Goal: Transaction & Acquisition: Purchase product/service

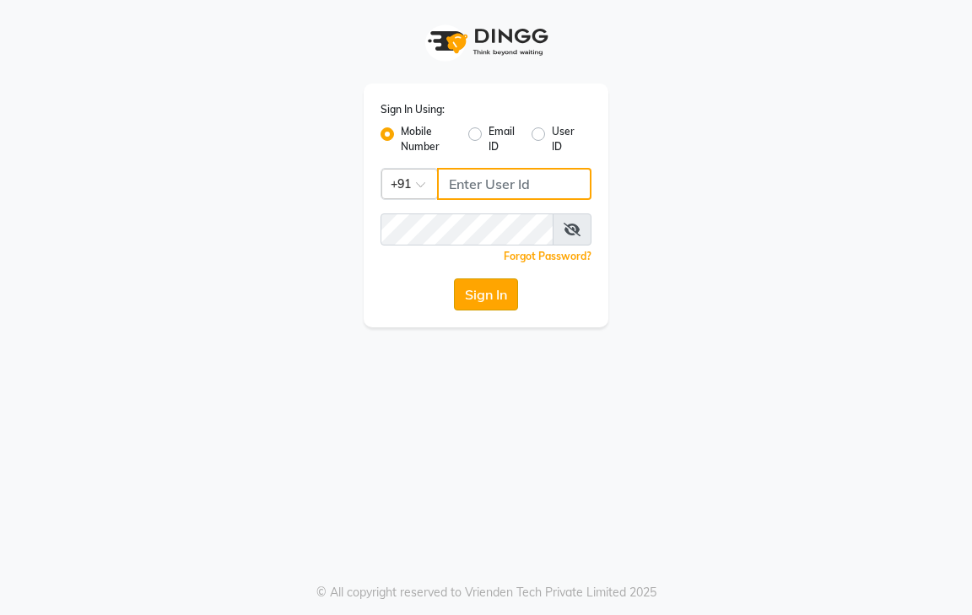
type input "9600622338"
click at [503, 297] on button "Sign In" at bounding box center [486, 294] width 64 height 32
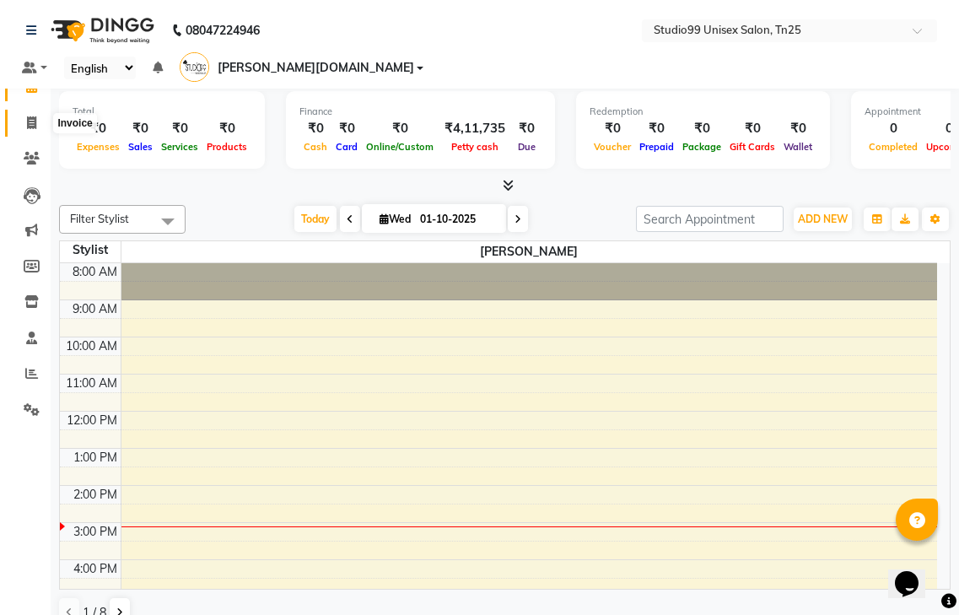
click at [38, 119] on span at bounding box center [32, 123] width 30 height 19
select select "service"
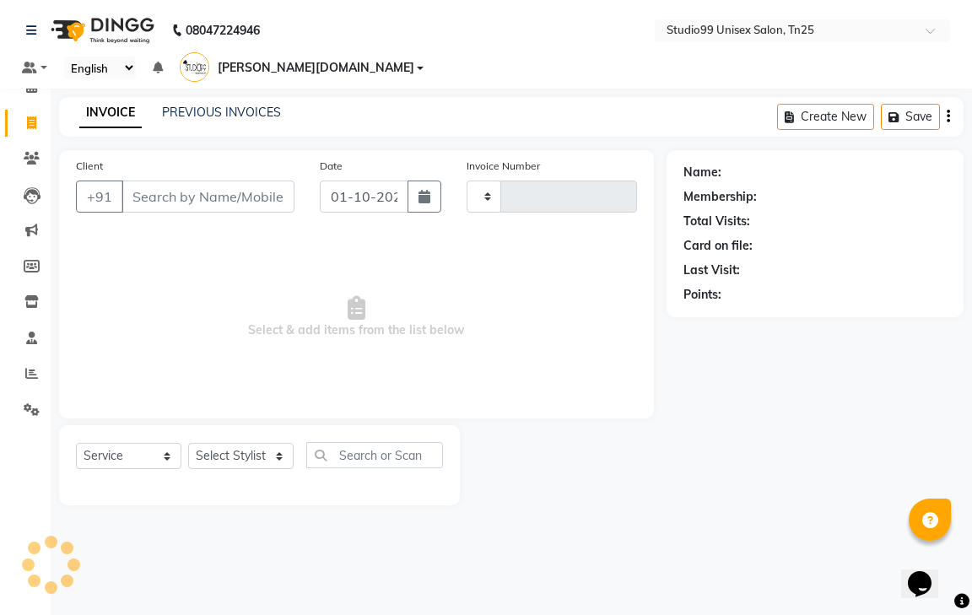
type input "1223"
select select "8331"
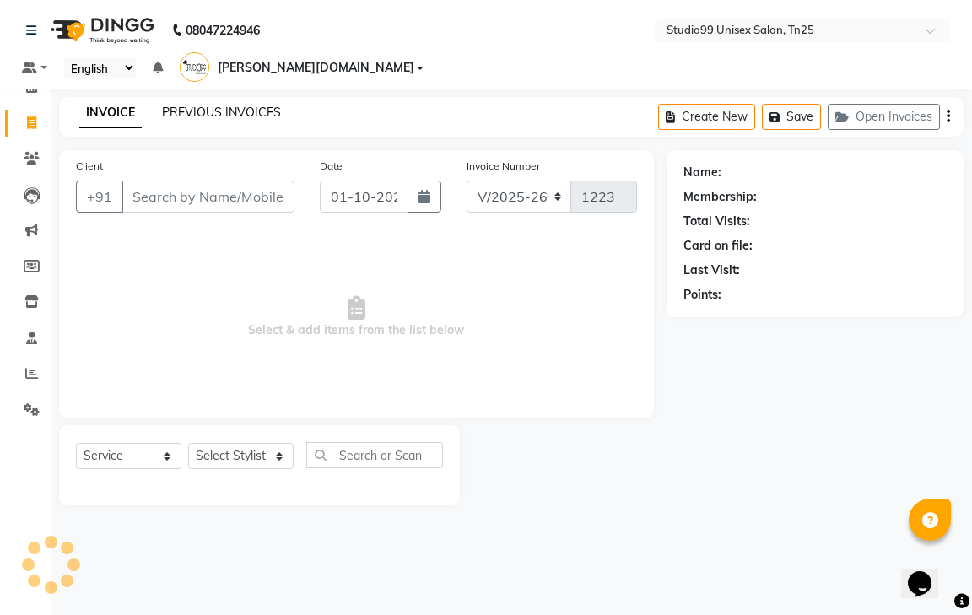
click at [245, 105] on link "PREVIOUS INVOICES" at bounding box center [221, 112] width 119 height 15
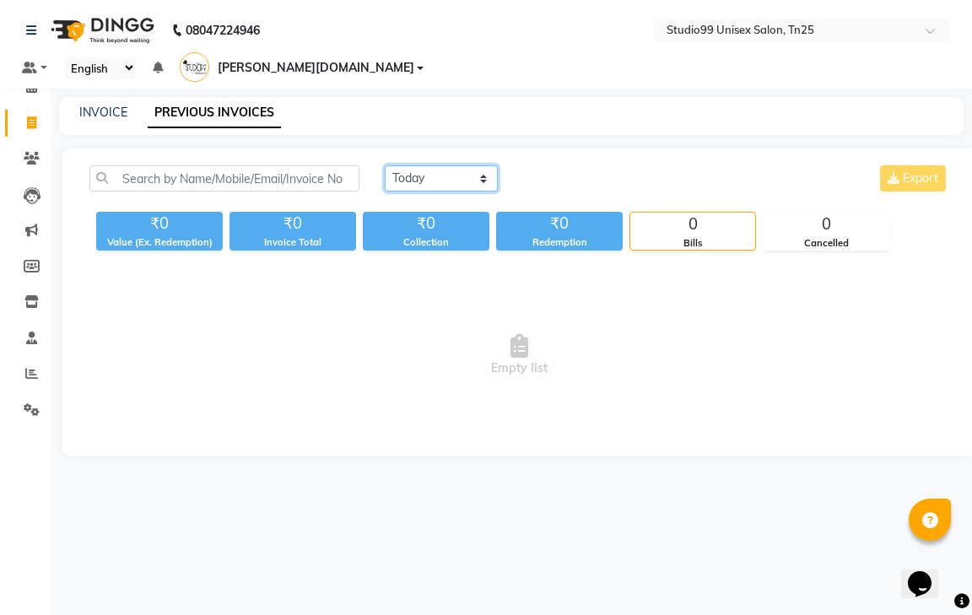
click at [433, 165] on select "Today Yesterday Custom Range" at bounding box center [441, 178] width 113 height 26
select select "yesterday"
click at [385, 165] on select "Today Yesterday Custom Range" at bounding box center [441, 178] width 113 height 26
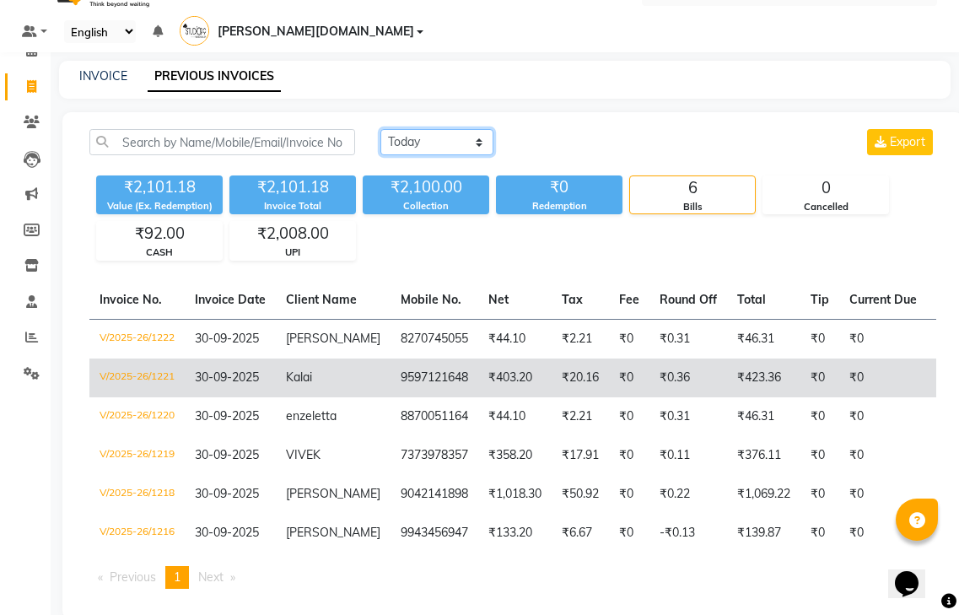
scroll to position [55, 0]
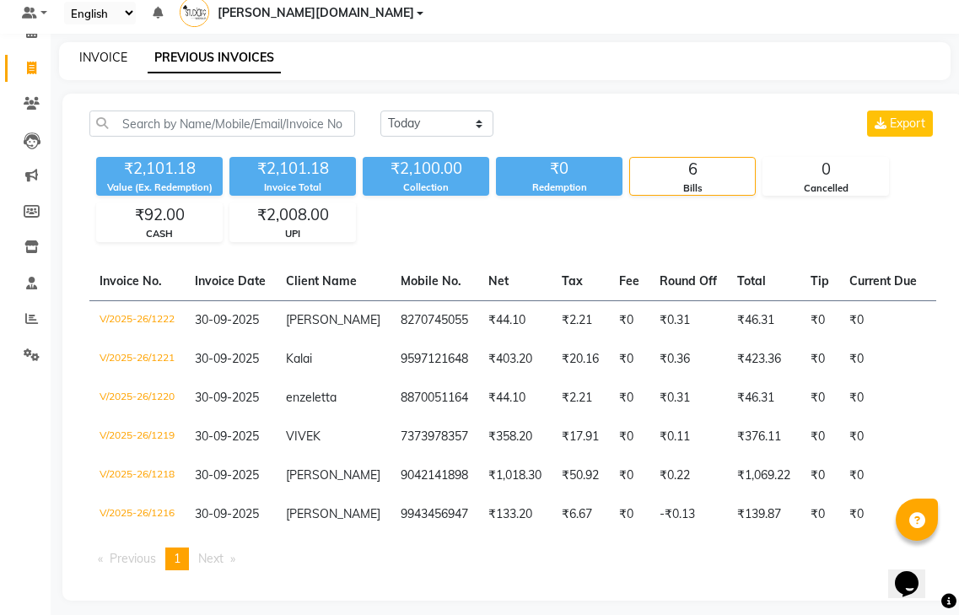
click at [117, 50] on link "INVOICE" at bounding box center [103, 57] width 48 height 15
select select "service"
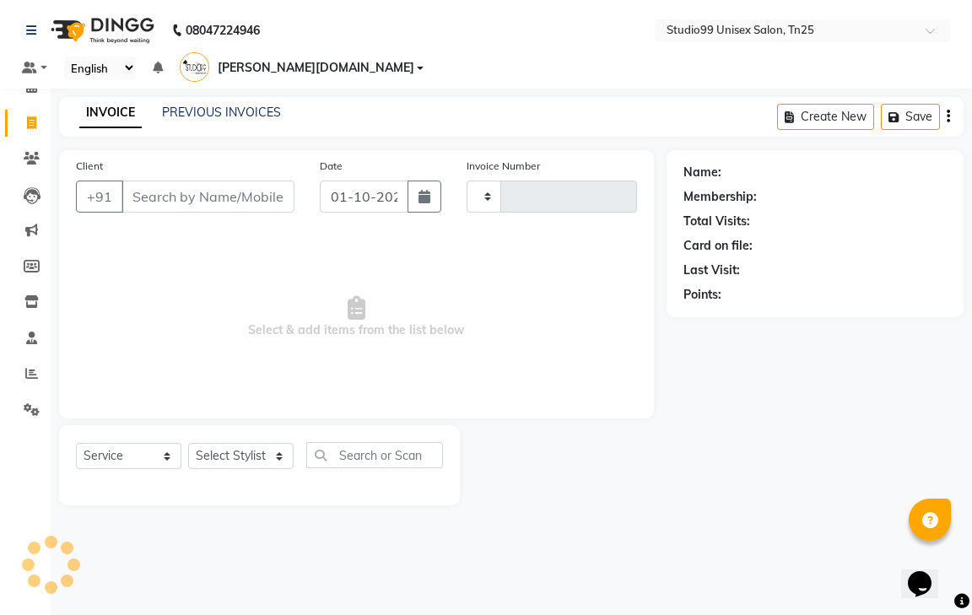
type input "1223"
select select "8331"
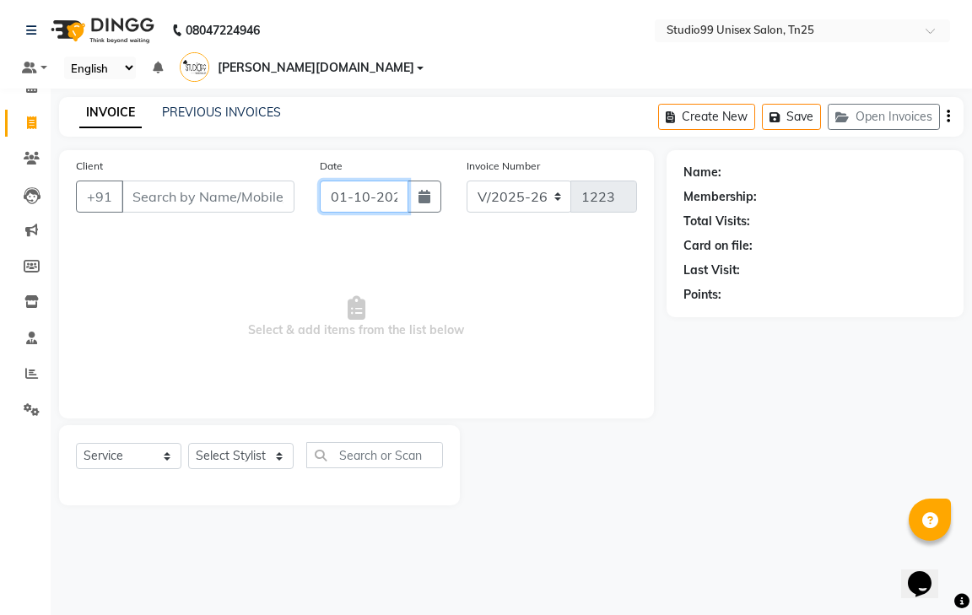
click at [355, 180] on input "01-10-2025" at bounding box center [364, 196] width 89 height 32
select select "10"
select select "2025"
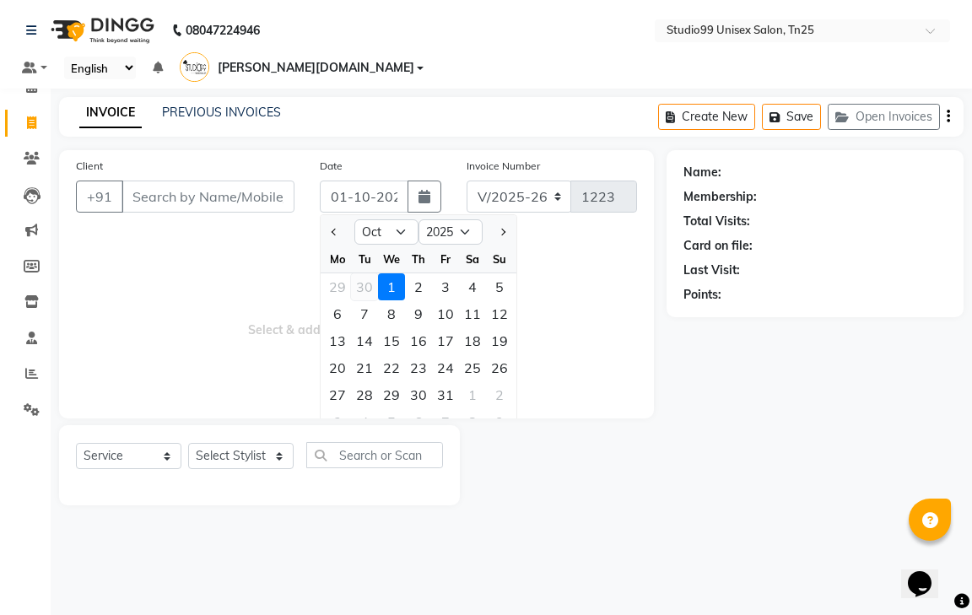
click at [358, 273] on div "30" at bounding box center [364, 286] width 27 height 27
type input "30-09-2025"
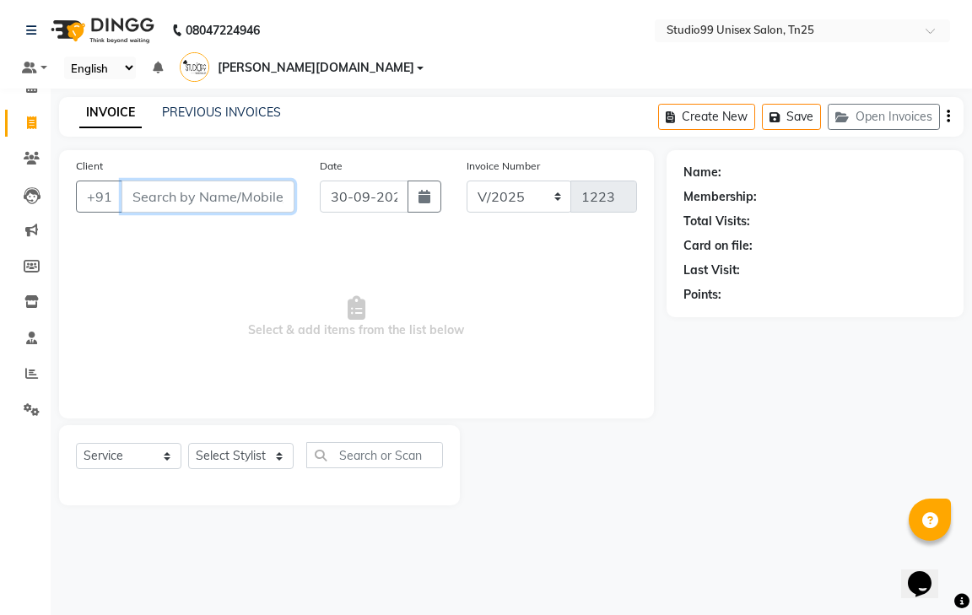
click at [229, 180] on input "Client" at bounding box center [207, 196] width 173 height 32
type input "9894018096"
click at [261, 188] on span "Add Client" at bounding box center [251, 196] width 67 height 17
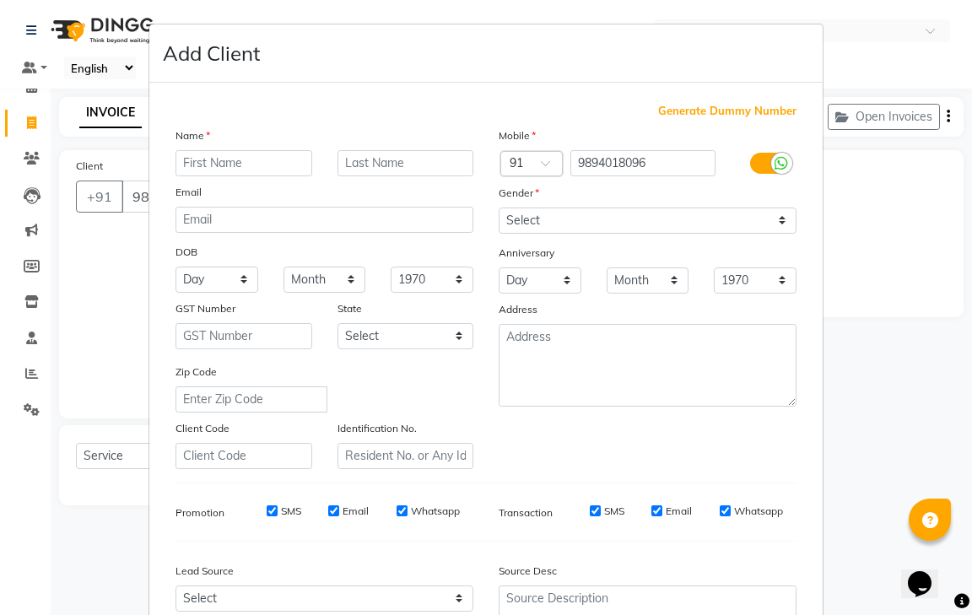
click at [201, 154] on input "text" at bounding box center [243, 163] width 137 height 26
type input "praveen"
click at [634, 214] on select "Select [DEMOGRAPHIC_DATA] [DEMOGRAPHIC_DATA] Other Prefer Not To Say" at bounding box center [647, 220] width 298 height 26
select select "[DEMOGRAPHIC_DATA]"
click at [498, 207] on select "Select [DEMOGRAPHIC_DATA] [DEMOGRAPHIC_DATA] Other Prefer Not To Say" at bounding box center [647, 220] width 298 height 26
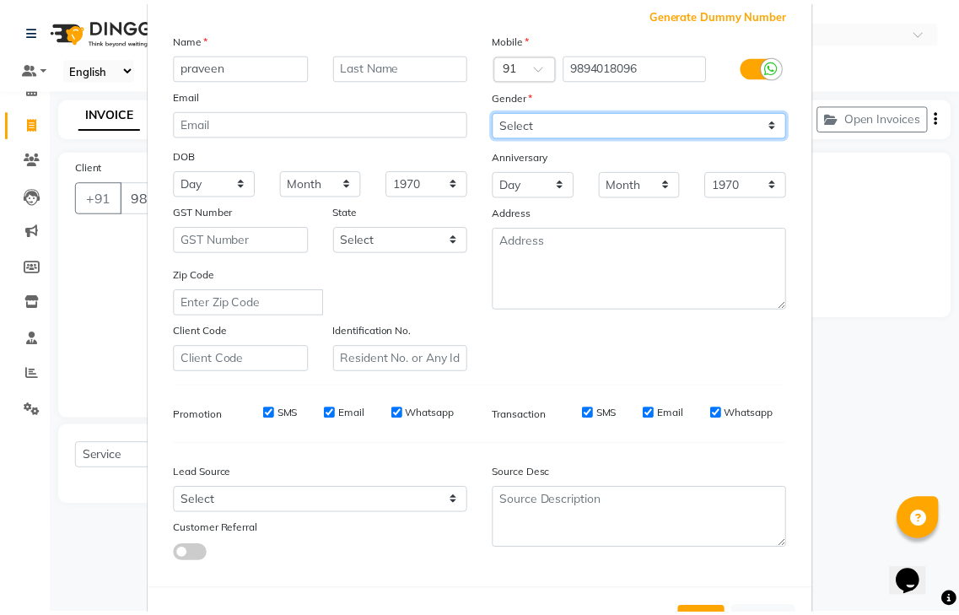
scroll to position [164, 0]
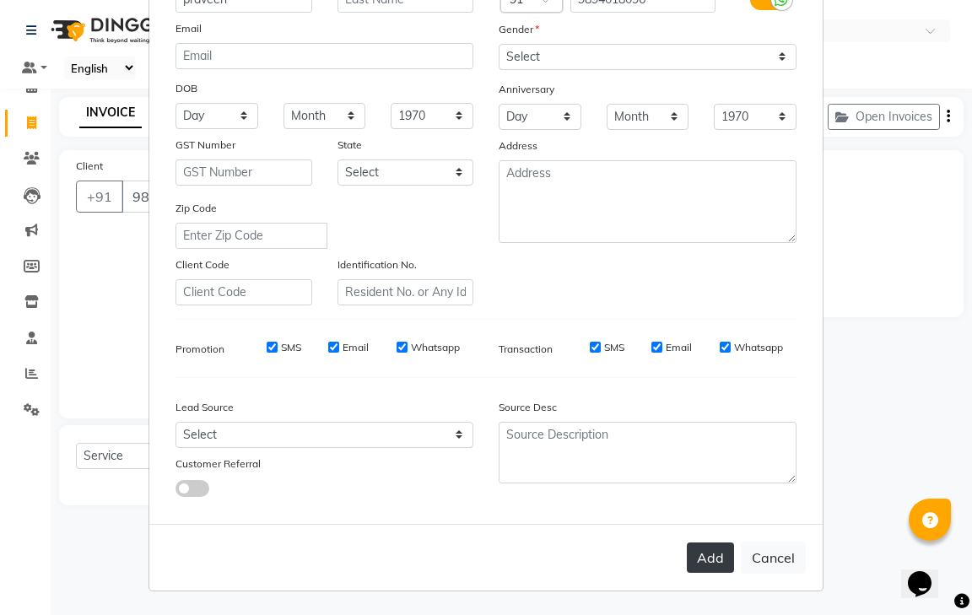
click at [707, 554] on button "Add" at bounding box center [710, 557] width 47 height 30
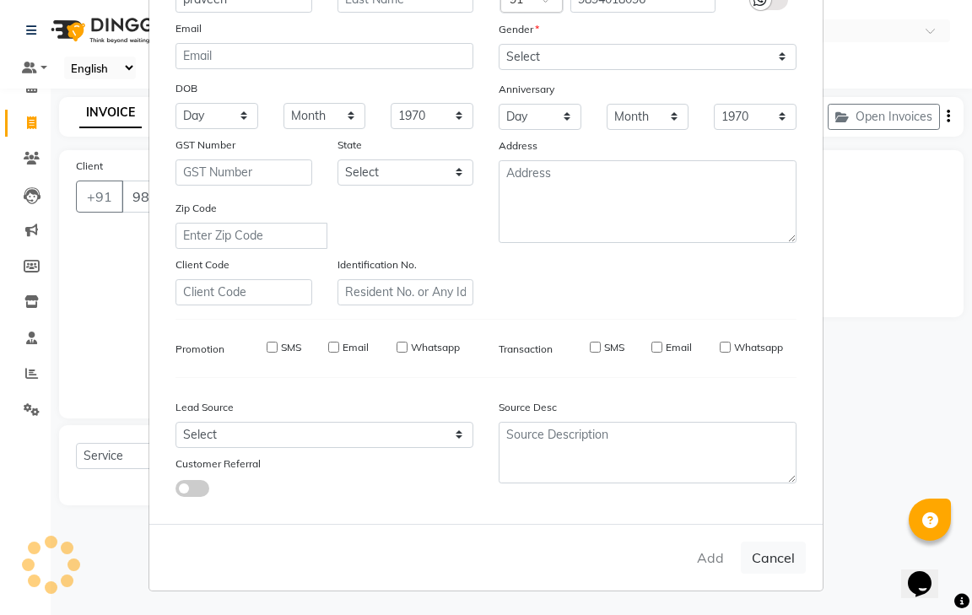
select select
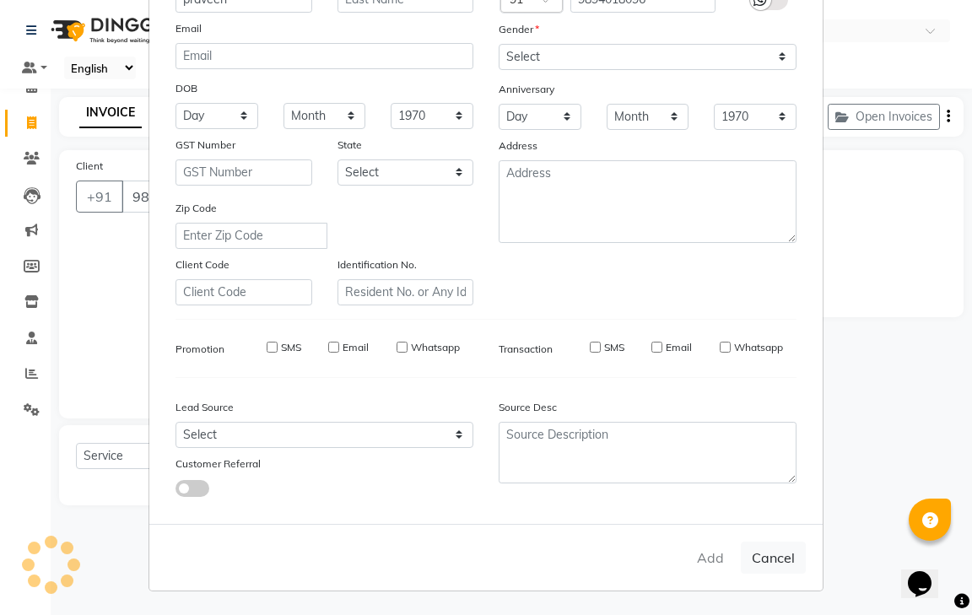
select select
checkbox input "false"
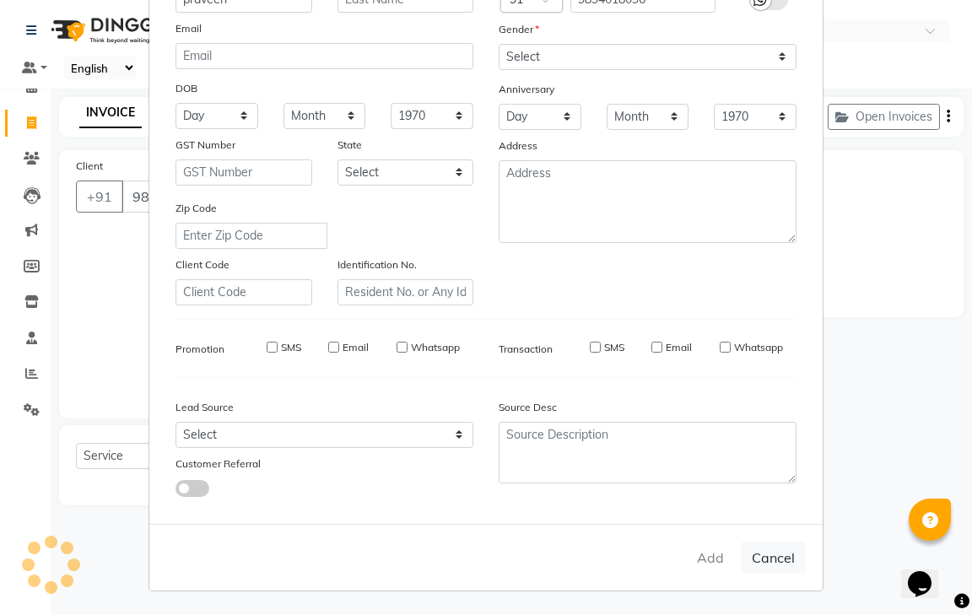
checkbox input "false"
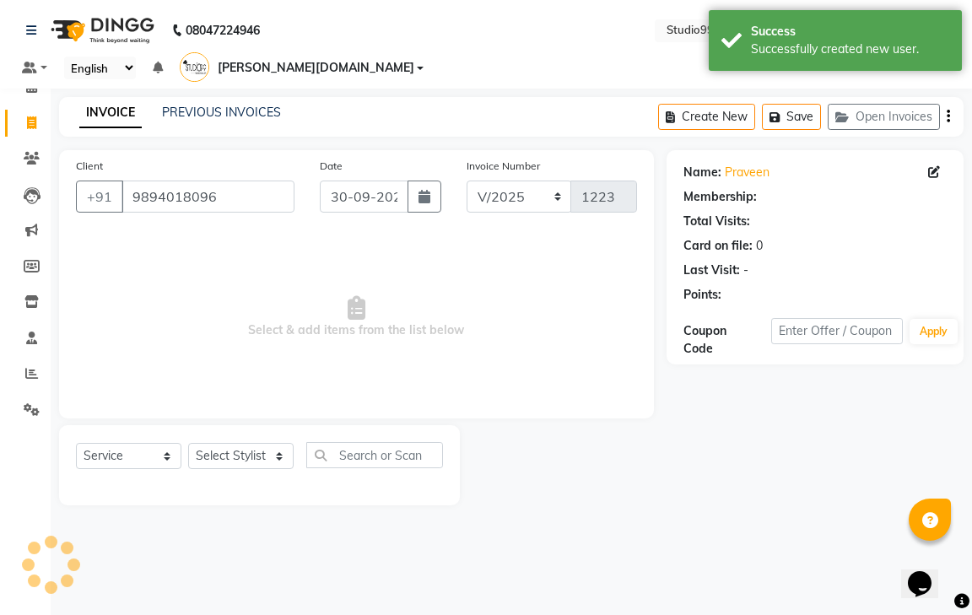
select select "1: Object"
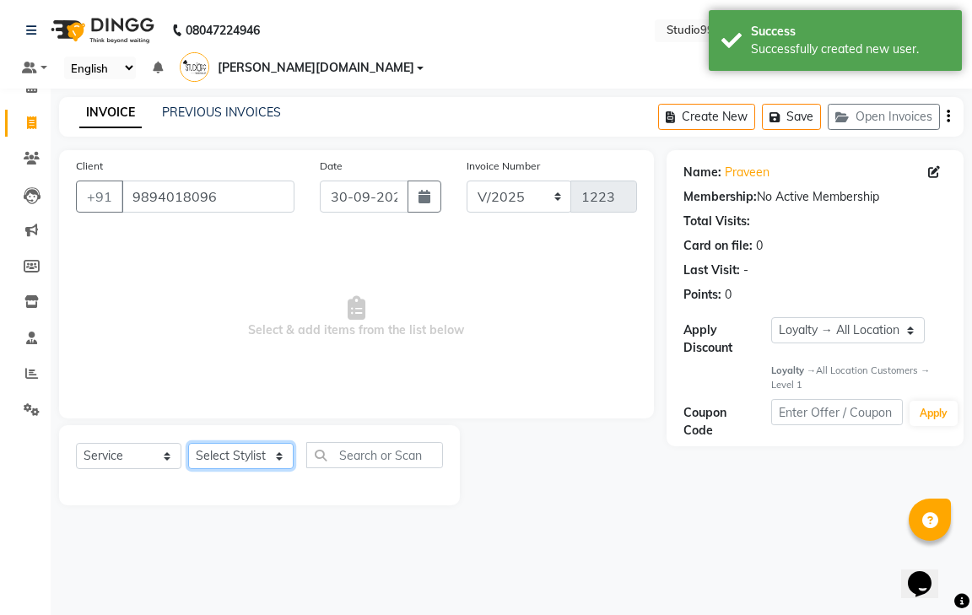
click at [260, 443] on select "Select Stylist gendral [PERSON_NAME] jaya priya kothai TK [DATE] sanjay santhos…" at bounding box center [240, 456] width 105 height 26
select select "80759"
click at [188, 443] on select "Select Stylist gendral [PERSON_NAME] jaya priya kothai TK [DATE] sanjay santhos…" at bounding box center [240, 456] width 105 height 26
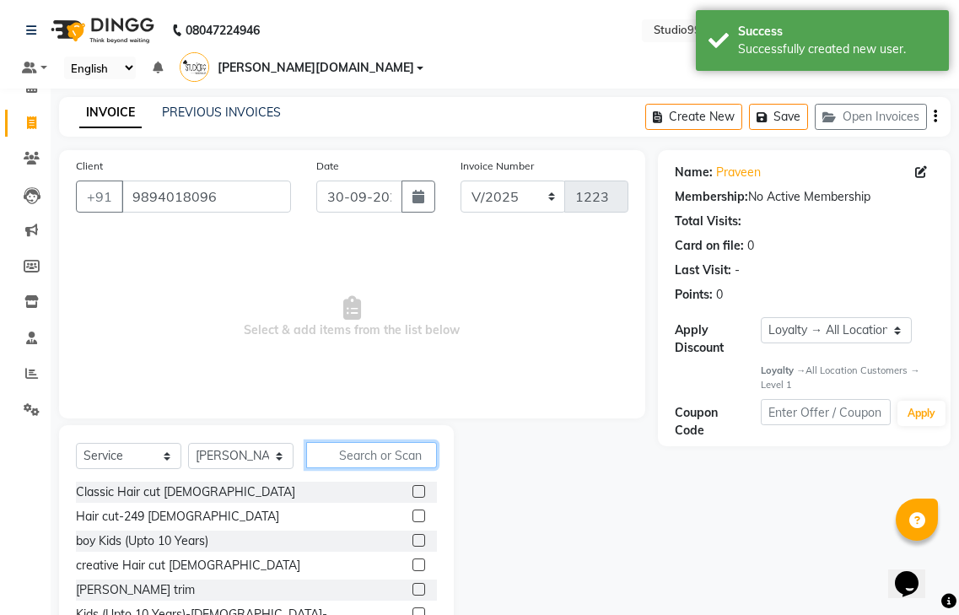
click at [353, 442] on input "text" at bounding box center [371, 455] width 131 height 26
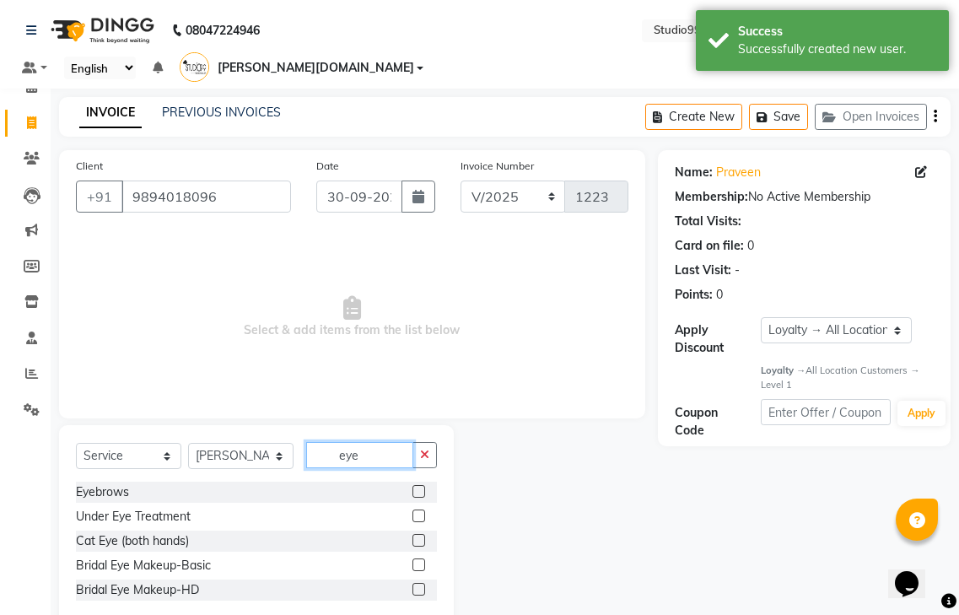
type input "eye"
click at [420, 485] on label at bounding box center [418, 491] width 13 height 13
click at [420, 487] on input "checkbox" at bounding box center [417, 492] width 11 height 11
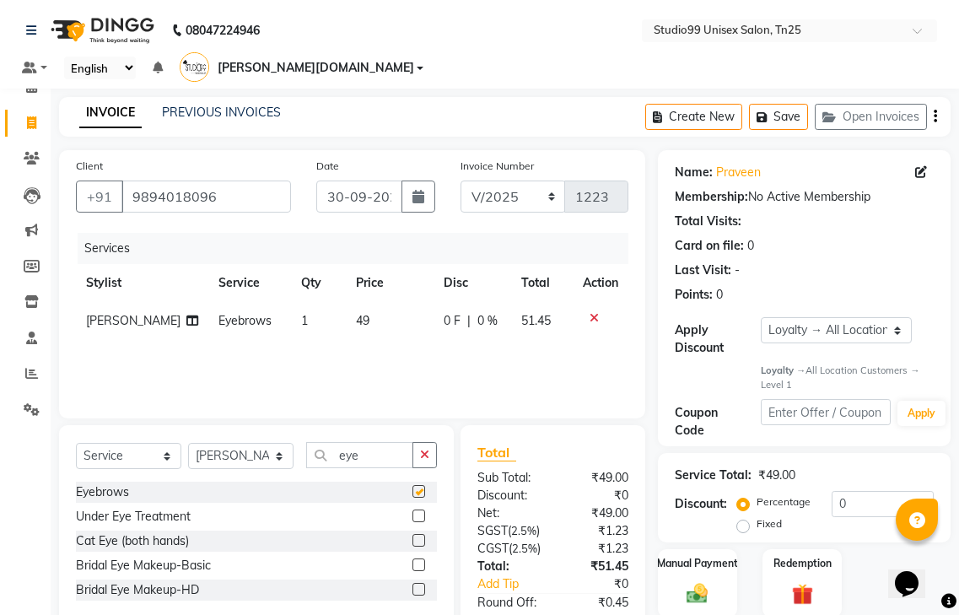
checkbox input "false"
click at [866, 491] on input "0" at bounding box center [883, 504] width 102 height 26
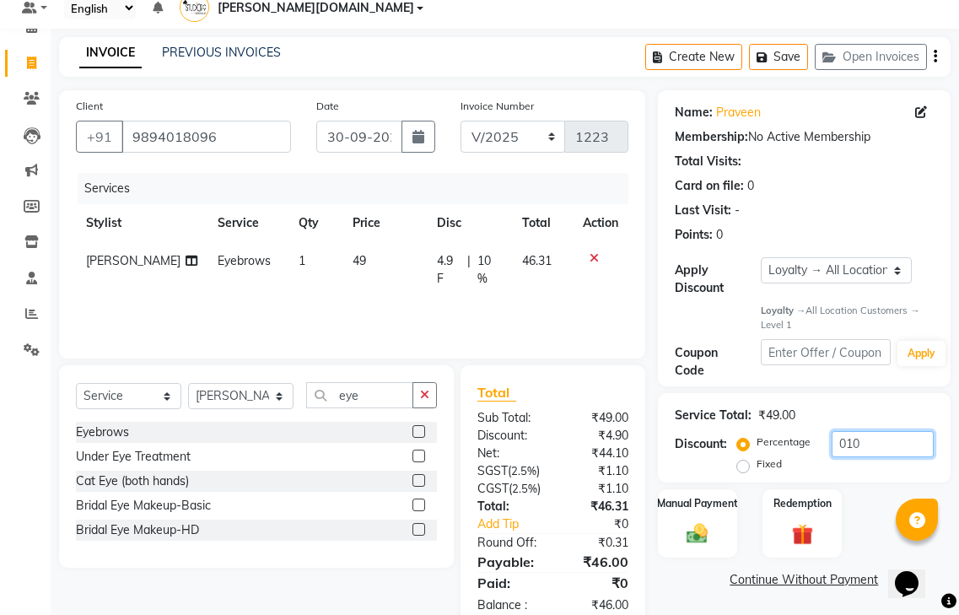
scroll to position [113, 0]
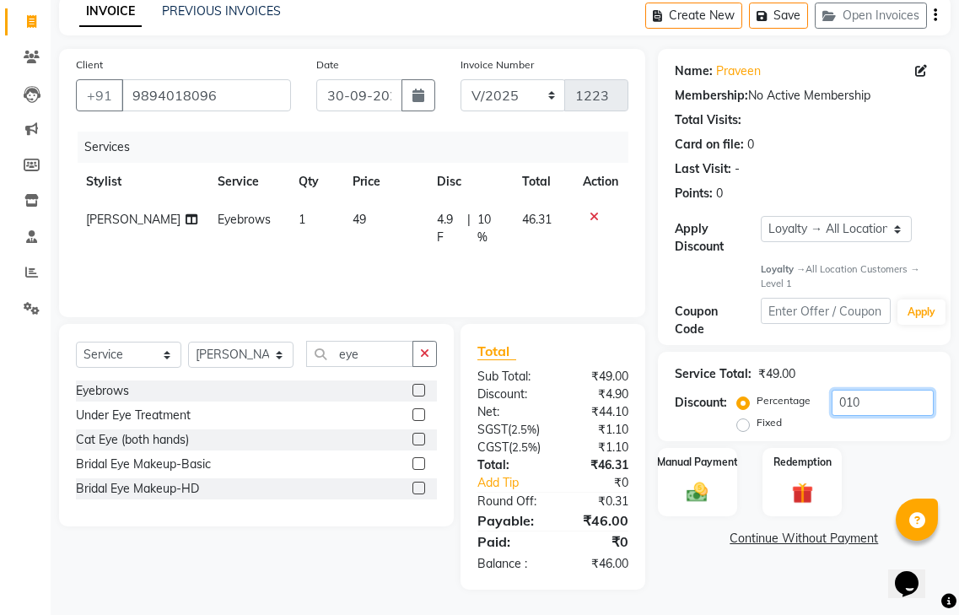
type input "010"
click at [708, 390] on div "Discount: Percentage Fixed 010" at bounding box center [804, 413] width 259 height 46
click at [724, 454] on label "Manual Payment" at bounding box center [697, 462] width 84 height 16
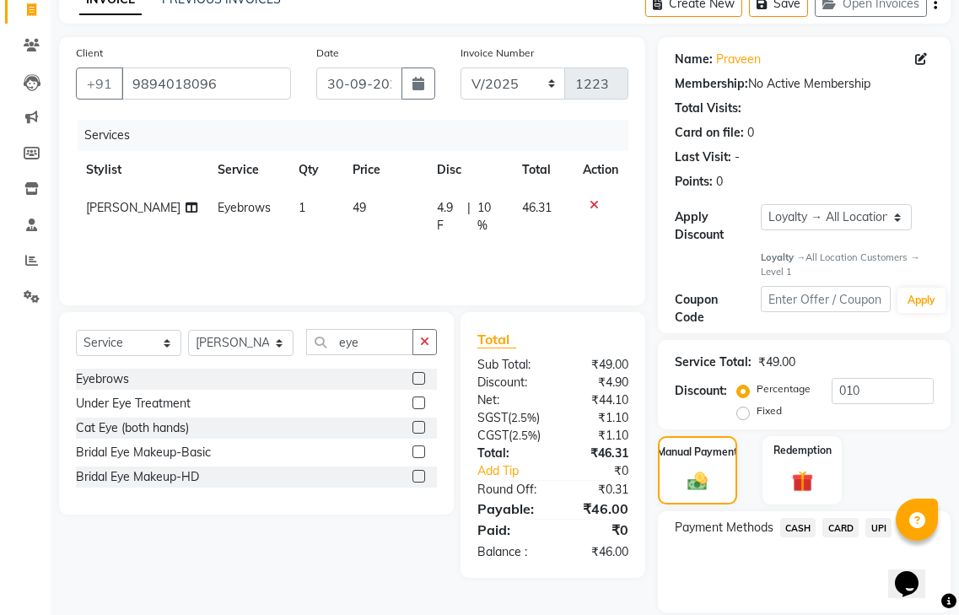
click at [875, 518] on span "UPI" at bounding box center [878, 527] width 26 height 19
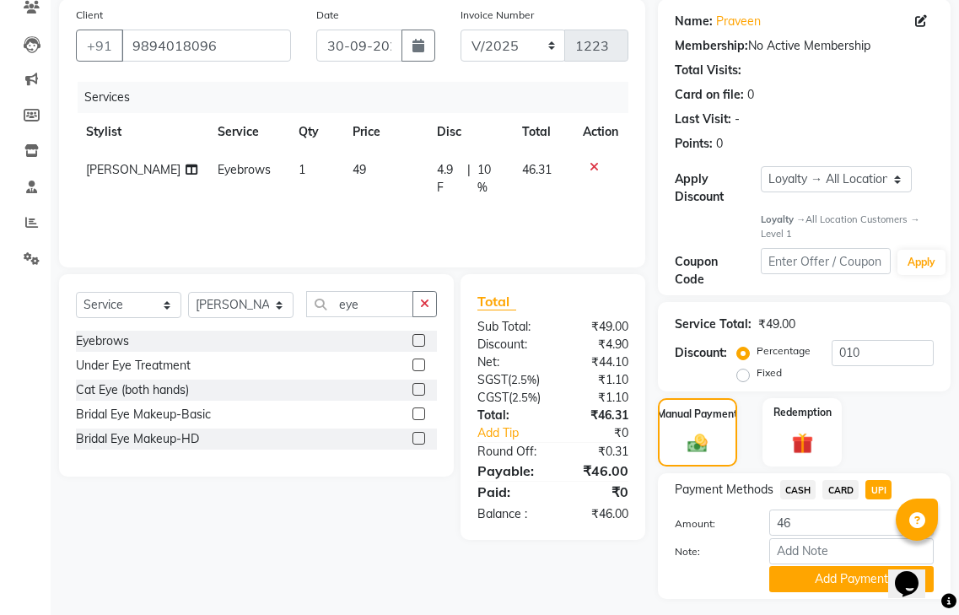
scroll to position [171, 0]
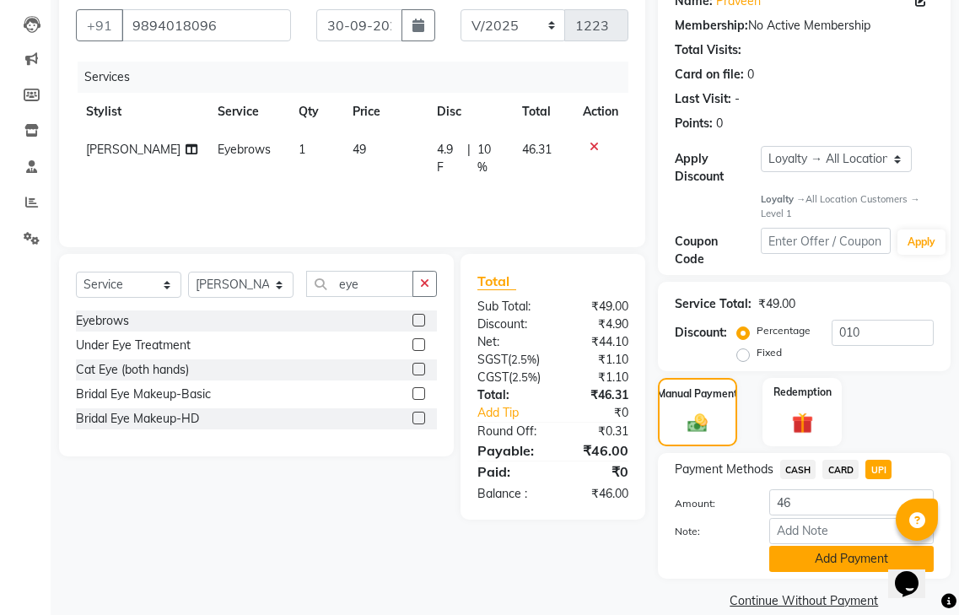
click at [840, 546] on button "Add Payment" at bounding box center [851, 559] width 164 height 26
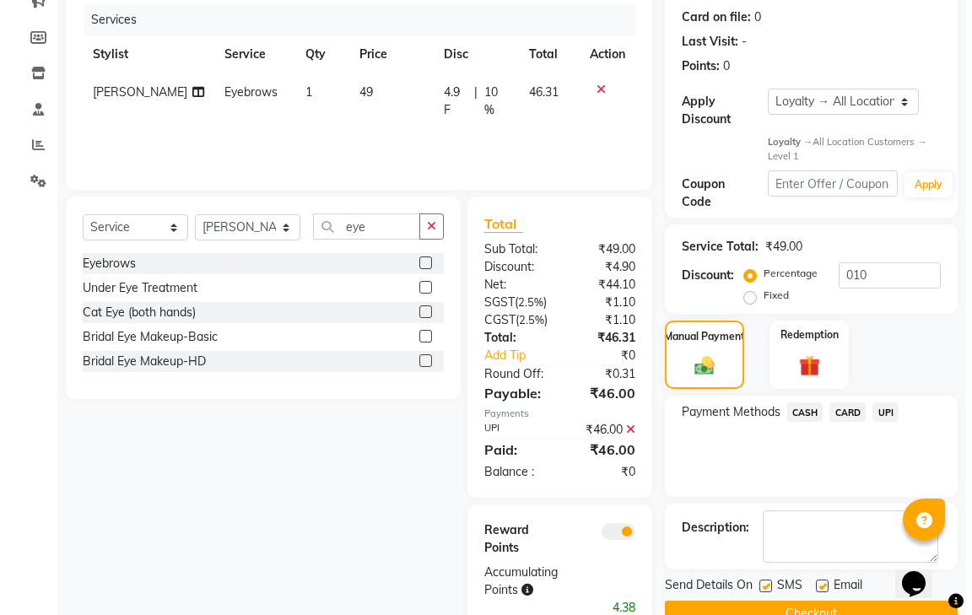
scroll to position [284, 0]
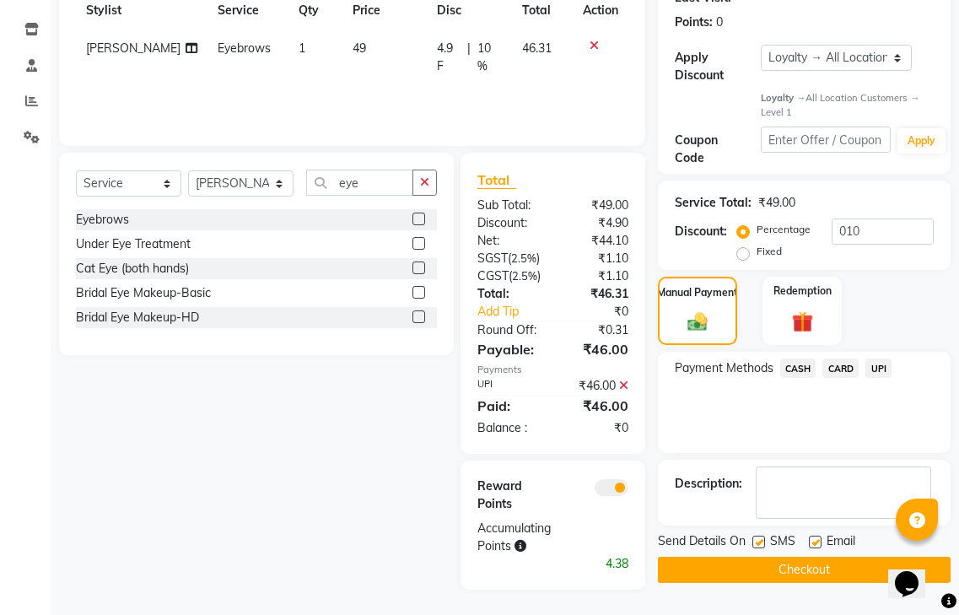
click at [620, 488] on span at bounding box center [612, 487] width 34 height 17
click at [628, 490] on input "checkbox" at bounding box center [628, 490] width 0 height 0
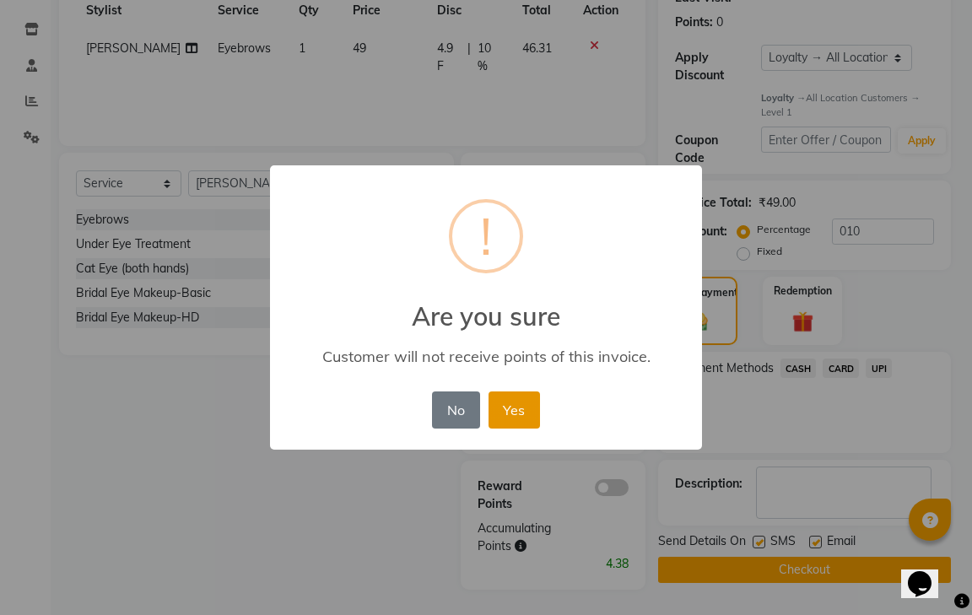
click at [508, 400] on button "Yes" at bounding box center [513, 409] width 51 height 37
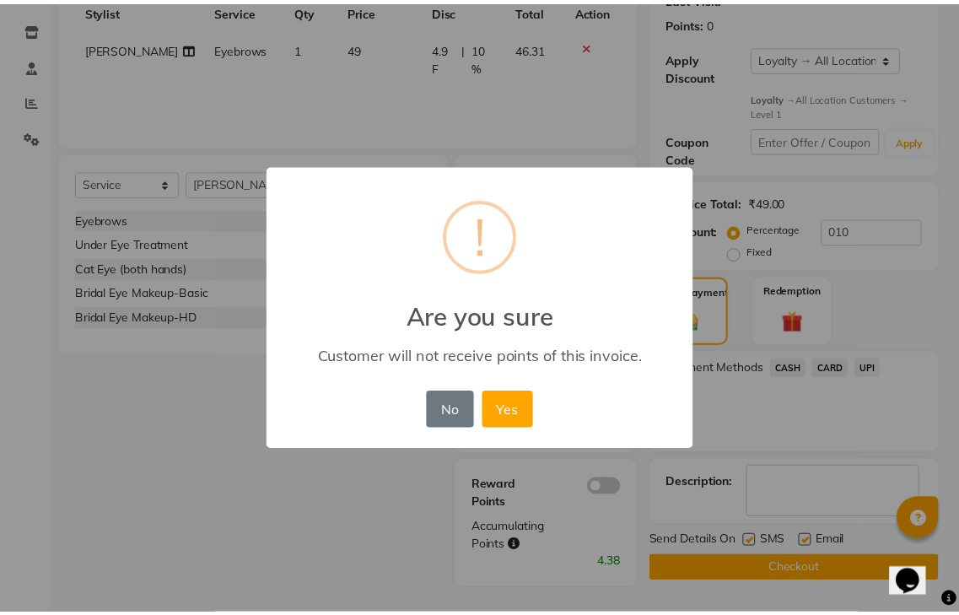
scroll to position [242, 0]
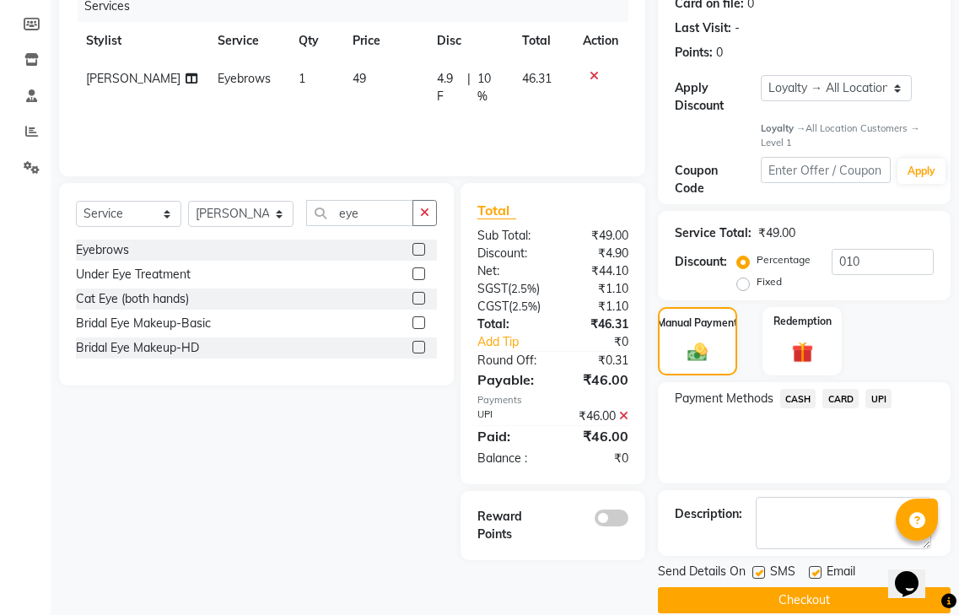
click at [737, 587] on button "Checkout" at bounding box center [804, 600] width 293 height 26
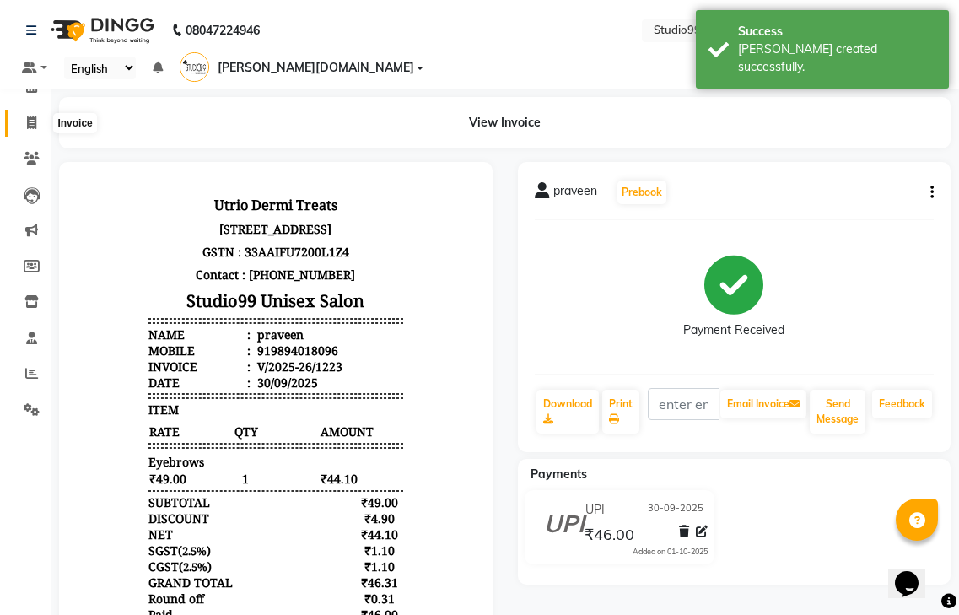
click at [33, 116] on icon at bounding box center [31, 122] width 9 height 13
select select "service"
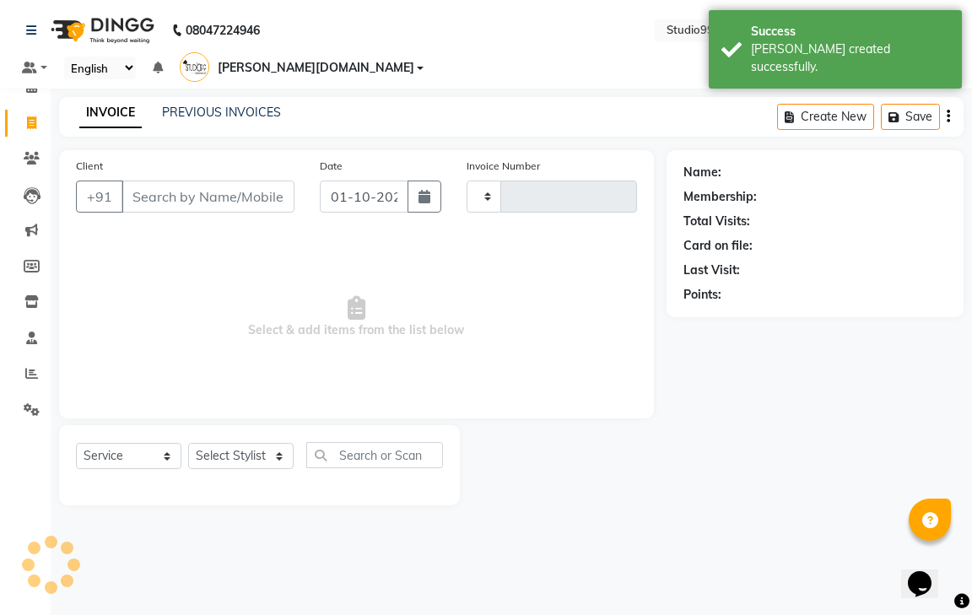
type input "1224"
select select "8331"
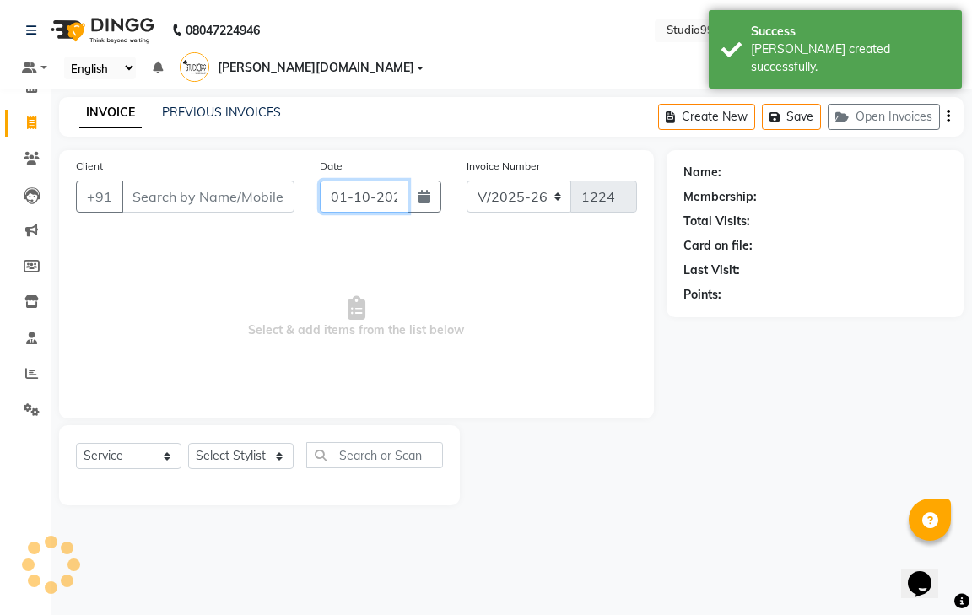
click at [379, 180] on input "01-10-2025" at bounding box center [364, 196] width 89 height 32
select select "10"
select select "2025"
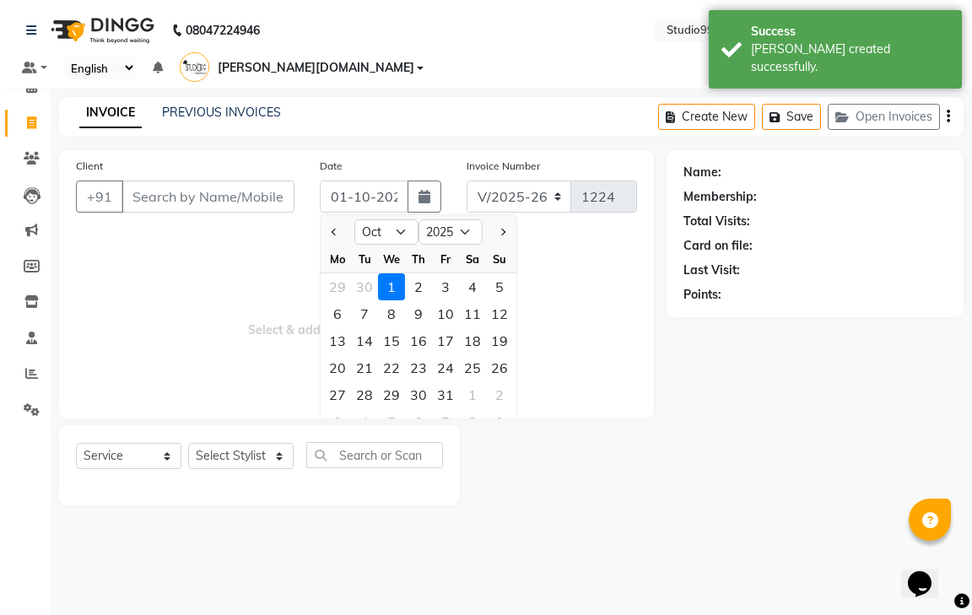
drag, startPoint x: 362, startPoint y: 259, endPoint x: 362, endPoint y: 248, distance: 11.0
click at [363, 273] on div "30" at bounding box center [364, 286] width 27 height 27
type input "30-09-2025"
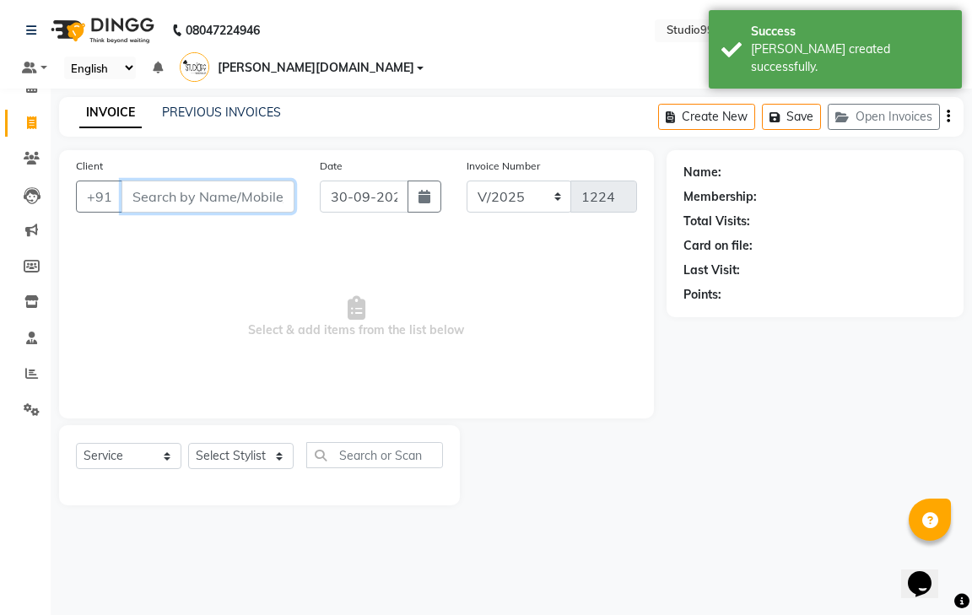
click at [168, 180] on input "Client" at bounding box center [207, 196] width 173 height 32
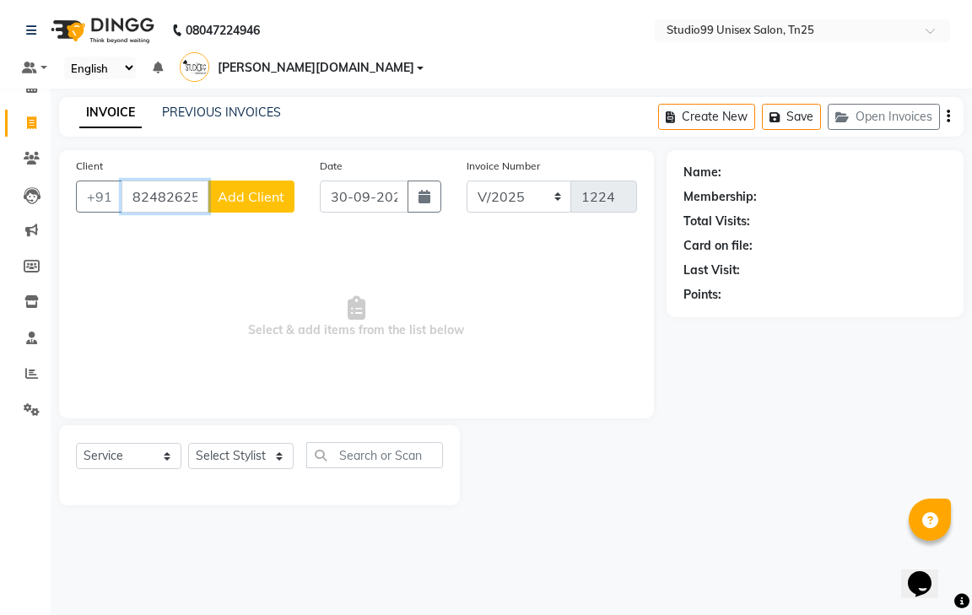
type input "8248262527"
click at [240, 188] on span "Add Client" at bounding box center [251, 196] width 67 height 17
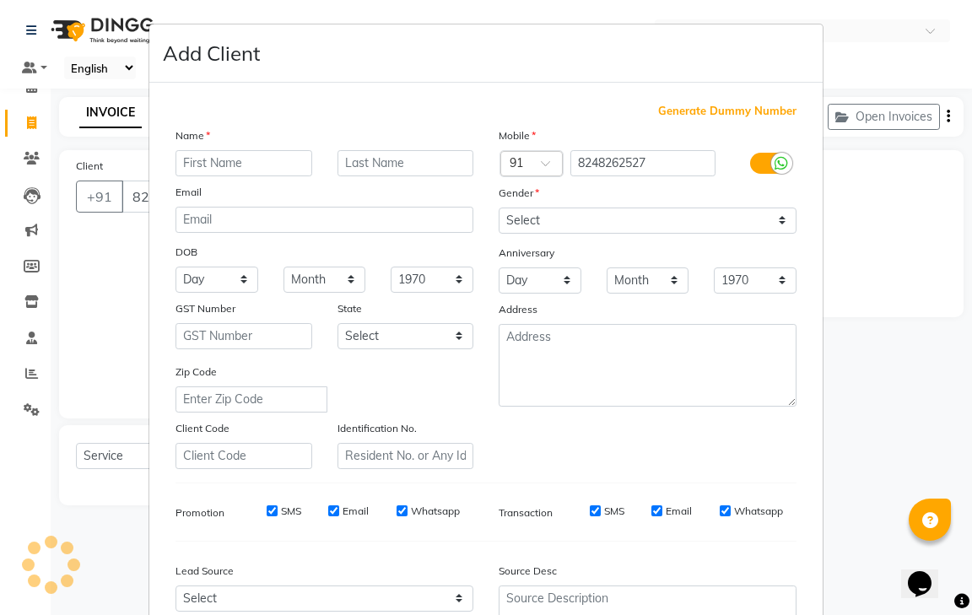
type input "a"
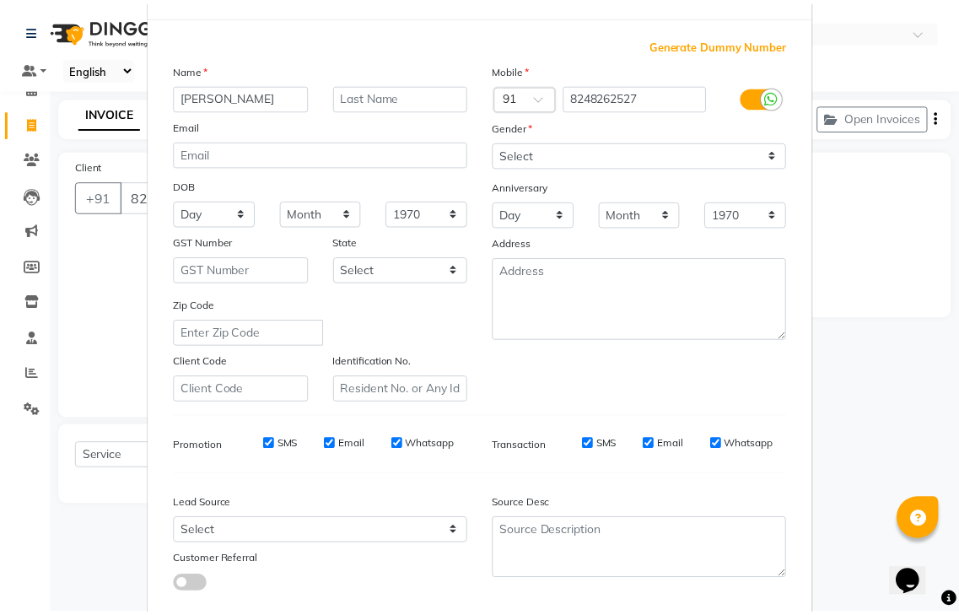
scroll to position [164, 0]
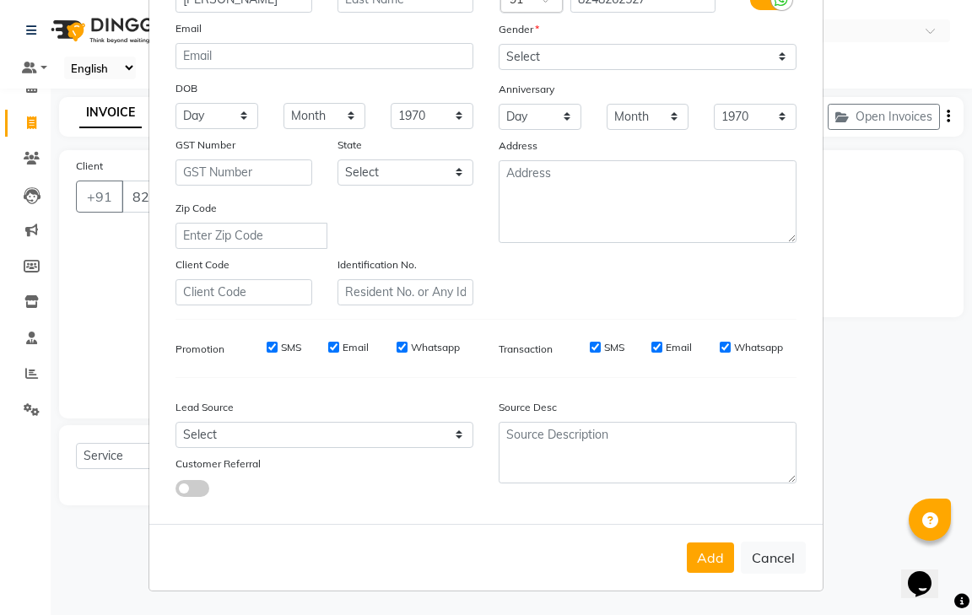
type input "ARSHATH"
click at [713, 554] on button "Add" at bounding box center [710, 557] width 47 height 30
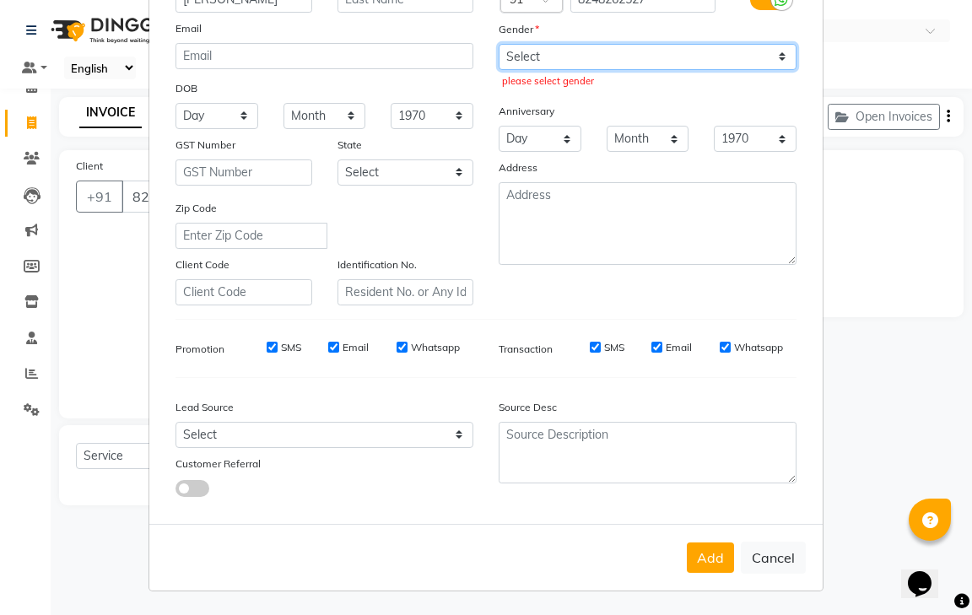
click at [579, 69] on select "Select [DEMOGRAPHIC_DATA] [DEMOGRAPHIC_DATA] Other Prefer Not To Say" at bounding box center [647, 57] width 298 height 26
select select "[DEMOGRAPHIC_DATA]"
click at [498, 44] on select "Select [DEMOGRAPHIC_DATA] [DEMOGRAPHIC_DATA] Other Prefer Not To Say" at bounding box center [647, 57] width 298 height 26
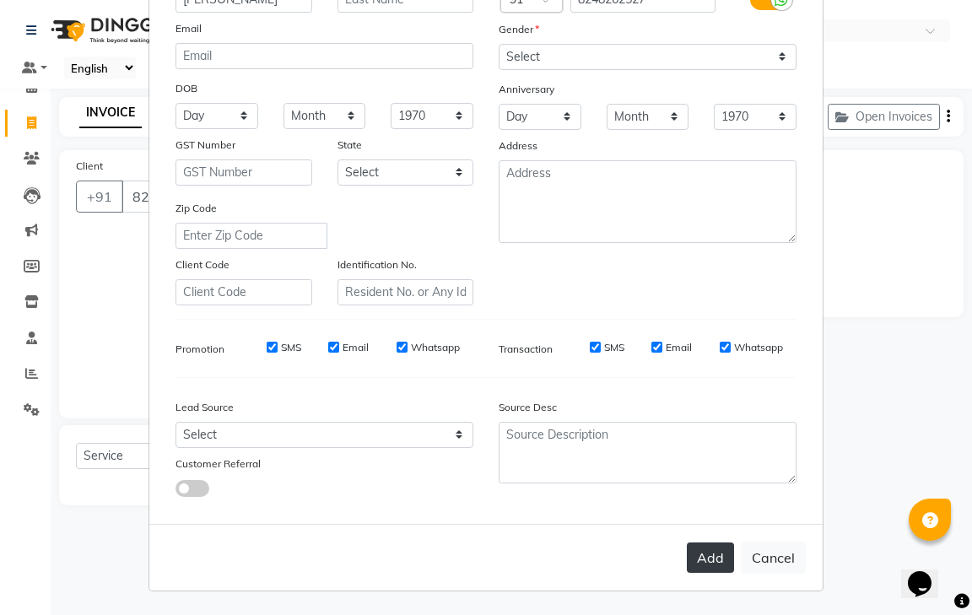
click at [697, 557] on button "Add" at bounding box center [710, 557] width 47 height 30
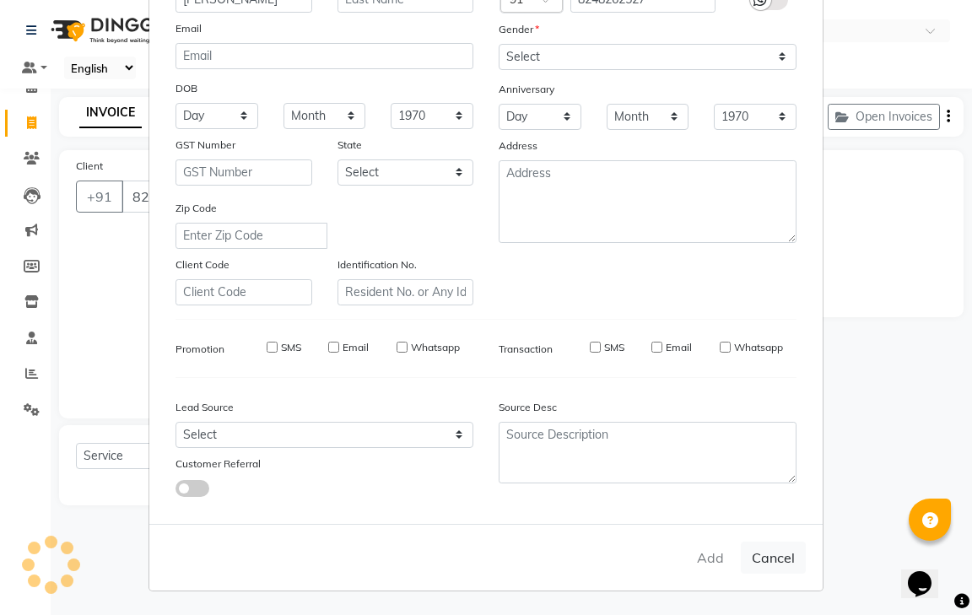
select select
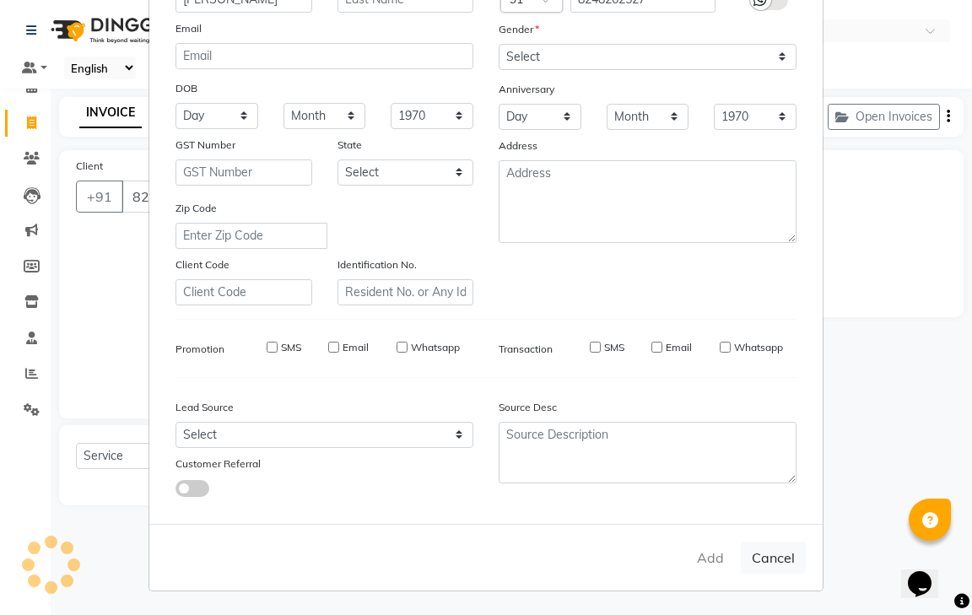
select select
checkbox input "false"
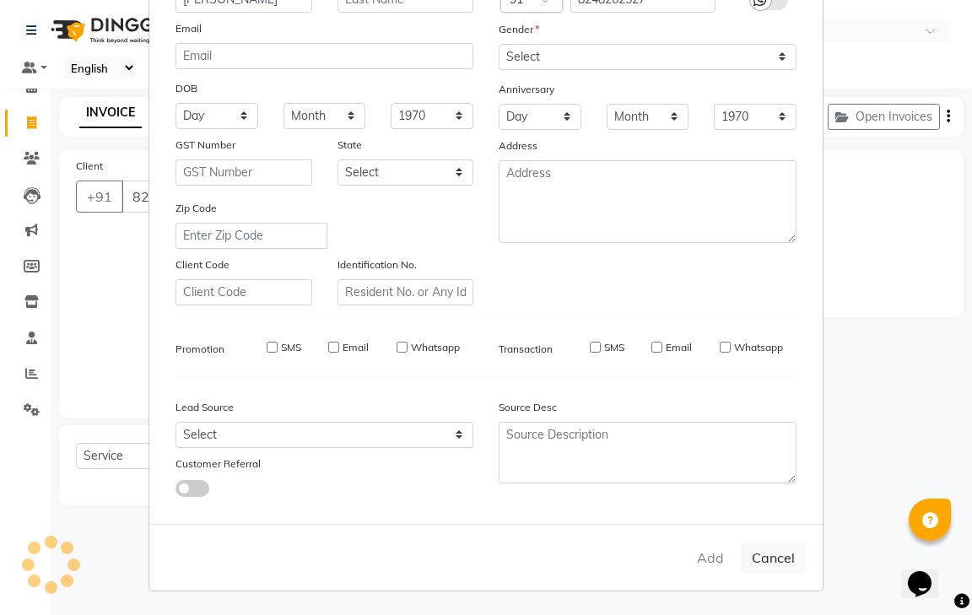
checkbox input "false"
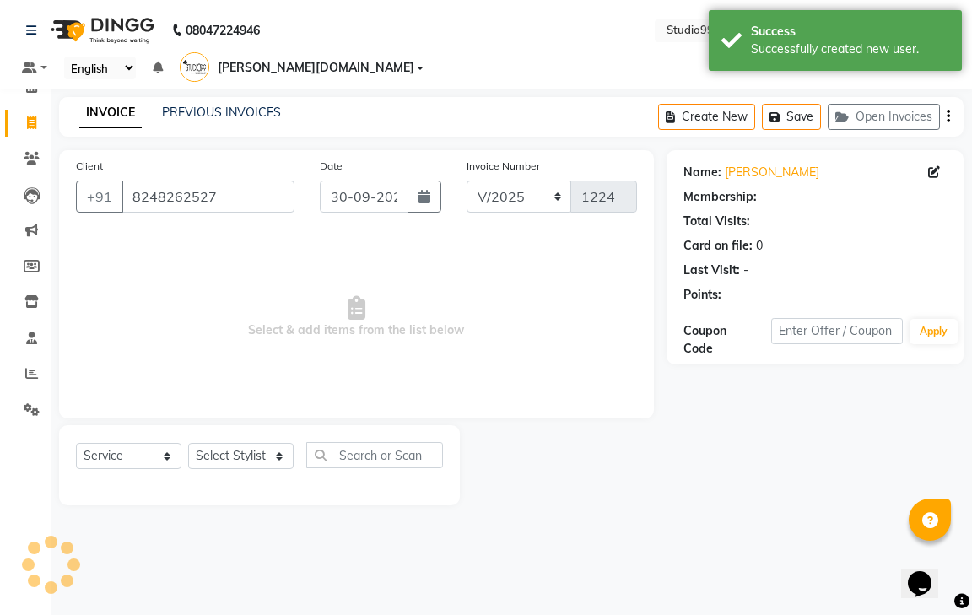
select select "1: Object"
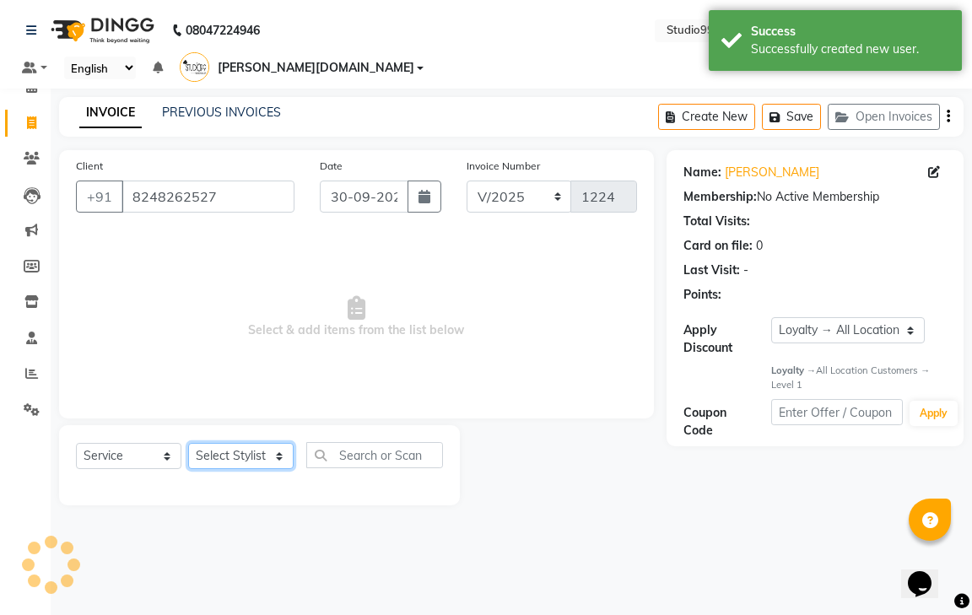
click at [225, 443] on select "Select Stylist gendral [PERSON_NAME] jaya priya kothai TK [DATE] sanjay santhos…" at bounding box center [240, 456] width 105 height 26
select select "80760"
click at [188, 443] on select "Select Stylist gendral [PERSON_NAME] jaya priya kothai TK [DATE] sanjay santhos…" at bounding box center [240, 456] width 105 height 26
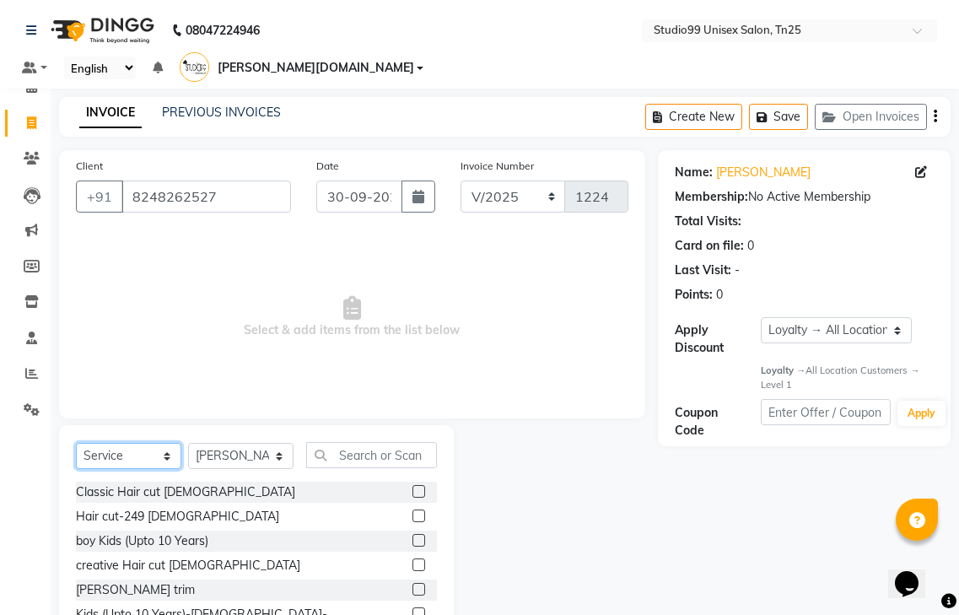
click at [116, 443] on select "Select Service Product Membership Package Voucher Prepaid Gift Card" at bounding box center [128, 456] width 105 height 26
select select "package"
click at [76, 443] on select "Select Service Product Membership Package Voucher Prepaid Gift Card" at bounding box center [128, 456] width 105 height 26
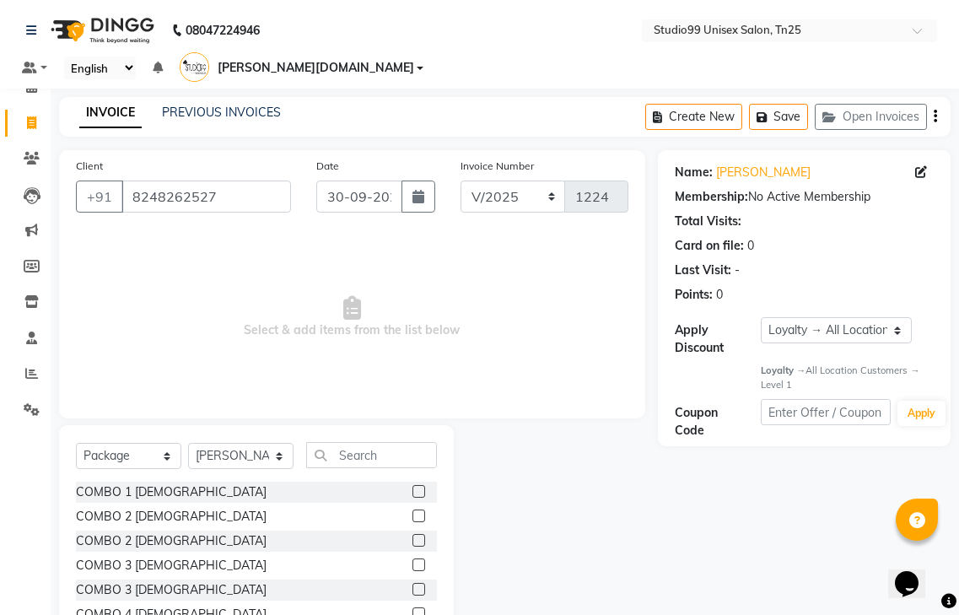
click at [412, 583] on label at bounding box center [418, 589] width 13 height 13
click at [412, 584] on input "checkbox" at bounding box center [417, 589] width 11 height 11
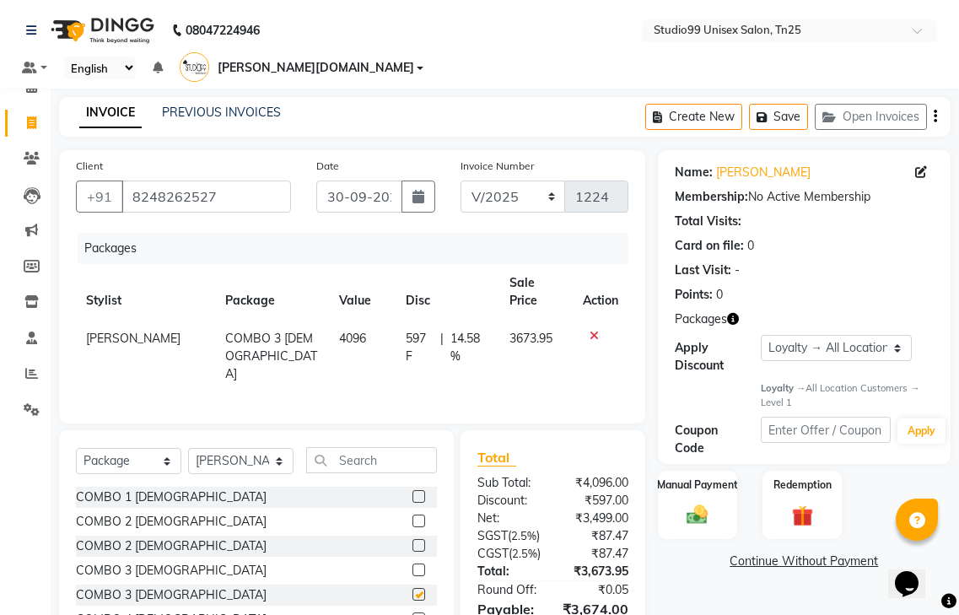
checkbox input "false"
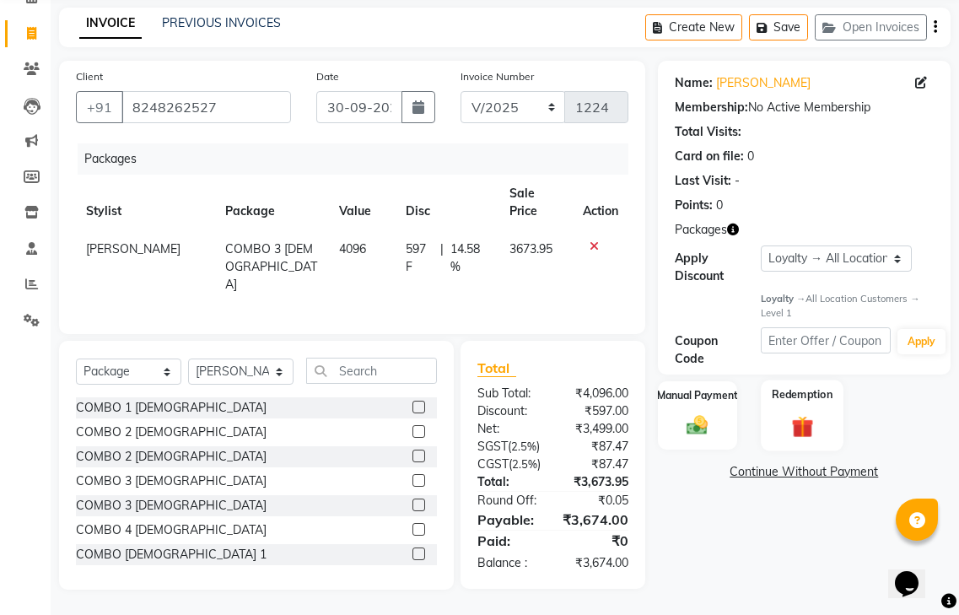
scroll to position [95, 0]
click at [700, 412] on img at bounding box center [697, 424] width 35 height 25
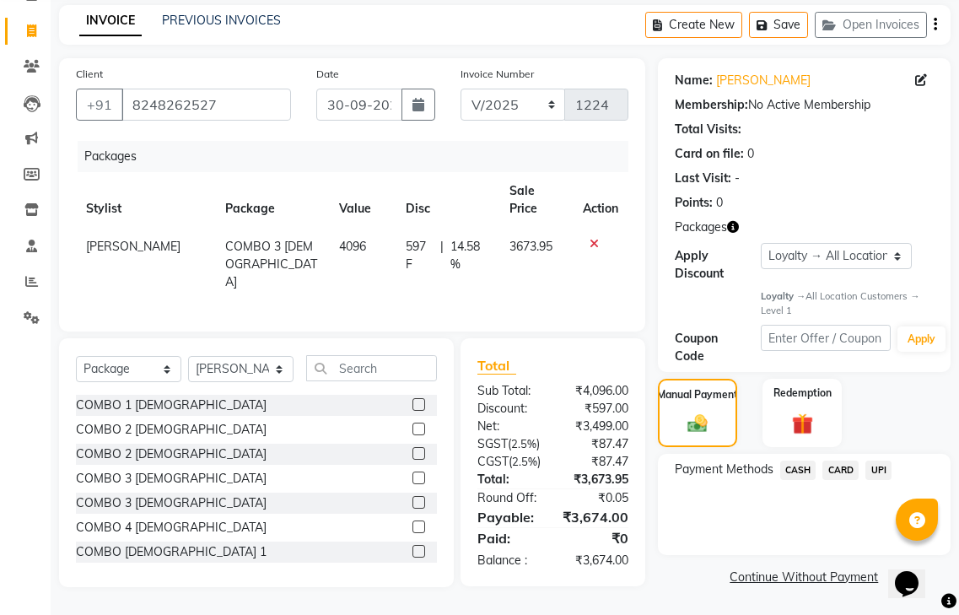
click at [879, 460] on span "UPI" at bounding box center [878, 469] width 26 height 19
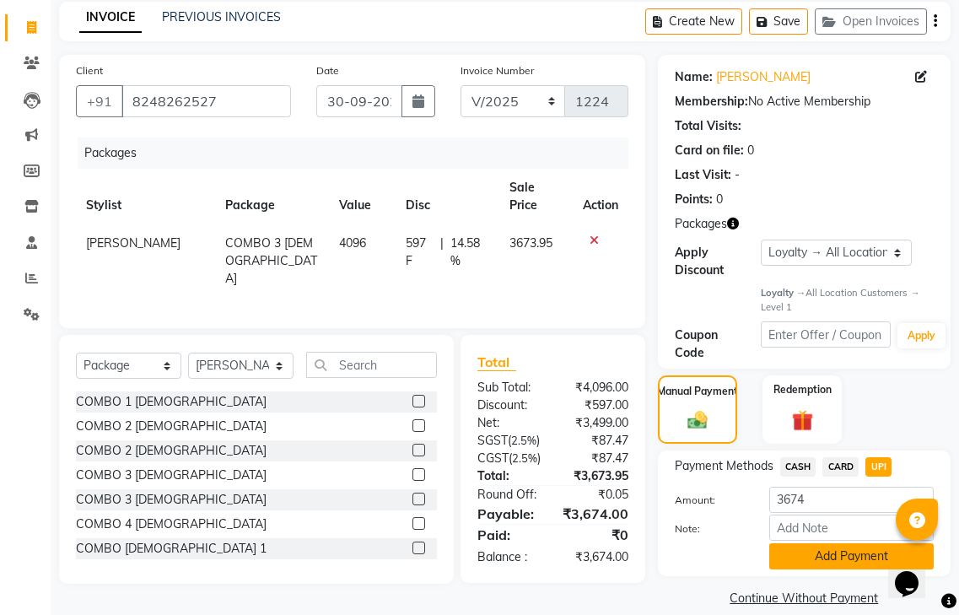
click at [809, 543] on button "Add Payment" at bounding box center [851, 556] width 164 height 26
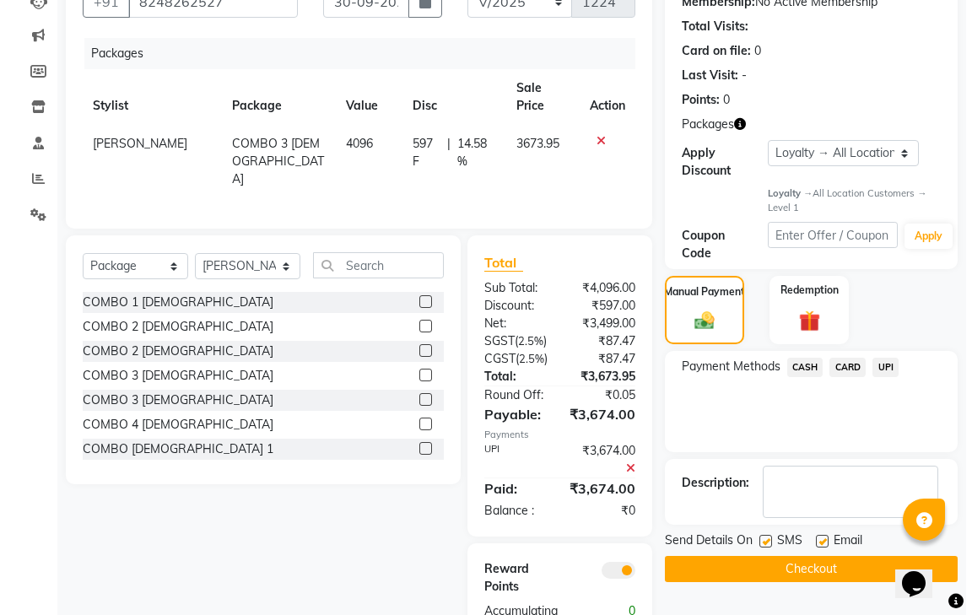
scroll to position [267, 0]
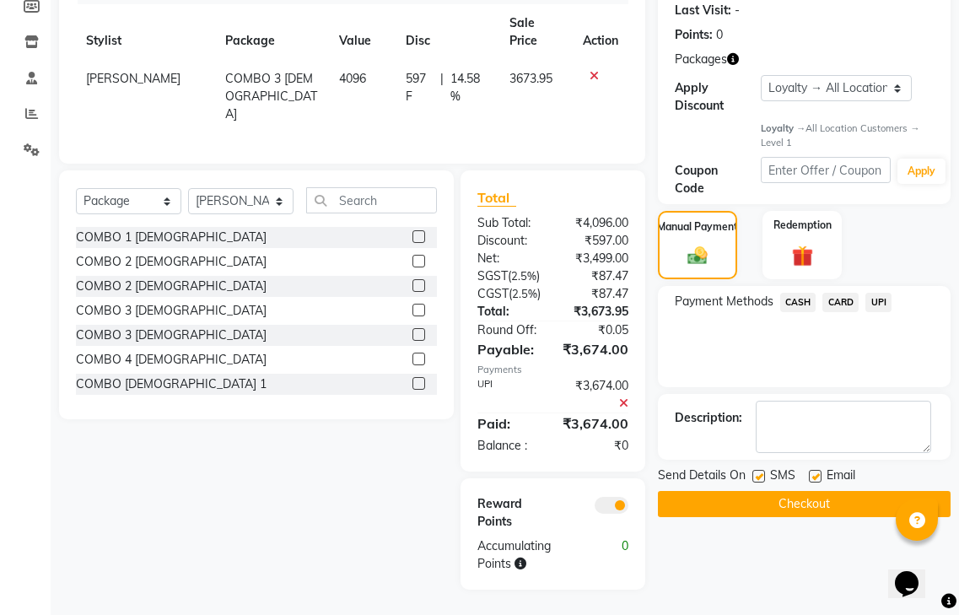
click at [611, 503] on span at bounding box center [612, 505] width 34 height 17
click at [628, 508] on input "checkbox" at bounding box center [628, 508] width 0 height 0
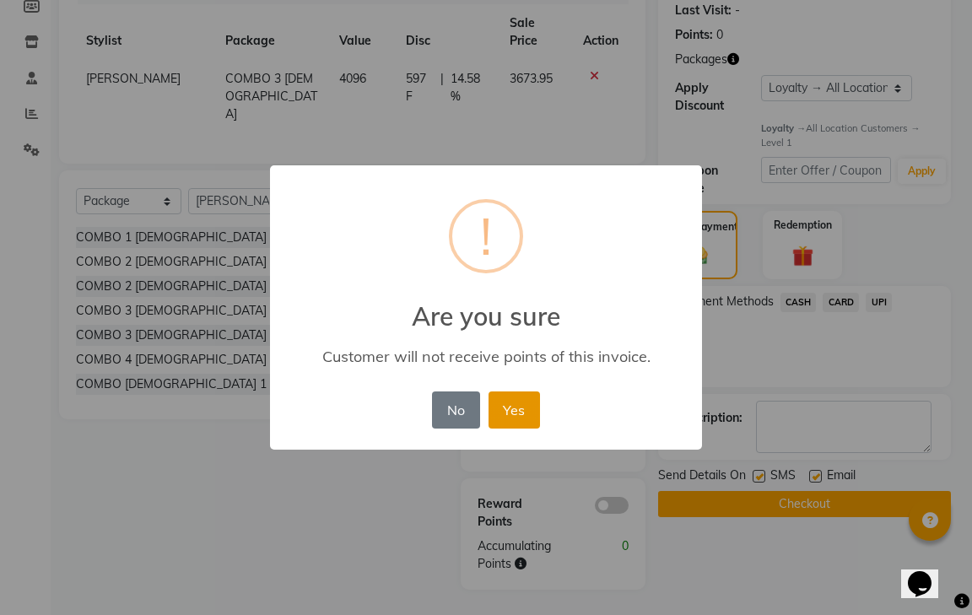
click at [498, 407] on button "Yes" at bounding box center [513, 409] width 51 height 37
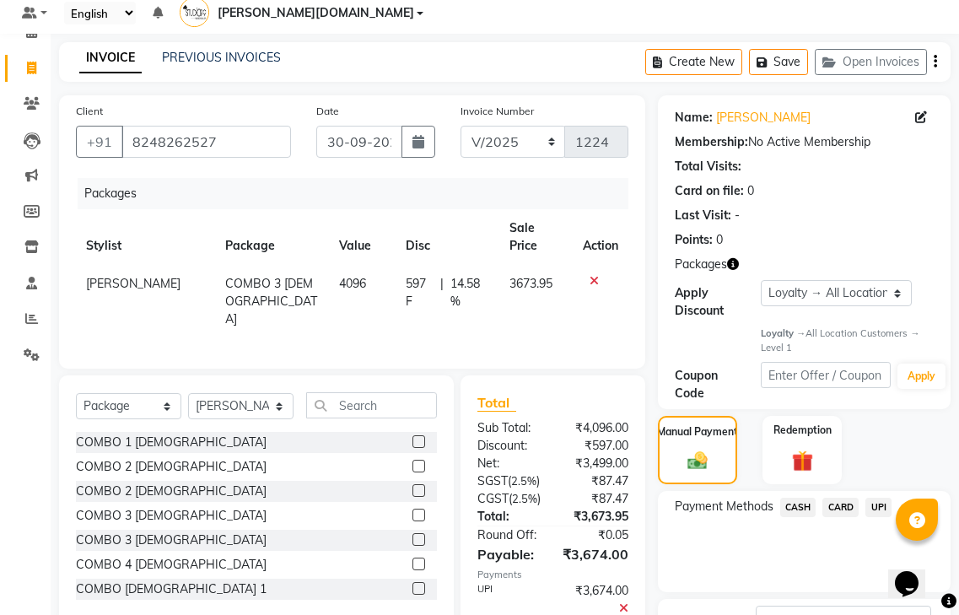
scroll to position [224, 0]
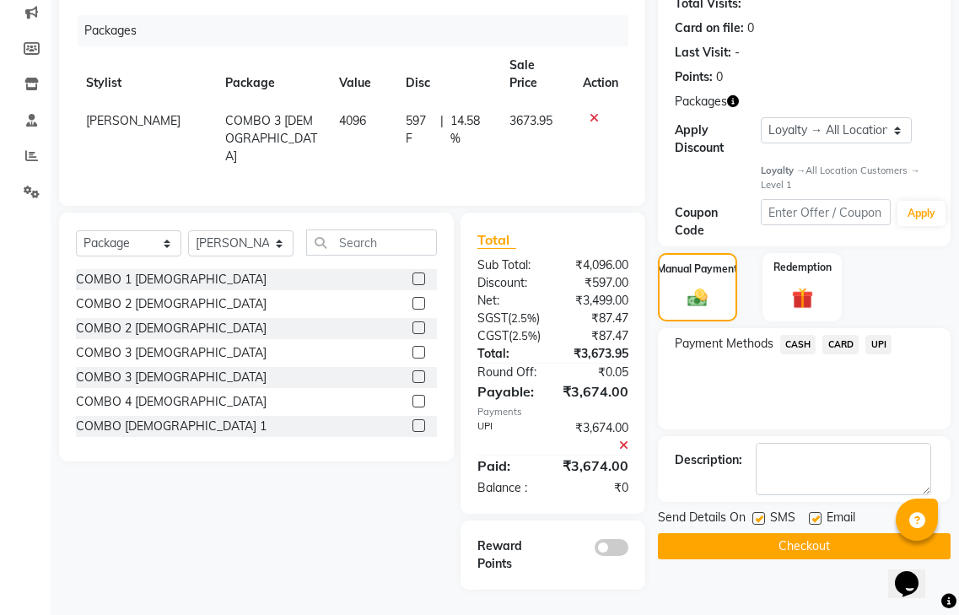
click at [823, 533] on button "Checkout" at bounding box center [804, 546] width 293 height 26
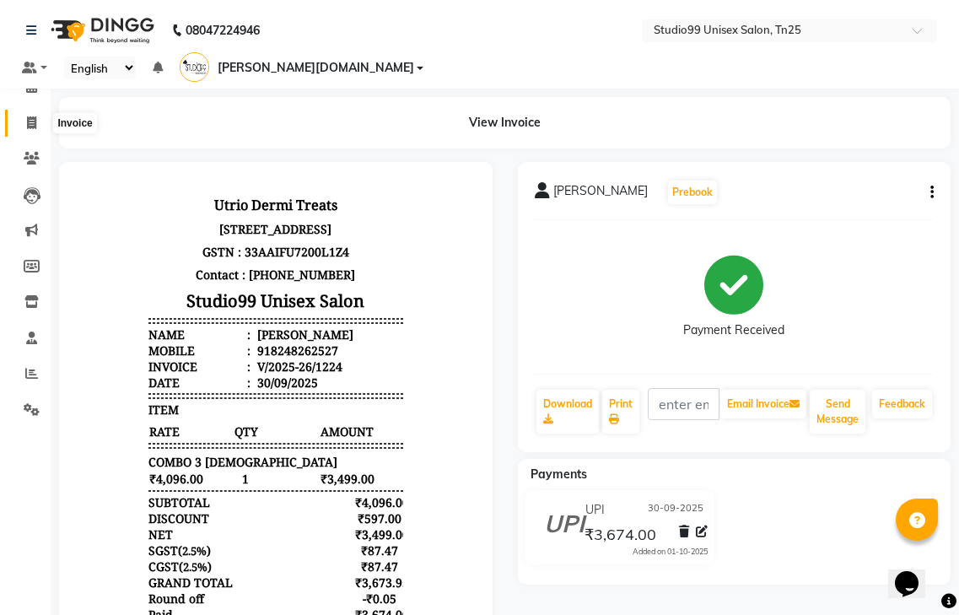
click at [34, 128] on icon at bounding box center [31, 122] width 9 height 13
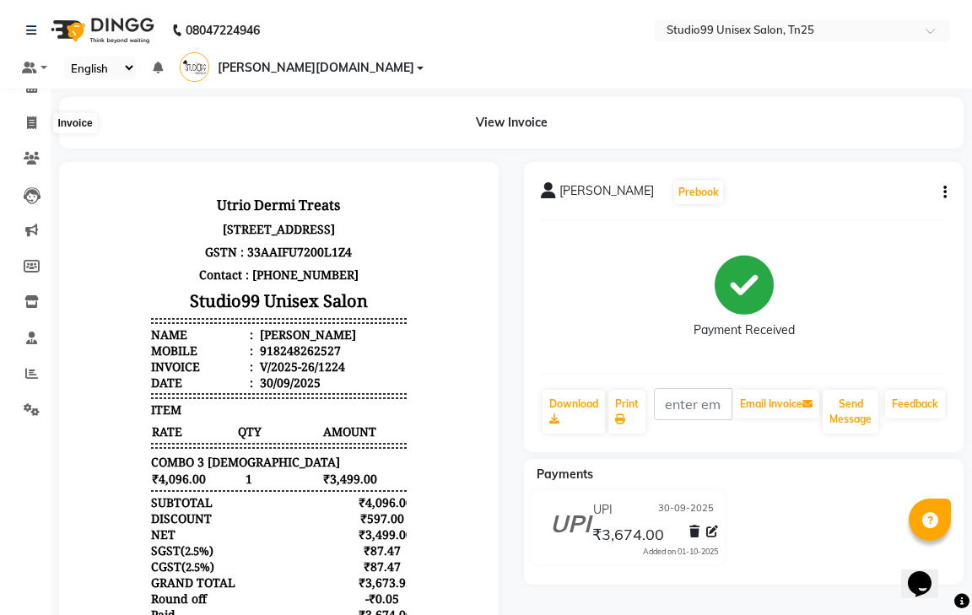
select select "service"
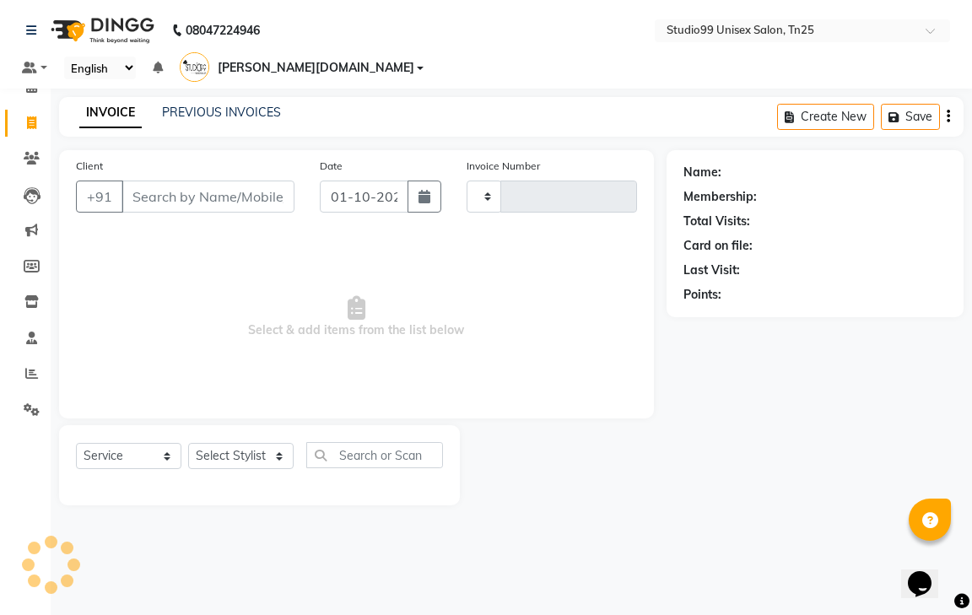
type input "1225"
select select "8331"
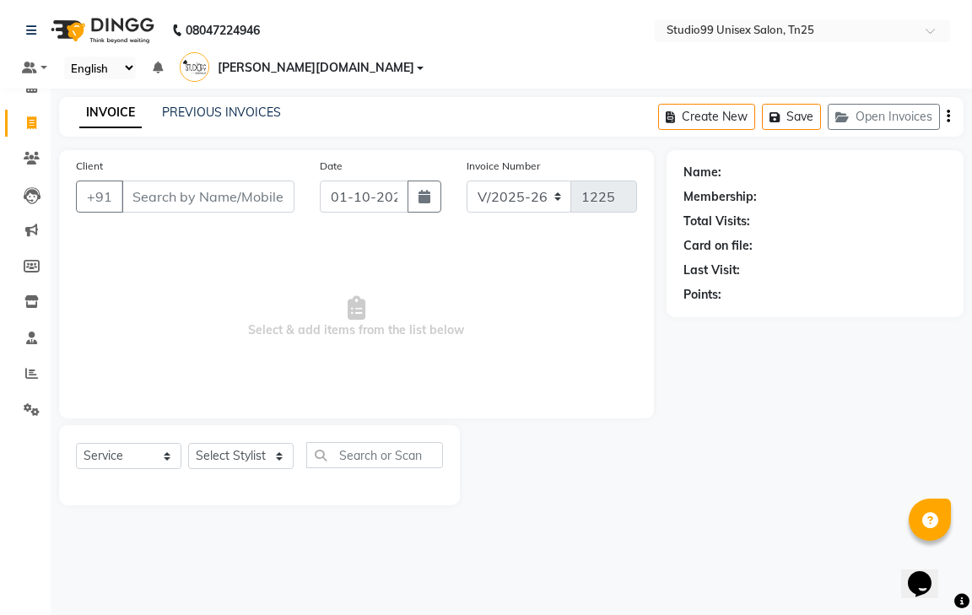
click at [229, 180] on input "Client" at bounding box center [207, 196] width 173 height 32
type input "98432317"
click at [281, 188] on span "Add Client" at bounding box center [251, 196] width 67 height 17
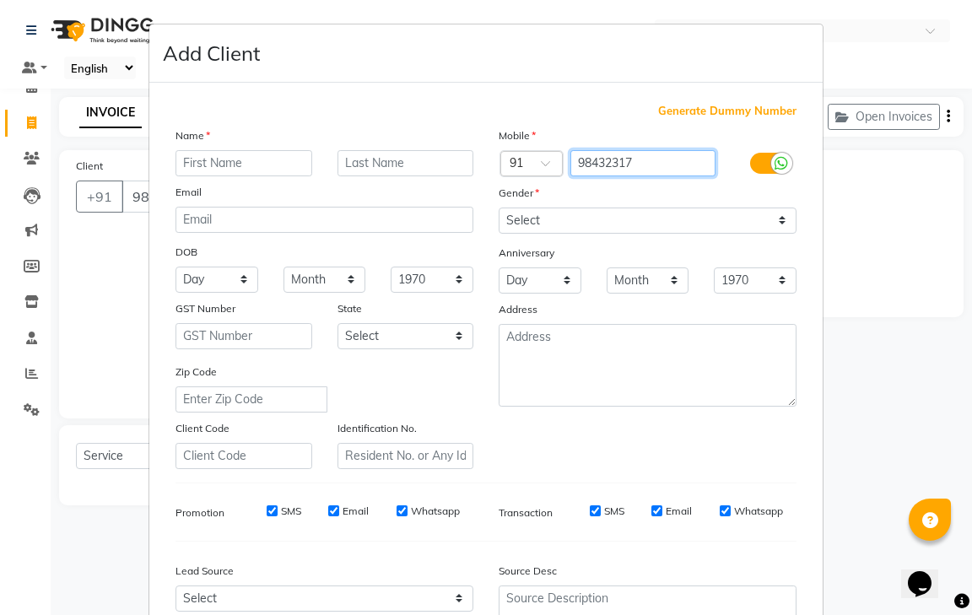
click at [658, 158] on input "98432317" at bounding box center [643, 163] width 146 height 26
click at [642, 168] on input "98432317" at bounding box center [643, 163] width 146 height 26
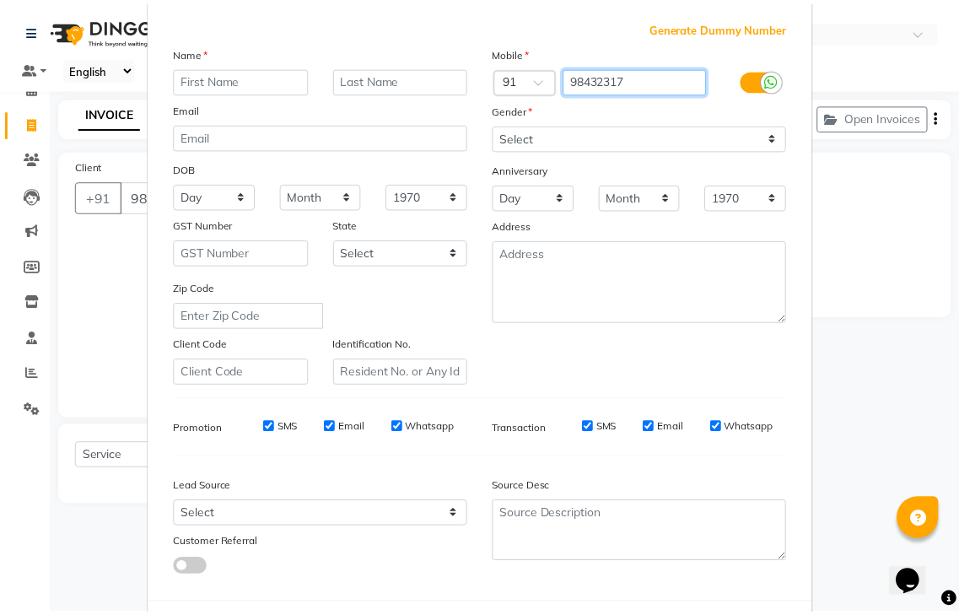
scroll to position [164, 0]
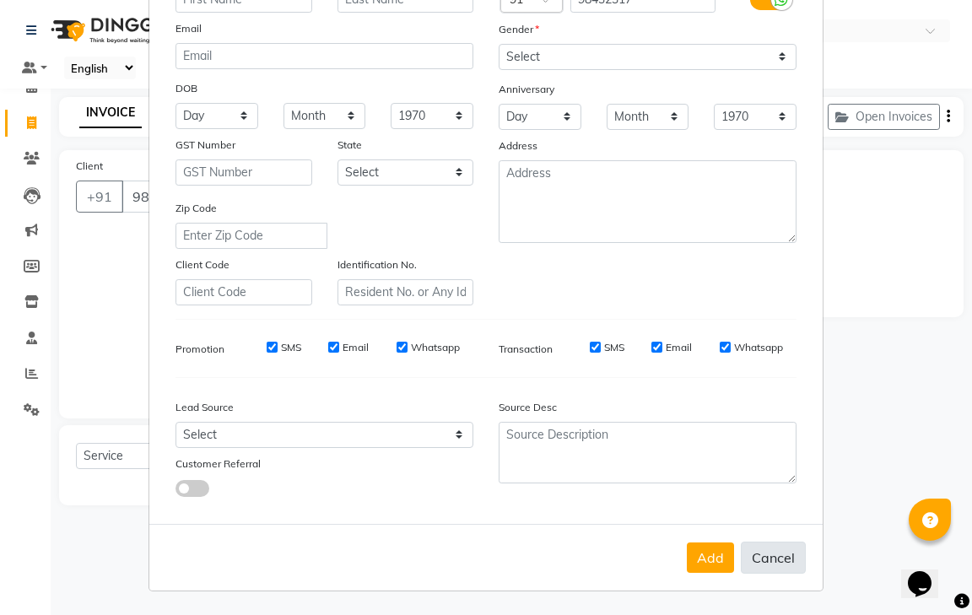
click at [741, 552] on button "Cancel" at bounding box center [772, 557] width 65 height 32
select select
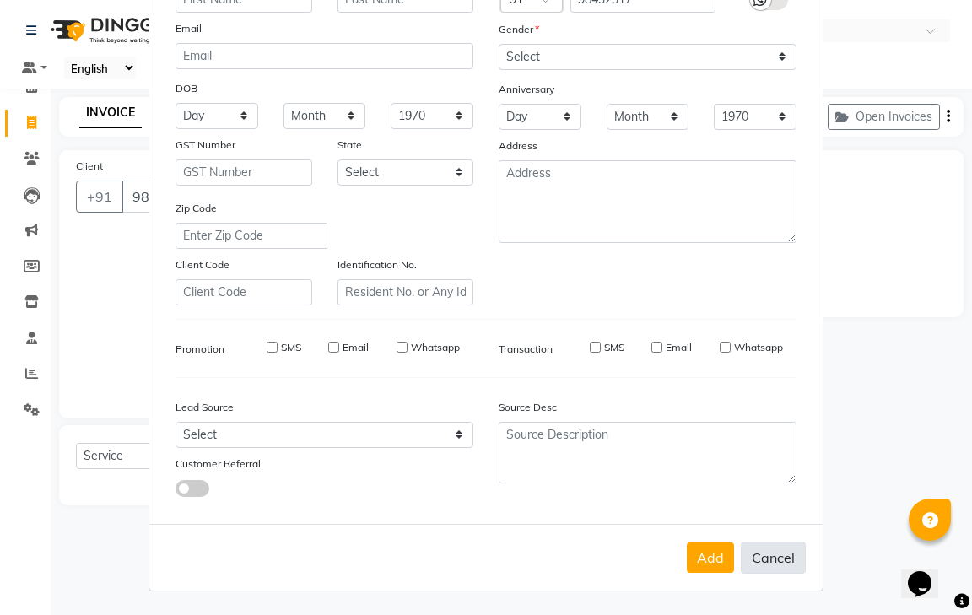
select select
checkbox input "false"
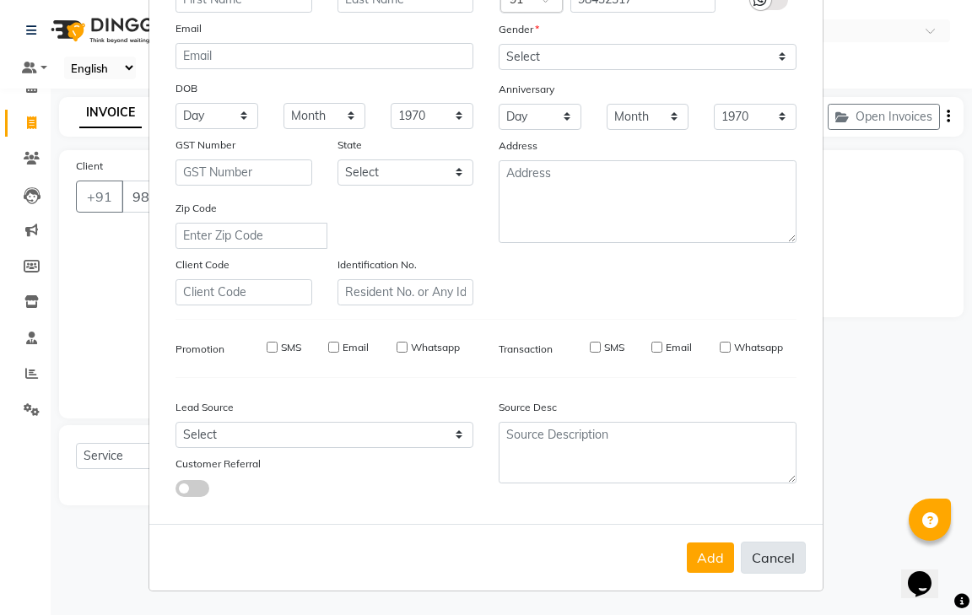
checkbox input "false"
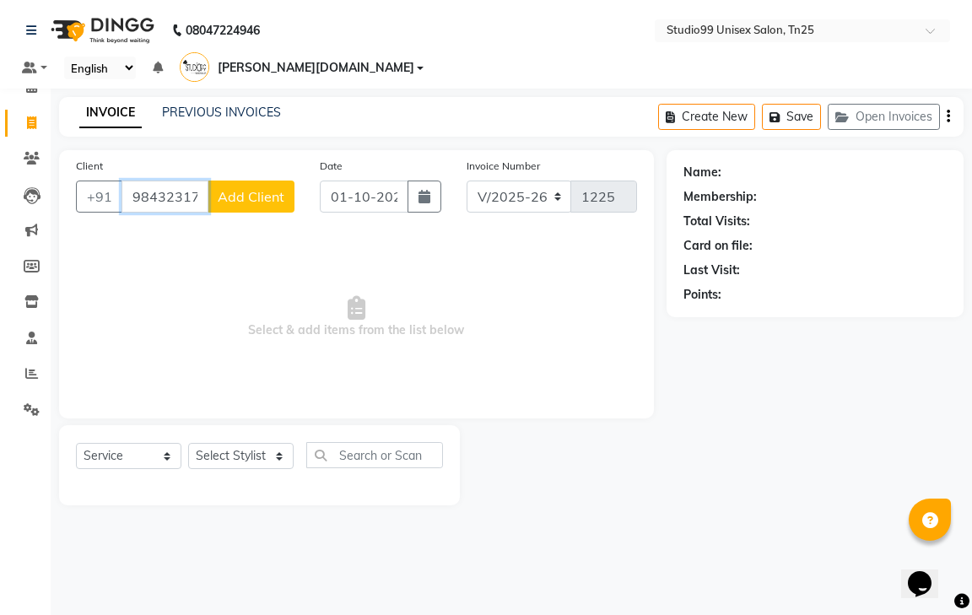
click at [202, 180] on input "98432317" at bounding box center [164, 196] width 87 height 32
type input "9"
drag, startPoint x: 200, startPoint y: 186, endPoint x: 200, endPoint y: 171, distance: 15.2
click at [200, 180] on input "Client" at bounding box center [207, 196] width 173 height 32
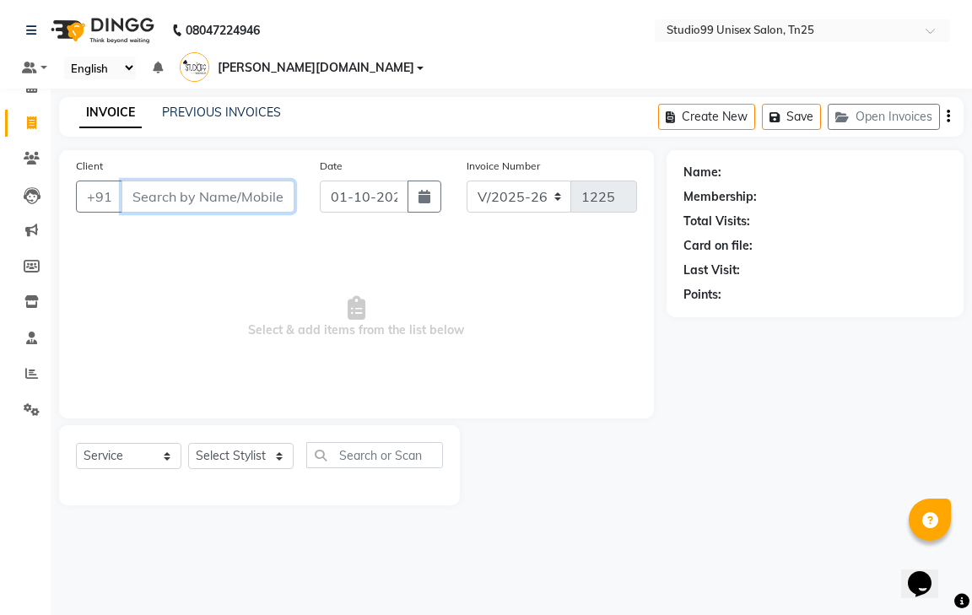
click at [200, 180] on input "Client" at bounding box center [207, 196] width 173 height 32
click at [238, 310] on span "Select & add items from the list below" at bounding box center [356, 317] width 561 height 169
click at [36, 87] on icon at bounding box center [31, 86] width 11 height 13
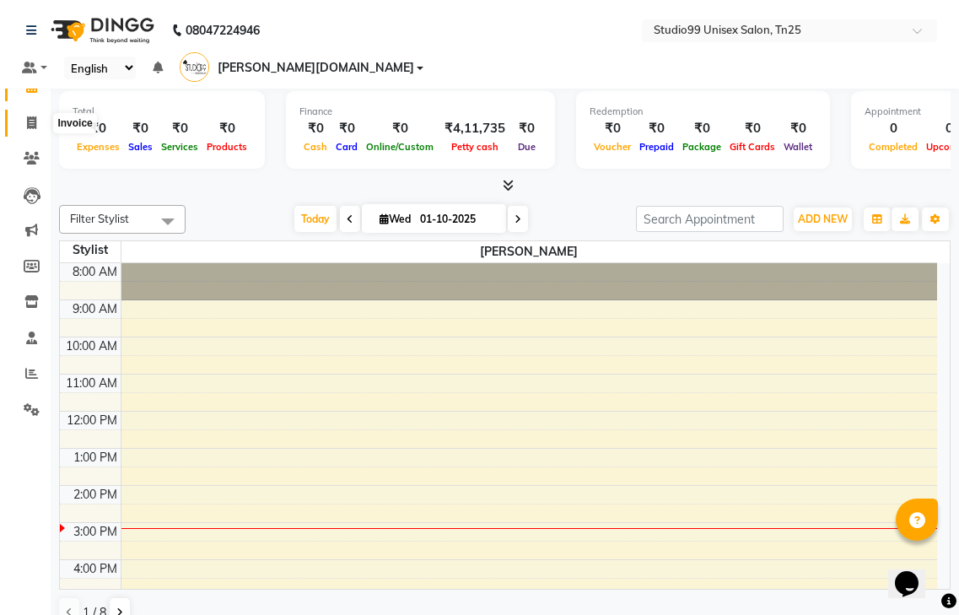
click at [33, 120] on icon at bounding box center [31, 122] width 9 height 13
select select "service"
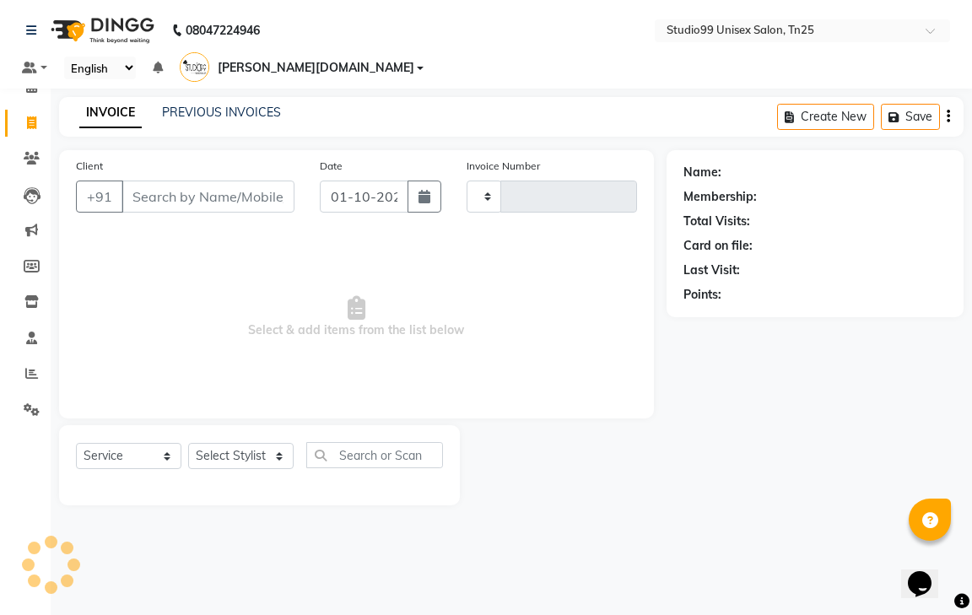
type input "1225"
select select "8331"
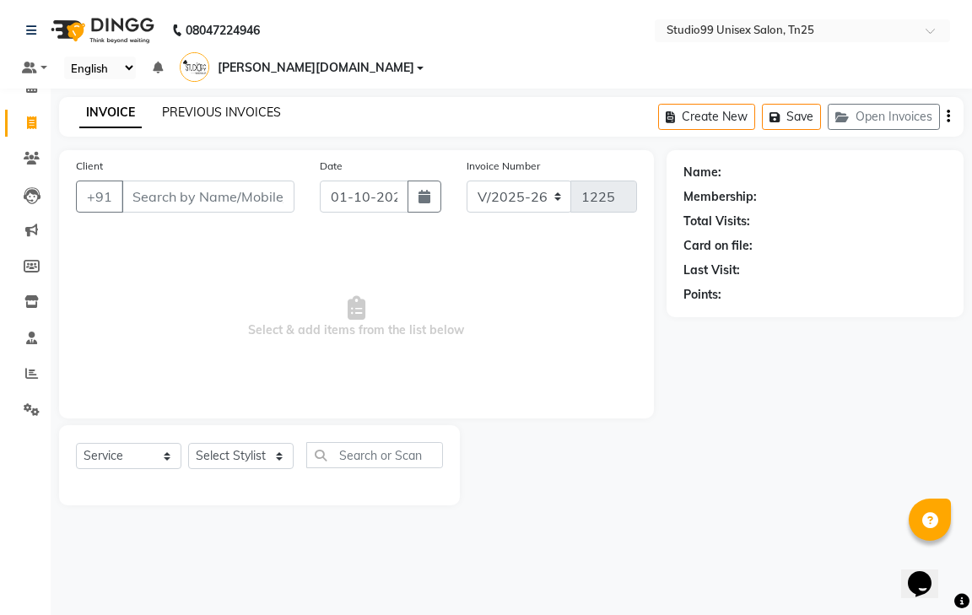
click at [197, 105] on link "PREVIOUS INVOICES" at bounding box center [221, 112] width 119 height 15
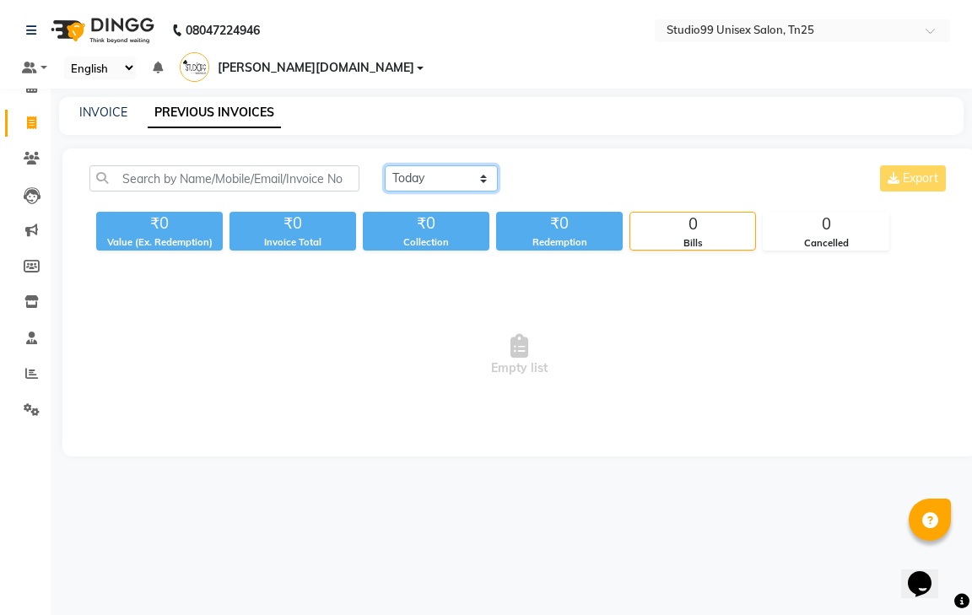
click at [443, 165] on select "Today Yesterday Custom Range" at bounding box center [441, 178] width 113 height 26
click at [385, 165] on select "Today Yesterday Custom Range" at bounding box center [441, 178] width 113 height 26
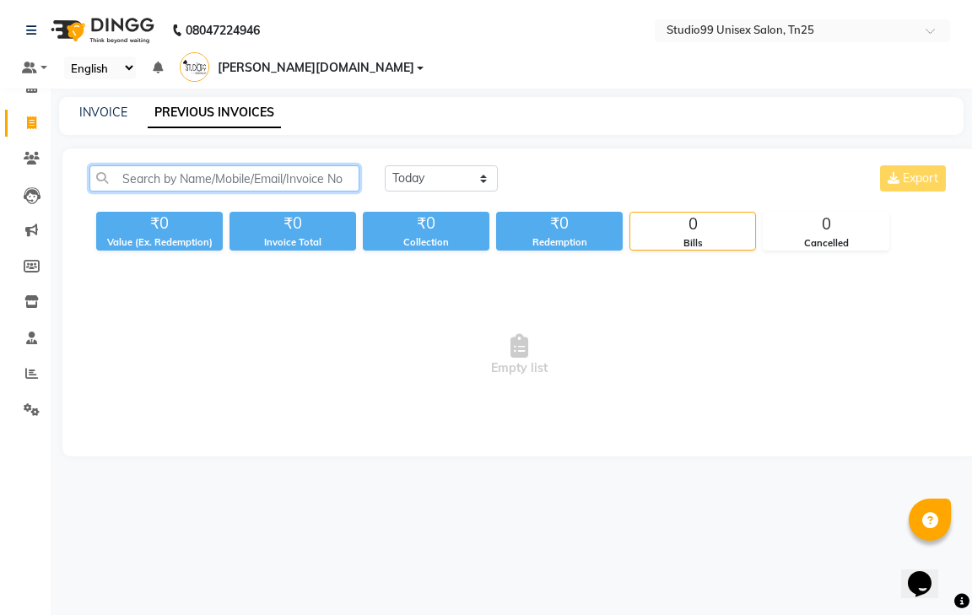
click at [245, 165] on input "text" at bounding box center [224, 178] width 270 height 26
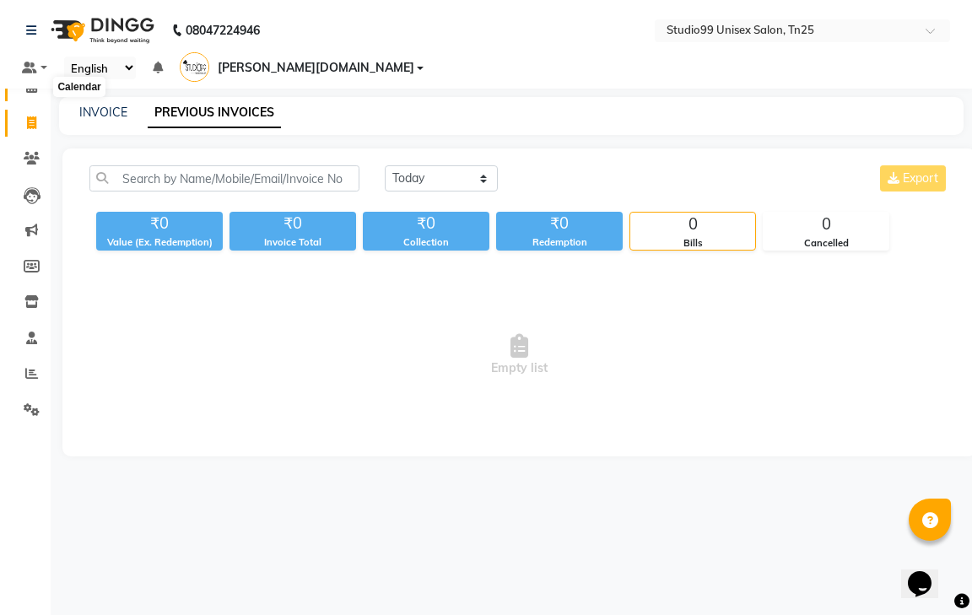
click at [29, 79] on span at bounding box center [32, 87] width 30 height 19
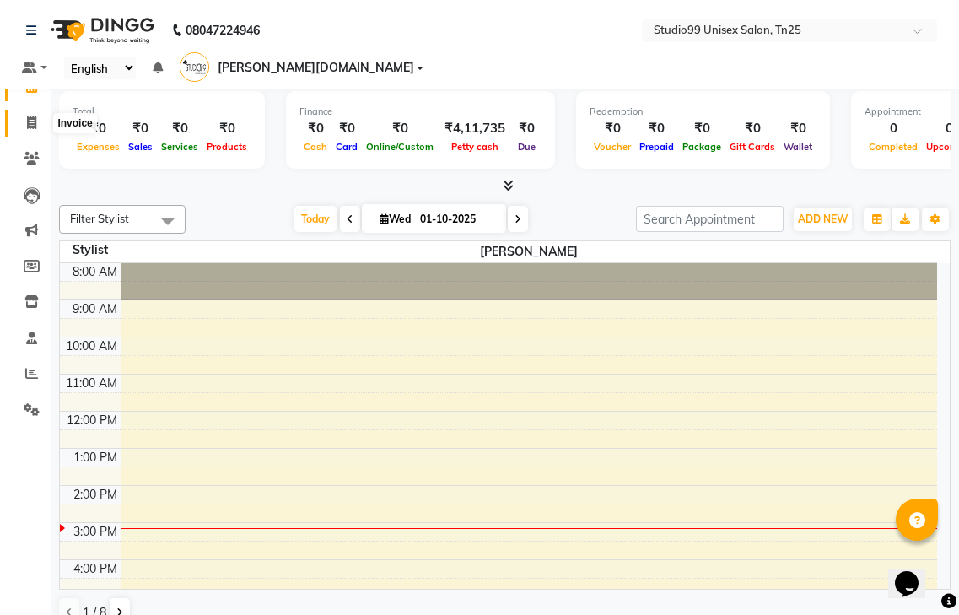
click at [36, 128] on icon at bounding box center [31, 122] width 9 height 13
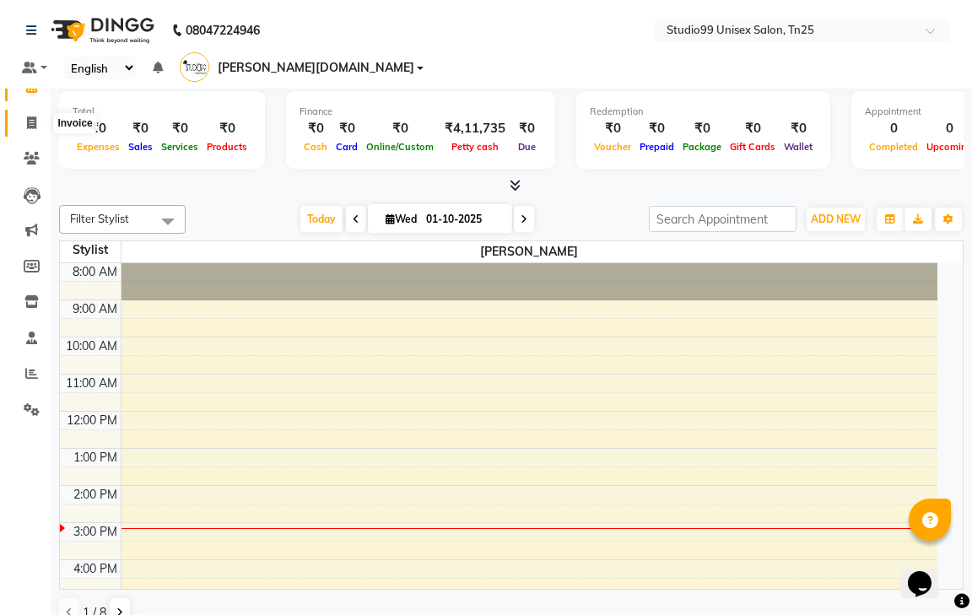
select select "service"
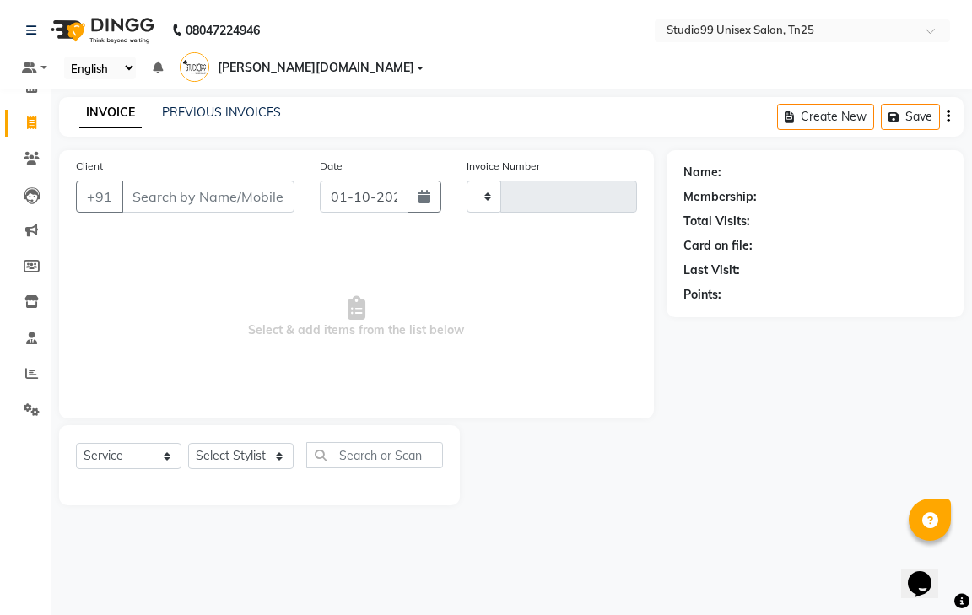
type input "1225"
select select "8331"
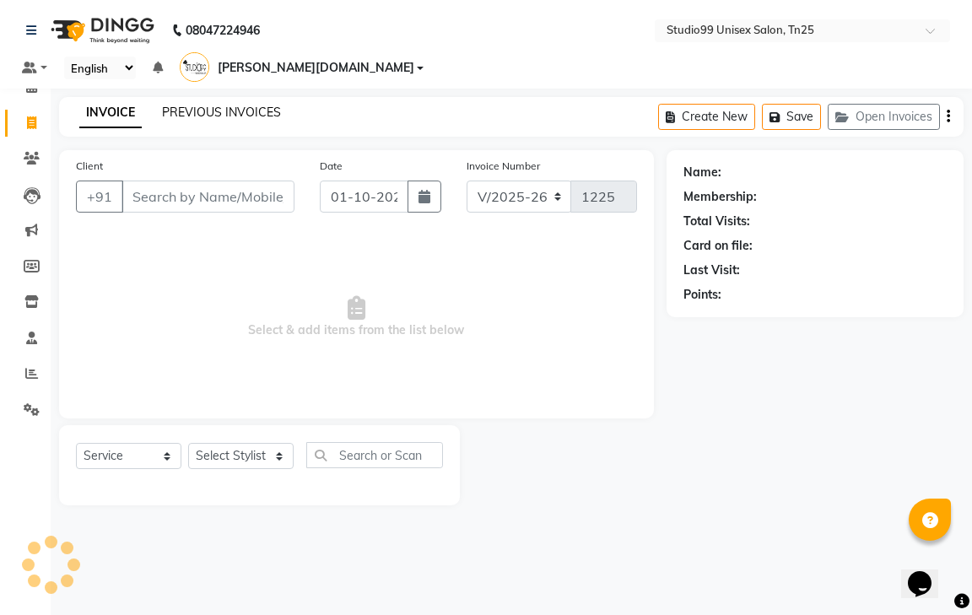
click at [212, 105] on link "PREVIOUS INVOICES" at bounding box center [221, 112] width 119 height 15
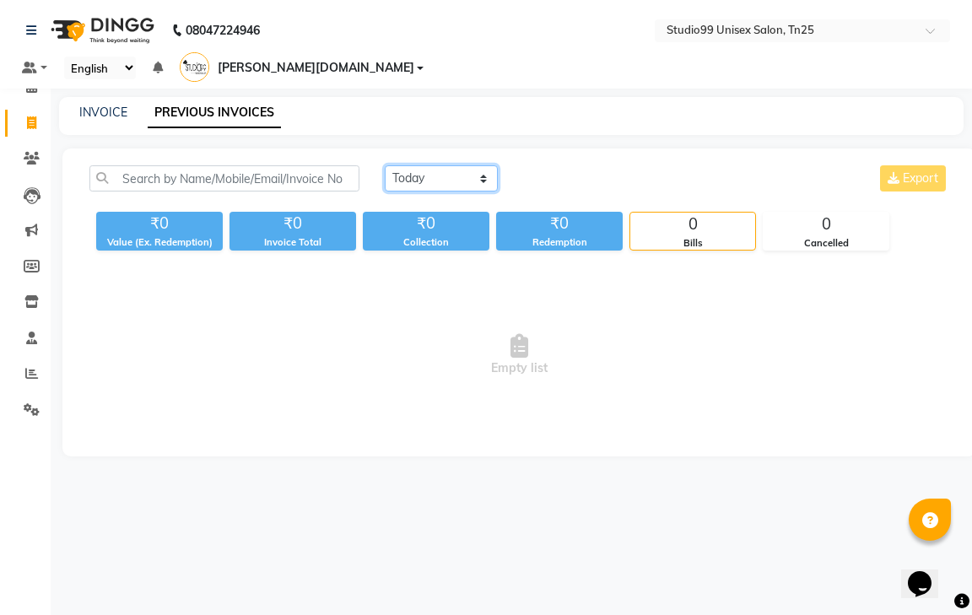
click at [442, 165] on select "Today Yesterday Custom Range" at bounding box center [441, 178] width 113 height 26
click at [385, 165] on select "Today Yesterday Custom Range" at bounding box center [441, 178] width 113 height 26
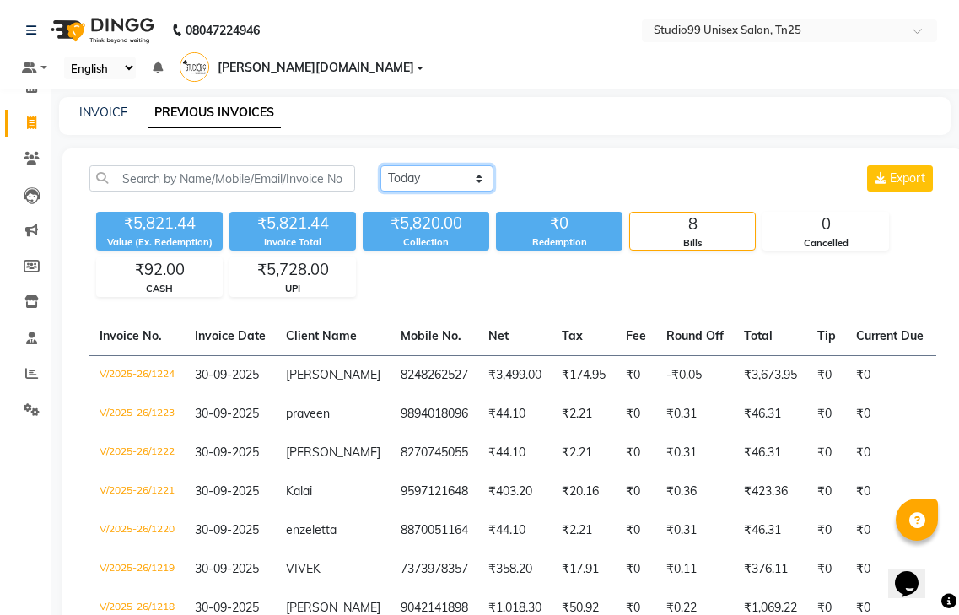
click at [425, 165] on select "Today Yesterday Custom Range" at bounding box center [436, 178] width 113 height 26
select select "today"
click at [380, 165] on select "Today Yesterday Custom Range" at bounding box center [436, 178] width 113 height 26
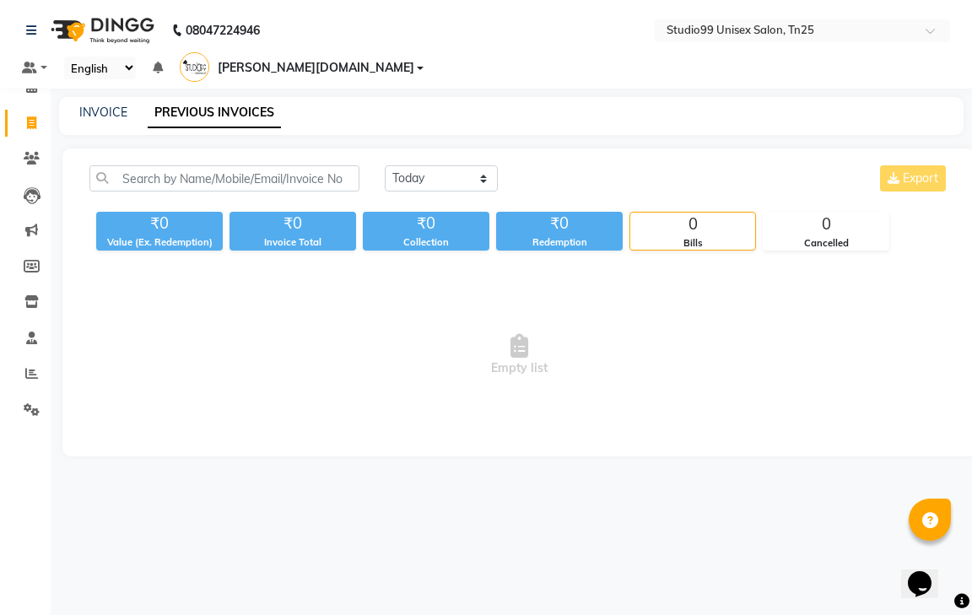
click at [94, 97] on div "INVOICE PREVIOUS INVOICES" at bounding box center [511, 116] width 904 height 38
click at [101, 105] on link "INVOICE" at bounding box center [103, 112] width 48 height 15
select select "service"
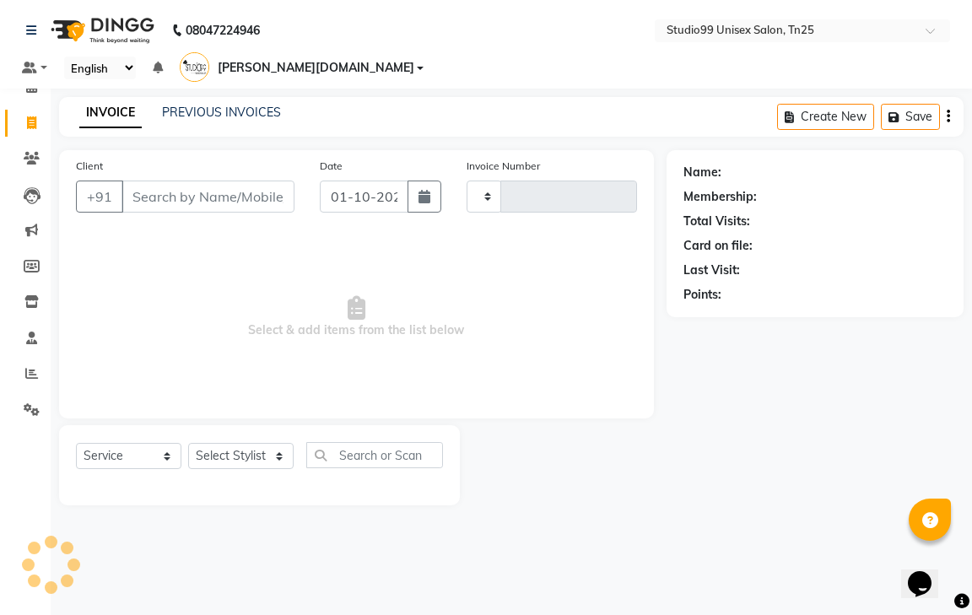
type input "1225"
select select "8331"
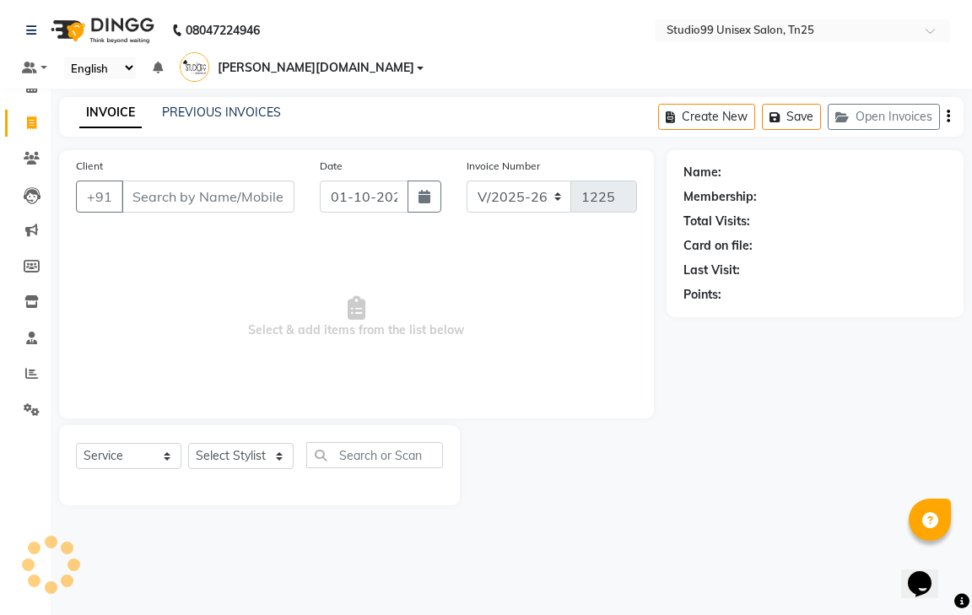
click at [180, 180] on input "Client" at bounding box center [207, 196] width 173 height 32
click at [170, 180] on input "Client" at bounding box center [207, 196] width 173 height 32
click at [32, 87] on icon at bounding box center [31, 86] width 11 height 13
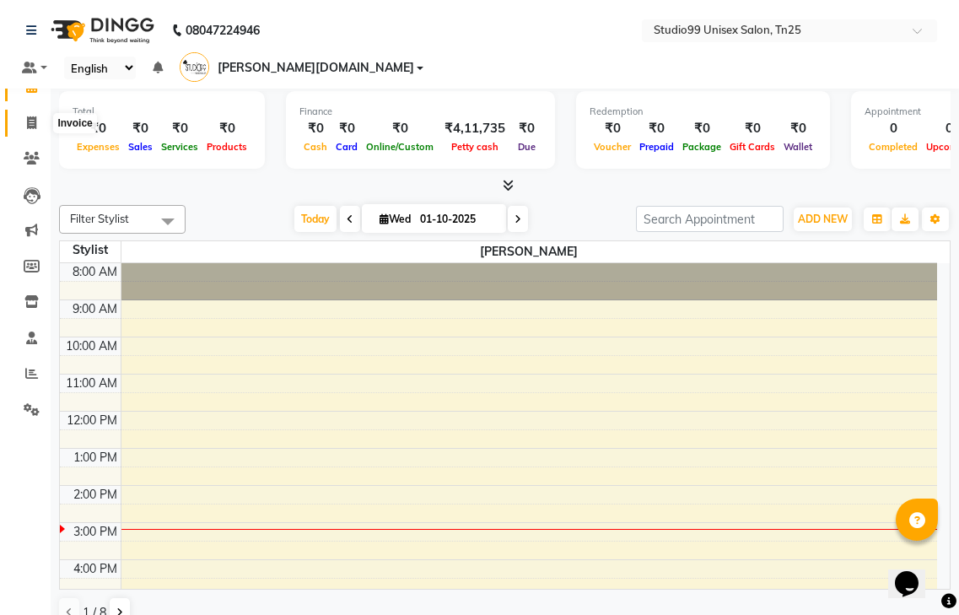
click at [35, 121] on icon at bounding box center [31, 122] width 9 height 13
select select "service"
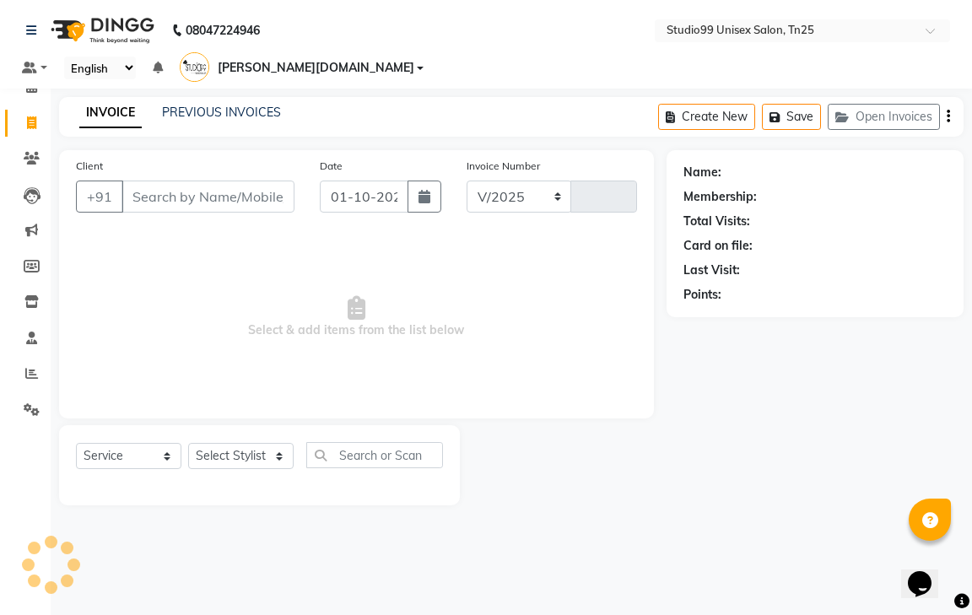
select select "8331"
type input "1225"
click at [162, 180] on input "Client" at bounding box center [207, 196] width 173 height 32
click at [213, 180] on input "Client" at bounding box center [207, 196] width 173 height 32
type input "V"
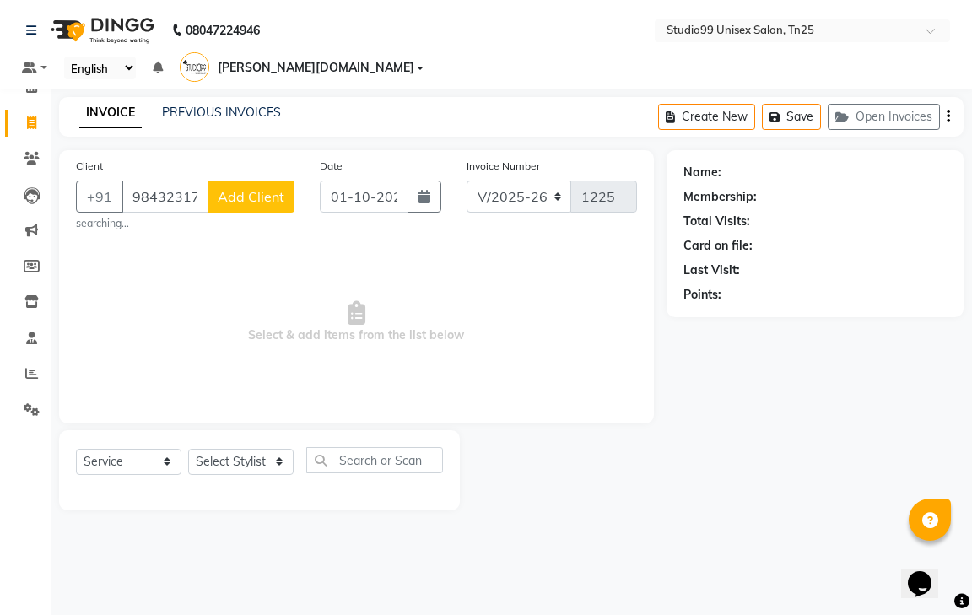
type input "9843231717"
click at [223, 188] on span "Add Client" at bounding box center [251, 196] width 67 height 17
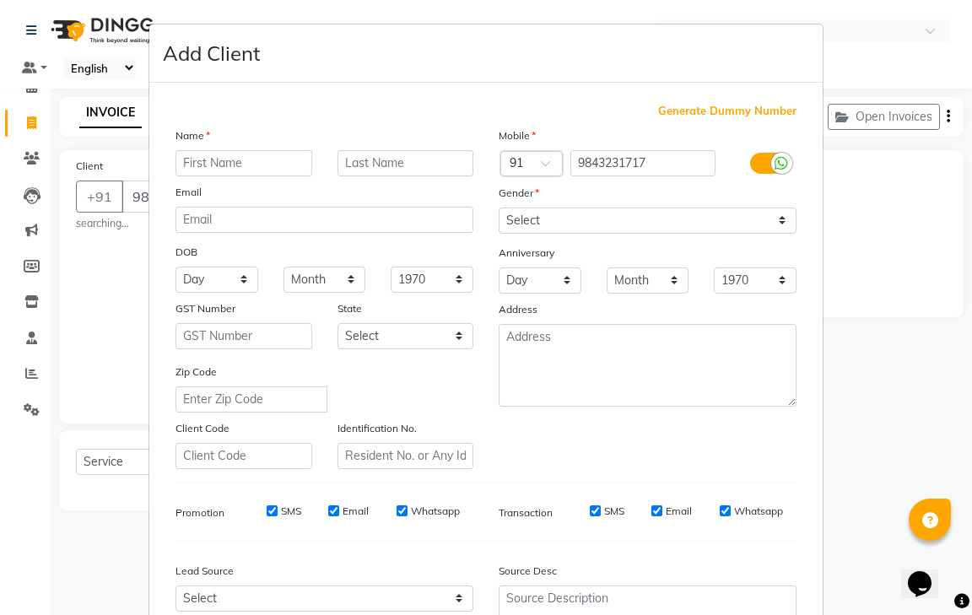
click at [213, 158] on input "text" at bounding box center [243, 163] width 137 height 26
type input "[PERSON_NAME]"
click at [672, 223] on select "Select [DEMOGRAPHIC_DATA] [DEMOGRAPHIC_DATA] Other Prefer Not To Say" at bounding box center [647, 220] width 298 height 26
select select "[DEMOGRAPHIC_DATA]"
click at [498, 207] on select "Select [DEMOGRAPHIC_DATA] [DEMOGRAPHIC_DATA] Other Prefer Not To Say" at bounding box center [647, 220] width 298 height 26
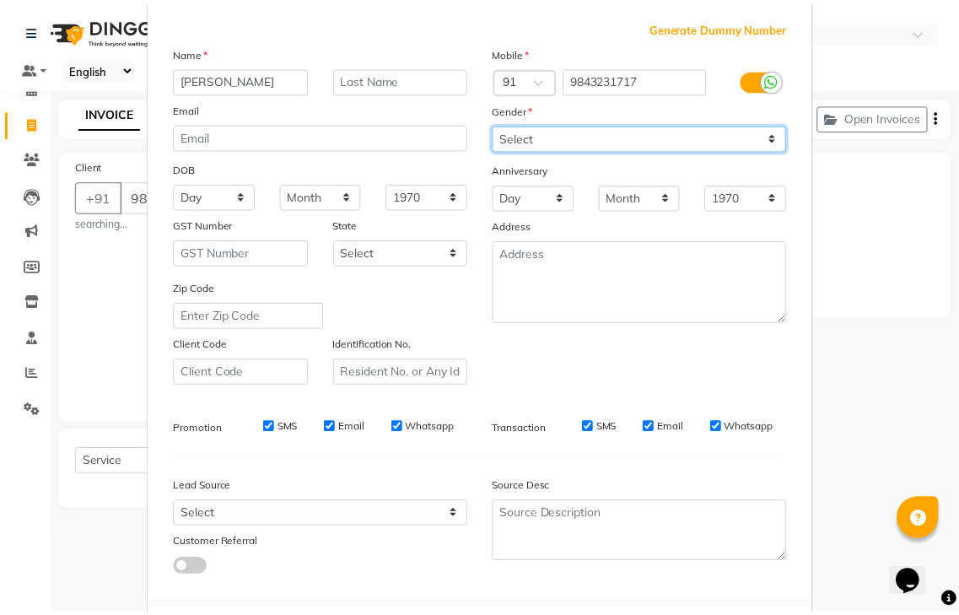
scroll to position [164, 0]
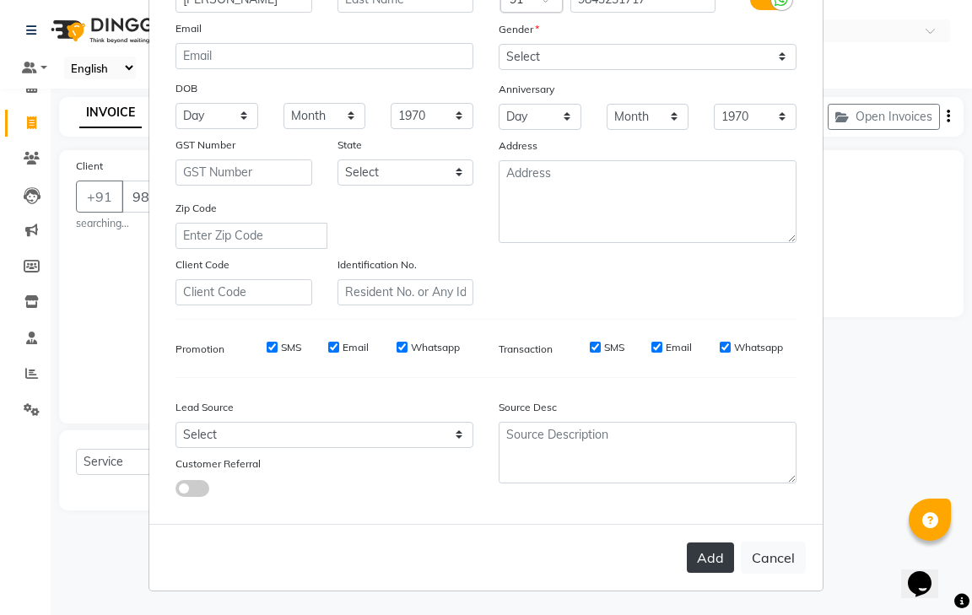
click at [700, 555] on button "Add" at bounding box center [710, 557] width 47 height 30
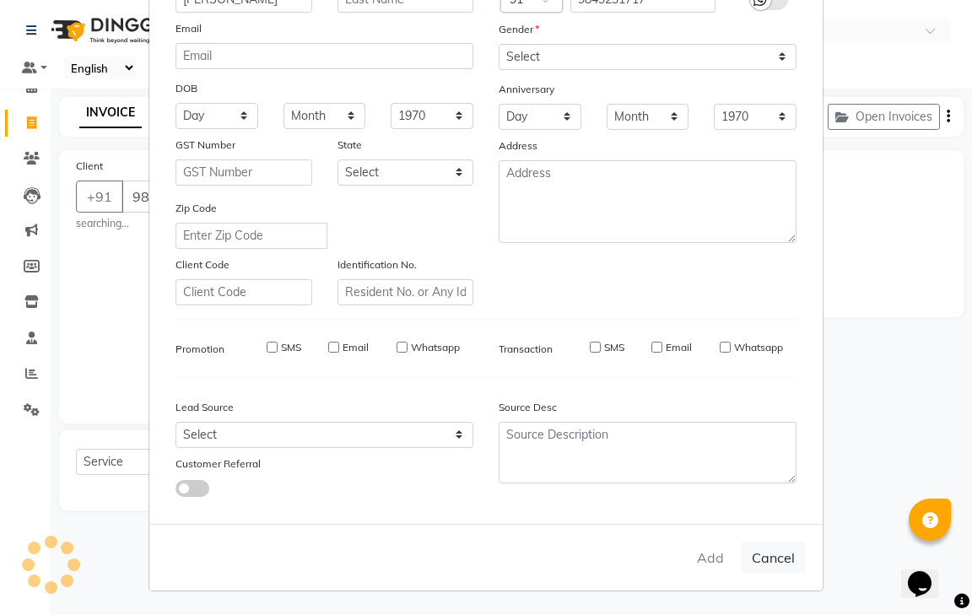
select select
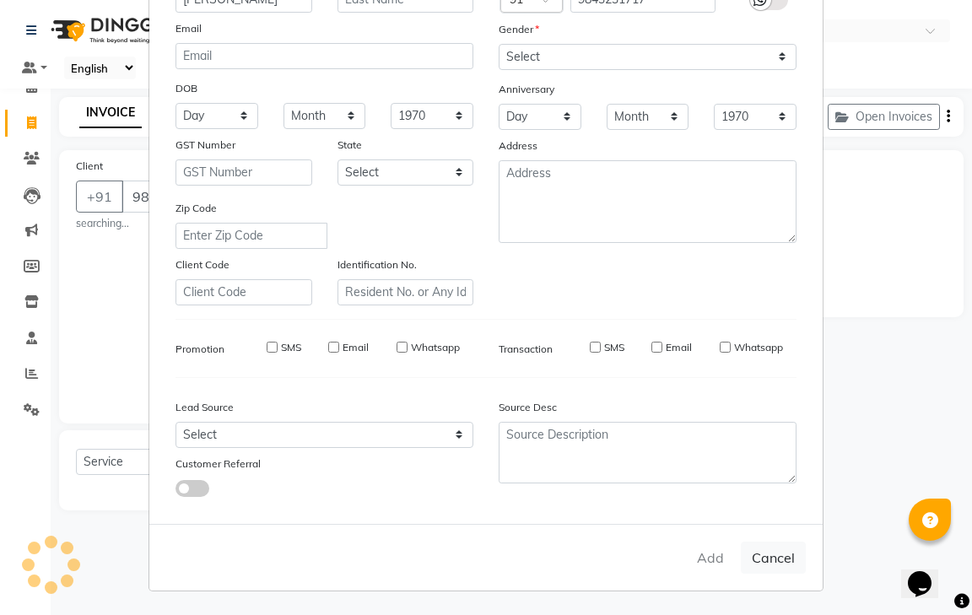
select select
checkbox input "false"
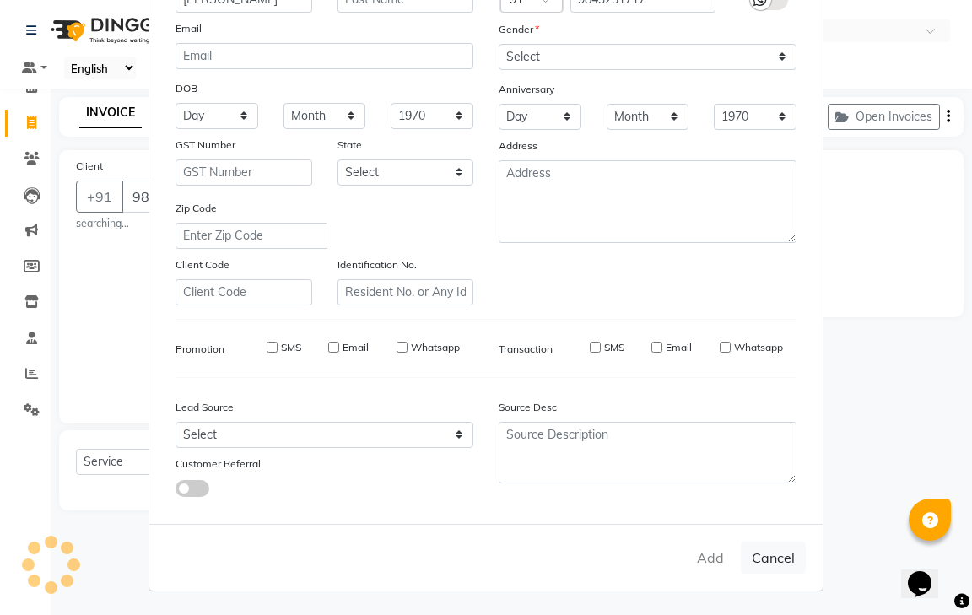
checkbox input "false"
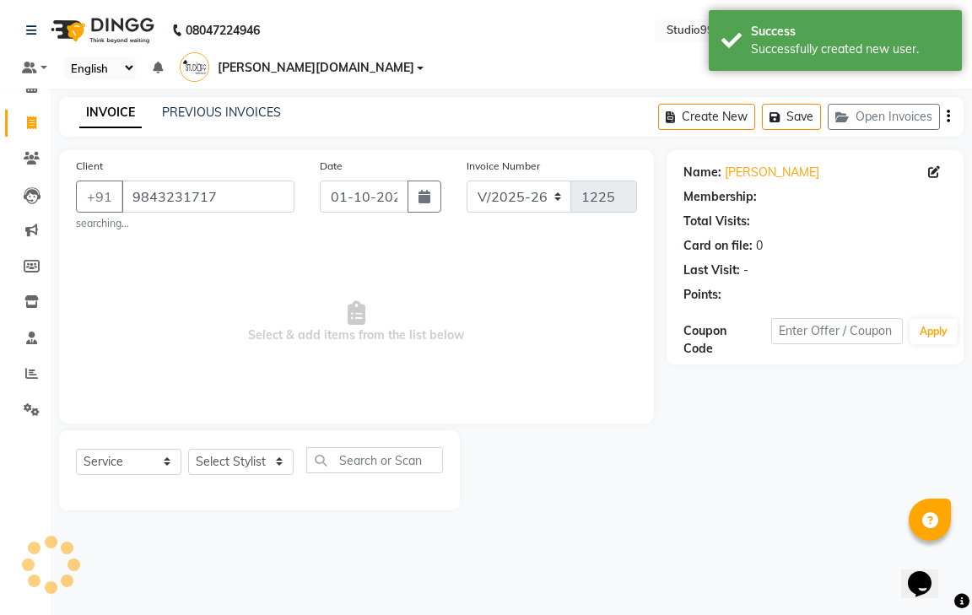
select select "1: Object"
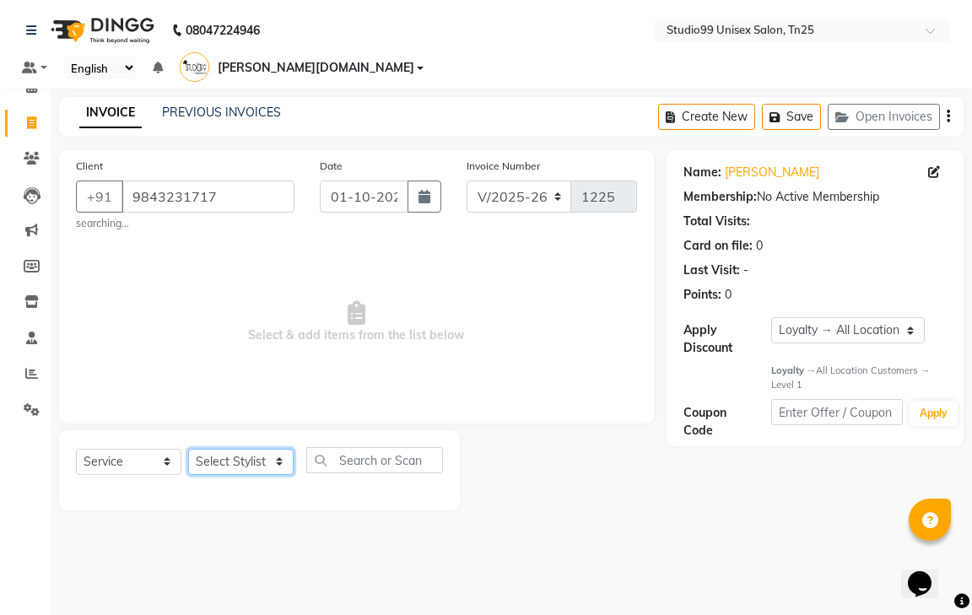
click at [231, 449] on select "Select Stylist gendral [PERSON_NAME] jaya priya kothai TK [DATE] sanjay santhos…" at bounding box center [240, 462] width 105 height 26
select select "80761"
click at [188, 449] on select "Select Stylist gendral [PERSON_NAME] jaya priya kothai TK [DATE] sanjay santhos…" at bounding box center [240, 462] width 105 height 26
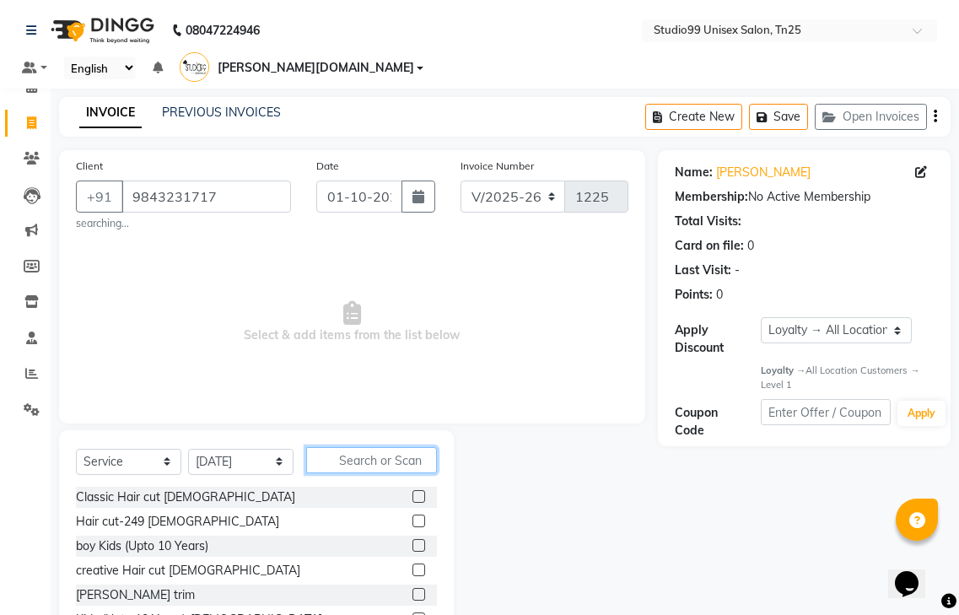
click at [333, 447] on input "text" at bounding box center [371, 460] width 131 height 26
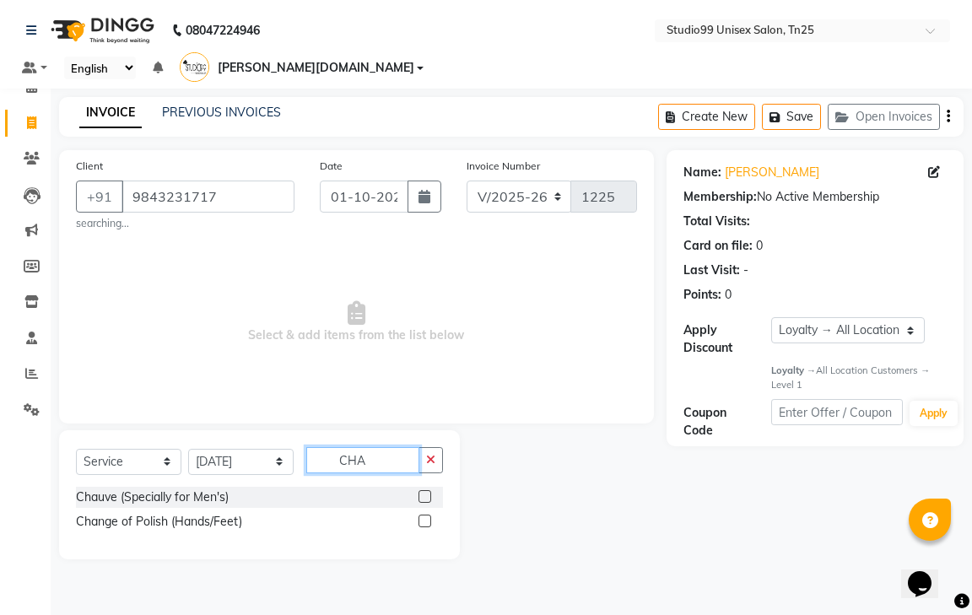
type input "CHA"
click at [423, 490] on label at bounding box center [424, 496] width 13 height 13
click at [423, 492] on input "checkbox" at bounding box center [423, 497] width 11 height 11
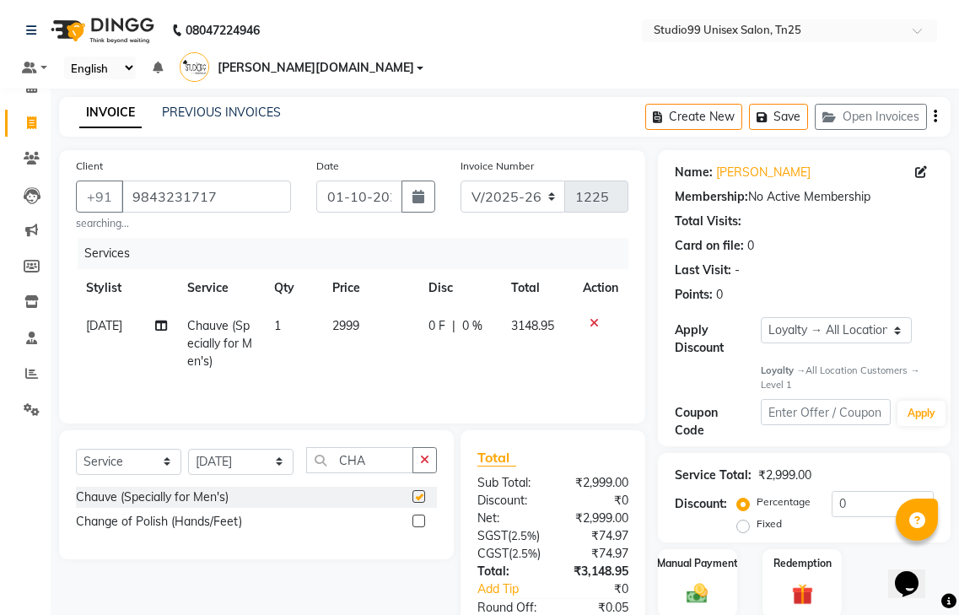
checkbox input "false"
click at [394, 447] on input "CHA" at bounding box center [359, 460] width 107 height 26
type input "C"
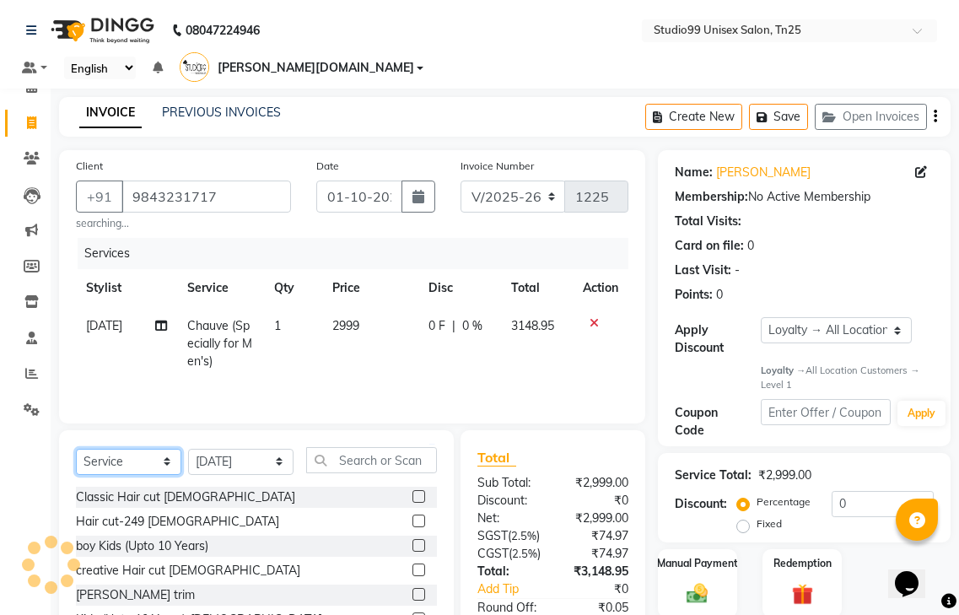
click at [103, 449] on select "Select Service Product Membership Package Voucher Prepaid Gift Card" at bounding box center [128, 462] width 105 height 26
select select "product"
click at [76, 449] on select "Select Service Product Membership Package Voucher Prepaid Gift Card" at bounding box center [128, 462] width 105 height 26
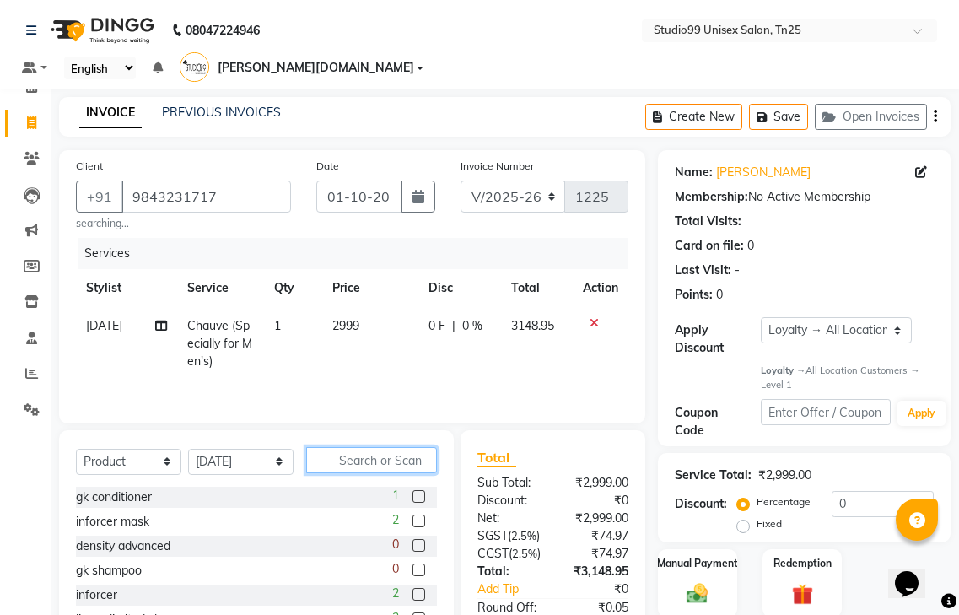
click at [385, 447] on input "text" at bounding box center [371, 460] width 131 height 26
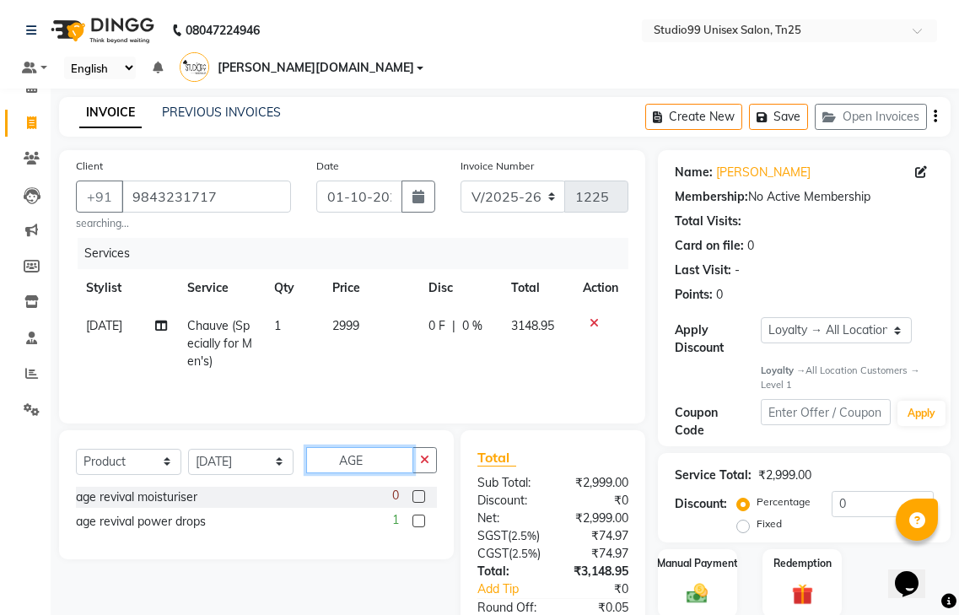
type input "AGE"
click at [422, 514] on label at bounding box center [418, 520] width 13 height 13
click at [422, 516] on input "checkbox" at bounding box center [417, 521] width 11 height 11
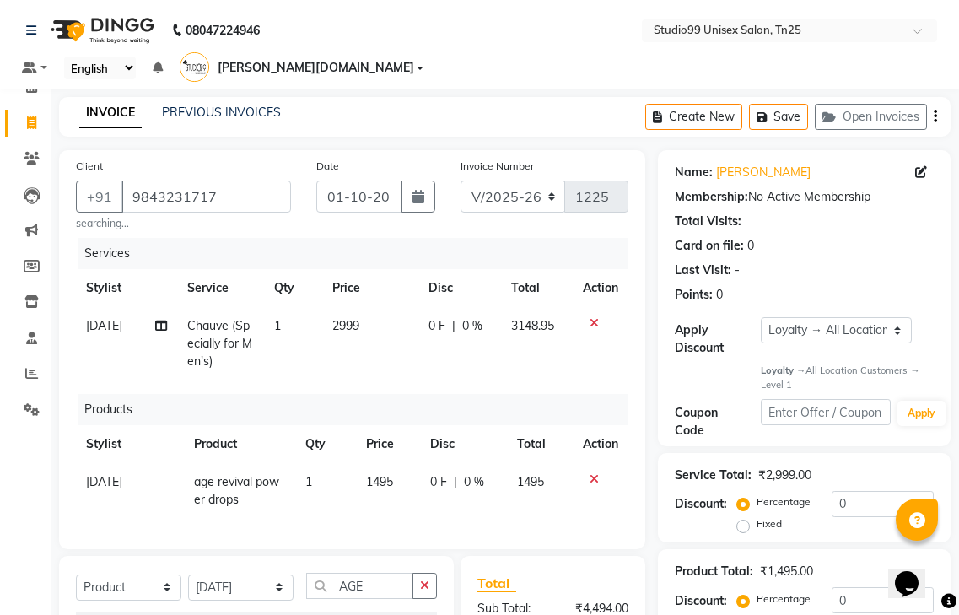
checkbox input "false"
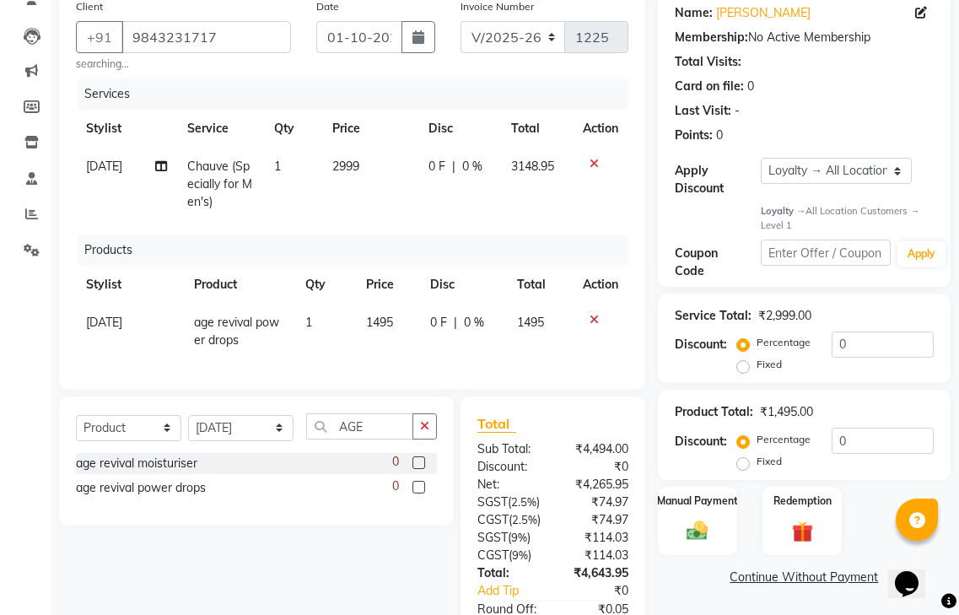
scroll to position [169, 0]
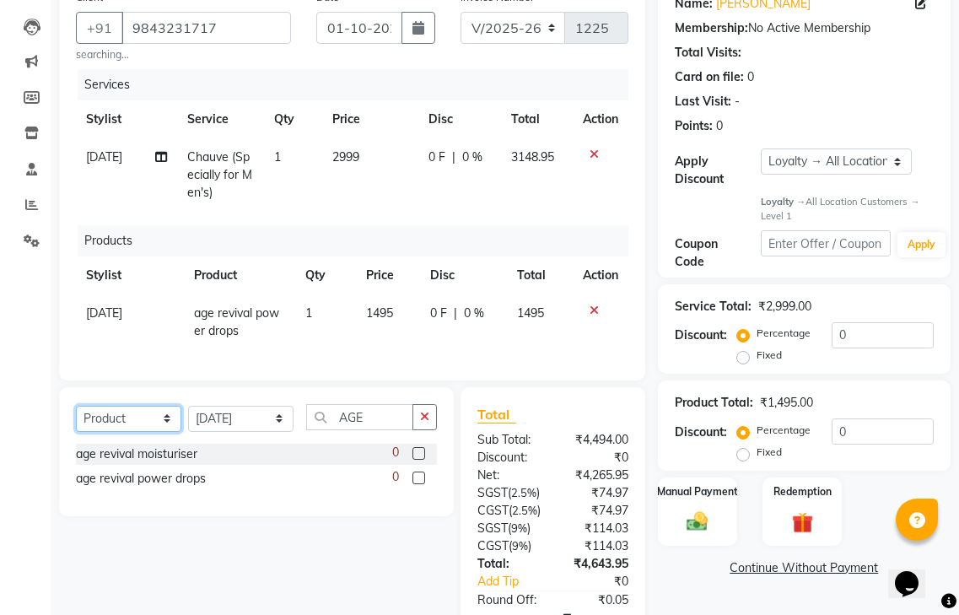
click at [115, 406] on select "Select Service Product Membership Package Voucher Prepaid Gift Card" at bounding box center [128, 419] width 105 height 26
click at [76, 406] on select "Select Service Product Membership Package Voucher Prepaid Gift Card" at bounding box center [128, 419] width 105 height 26
click at [420, 447] on label at bounding box center [418, 453] width 13 height 13
click at [420, 449] on input "checkbox" at bounding box center [417, 454] width 11 height 11
select select "select"
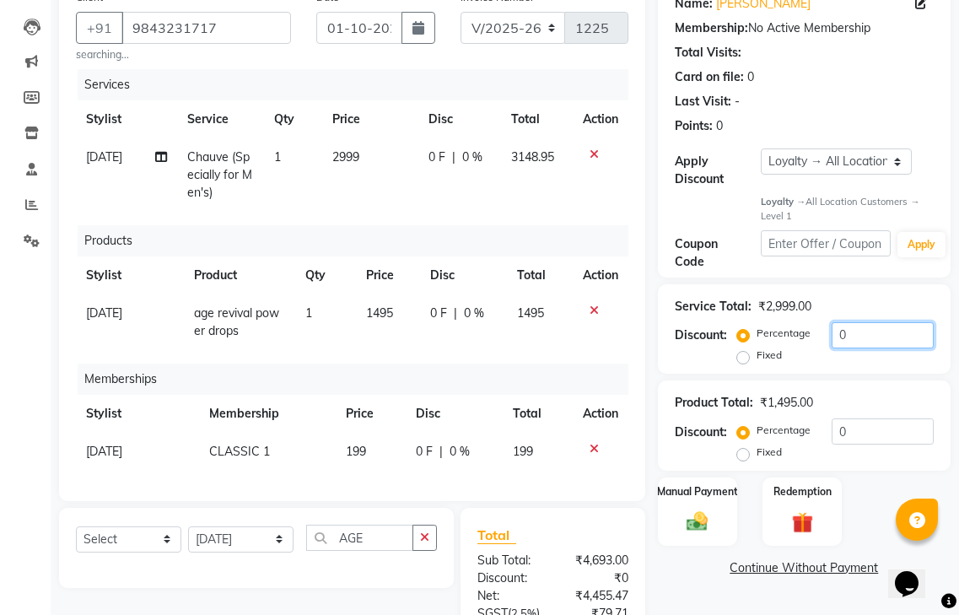
click at [885, 322] on input "0" at bounding box center [883, 335] width 102 height 26
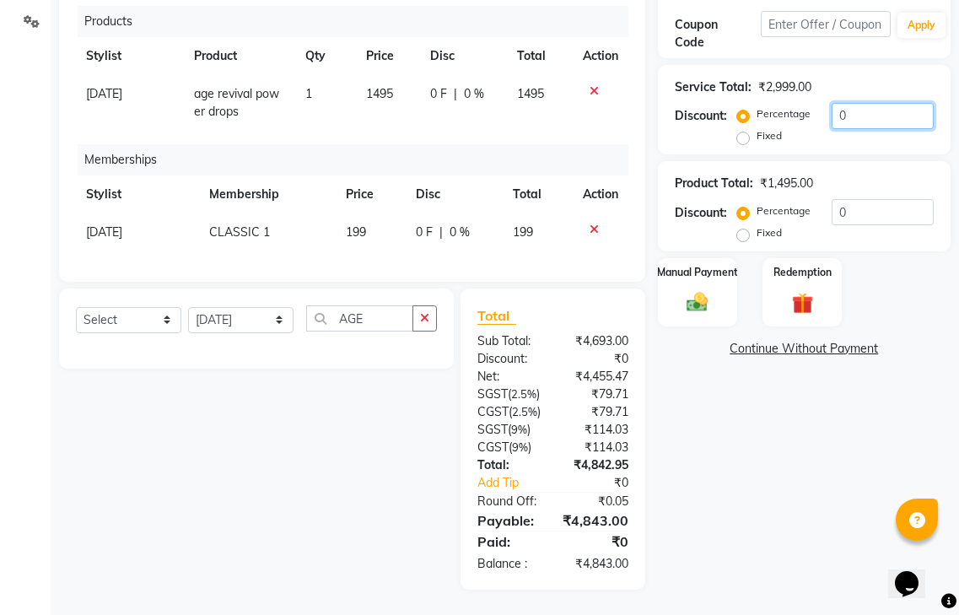
scroll to position [407, 0]
click at [859, 103] on input "0" at bounding box center [883, 116] width 102 height 26
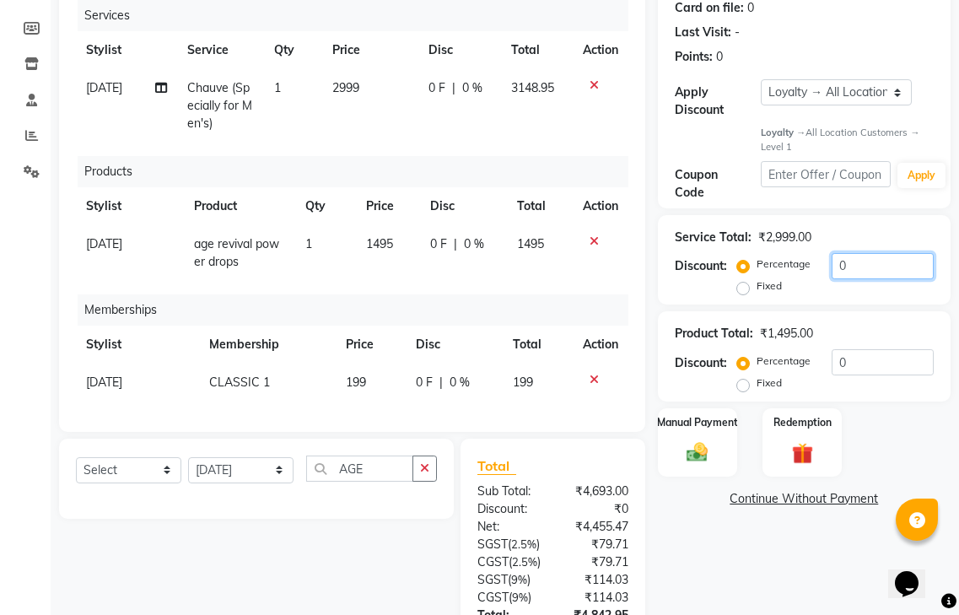
scroll to position [153, 0]
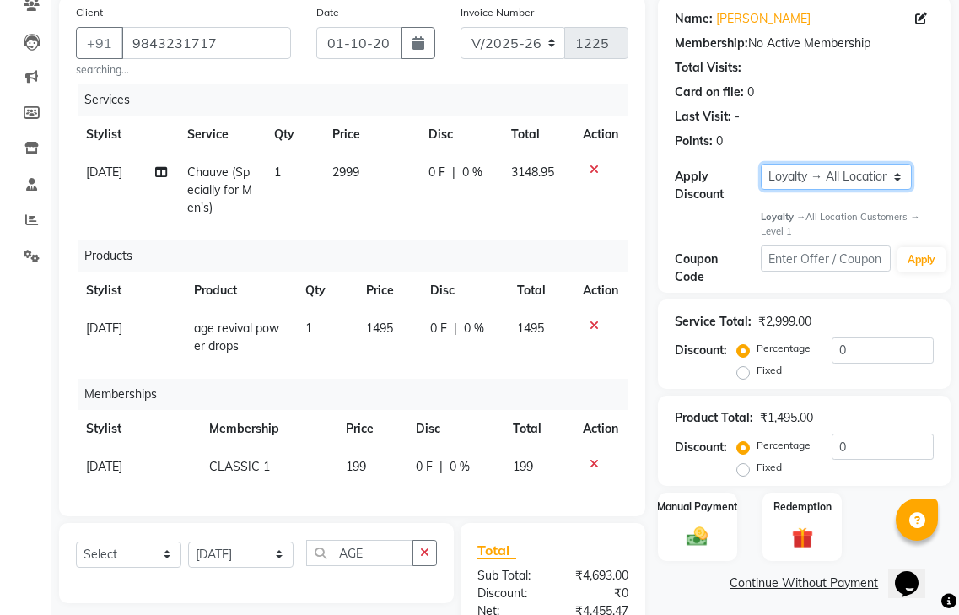
click at [864, 164] on select "Select Loyalty → All Location Customers → Level 1" at bounding box center [836, 177] width 151 height 26
click at [876, 108] on div "Last Visit: -" at bounding box center [804, 117] width 259 height 18
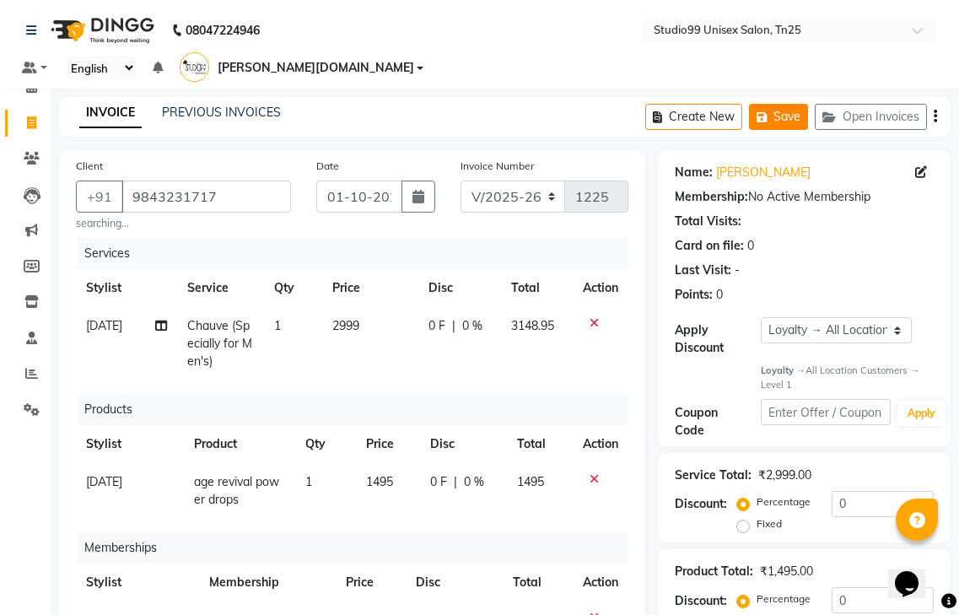
click at [782, 104] on button "Save" at bounding box center [778, 117] width 59 height 26
click at [28, 80] on icon at bounding box center [31, 86] width 11 height 13
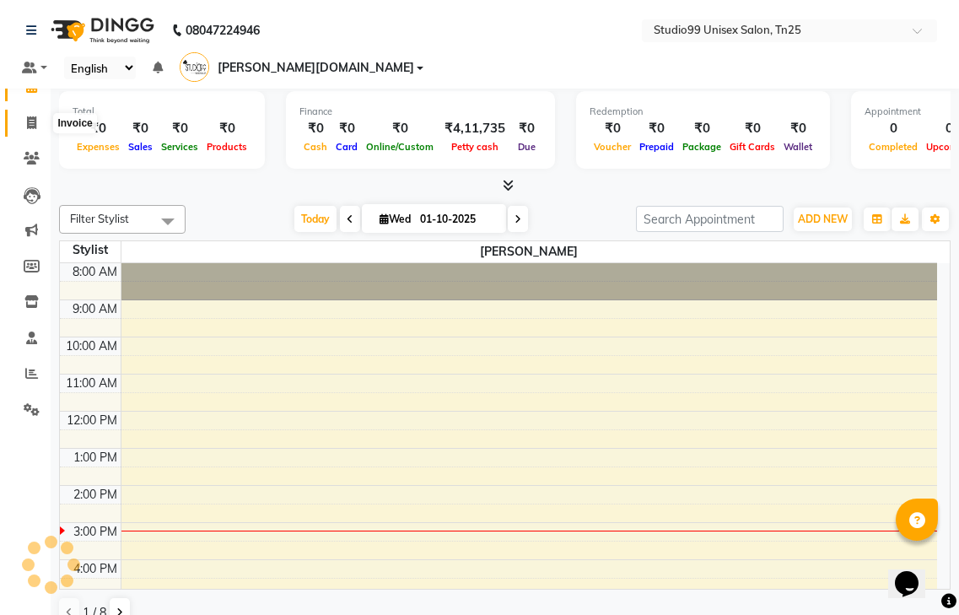
click at [30, 126] on icon at bounding box center [31, 122] width 9 height 13
select select "service"
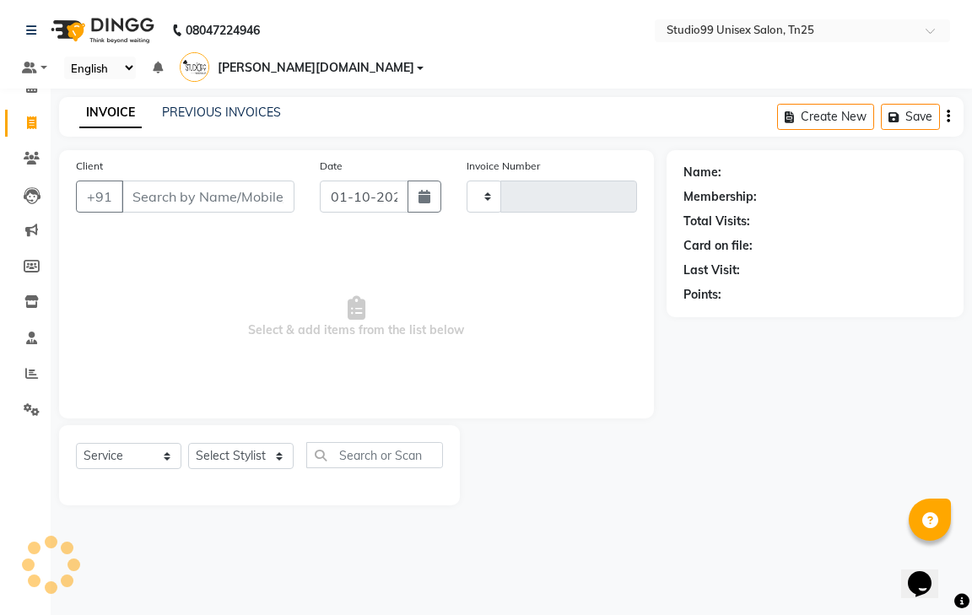
type input "1225"
select select "8331"
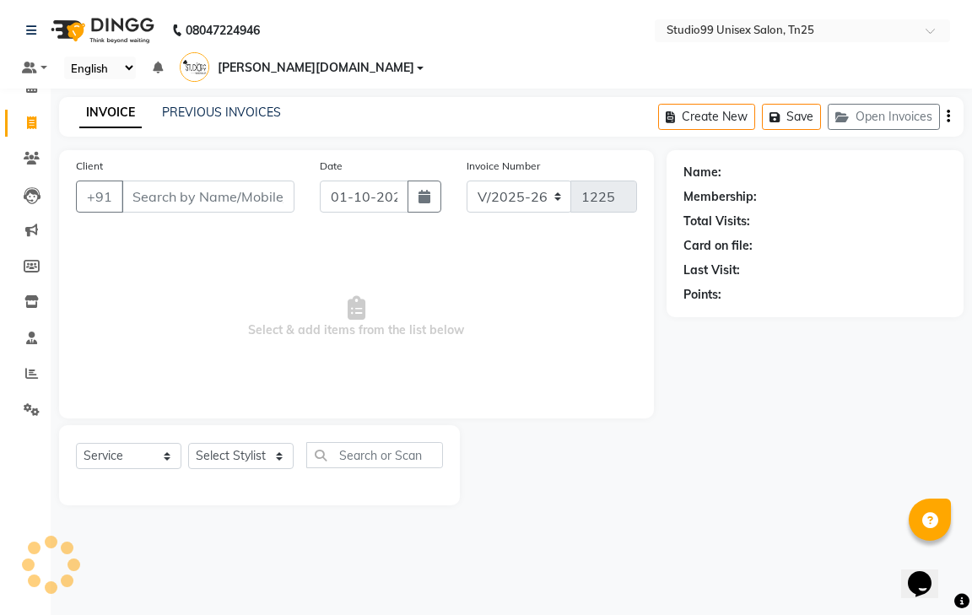
click at [148, 180] on input "Client" at bounding box center [207, 196] width 173 height 32
drag, startPoint x: 211, startPoint y: 143, endPoint x: 211, endPoint y: 160, distance: 16.9
click at [211, 160] on div "Client +91" at bounding box center [185, 191] width 244 height 69
click at [205, 180] on input "Client" at bounding box center [207, 196] width 173 height 32
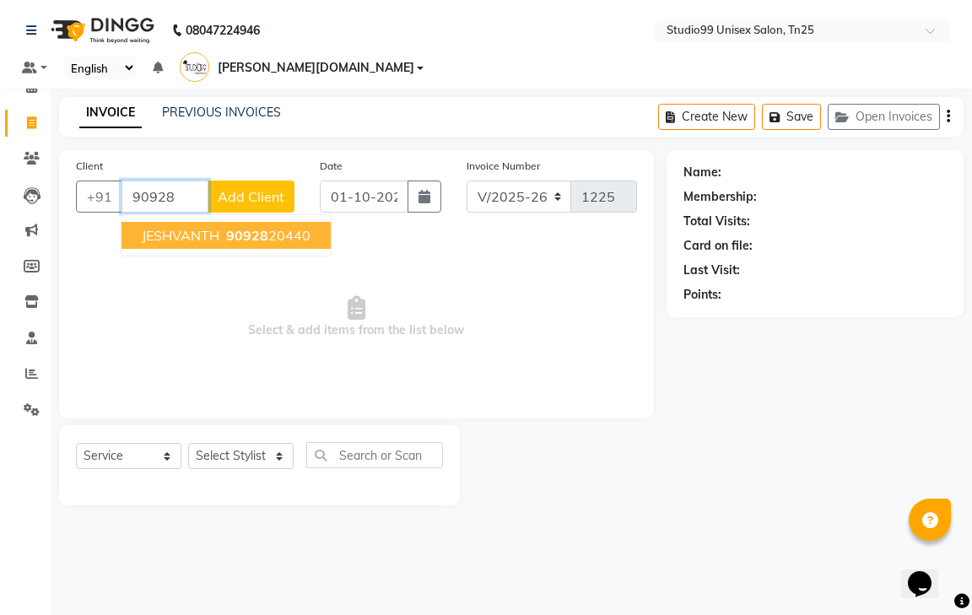
click at [263, 227] on span "90928" at bounding box center [247, 235] width 42 height 17
type input "9092820440"
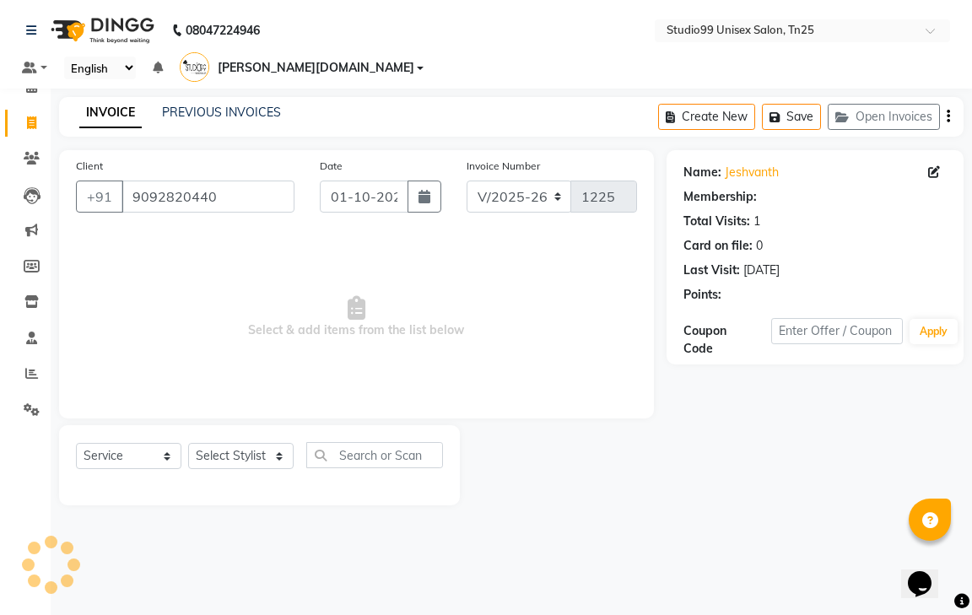
select select "1: Object"
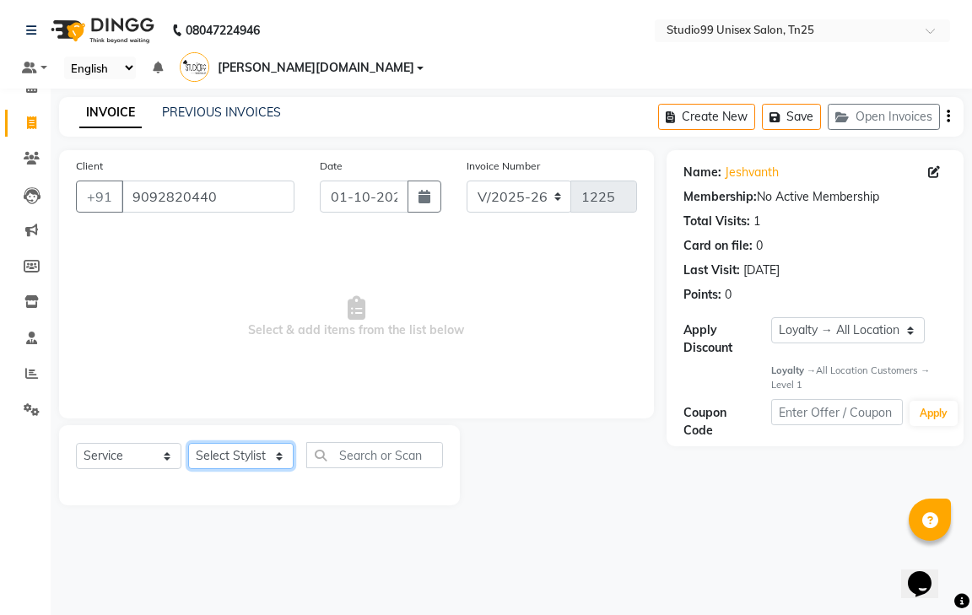
click at [221, 443] on select "Select Stylist gendral [PERSON_NAME] jaya priya kothai TK [DATE] sanjay santhos…" at bounding box center [240, 456] width 105 height 26
select select "80760"
click at [188, 443] on select "Select Stylist gendral [PERSON_NAME] jaya priya kothai TK [DATE] sanjay santhos…" at bounding box center [240, 456] width 105 height 26
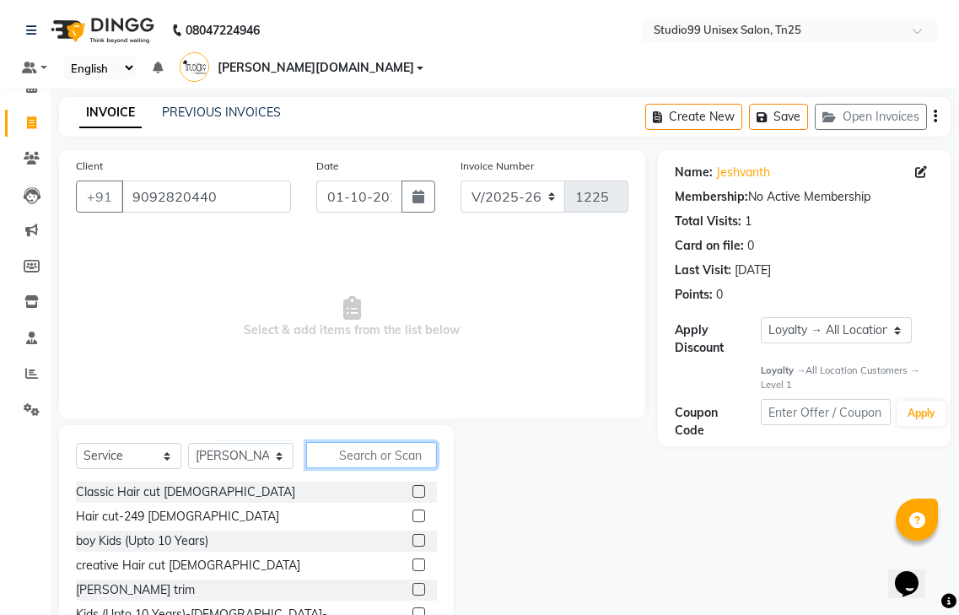
click at [357, 442] on input "text" at bounding box center [371, 455] width 131 height 26
click at [412, 506] on div at bounding box center [424, 516] width 24 height 21
click at [412, 509] on label at bounding box center [418, 515] width 13 height 13
click at [412, 511] on input "checkbox" at bounding box center [417, 516] width 11 height 11
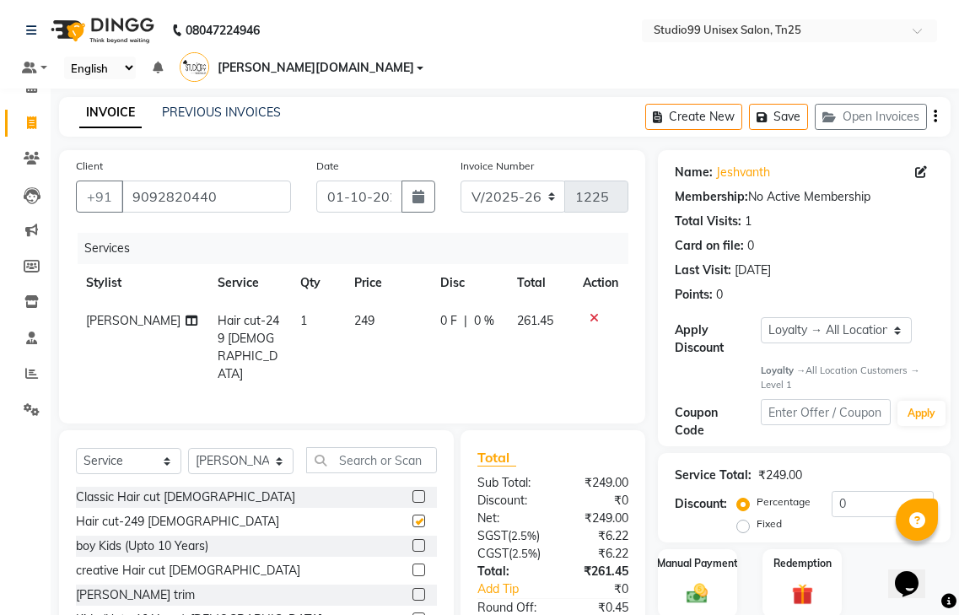
checkbox input "false"
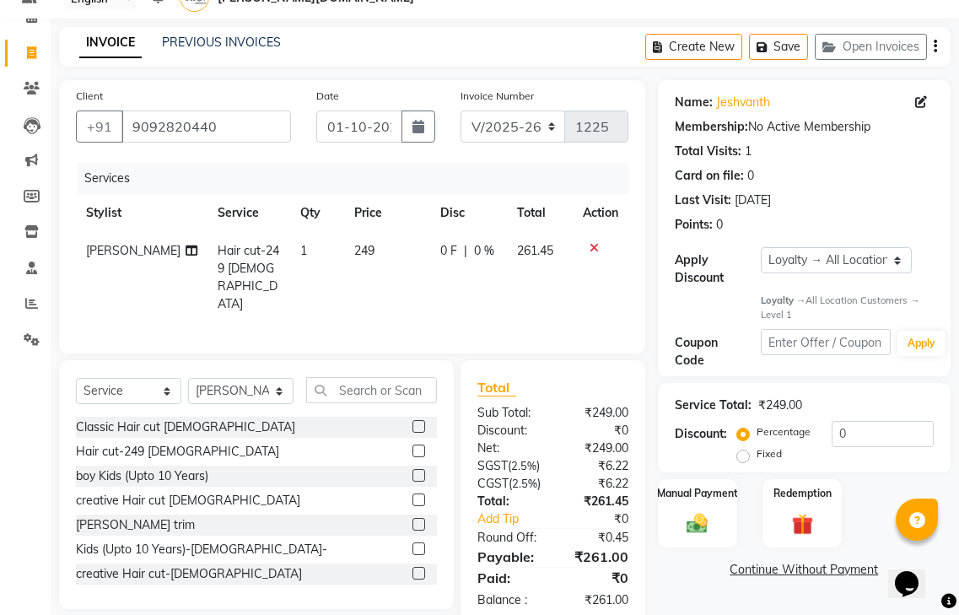
scroll to position [113, 0]
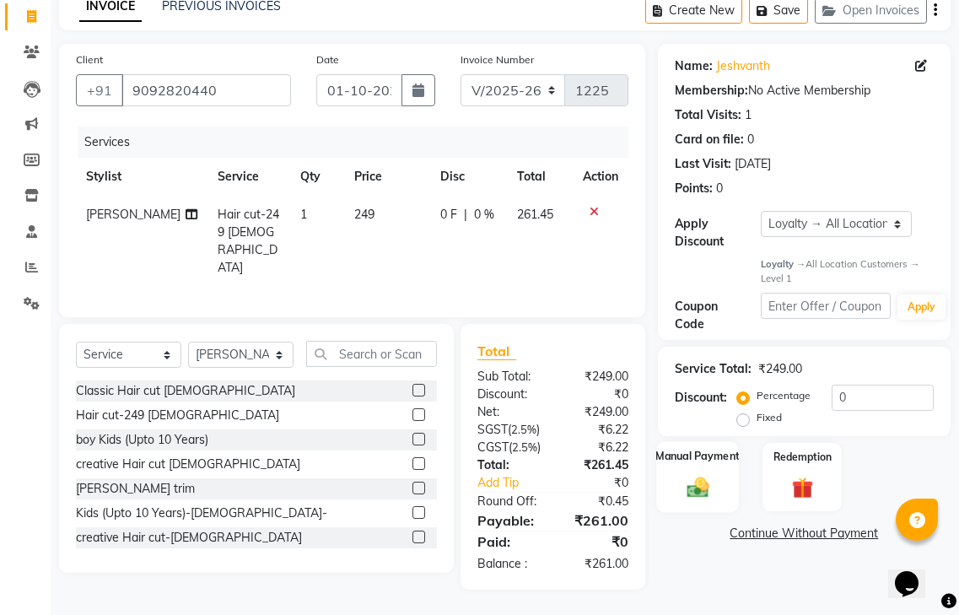
click at [708, 475] on img at bounding box center [697, 487] width 35 height 25
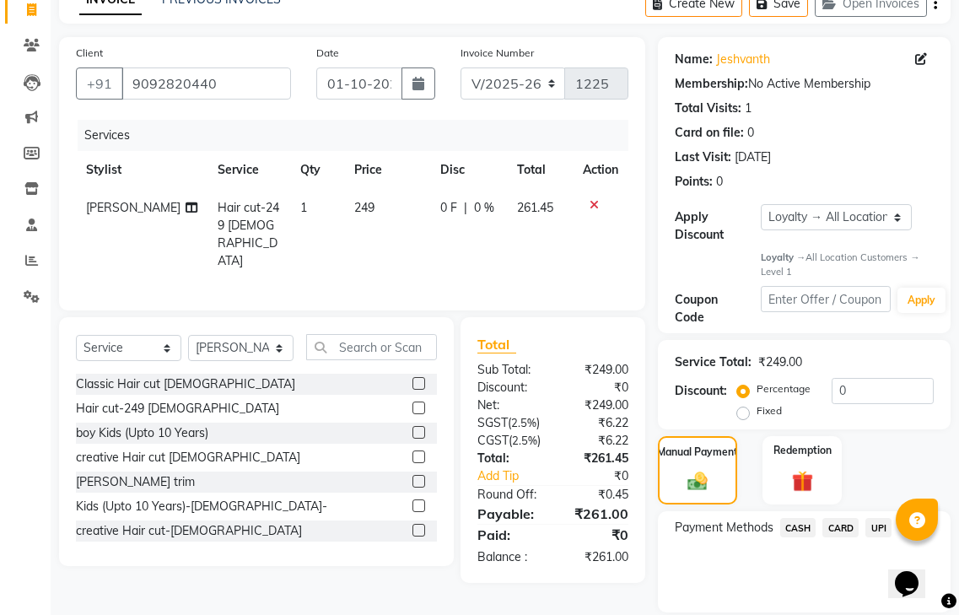
click at [875, 518] on span "UPI" at bounding box center [878, 527] width 26 height 19
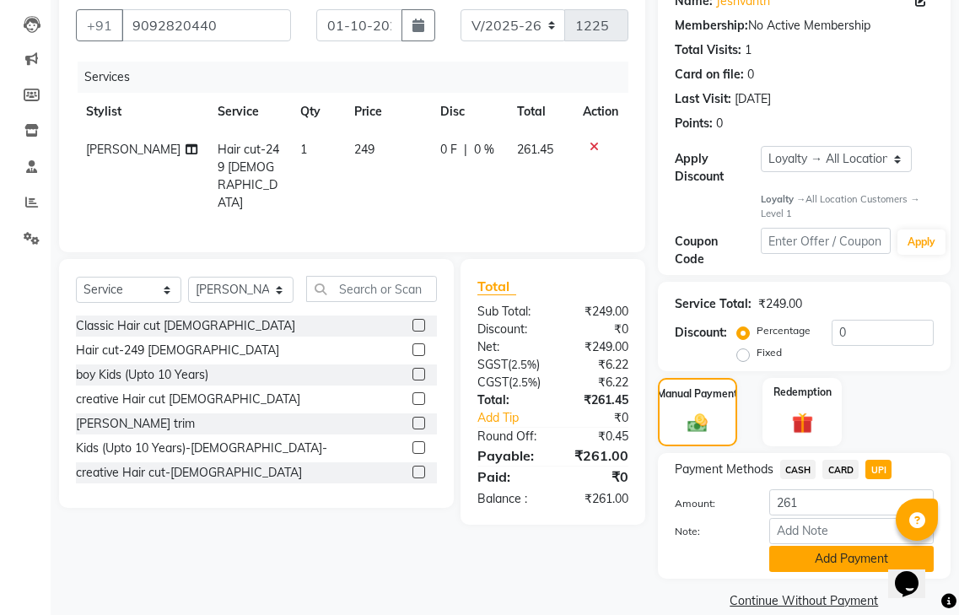
click at [839, 546] on button "Add Payment" at bounding box center [851, 559] width 164 height 26
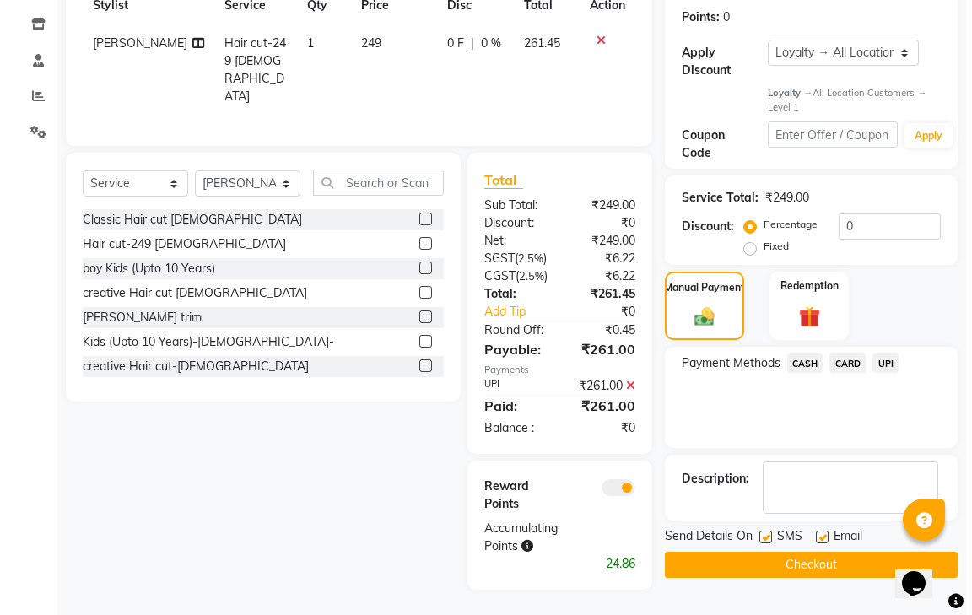
scroll to position [284, 0]
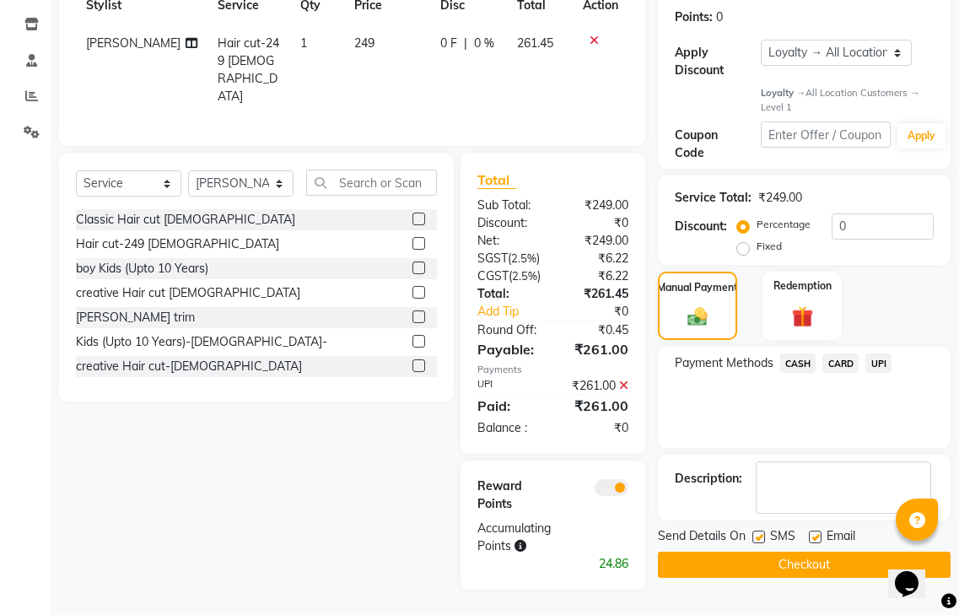
click at [615, 491] on span at bounding box center [612, 487] width 34 height 17
click at [628, 490] on input "checkbox" at bounding box center [628, 490] width 0 height 0
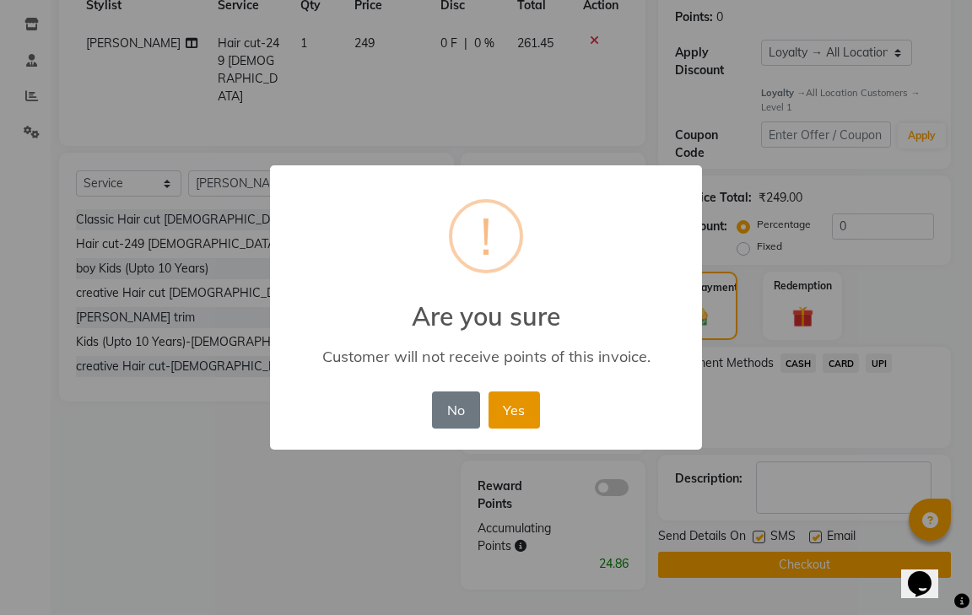
click at [513, 414] on button "Yes" at bounding box center [513, 409] width 51 height 37
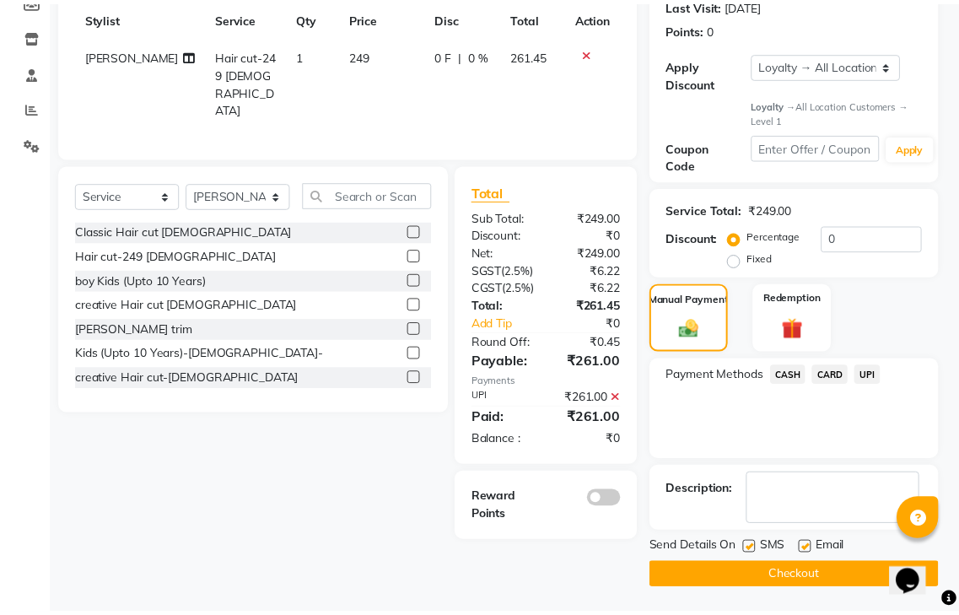
scroll to position [242, 0]
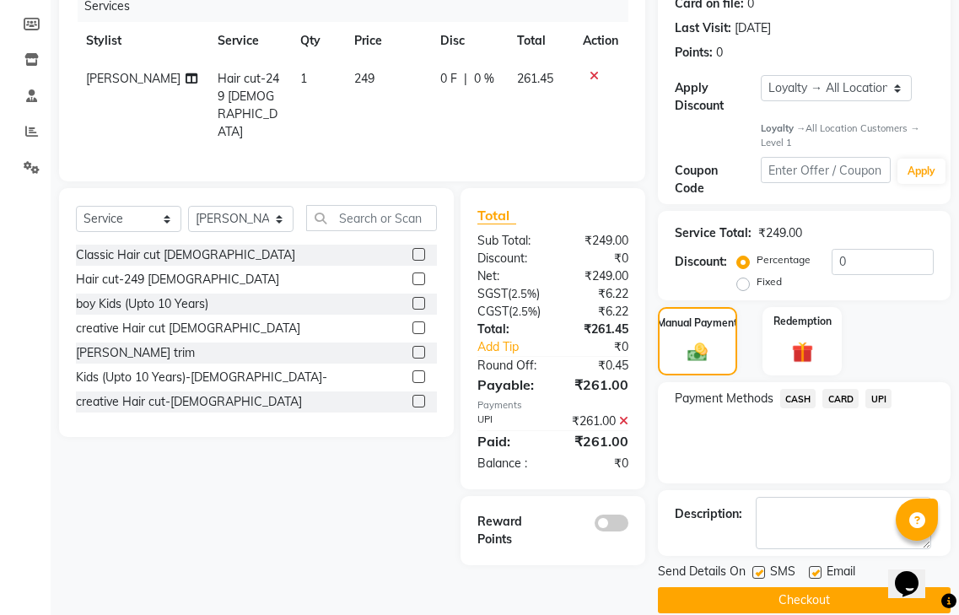
click at [768, 587] on button "Checkout" at bounding box center [804, 600] width 293 height 26
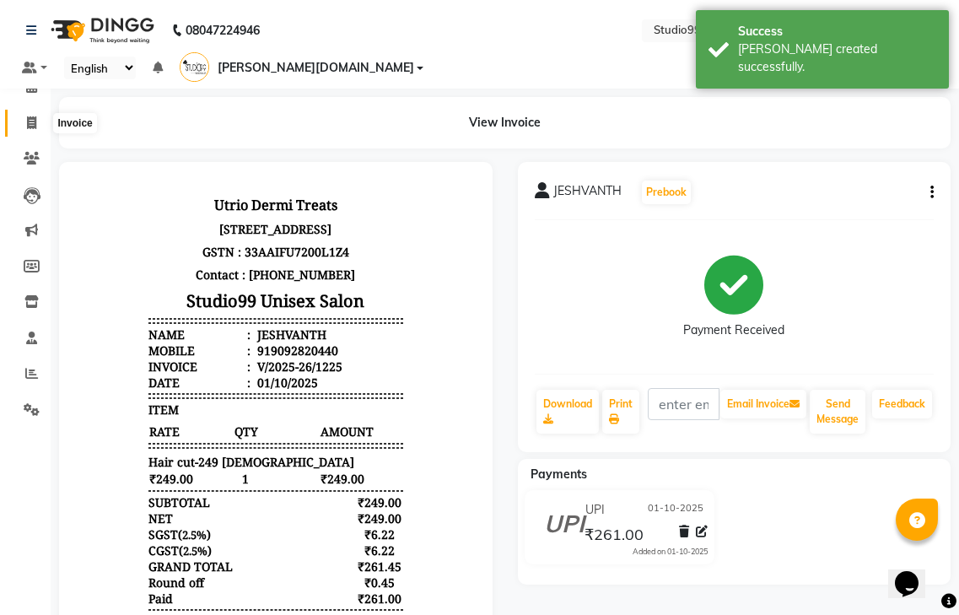
click at [35, 127] on icon at bounding box center [31, 122] width 9 height 13
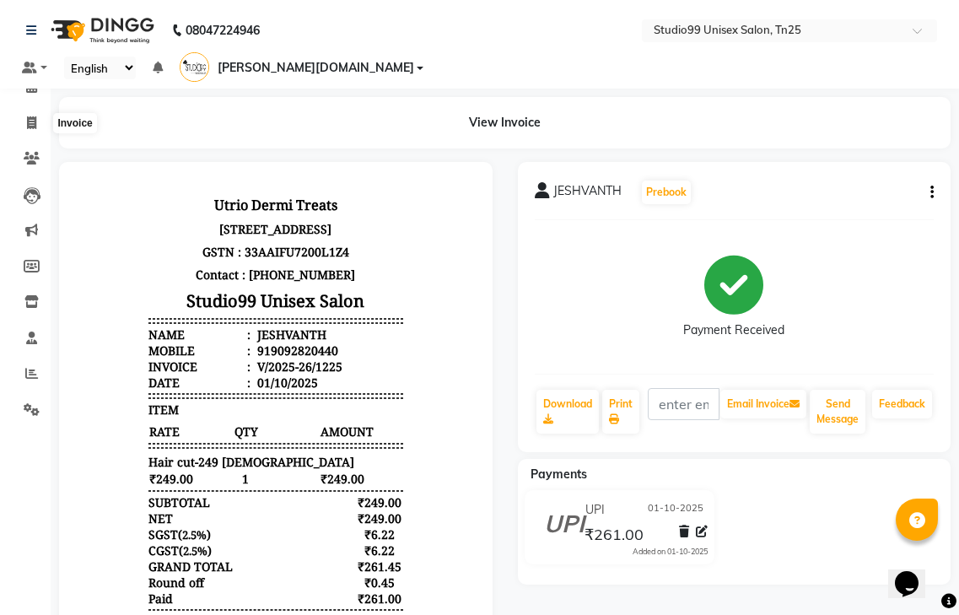
select select "service"
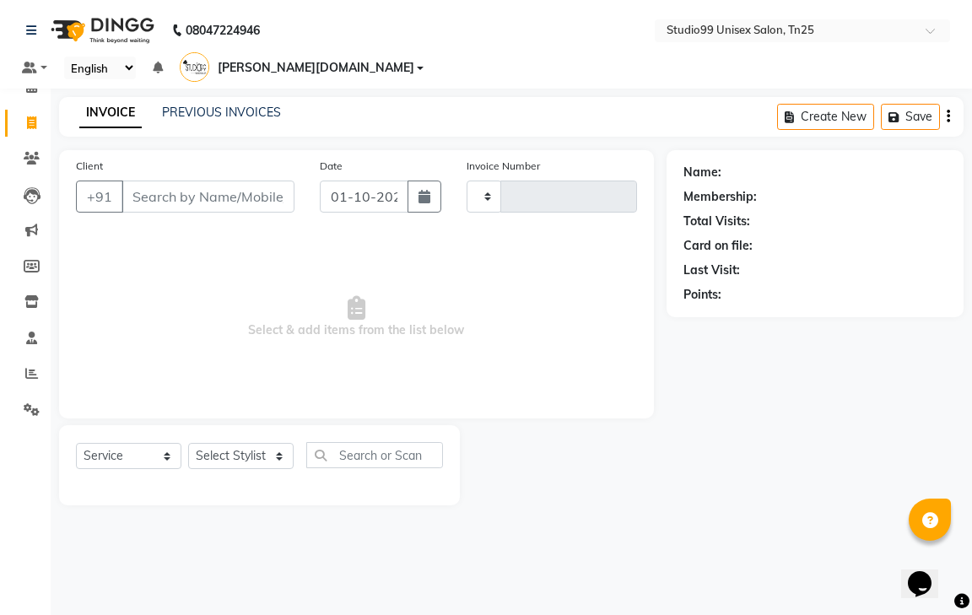
type input "1226"
select select "8331"
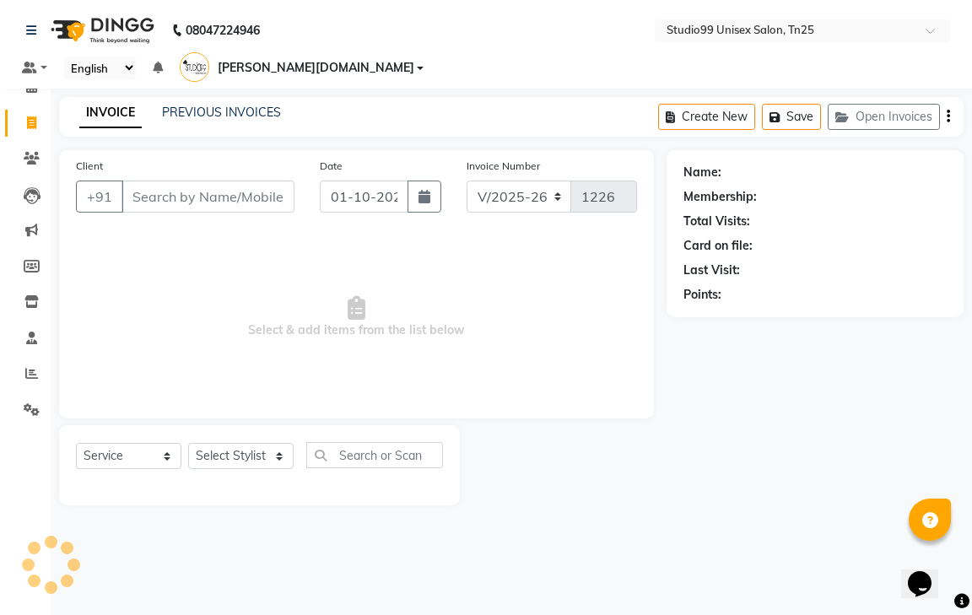
click at [153, 180] on input "Client" at bounding box center [207, 196] width 173 height 32
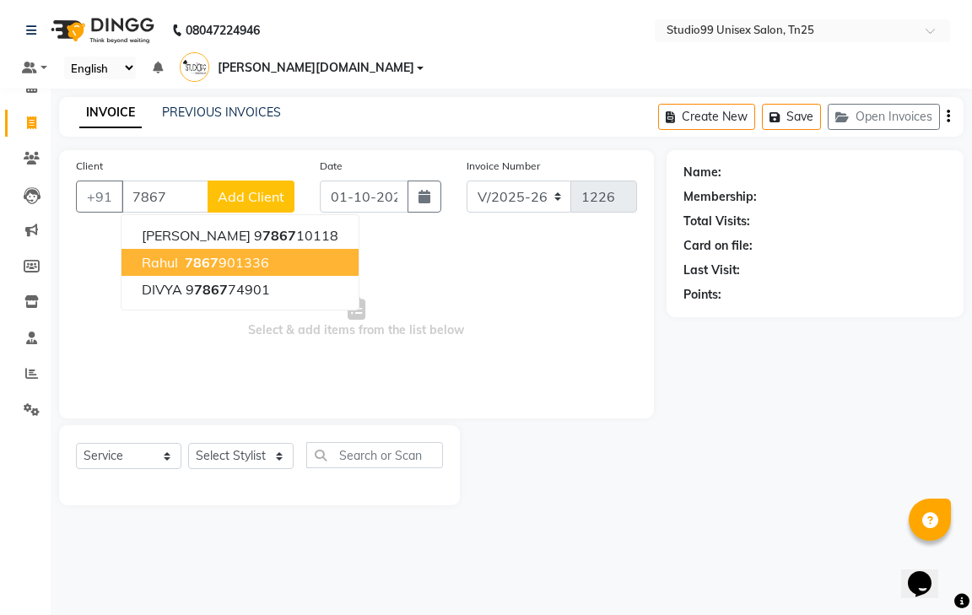
click at [190, 254] on span "7867" at bounding box center [202, 262] width 34 height 17
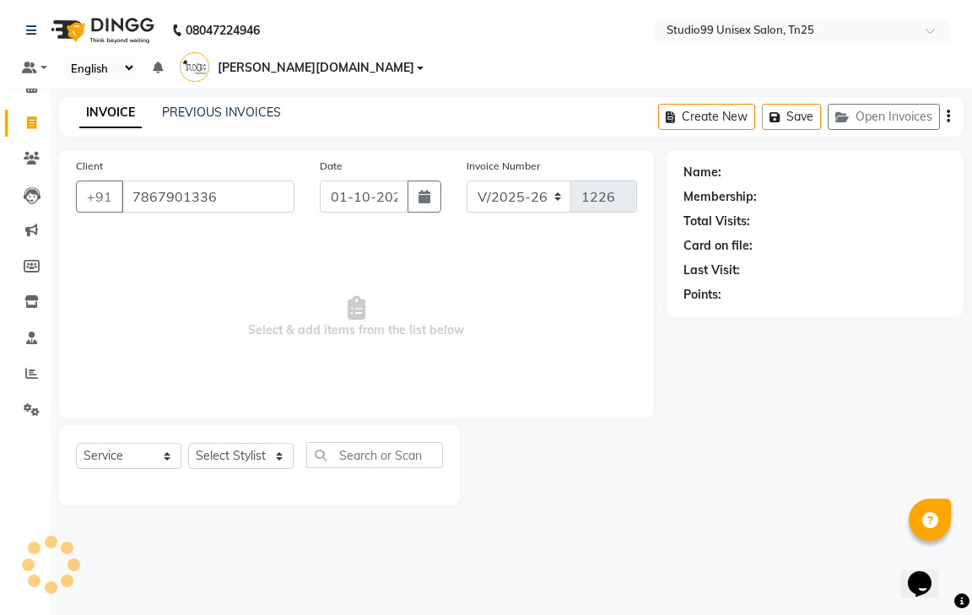
type input "7867901336"
click at [221, 443] on select "Select Stylist gendral [PERSON_NAME] jaya priya kothai TK [DATE] sanjay santhos…" at bounding box center [240, 456] width 105 height 26
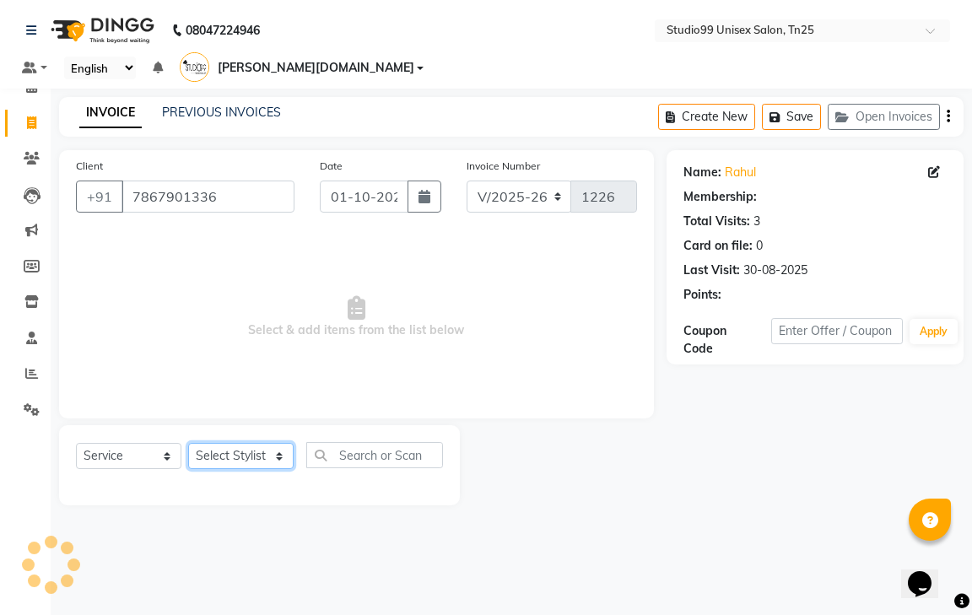
select select "1: Object"
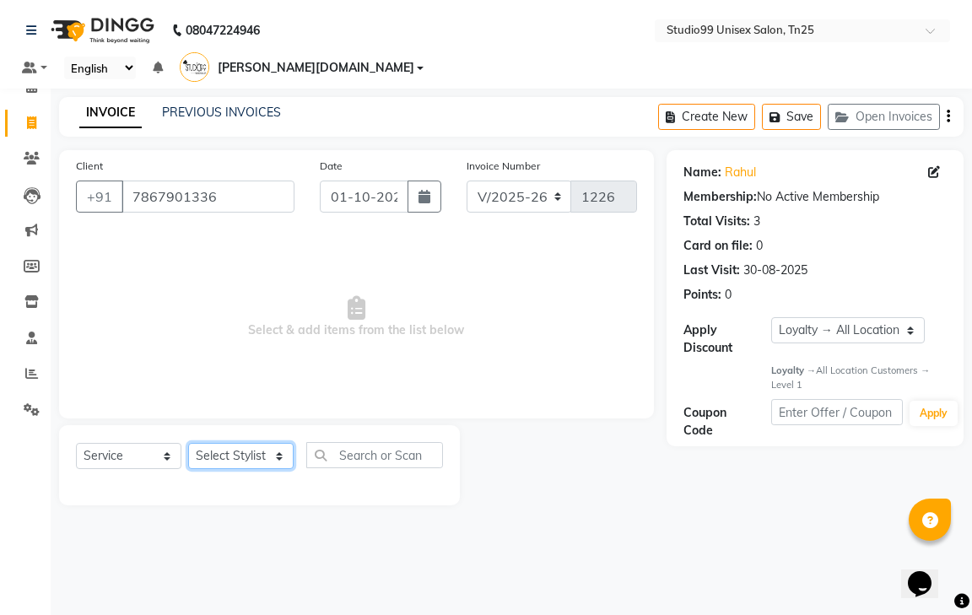
select select "80760"
click at [188, 443] on select "Select Stylist gendral [PERSON_NAME] jaya priya kothai TK [DATE] sanjay santhos…" at bounding box center [240, 456] width 105 height 26
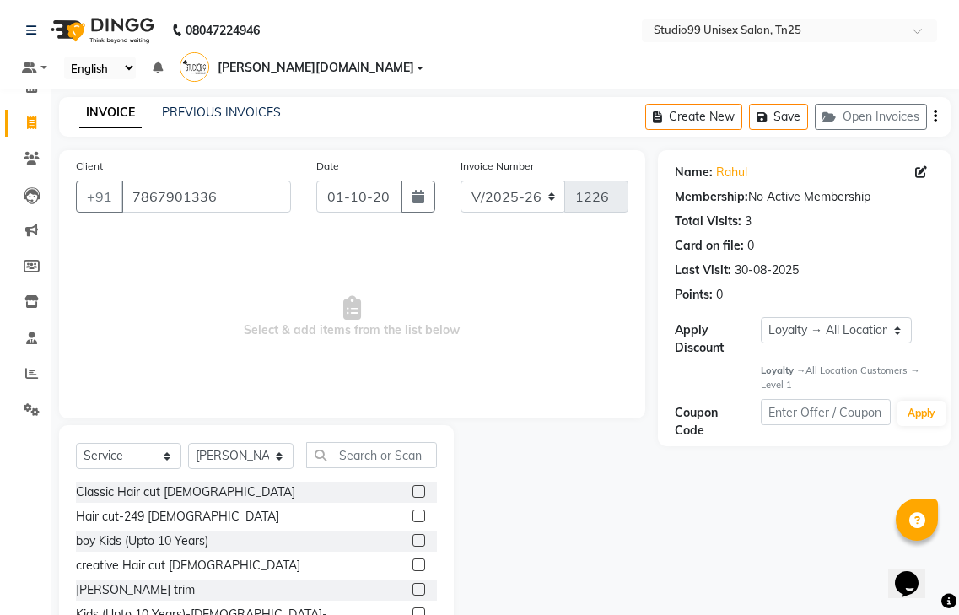
click at [412, 509] on label at bounding box center [418, 515] width 13 height 13
click at [412, 511] on input "checkbox" at bounding box center [417, 516] width 11 height 11
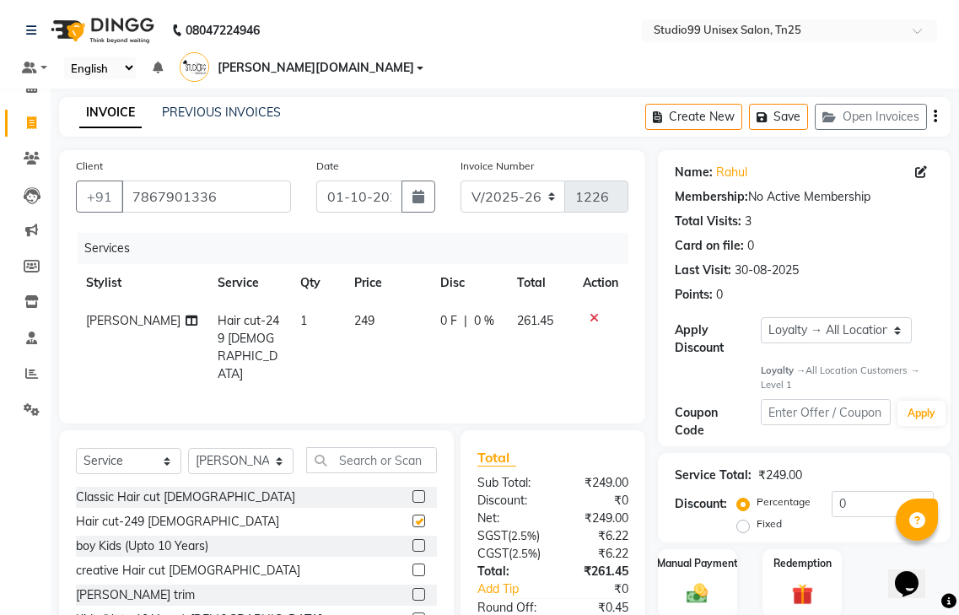
checkbox input "false"
click at [412, 588] on label at bounding box center [418, 594] width 13 height 13
click at [412, 590] on input "checkbox" at bounding box center [417, 595] width 11 height 11
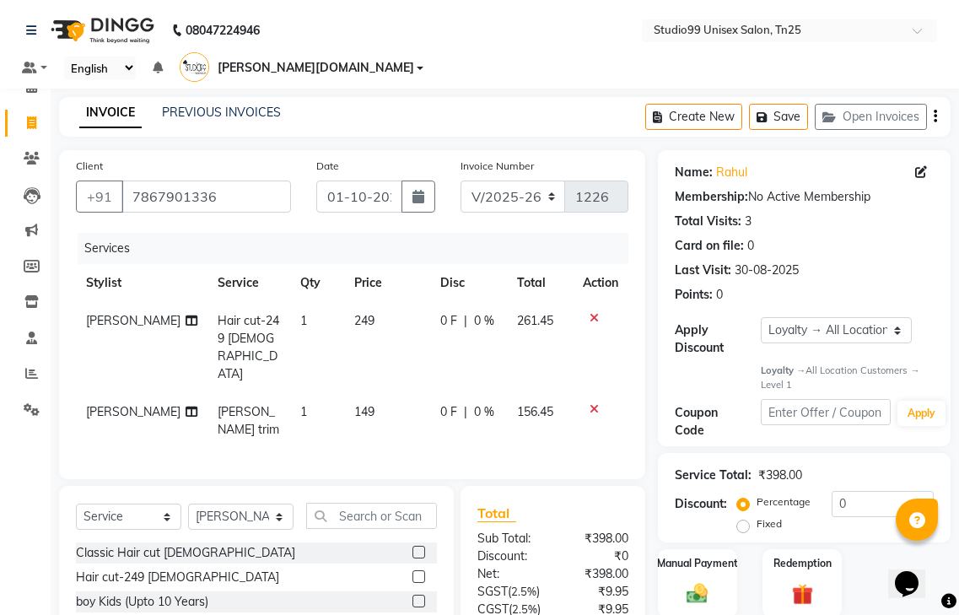
checkbox input "false"
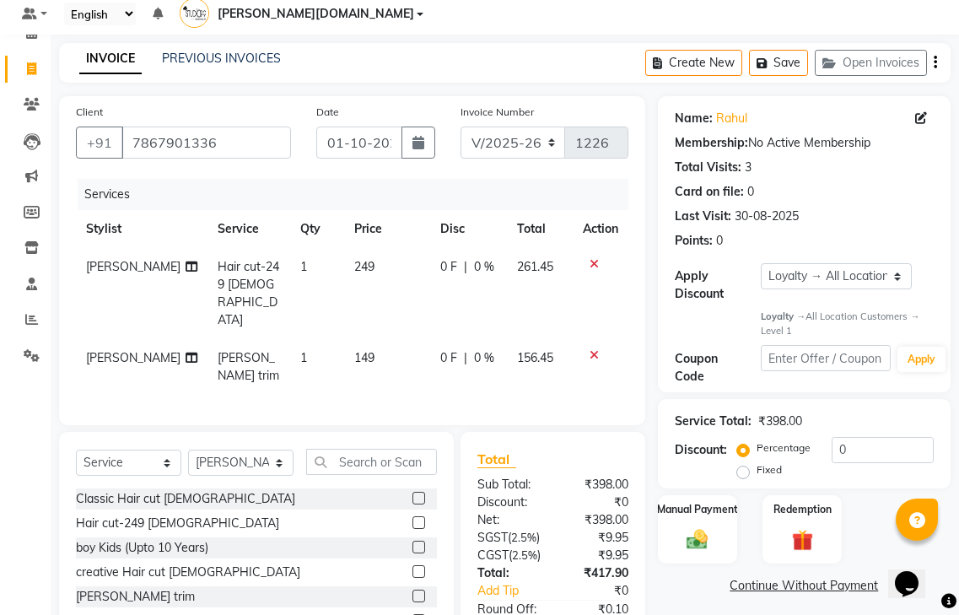
scroll to position [133, 0]
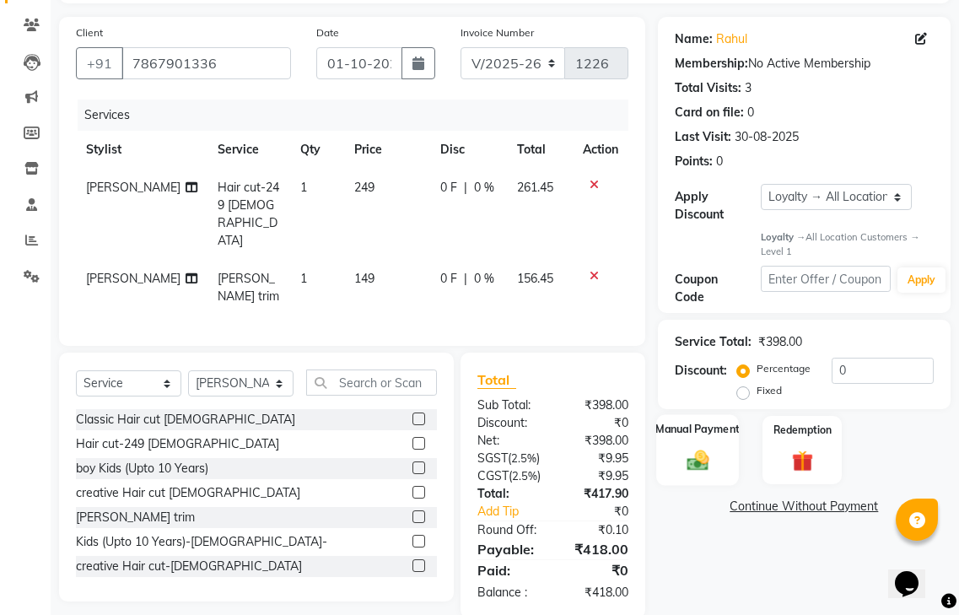
click at [661, 417] on div "Manual Payment" at bounding box center [697, 449] width 83 height 71
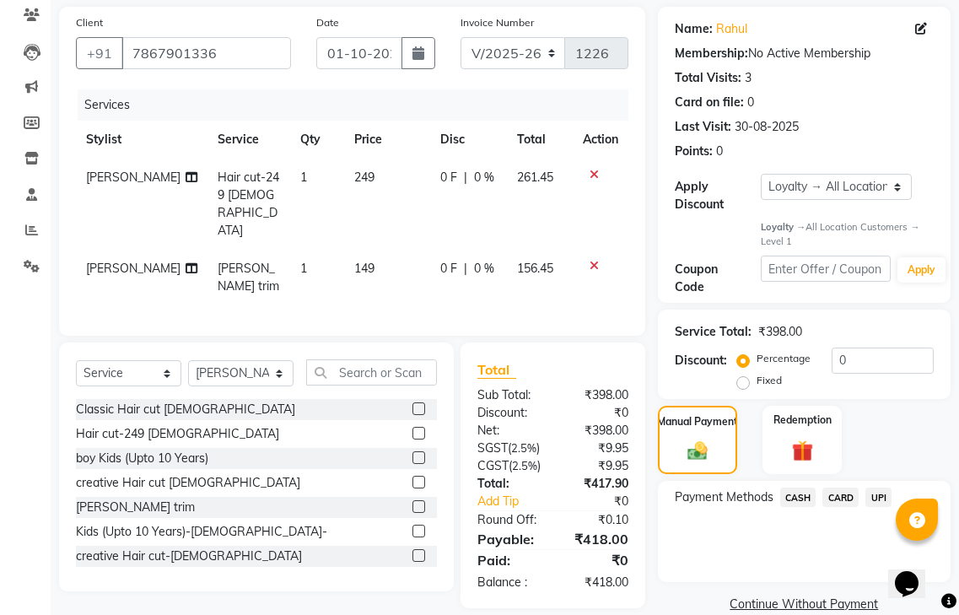
scroll to position [147, 0]
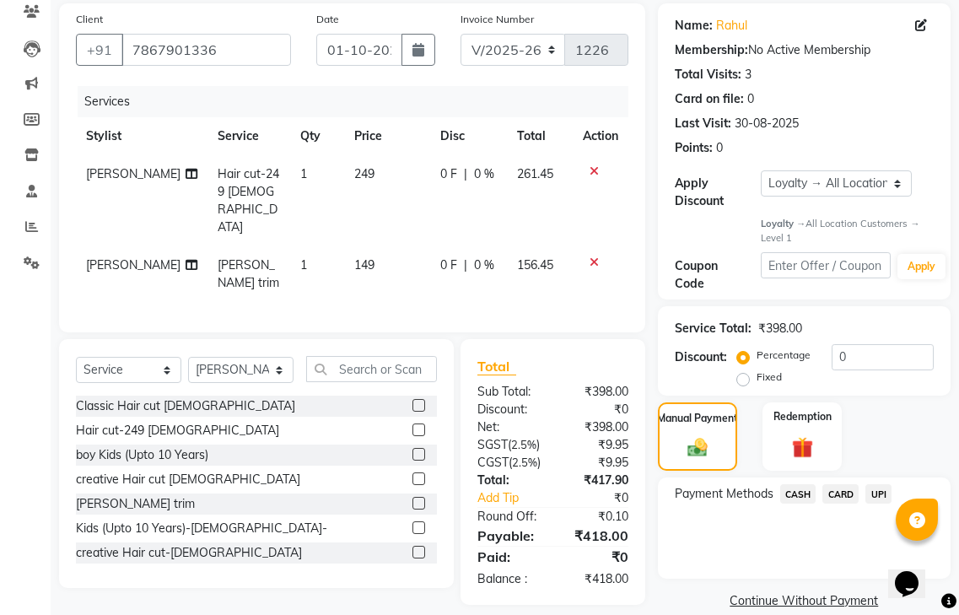
click at [875, 484] on span "UPI" at bounding box center [878, 493] width 26 height 19
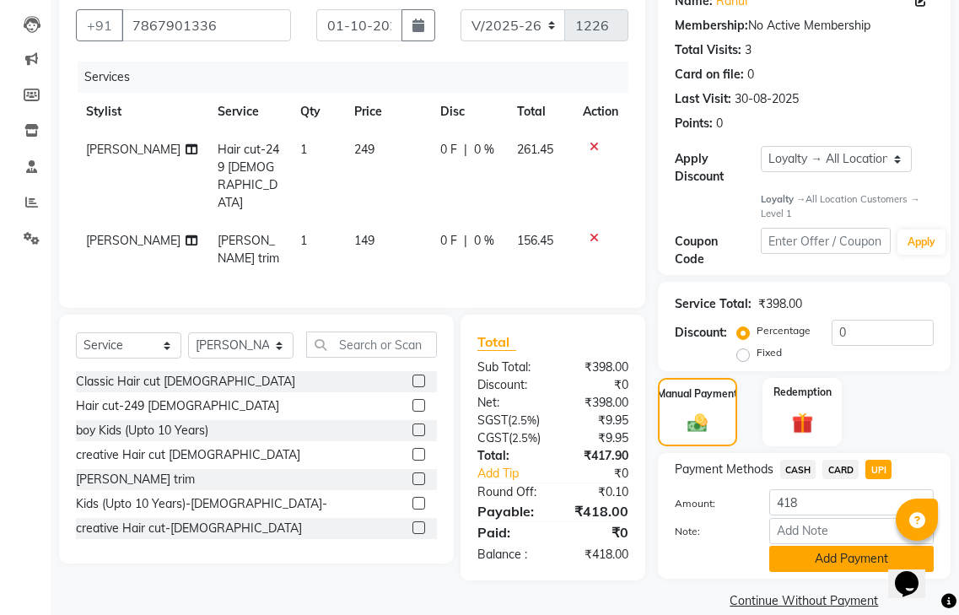
click at [837, 546] on button "Add Payment" at bounding box center [851, 559] width 164 height 26
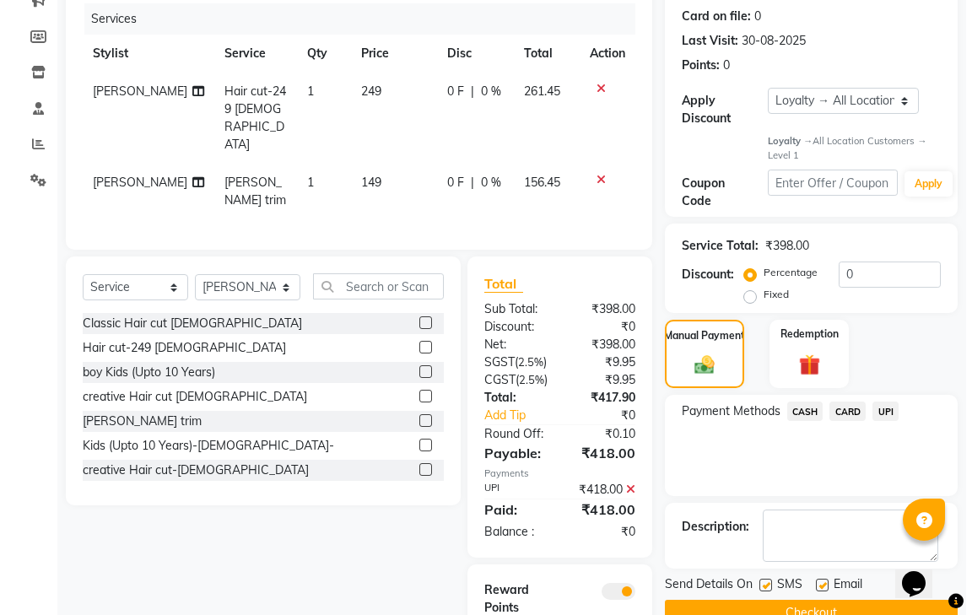
scroll to position [304, 0]
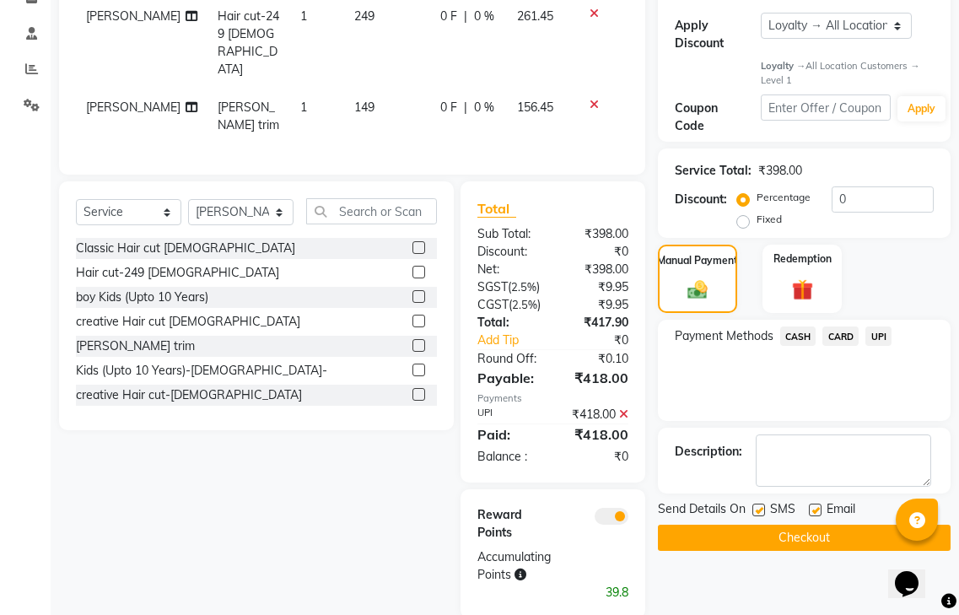
click at [616, 508] on span at bounding box center [612, 516] width 34 height 17
click at [628, 519] on input "checkbox" at bounding box center [628, 519] width 0 height 0
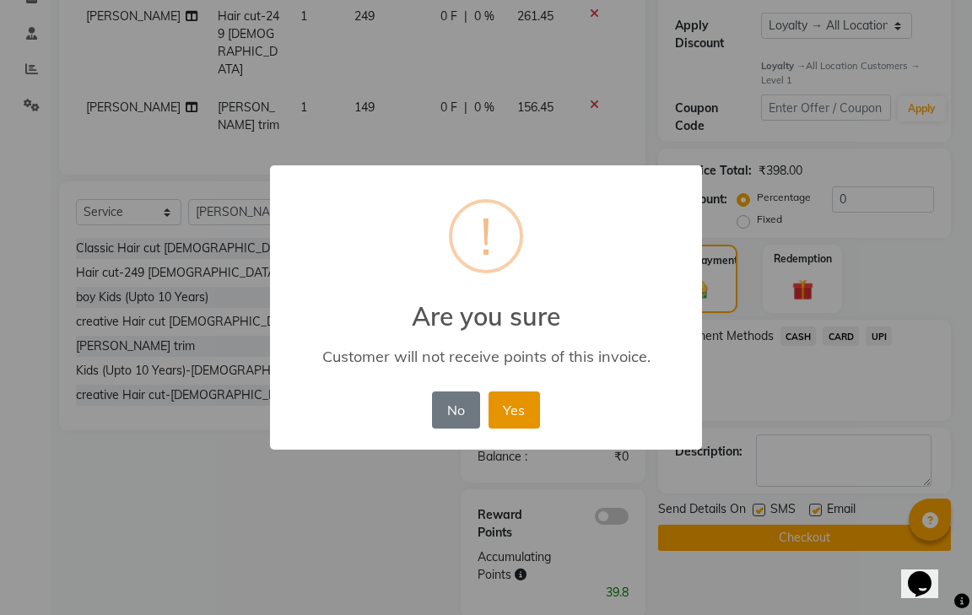
drag, startPoint x: 523, startPoint y: 416, endPoint x: 527, endPoint y: 426, distance: 11.0
click at [522, 418] on button "Yes" at bounding box center [513, 409] width 51 height 37
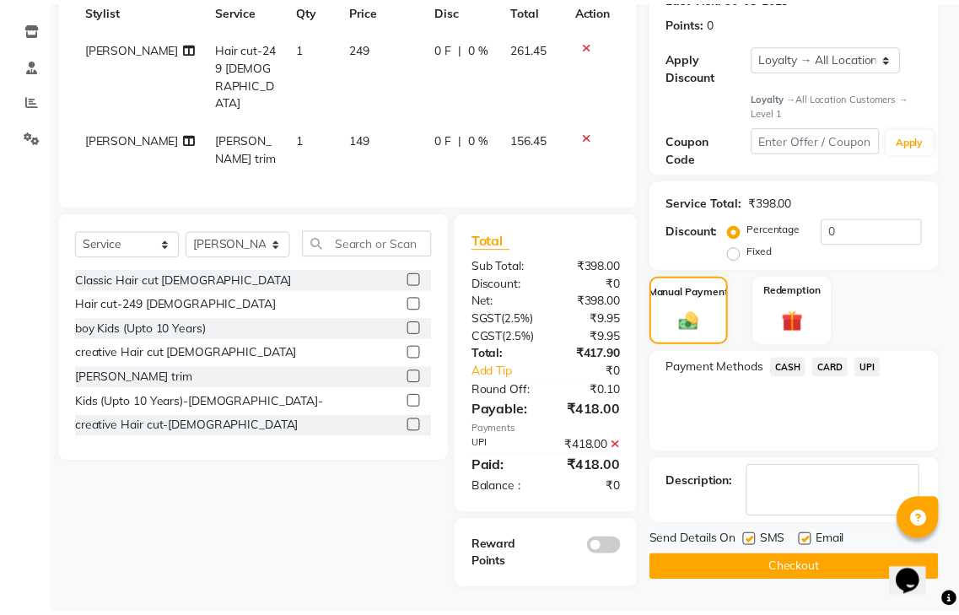
scroll to position [245, 0]
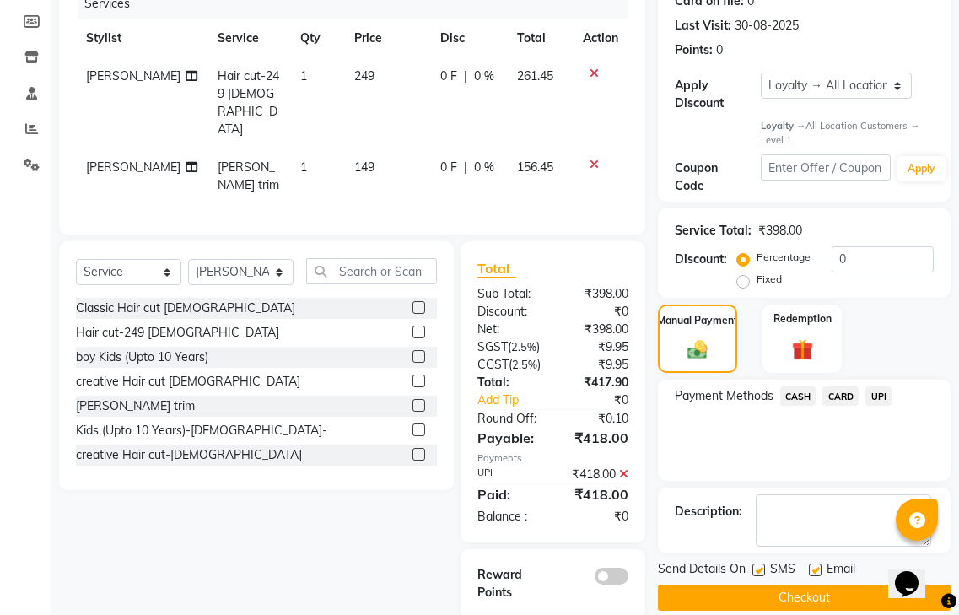
click at [797, 584] on button "Checkout" at bounding box center [804, 597] width 293 height 26
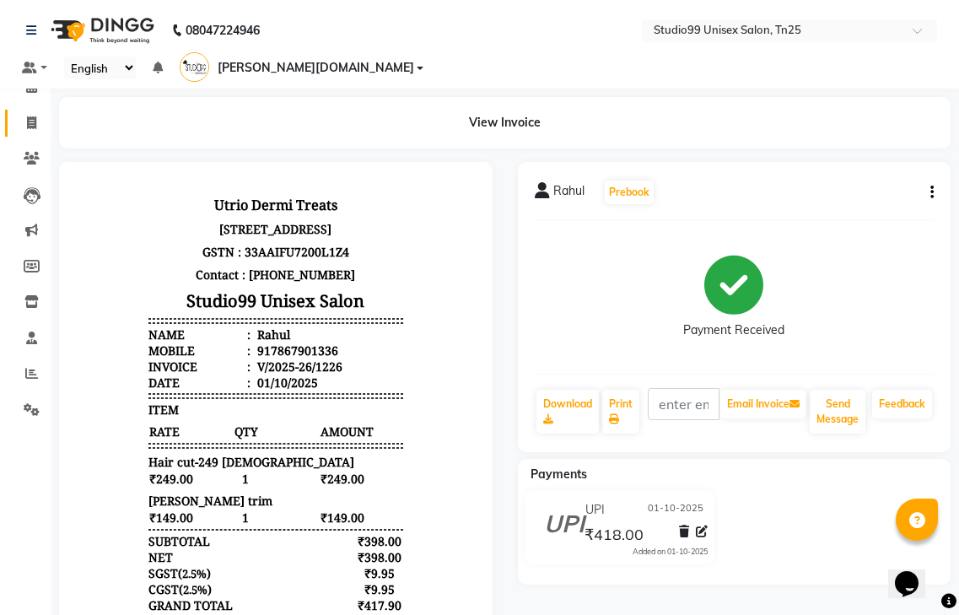
click at [27, 121] on icon at bounding box center [31, 122] width 9 height 13
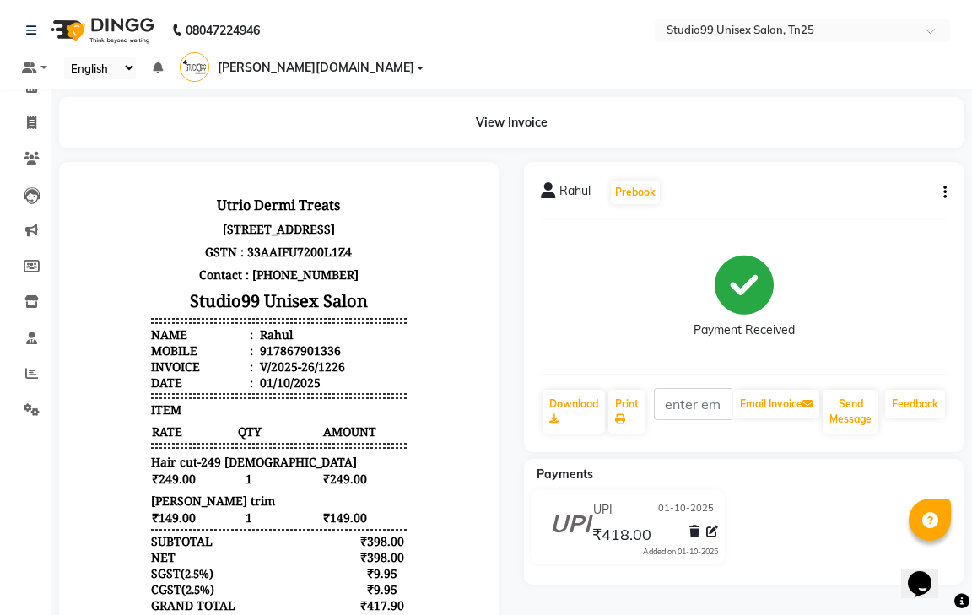
select select "service"
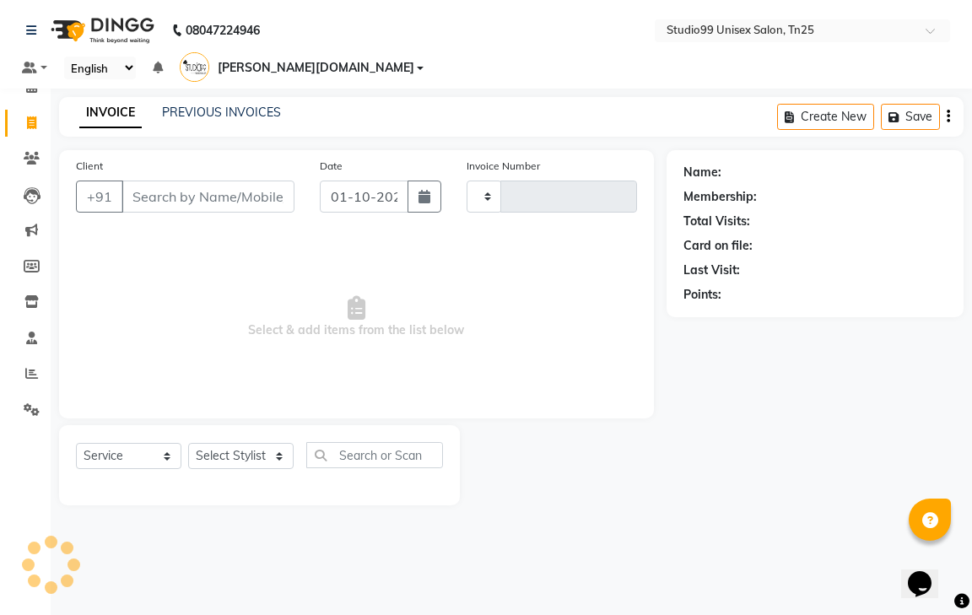
type input "1227"
select select "8331"
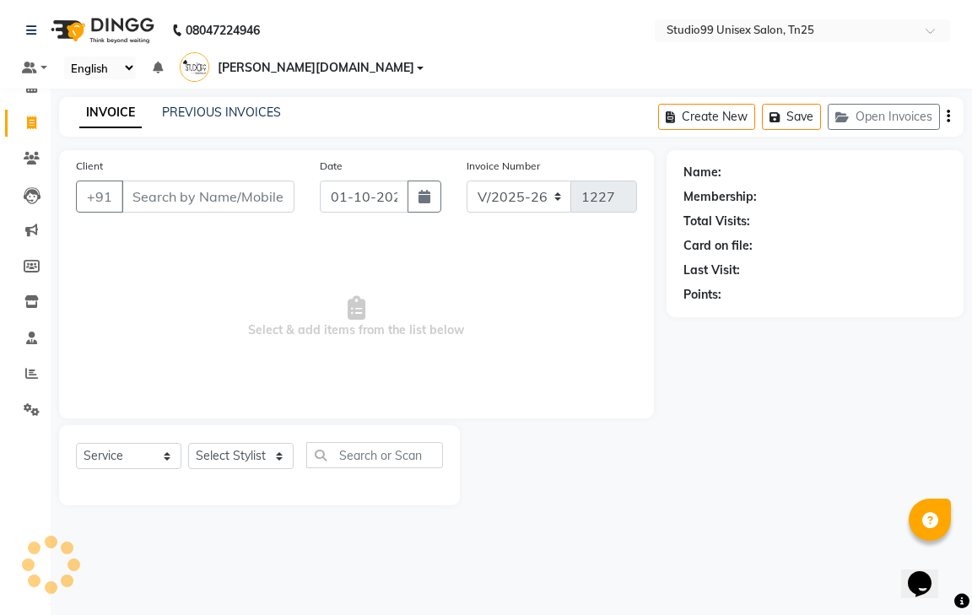
click at [159, 180] on input "Client" at bounding box center [207, 196] width 173 height 32
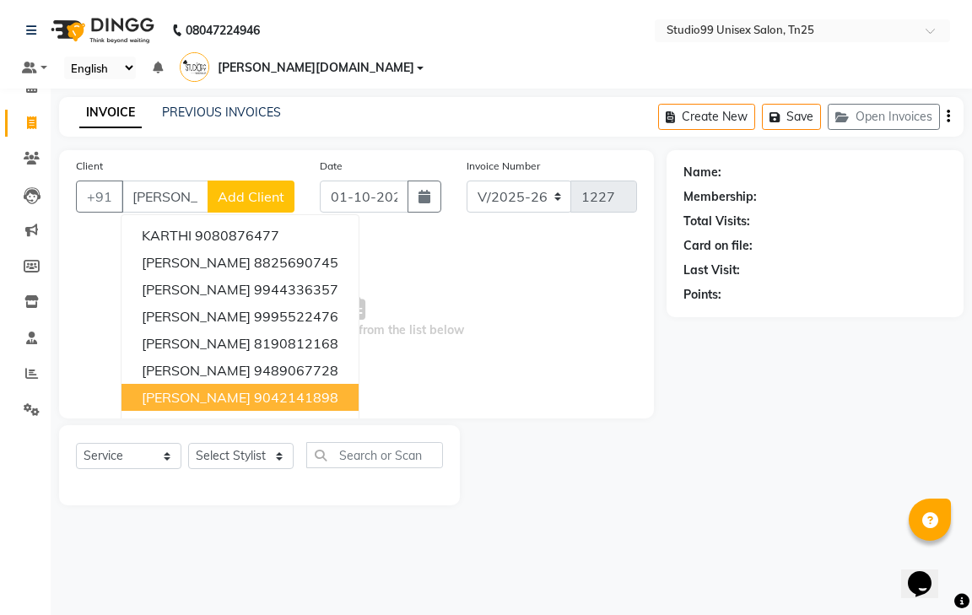
click at [187, 389] on span "[PERSON_NAME]" at bounding box center [196, 397] width 109 height 17
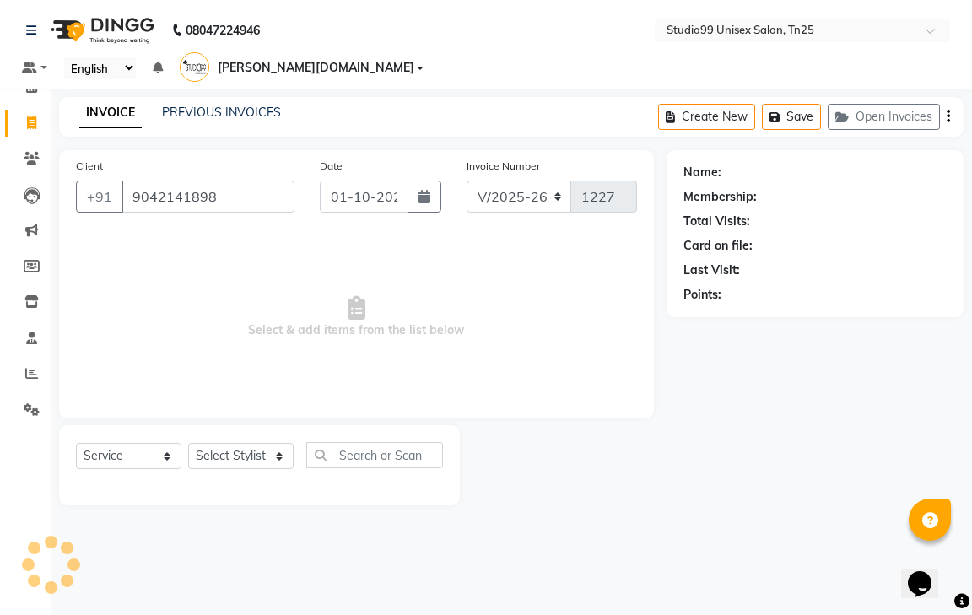
type input "9042141898"
select select "1: Object"
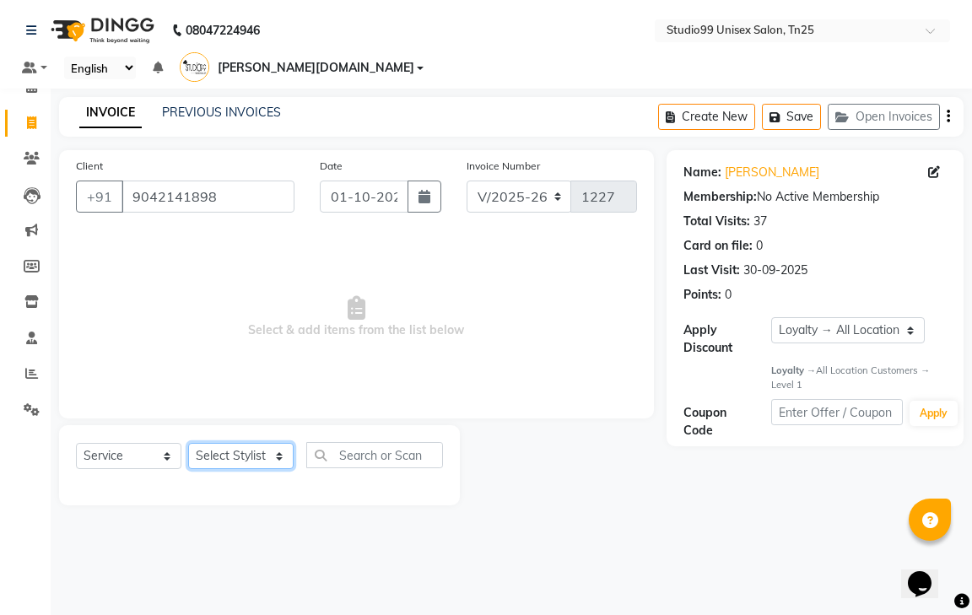
click at [216, 443] on select "Select Stylist gendral [PERSON_NAME] jaya priya kothai TK [DATE] sanjay santhos…" at bounding box center [240, 456] width 105 height 26
select select "80755"
click at [188, 443] on select "Select Stylist gendral [PERSON_NAME] jaya priya kothai TK [DATE] sanjay santhos…" at bounding box center [240, 456] width 105 height 26
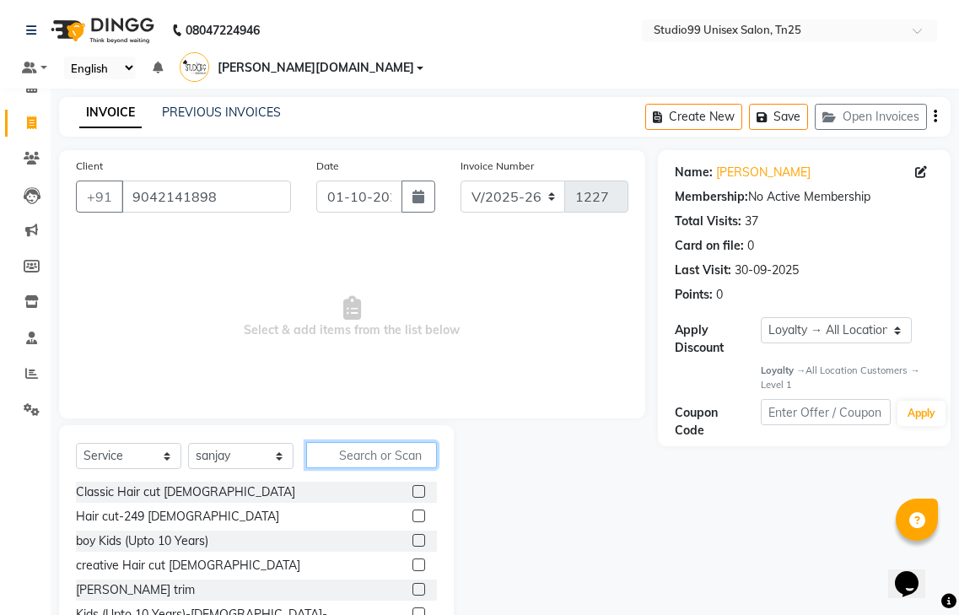
click at [361, 442] on input "text" at bounding box center [371, 455] width 131 height 26
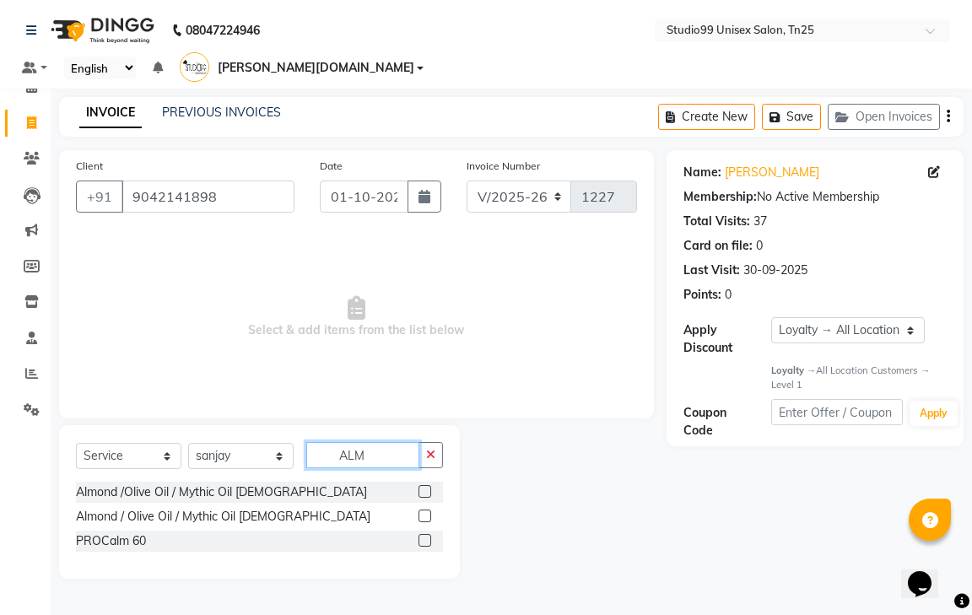
type input "ALM"
click at [425, 485] on label at bounding box center [424, 491] width 13 height 13
click at [425, 487] on input "checkbox" at bounding box center [423, 492] width 11 height 11
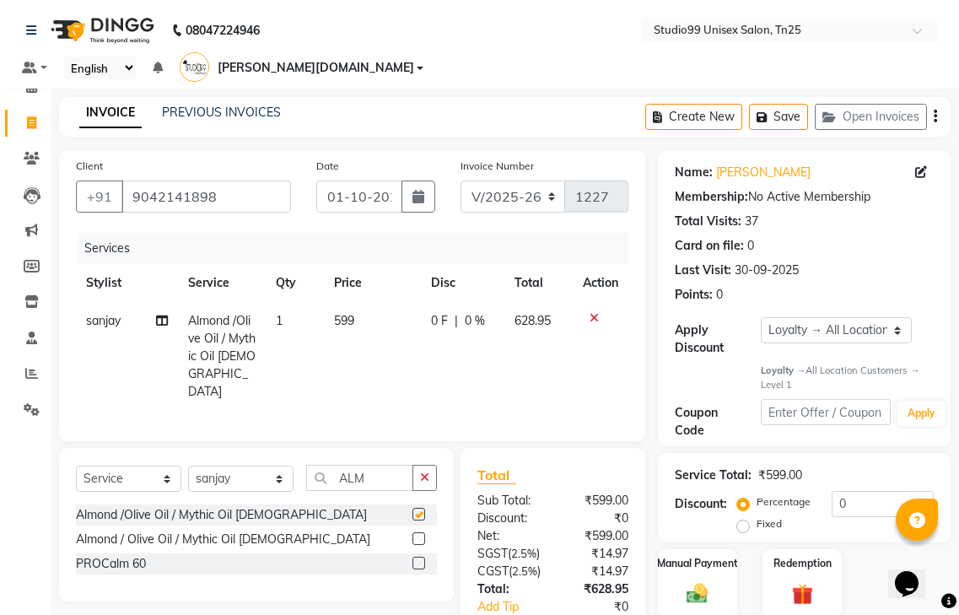
checkbox input "false"
click at [870, 491] on input "0" at bounding box center [883, 504] width 102 height 26
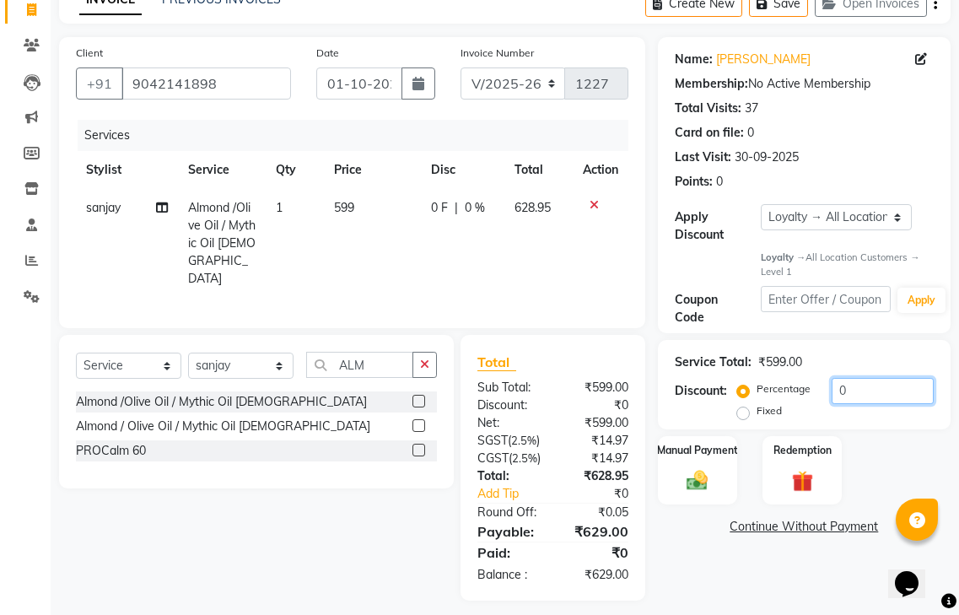
click at [863, 378] on input "0" at bounding box center [883, 391] width 102 height 26
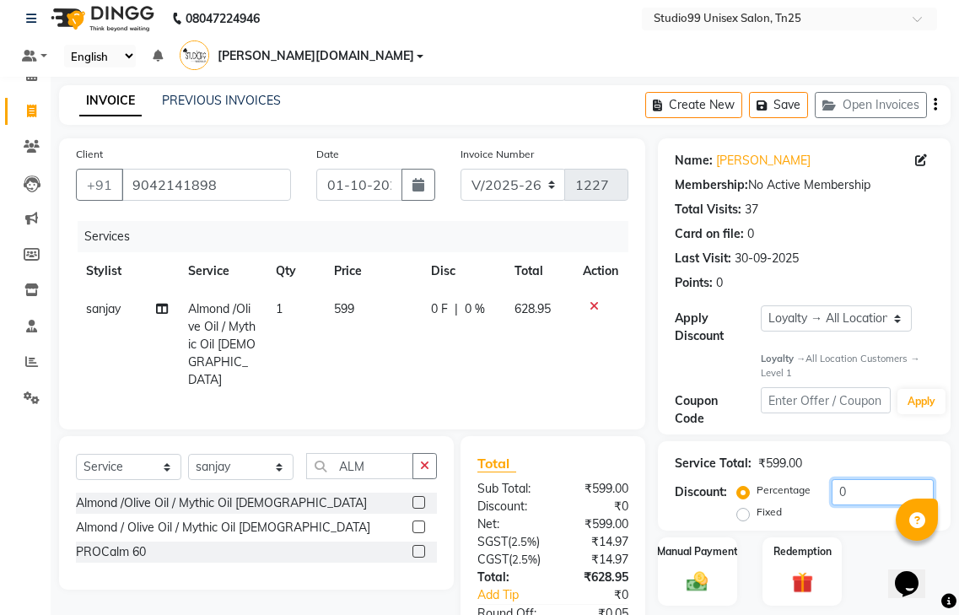
scroll to position [0, 0]
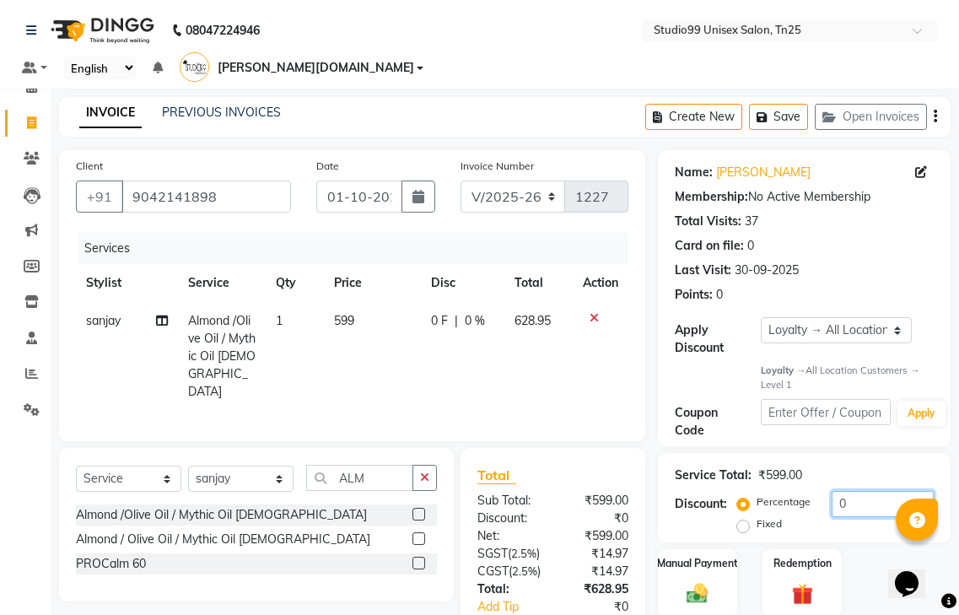
click at [880, 491] on input "0" at bounding box center [883, 504] width 102 height 26
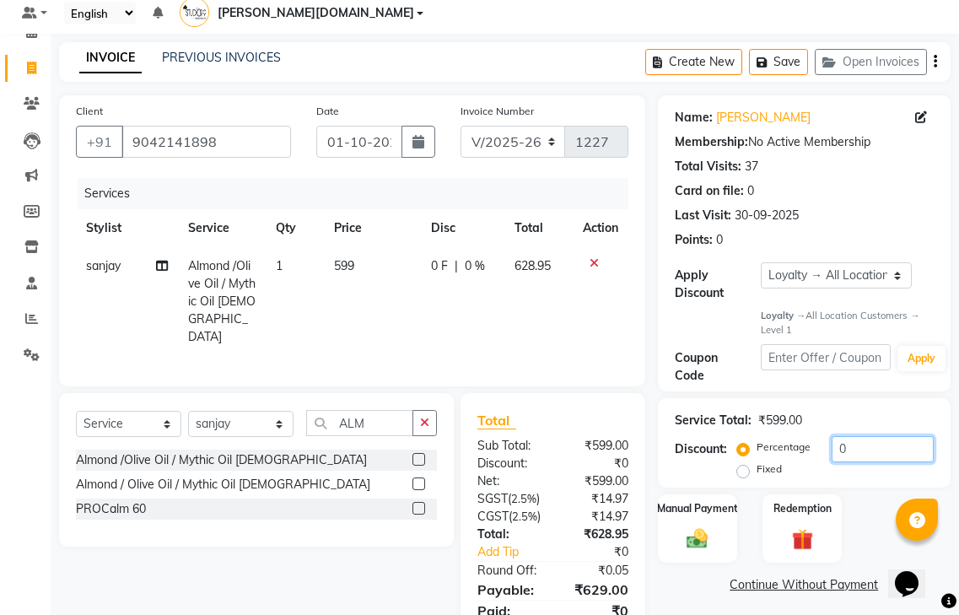
scroll to position [84, 0]
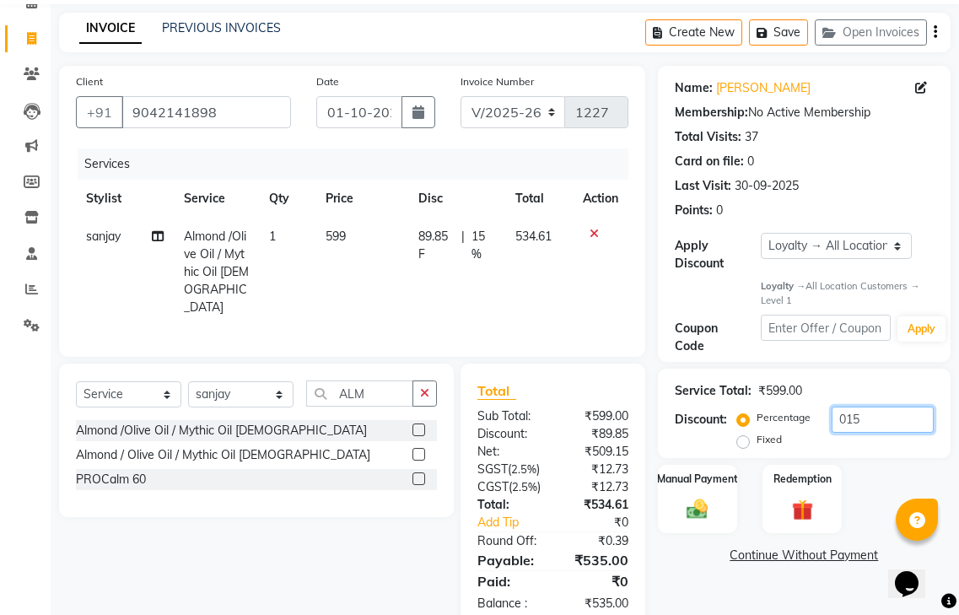
type input "015"
click at [740, 557] on div "Name: [PERSON_NAME] Membership: No Active Membership Total Visits: 37 Card on f…" at bounding box center [810, 347] width 305 height 563
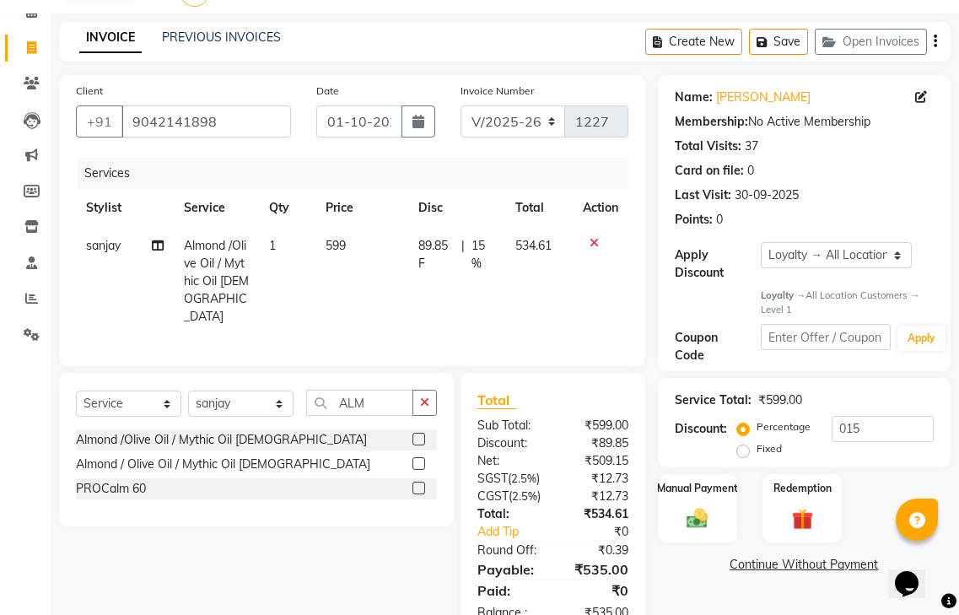
scroll to position [113, 0]
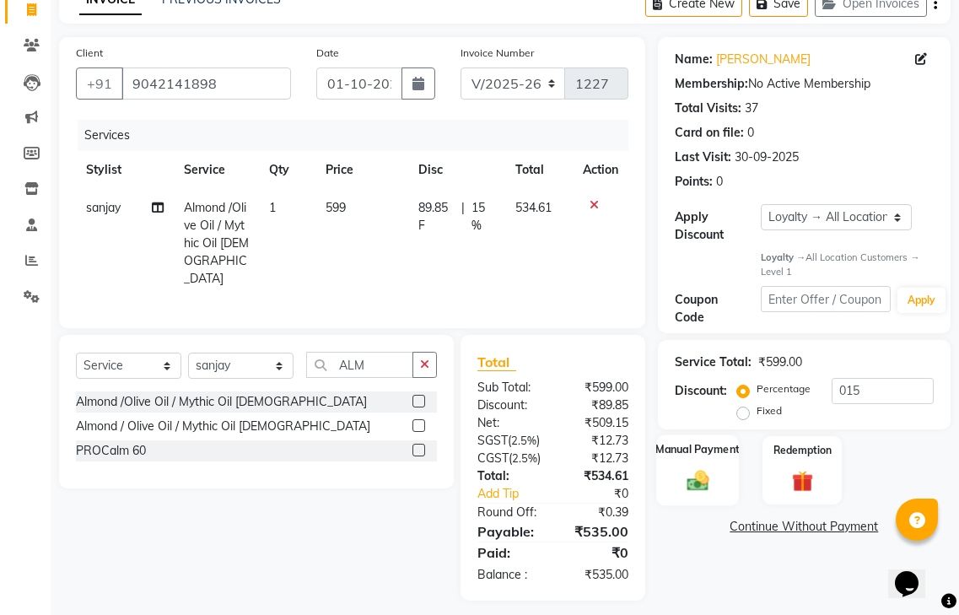
click at [690, 468] on img at bounding box center [697, 480] width 35 height 25
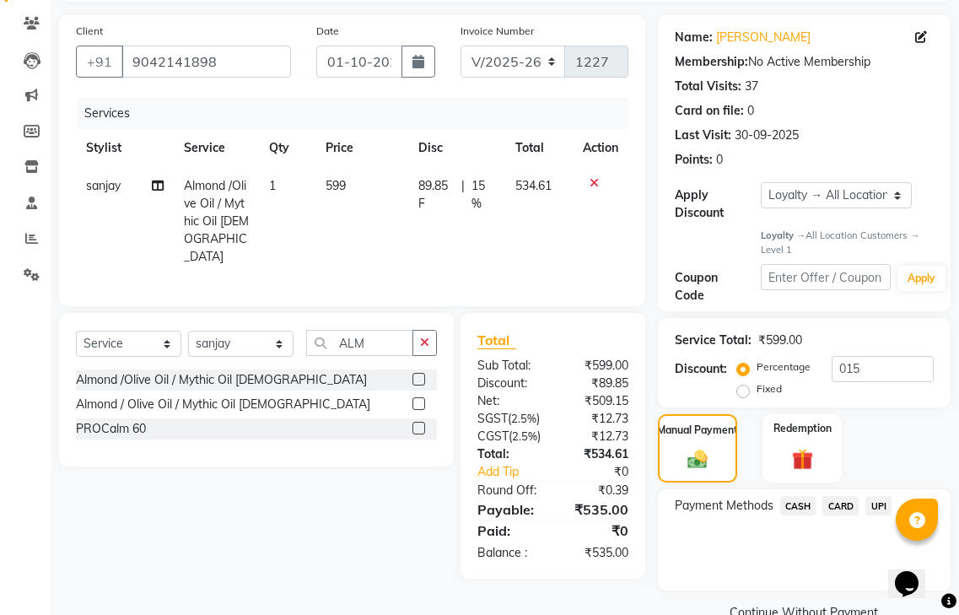
scroll to position [147, 0]
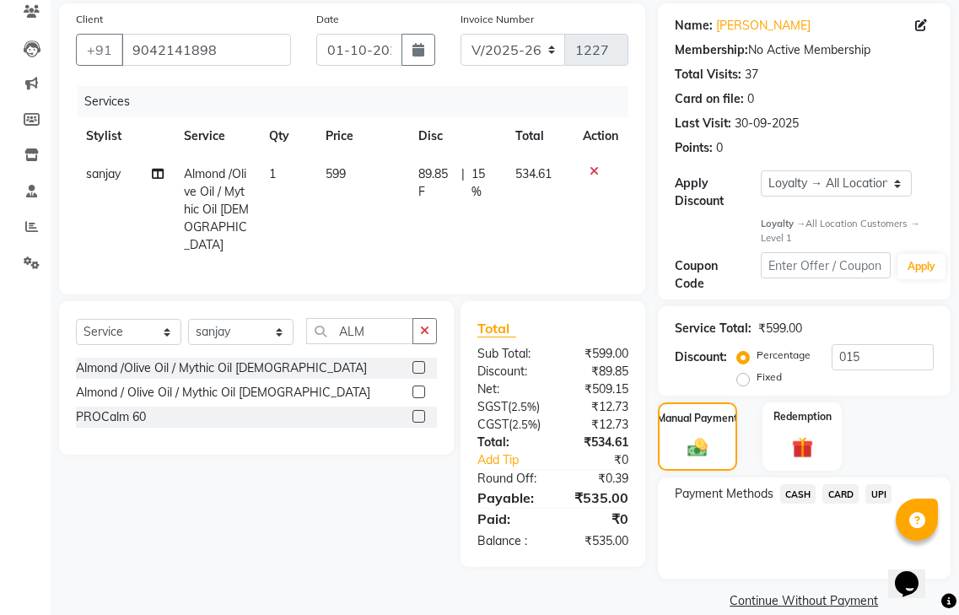
click at [880, 484] on span "UPI" at bounding box center [878, 493] width 26 height 19
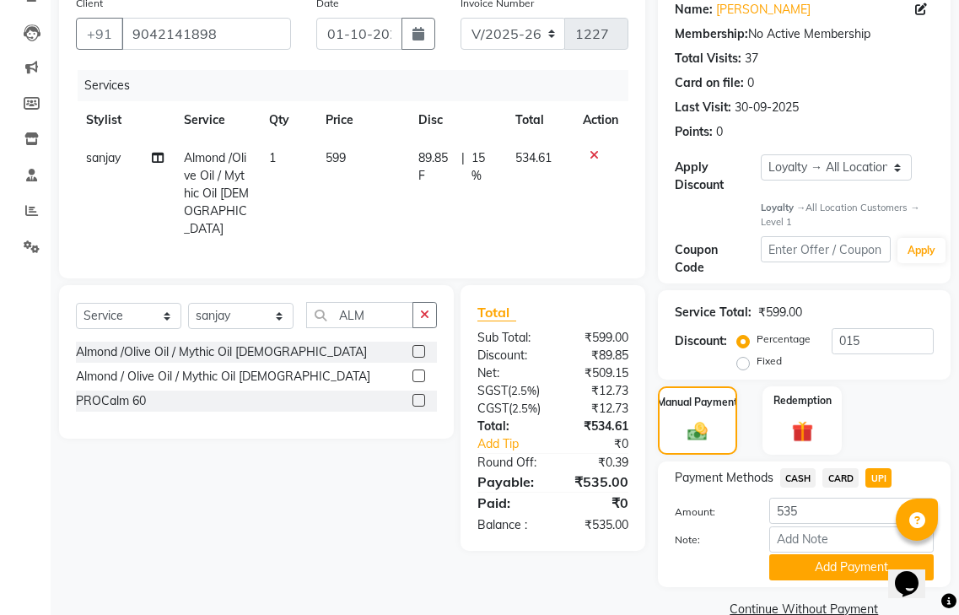
scroll to position [171, 0]
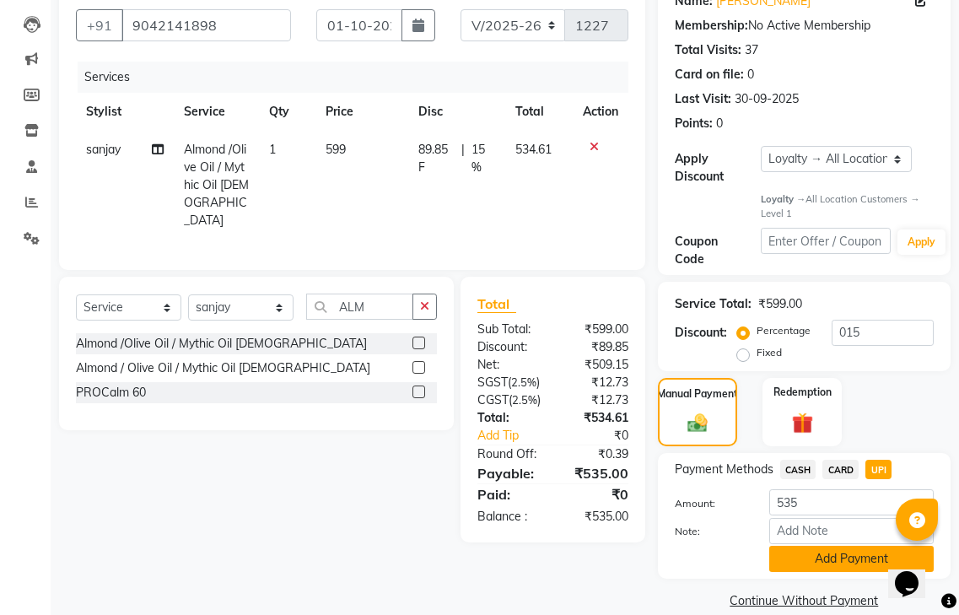
click at [816, 546] on button "Add Payment" at bounding box center [851, 559] width 164 height 26
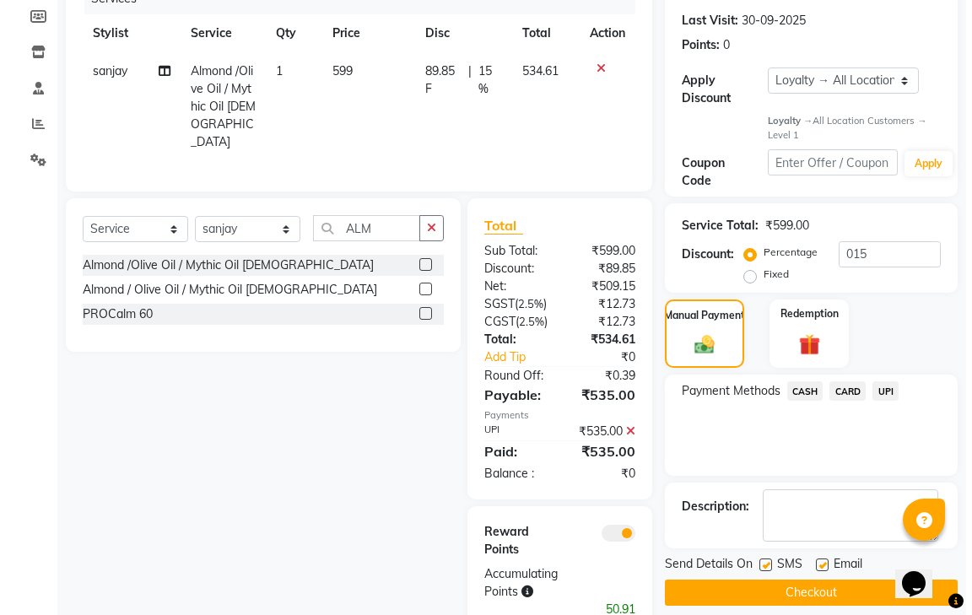
scroll to position [284, 0]
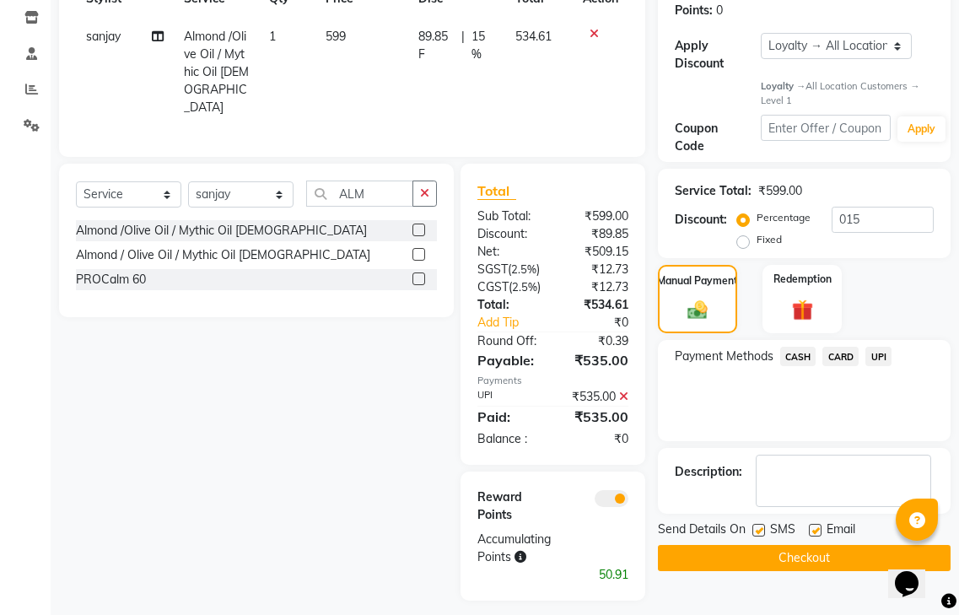
click at [623, 490] on span at bounding box center [612, 498] width 34 height 17
click at [628, 501] on input "checkbox" at bounding box center [628, 501] width 0 height 0
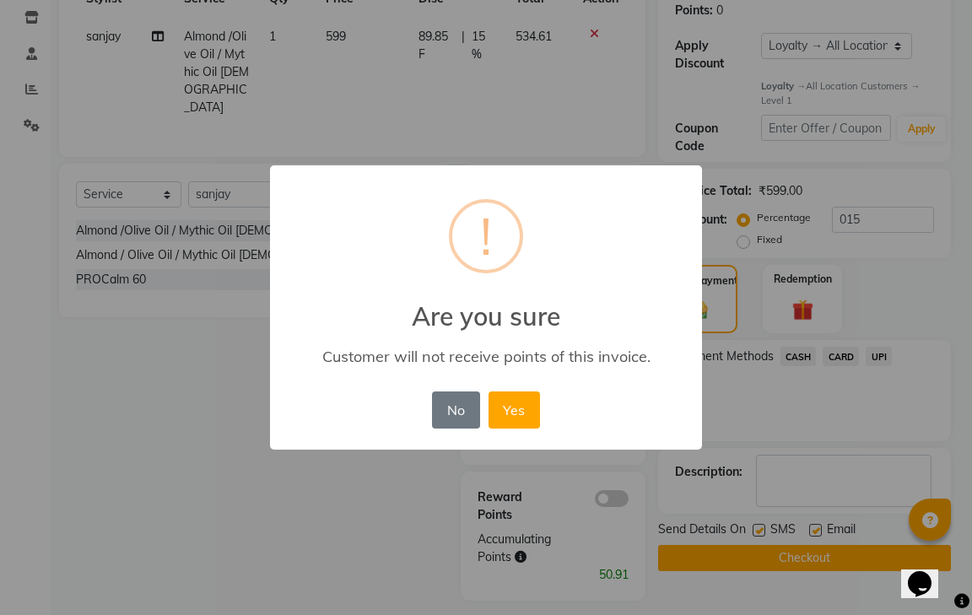
drag, startPoint x: 514, startPoint y: 402, endPoint x: 631, endPoint y: 516, distance: 163.4
click at [513, 403] on button "Yes" at bounding box center [513, 409] width 51 height 37
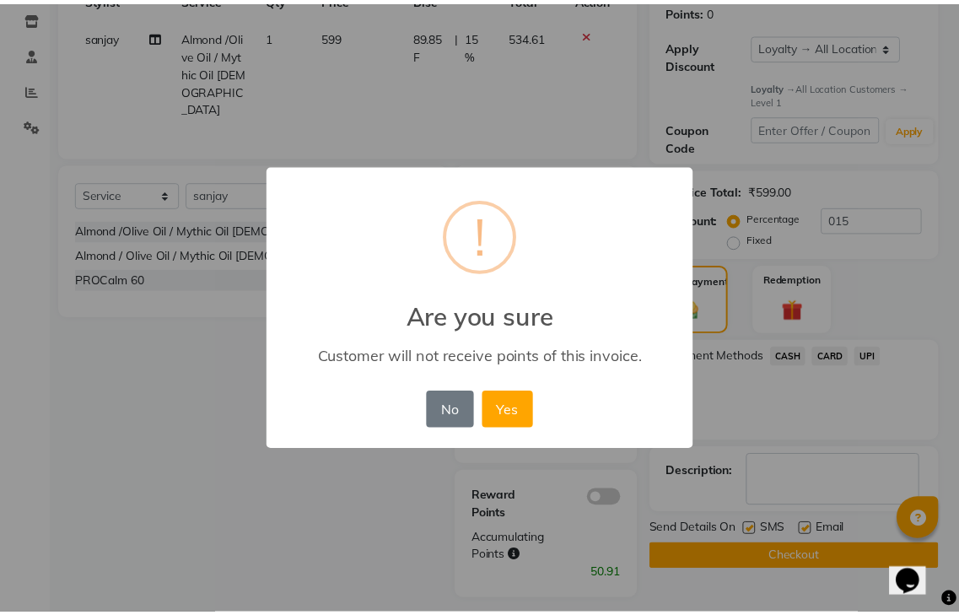
scroll to position [242, 0]
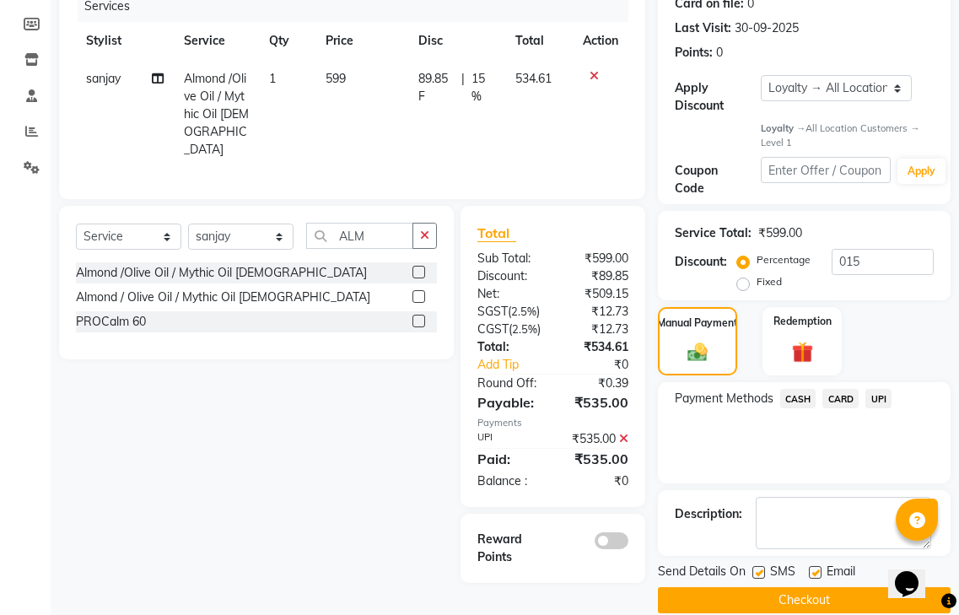
click at [723, 587] on button "Checkout" at bounding box center [804, 600] width 293 height 26
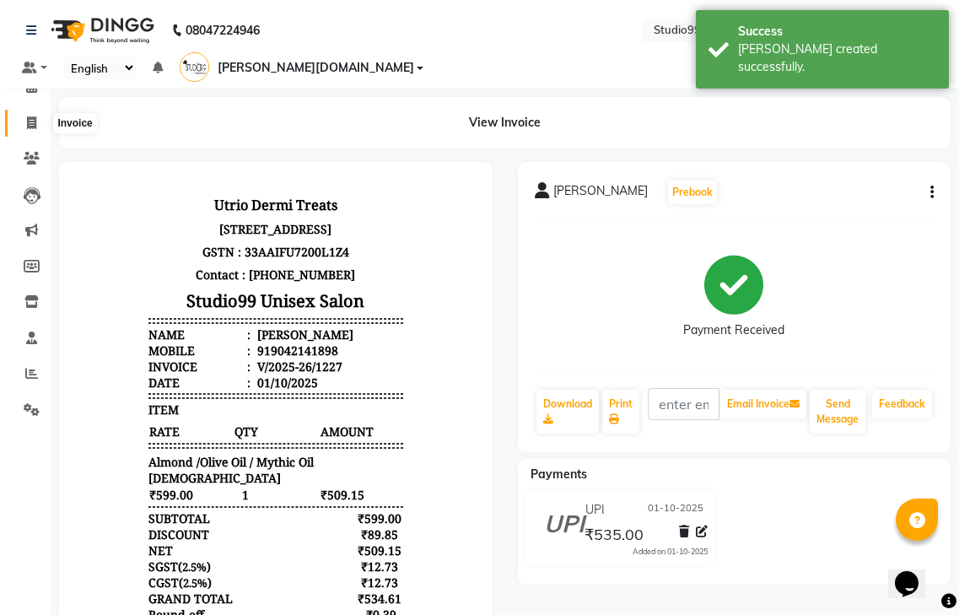
click at [27, 127] on icon at bounding box center [31, 122] width 9 height 13
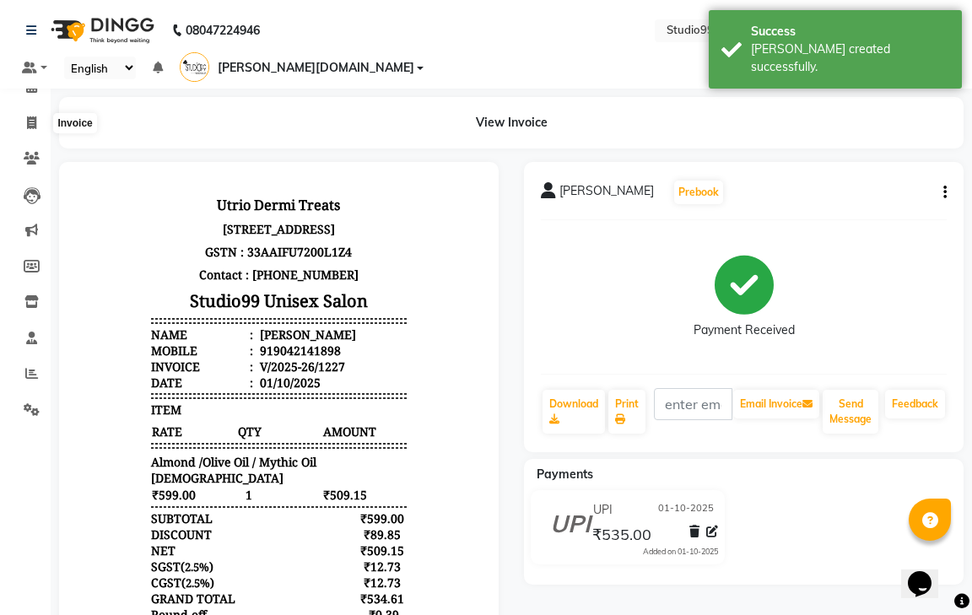
select select "service"
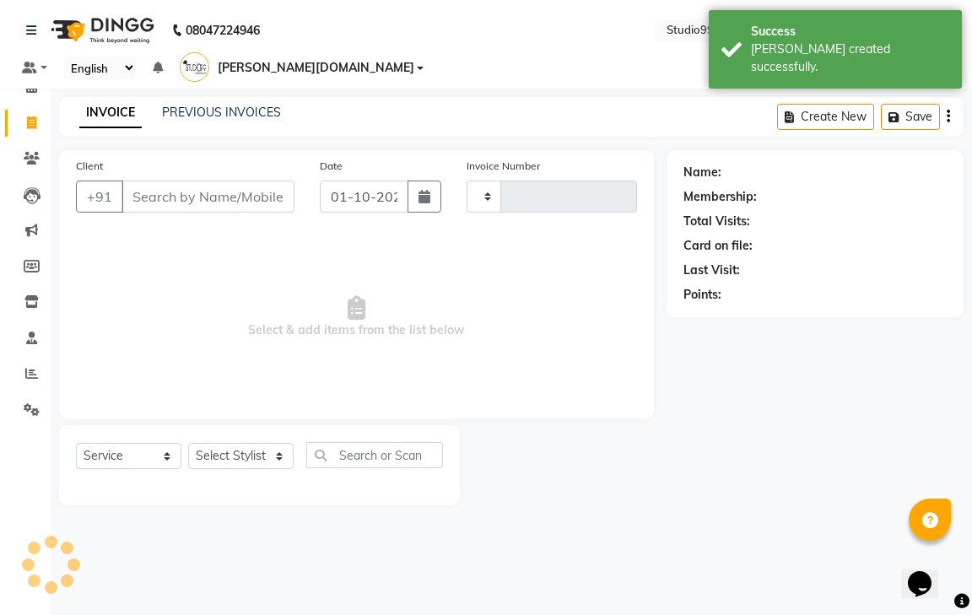
type input "1228"
select select "8331"
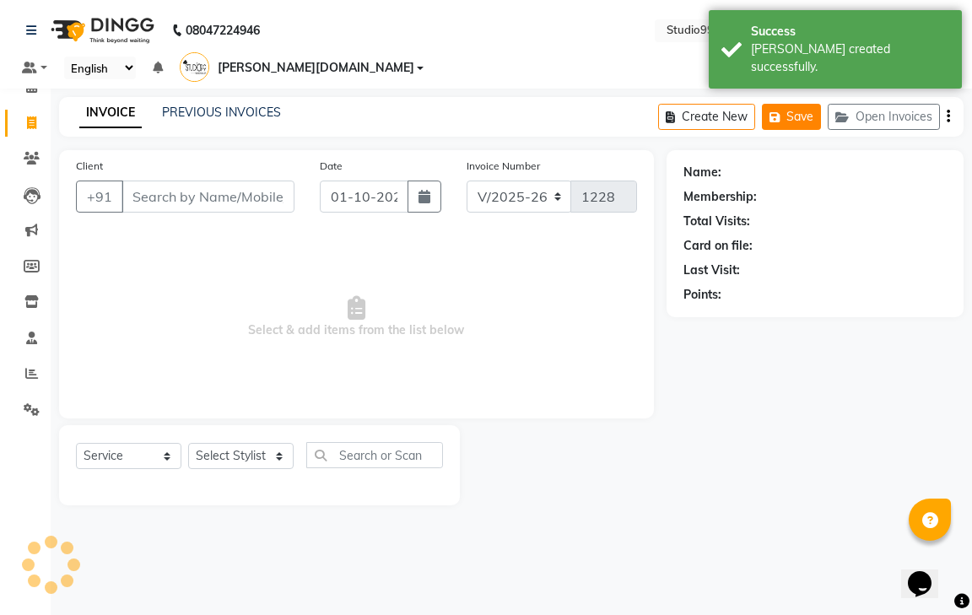
click at [786, 104] on button "Save" at bounding box center [791, 117] width 59 height 26
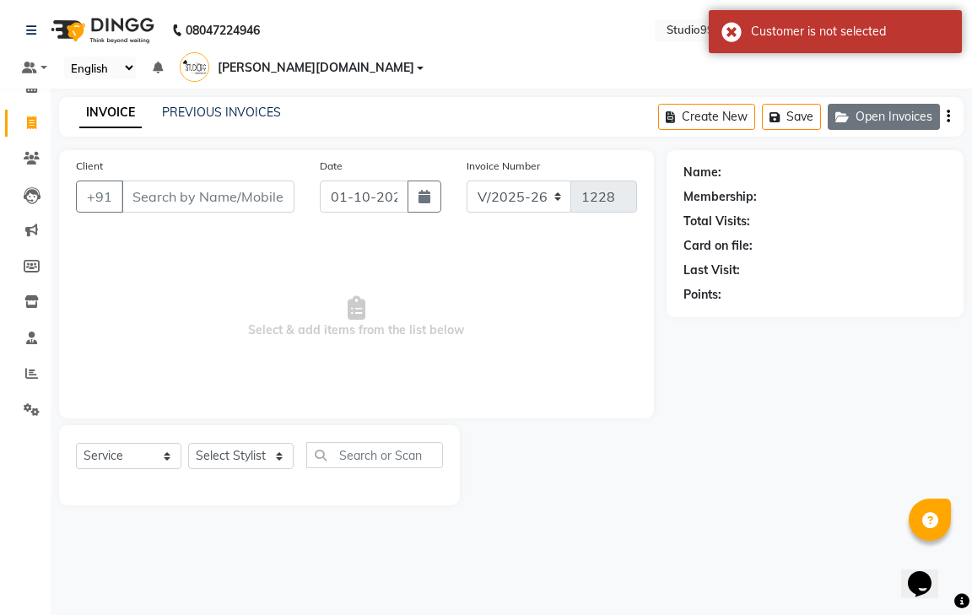
click at [859, 104] on button "Open Invoices" at bounding box center [883, 117] width 112 height 26
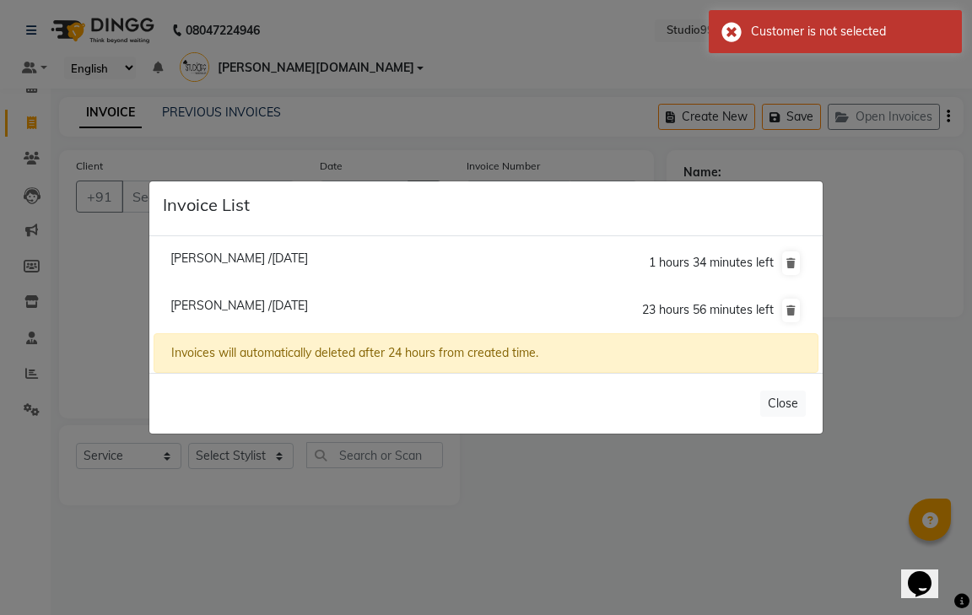
click at [267, 299] on span "[PERSON_NAME] /[DATE]" at bounding box center [238, 305] width 137 height 15
type input "9843231717"
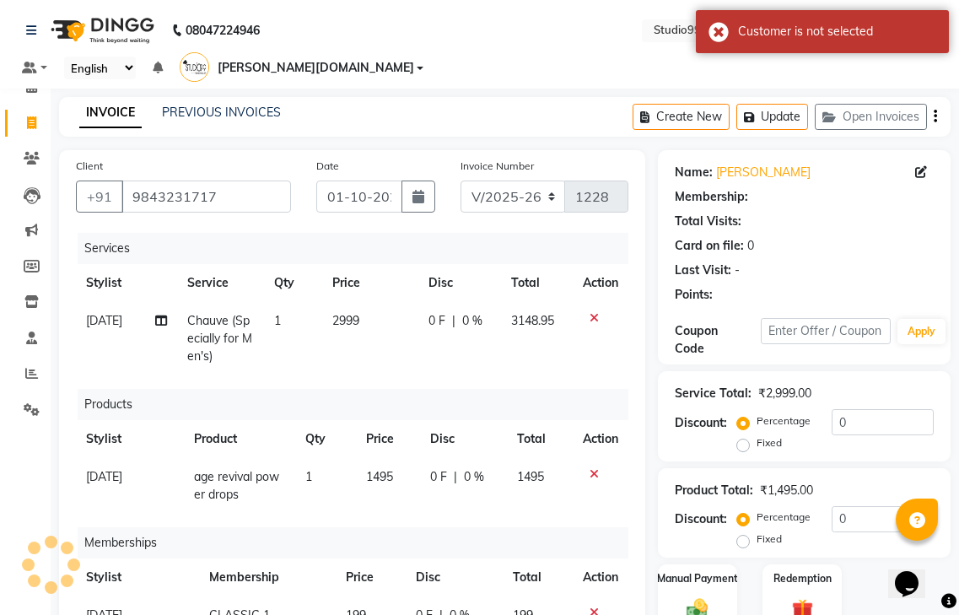
select select "1: Object"
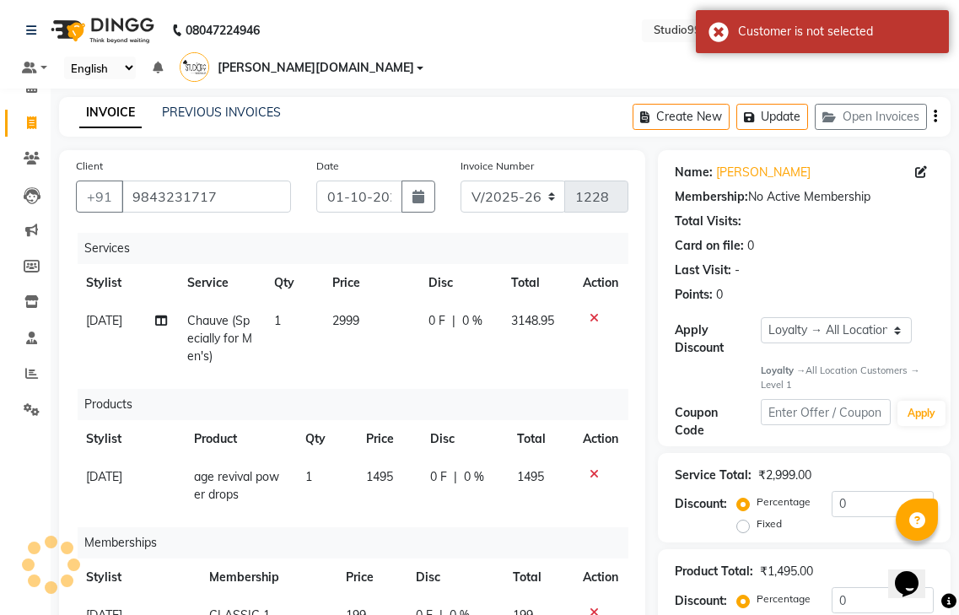
scroll to position [6, 0]
click at [856, 491] on input "0" at bounding box center [883, 504] width 102 height 26
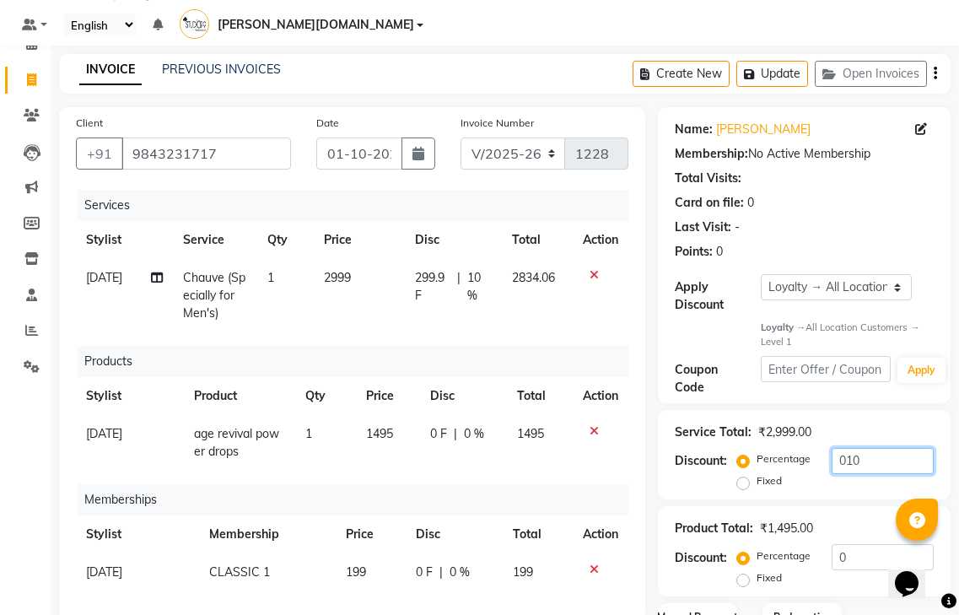
scroll to position [84, 0]
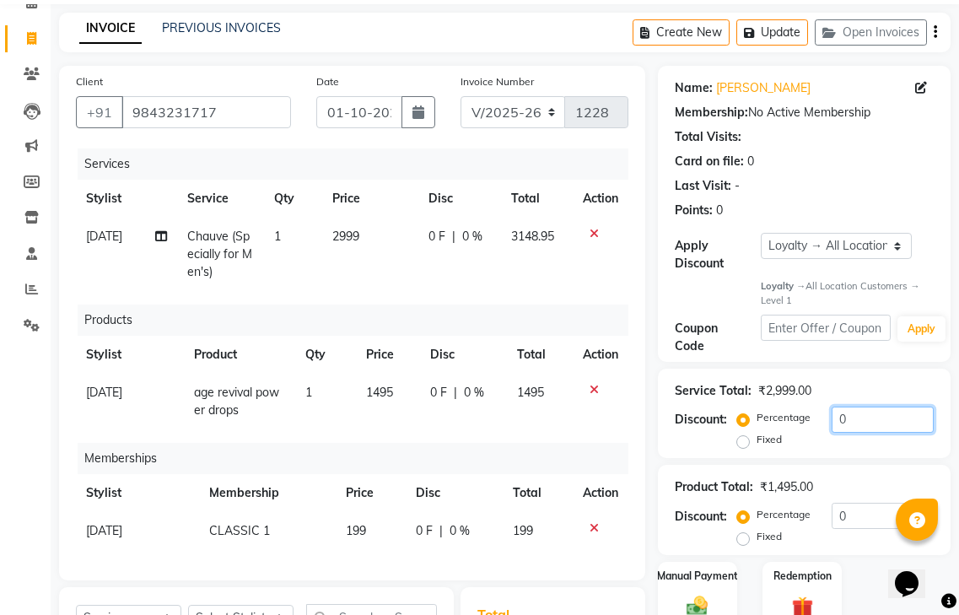
click at [868, 407] on input "0" at bounding box center [883, 420] width 102 height 26
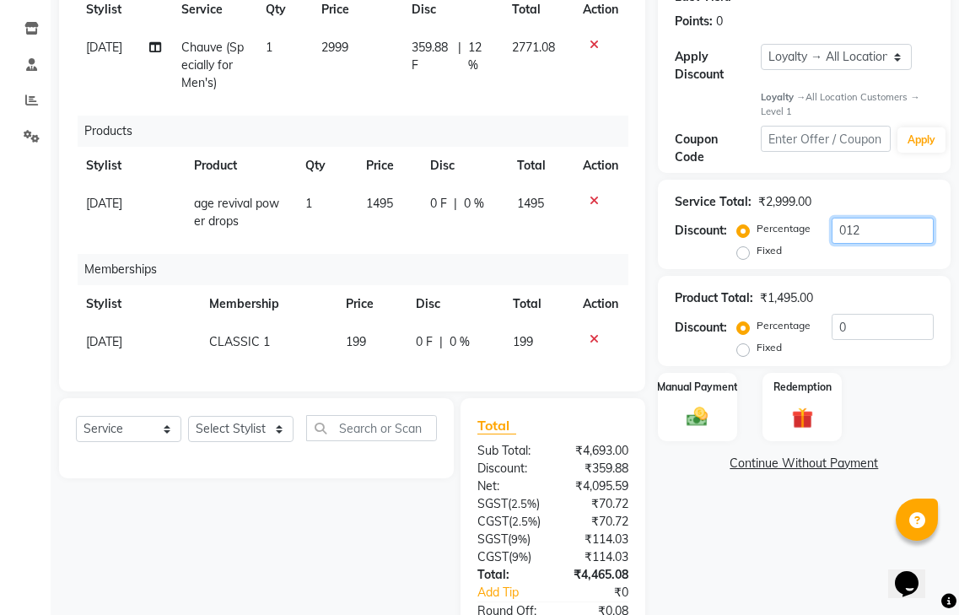
scroll to position [401, 0]
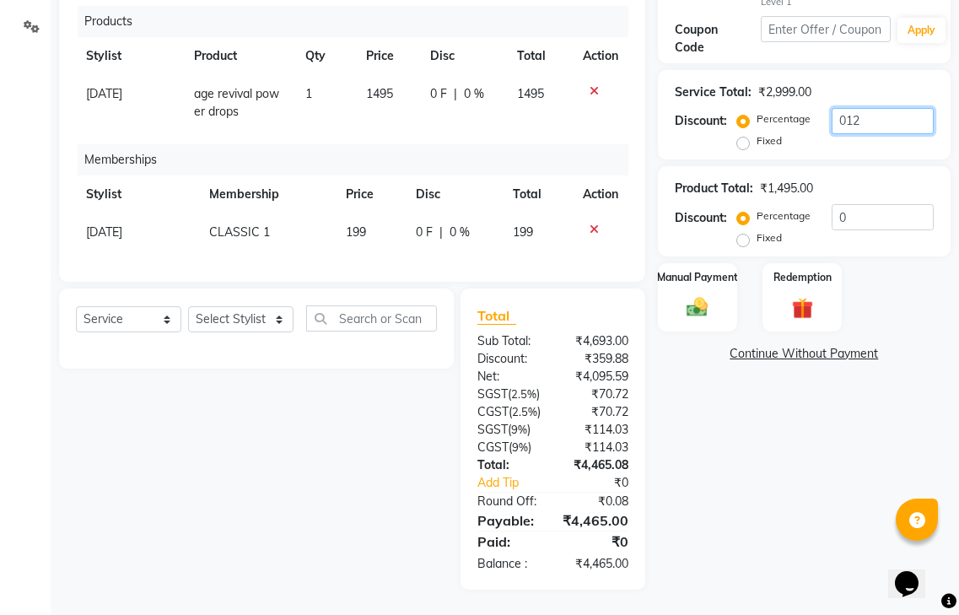
type input "012"
click at [832, 489] on div "Name: [PERSON_NAME] Membership: No Active Membership Total Visits: Card on file…" at bounding box center [810, 178] width 305 height 822
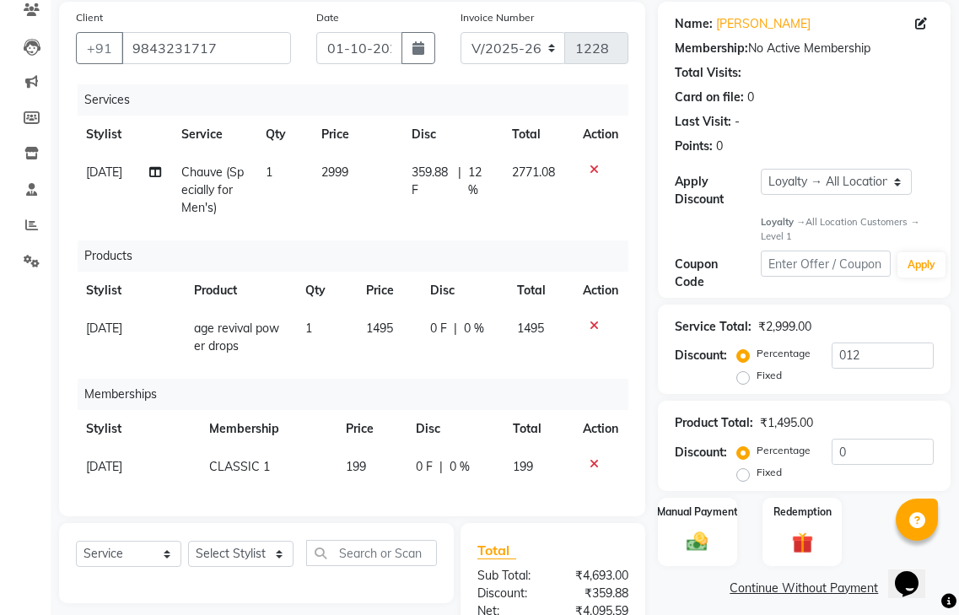
scroll to position [6, 0]
click at [696, 503] on label "Manual Payment" at bounding box center [697, 511] width 84 height 16
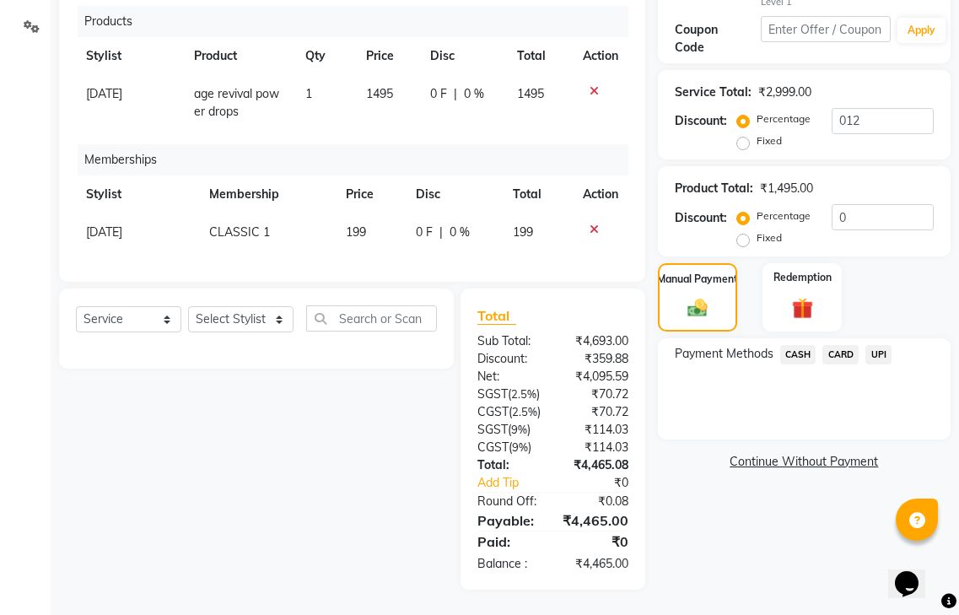
click at [884, 345] on span "UPI" at bounding box center [878, 354] width 26 height 19
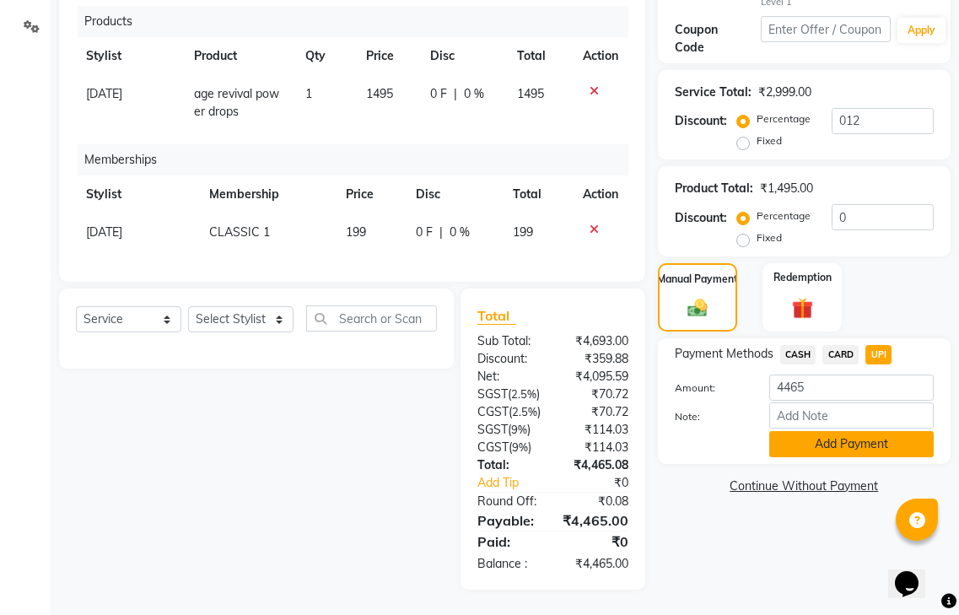
click at [863, 431] on button "Add Payment" at bounding box center [851, 444] width 164 height 26
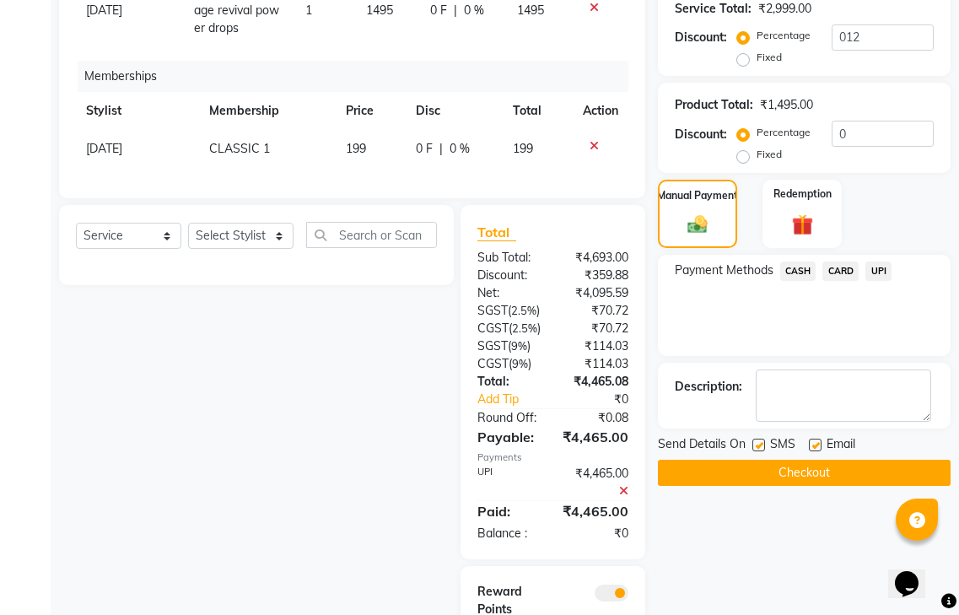
scroll to position [590, 0]
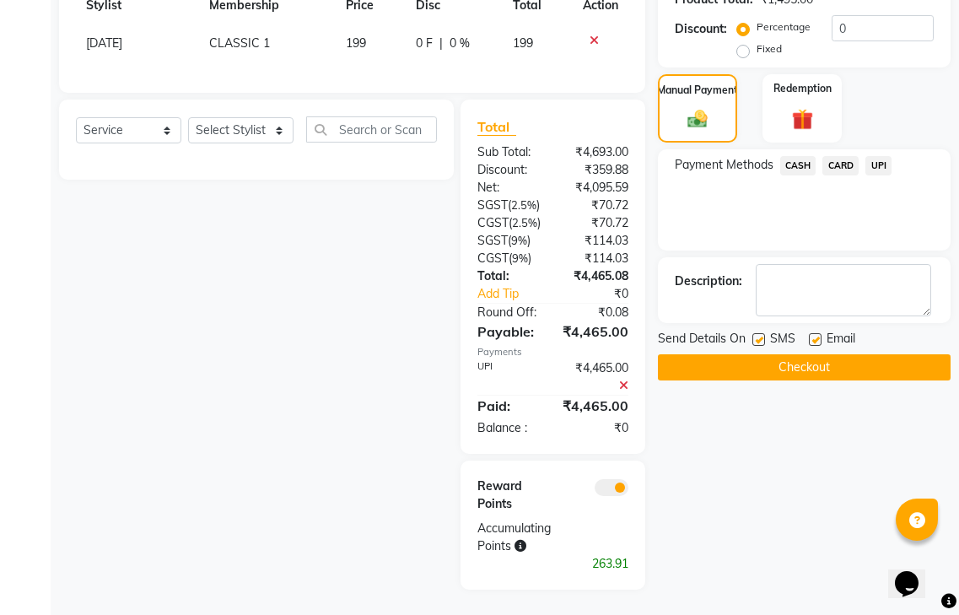
click at [607, 482] on span at bounding box center [612, 487] width 34 height 17
click at [628, 490] on input "checkbox" at bounding box center [628, 490] width 0 height 0
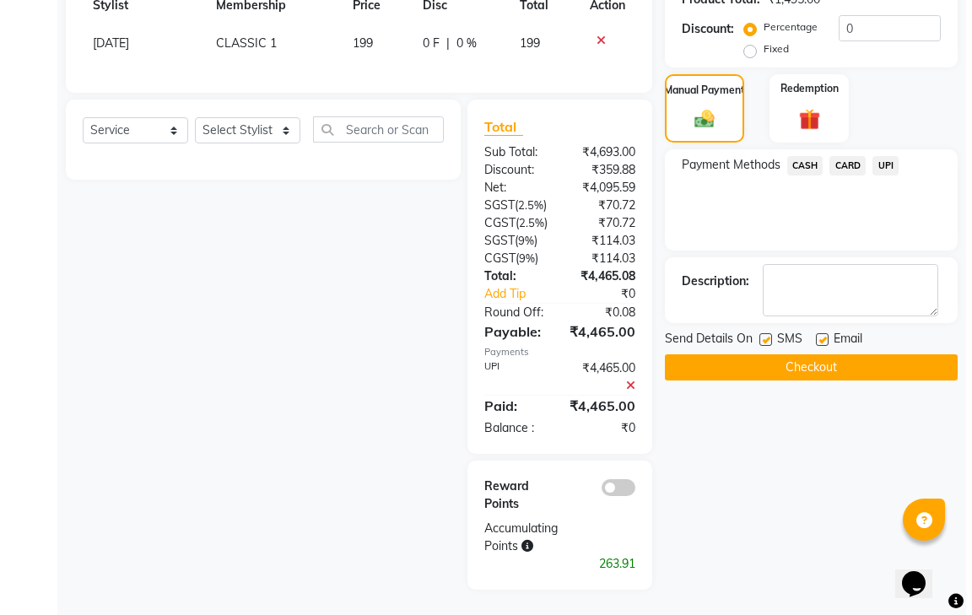
scroll to position [0, 0]
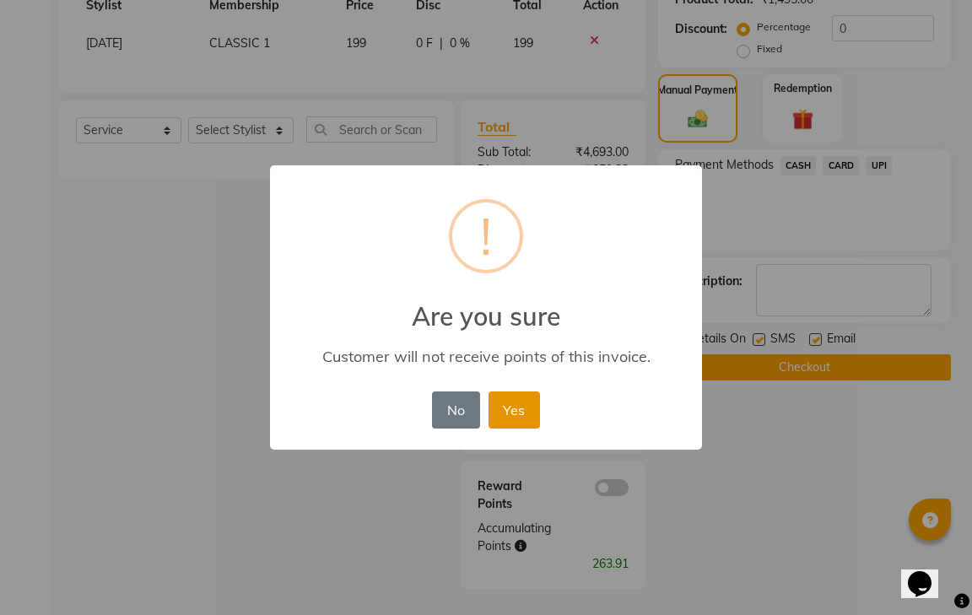
click at [525, 401] on button "Yes" at bounding box center [513, 409] width 51 height 37
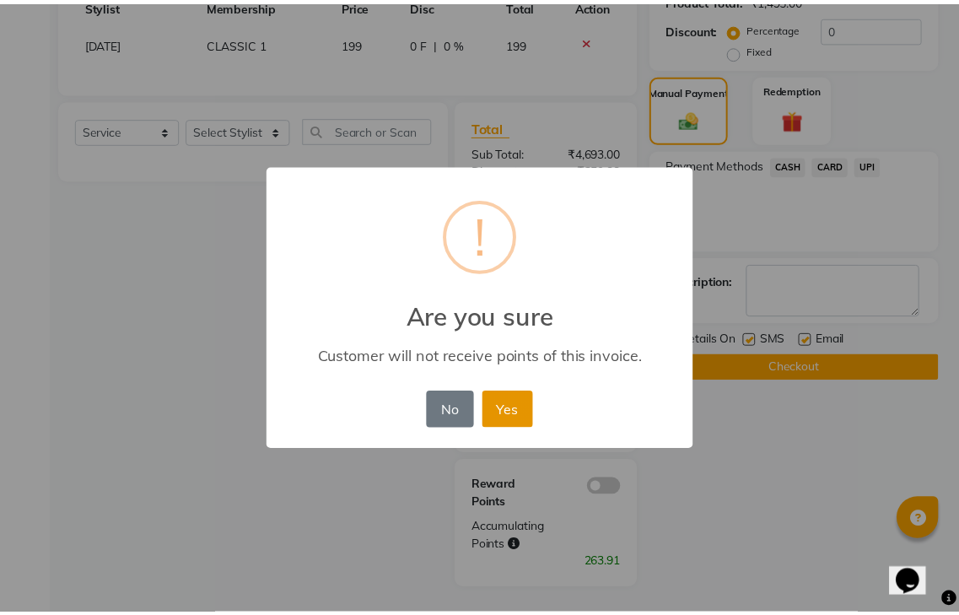
scroll to position [524, 0]
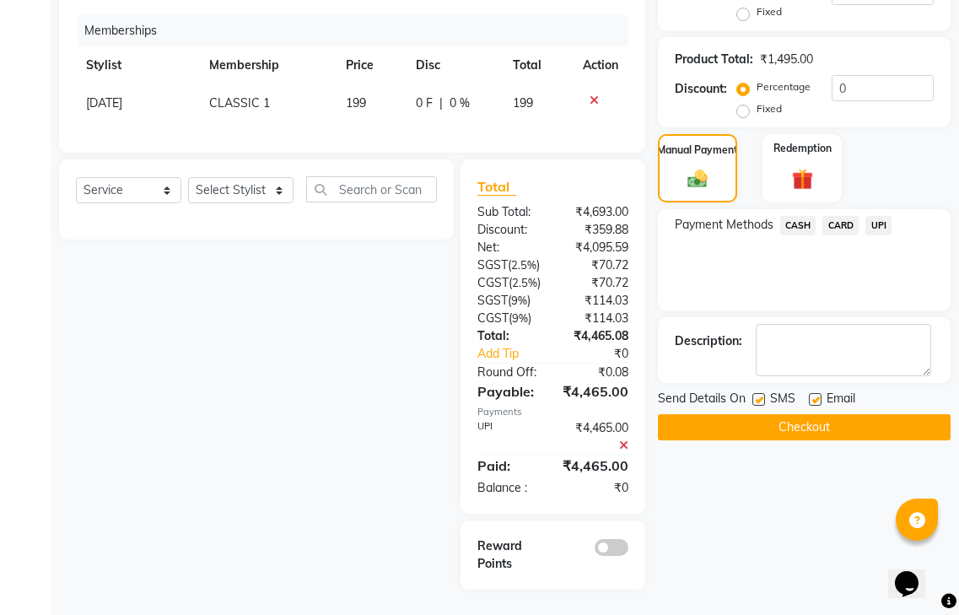
click at [711, 414] on button "Checkout" at bounding box center [804, 427] width 293 height 26
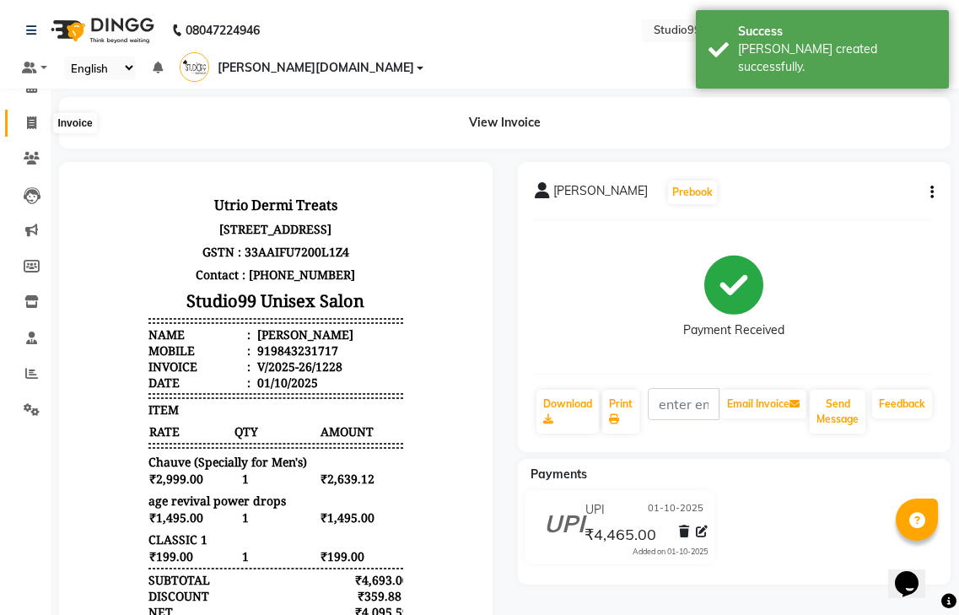
click at [17, 121] on span at bounding box center [32, 123] width 30 height 19
select select "service"
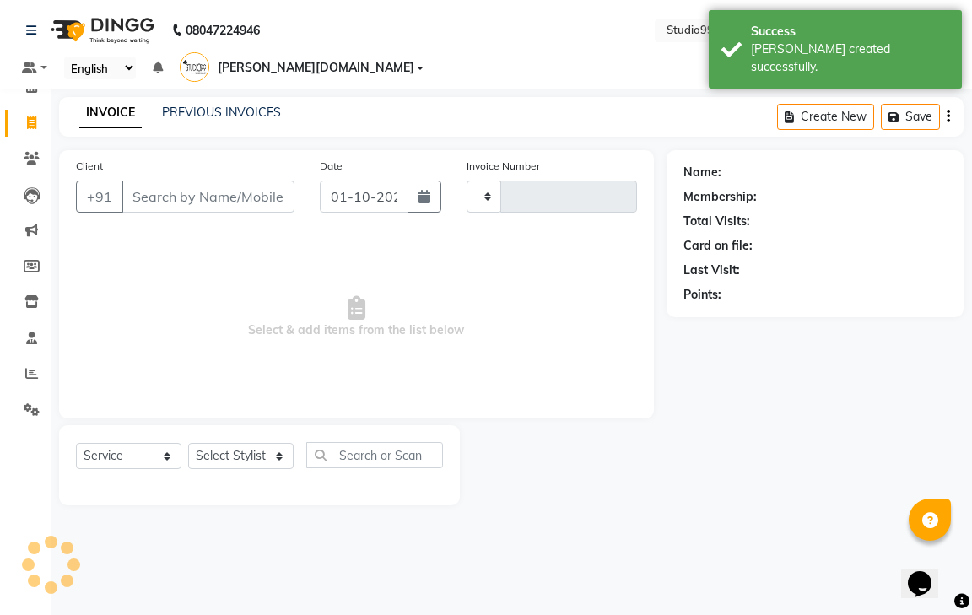
type input "1229"
select select "8331"
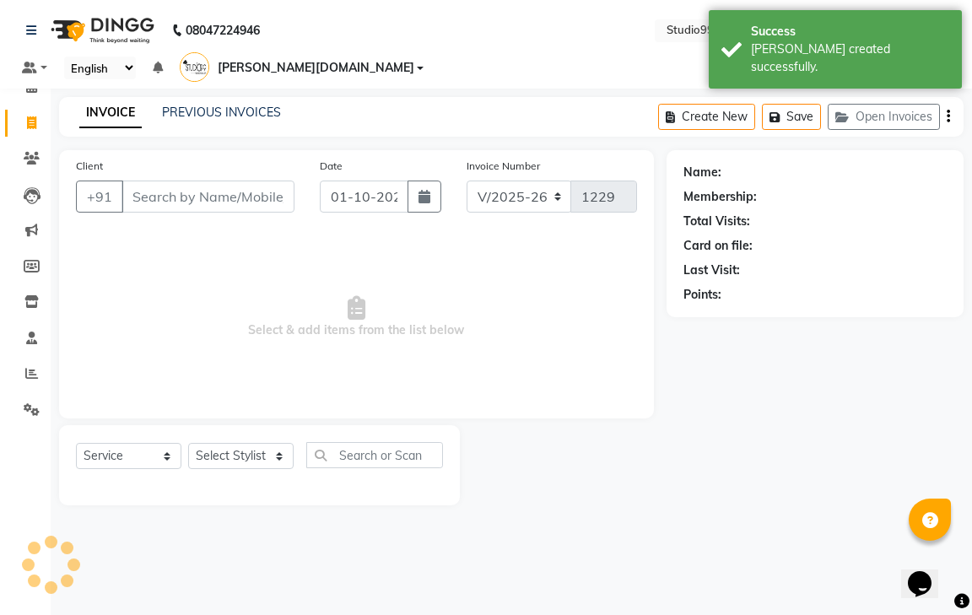
click at [188, 180] on input "Client" at bounding box center [207, 196] width 173 height 32
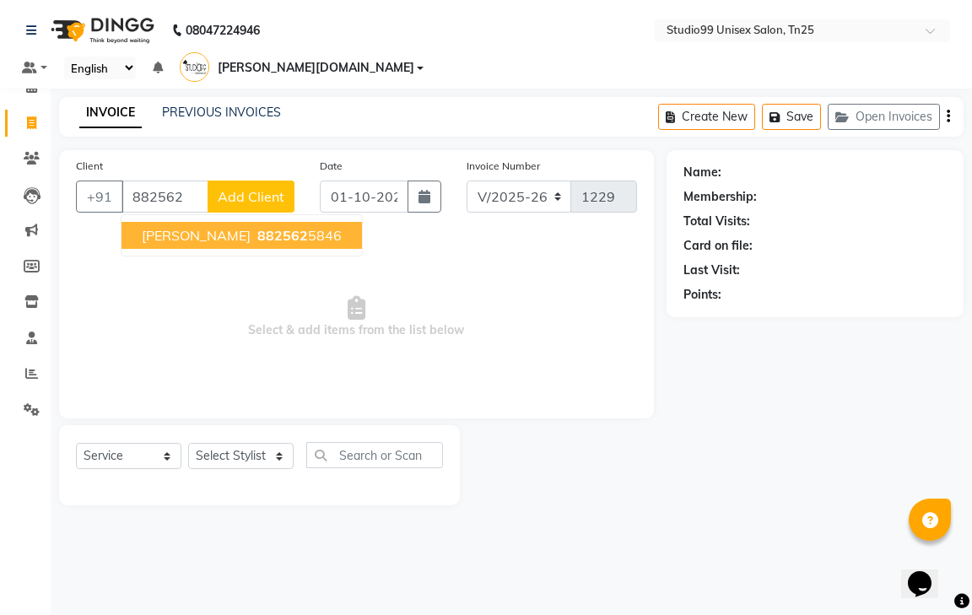
click at [234, 227] on span "[PERSON_NAME]" at bounding box center [196, 235] width 109 height 17
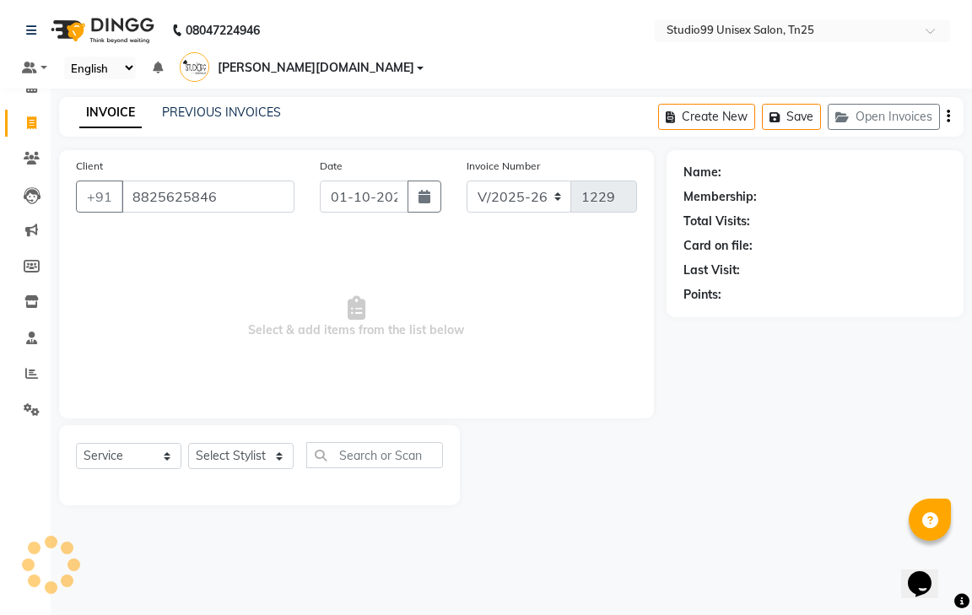
type input "8825625846"
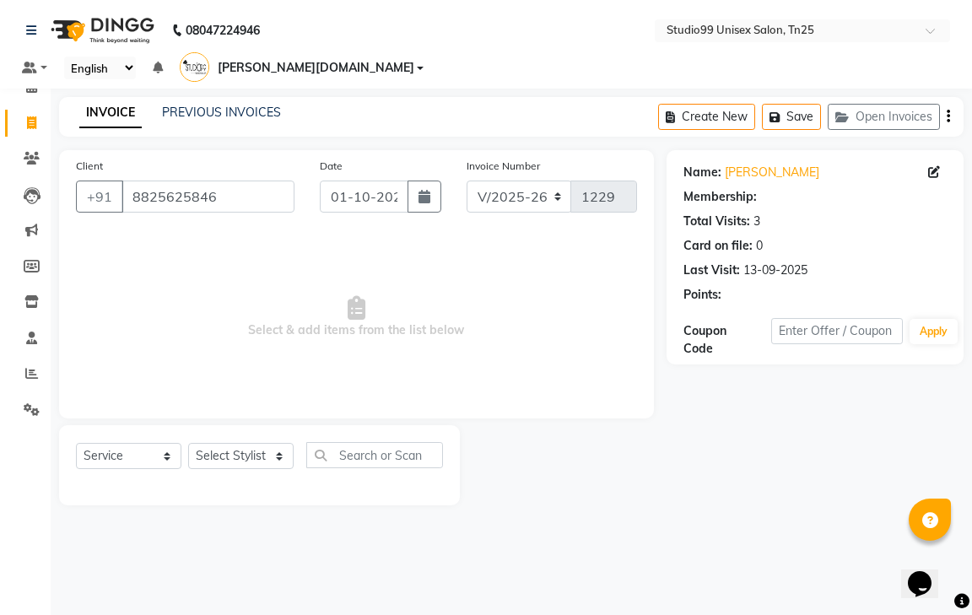
select select "1: Object"
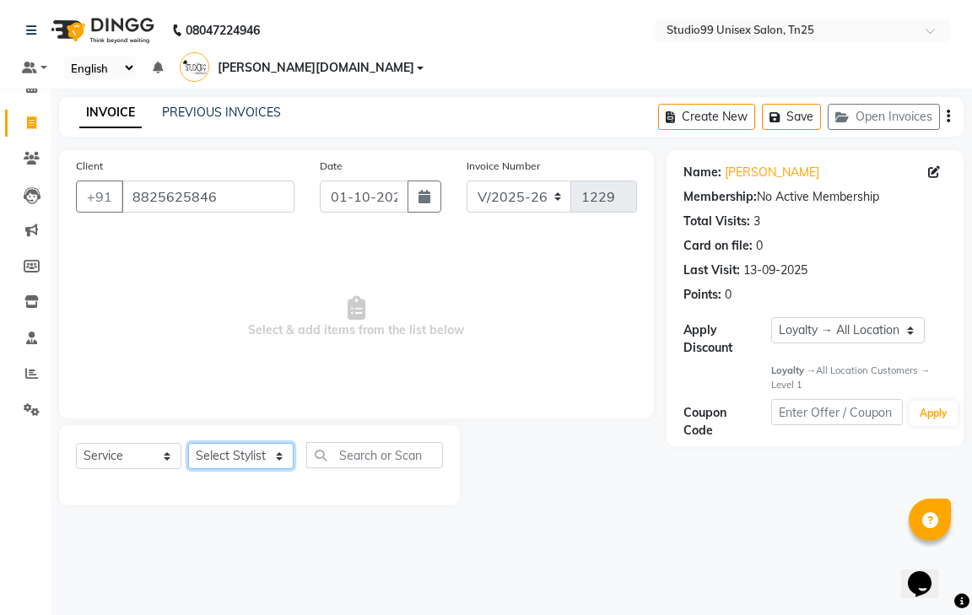
click at [234, 443] on select "Select Stylist gendral [PERSON_NAME] jaya priya kothai TK [DATE] sanjay santhos…" at bounding box center [240, 456] width 105 height 26
select select "80757"
click at [188, 443] on select "Select Stylist gendral [PERSON_NAME] jaya priya kothai TK [DATE] sanjay santhos…" at bounding box center [240, 456] width 105 height 26
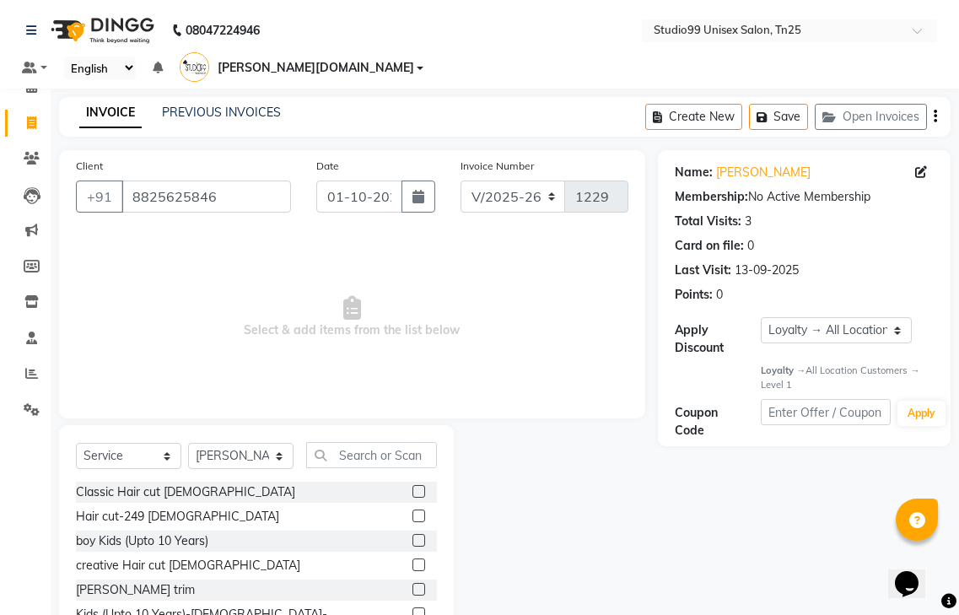
click at [336, 425] on div "Select Service Product Membership Package Voucher Prepaid Gift Card Select Styl…" at bounding box center [256, 549] width 395 height 249
click at [347, 442] on input "text" at bounding box center [371, 455] width 131 height 26
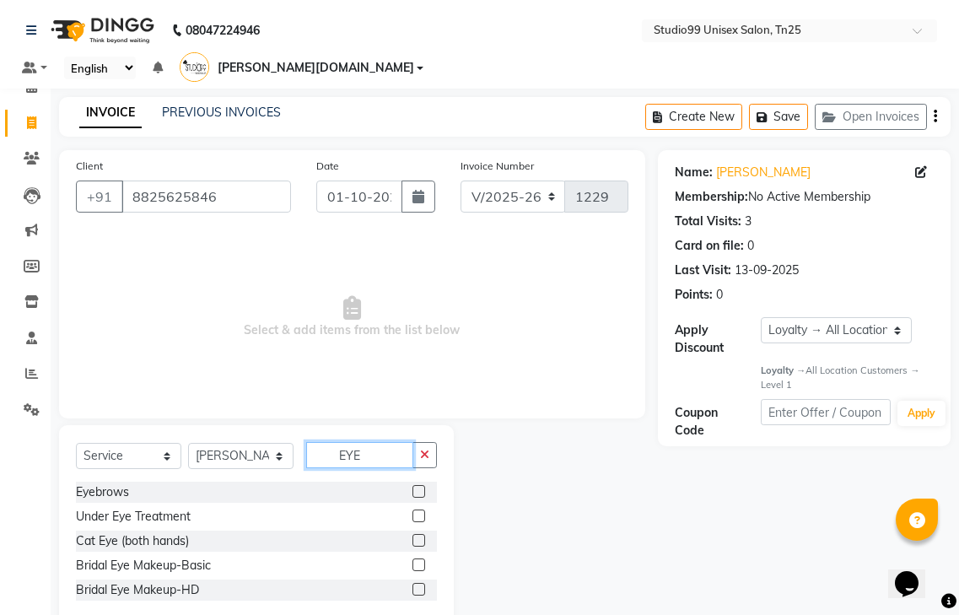
type input "EYE"
click at [414, 485] on label at bounding box center [418, 491] width 13 height 13
click at [414, 487] on input "checkbox" at bounding box center [417, 492] width 11 height 11
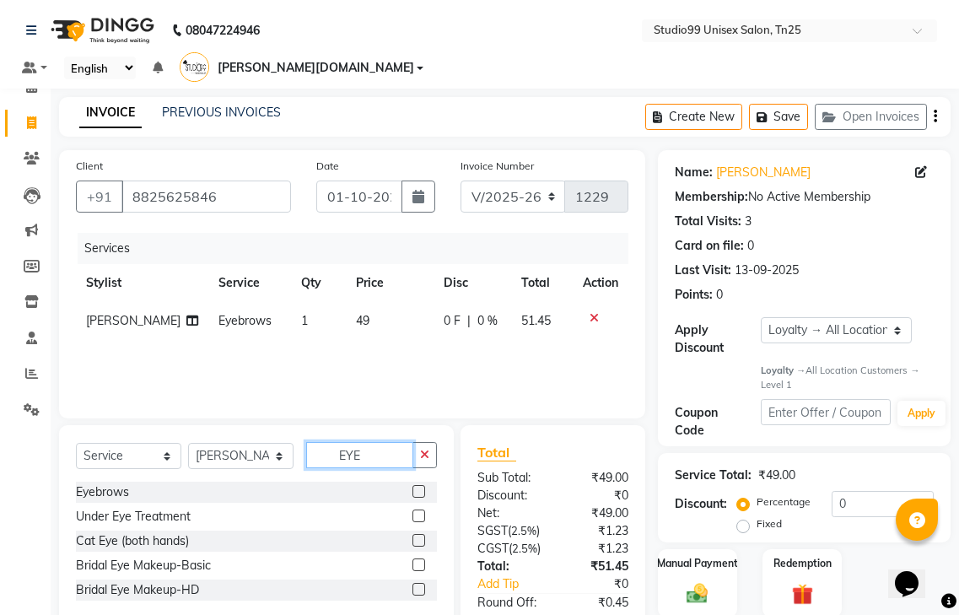
checkbox input "false"
click at [384, 442] on input "EYE" at bounding box center [359, 455] width 107 height 26
type input "E"
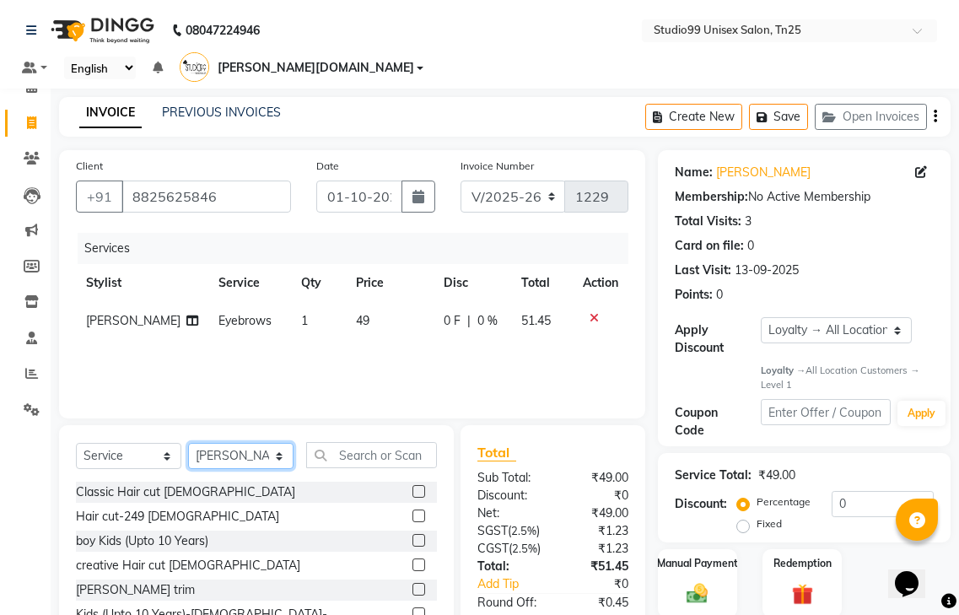
drag, startPoint x: 271, startPoint y: 430, endPoint x: 262, endPoint y: 423, distance: 11.3
click at [271, 443] on select "Select Stylist gendral [PERSON_NAME] jaya priya kothai TK [DATE] sanjay santhos…" at bounding box center [240, 456] width 105 height 26
select select "80761"
click at [188, 443] on select "Select Stylist gendral [PERSON_NAME] jaya priya kothai TK [DATE] sanjay santhos…" at bounding box center [240, 456] width 105 height 26
click at [354, 442] on input "text" at bounding box center [371, 455] width 131 height 26
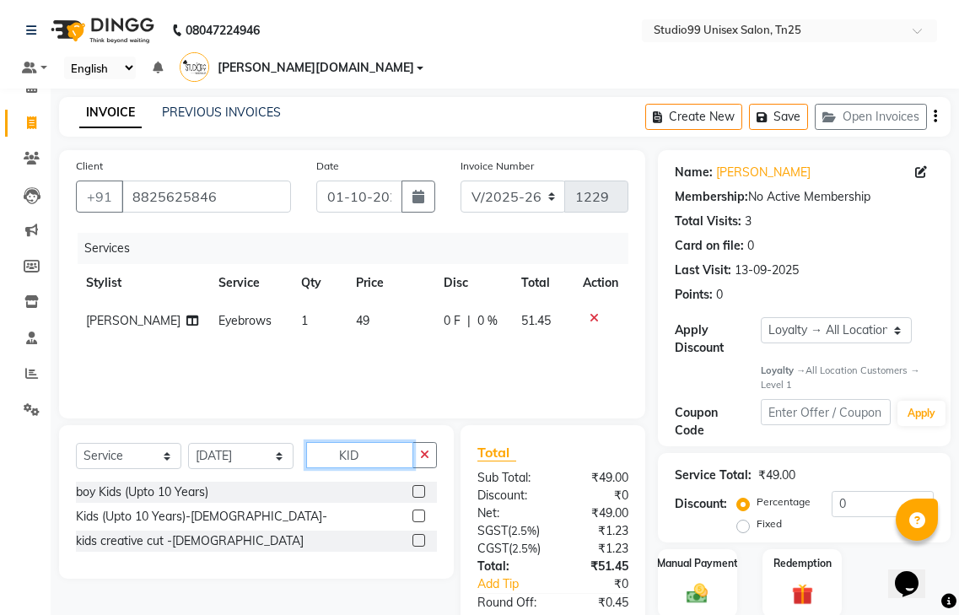
type input "KID"
click at [422, 485] on label at bounding box center [418, 491] width 13 height 13
click at [422, 487] on input "checkbox" at bounding box center [417, 492] width 11 height 11
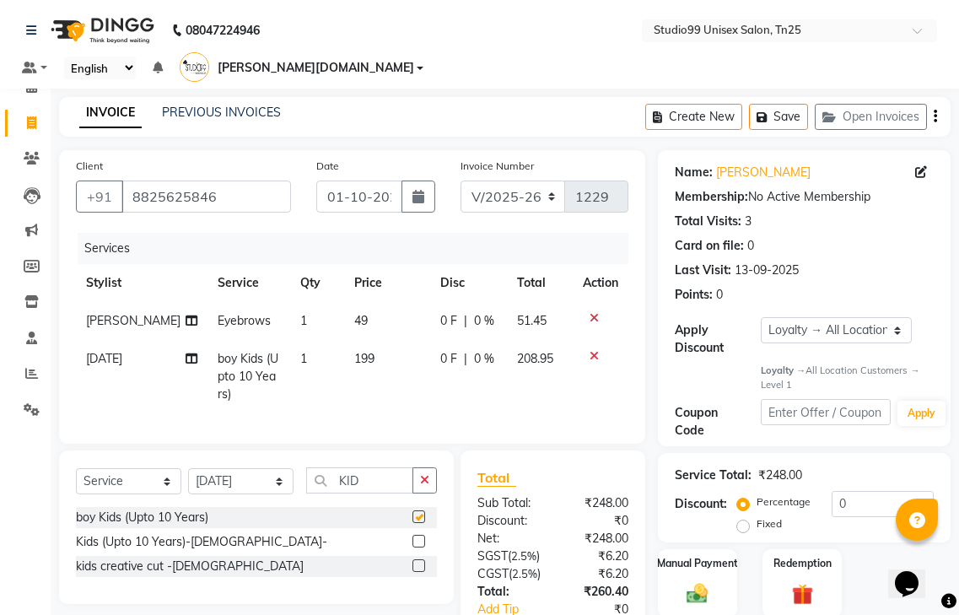
checkbox input "false"
click at [106, 470] on select "Select Service Product Membership Package Voucher Prepaid Gift Card" at bounding box center [128, 481] width 105 height 26
click at [76, 468] on select "Select Service Product Membership Package Voucher Prepaid Gift Card" at bounding box center [128, 481] width 105 height 26
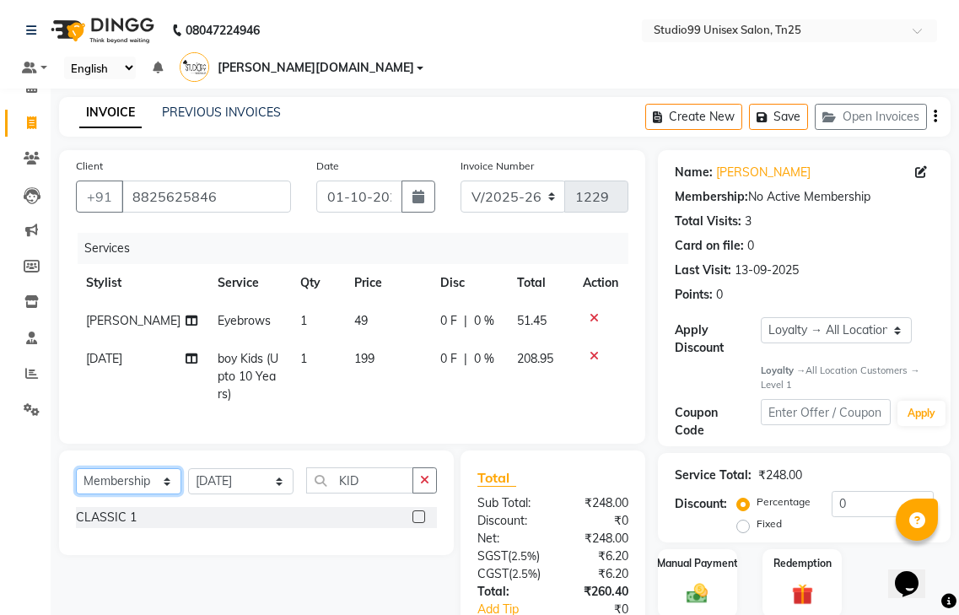
scroll to position [151, 0]
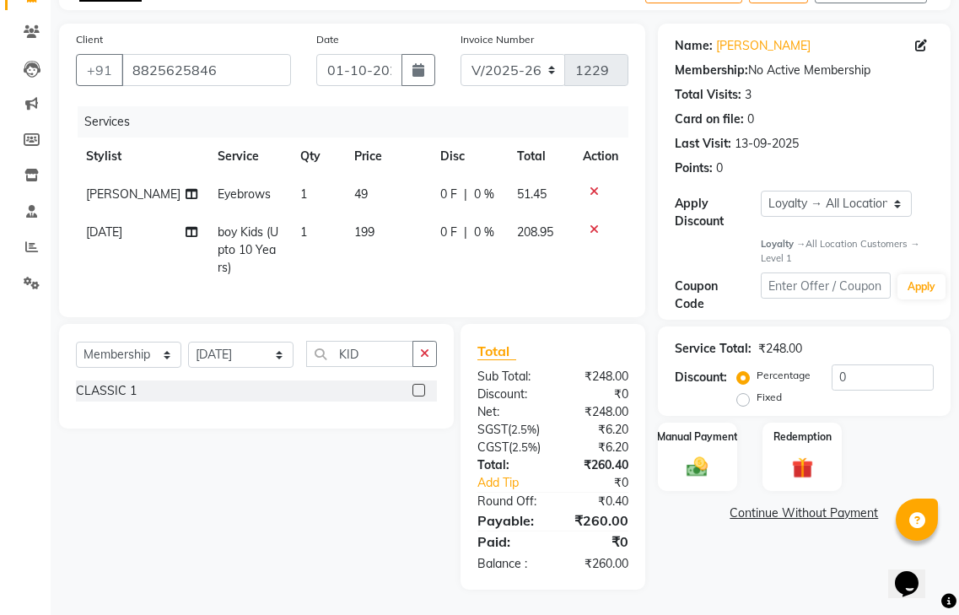
click at [421, 384] on label at bounding box center [418, 390] width 13 height 13
click at [421, 385] on input "checkbox" at bounding box center [417, 390] width 11 height 11
select select "select"
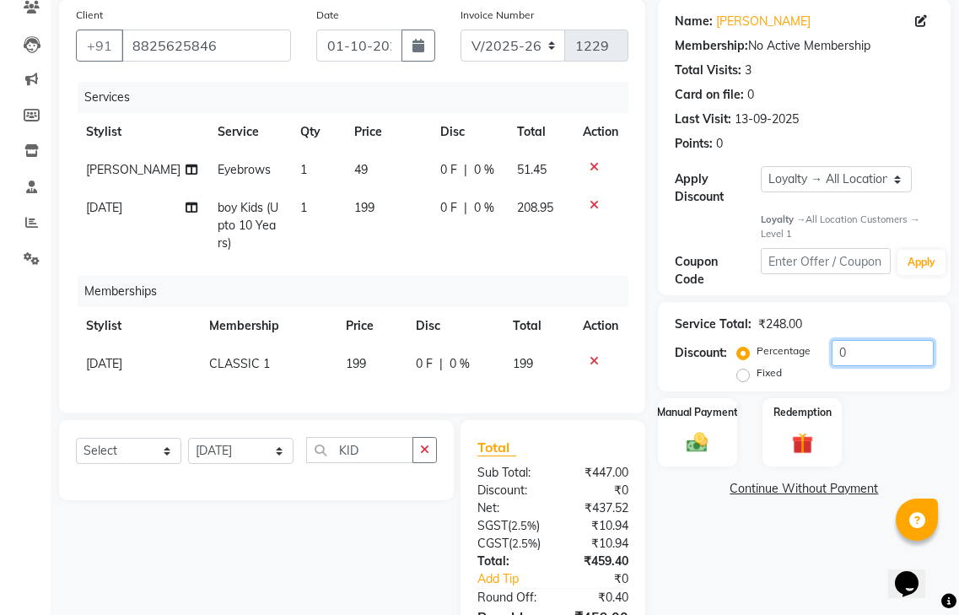
click at [875, 340] on input "0" at bounding box center [883, 353] width 102 height 26
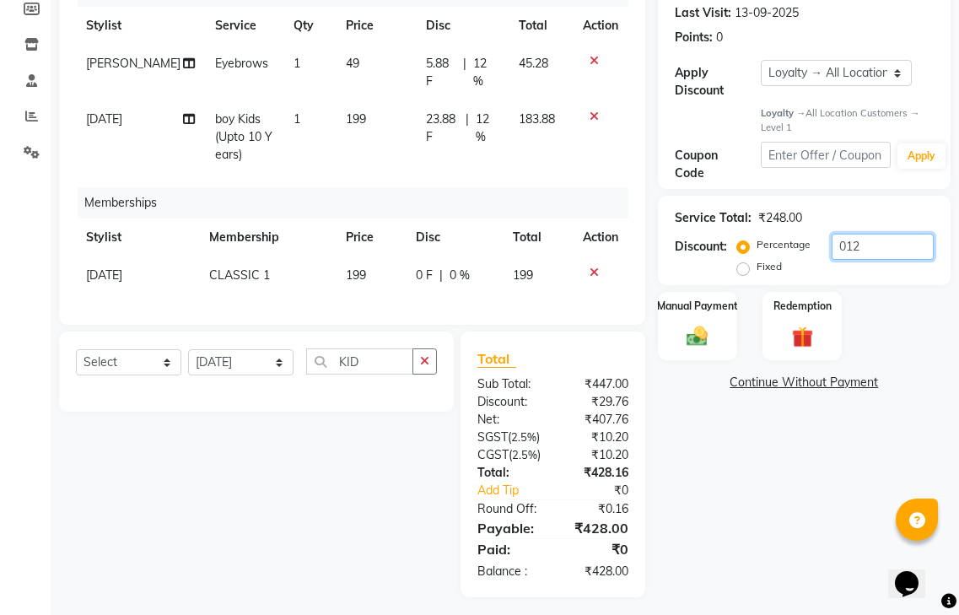
scroll to position [272, 0]
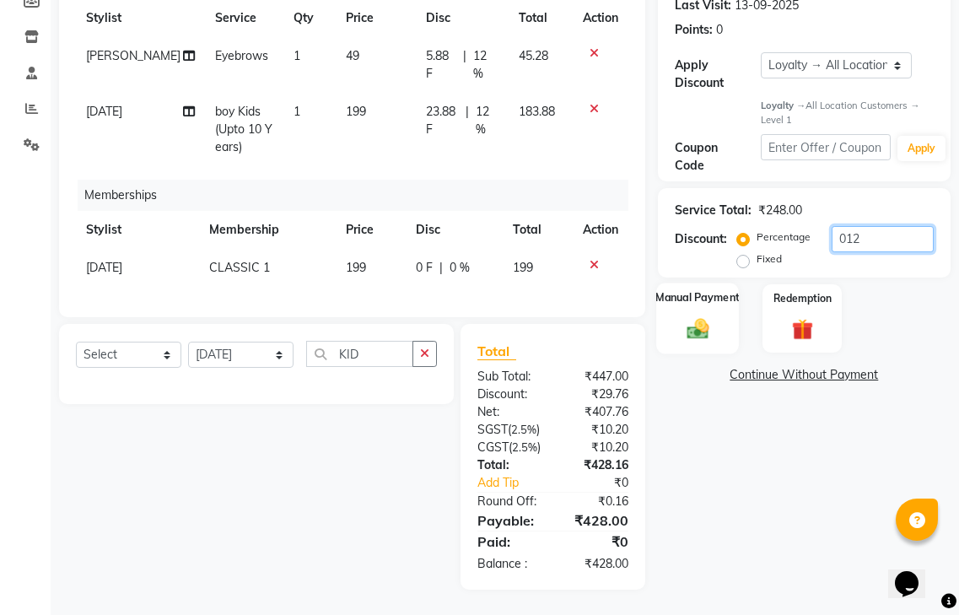
type input "012"
click at [701, 316] on img at bounding box center [697, 328] width 35 height 25
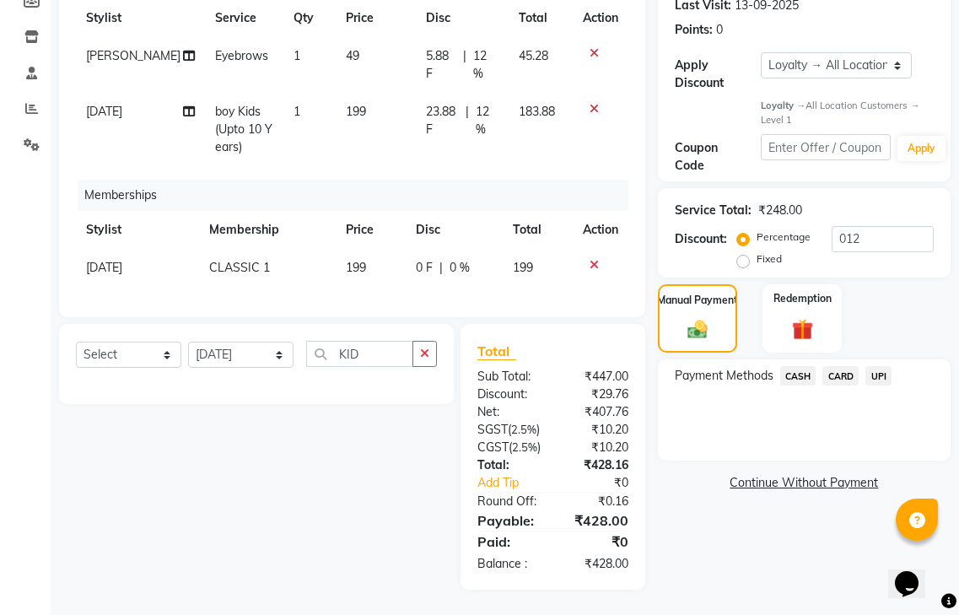
click at [802, 366] on span "CASH" at bounding box center [798, 375] width 36 height 19
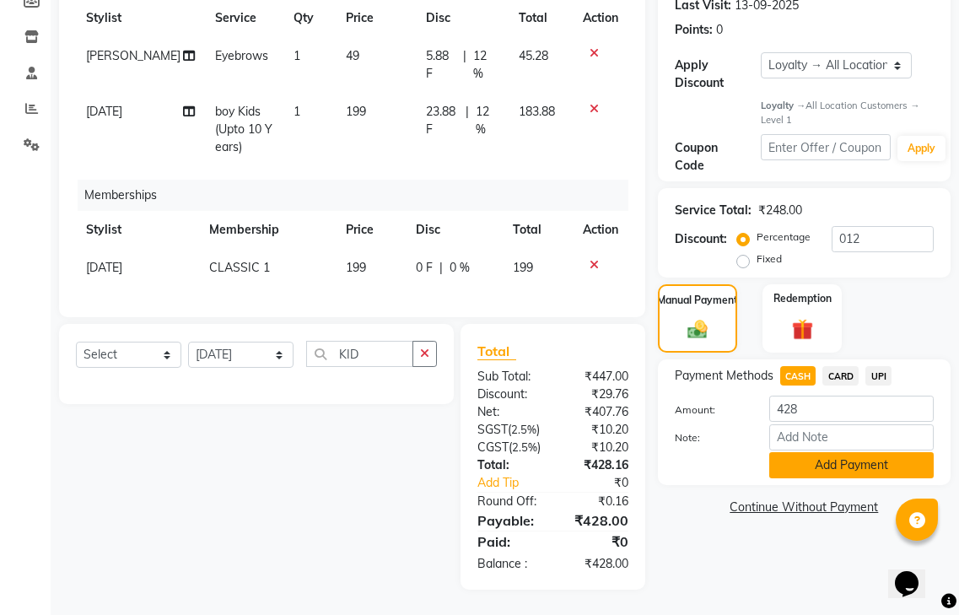
click at [859, 452] on button "Add Payment" at bounding box center [851, 465] width 164 height 26
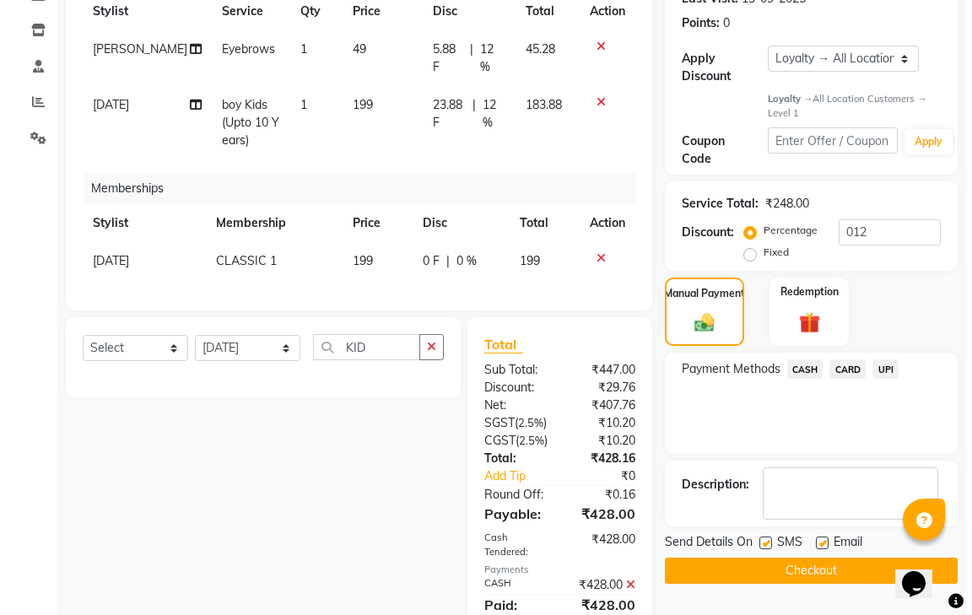
scroll to position [477, 0]
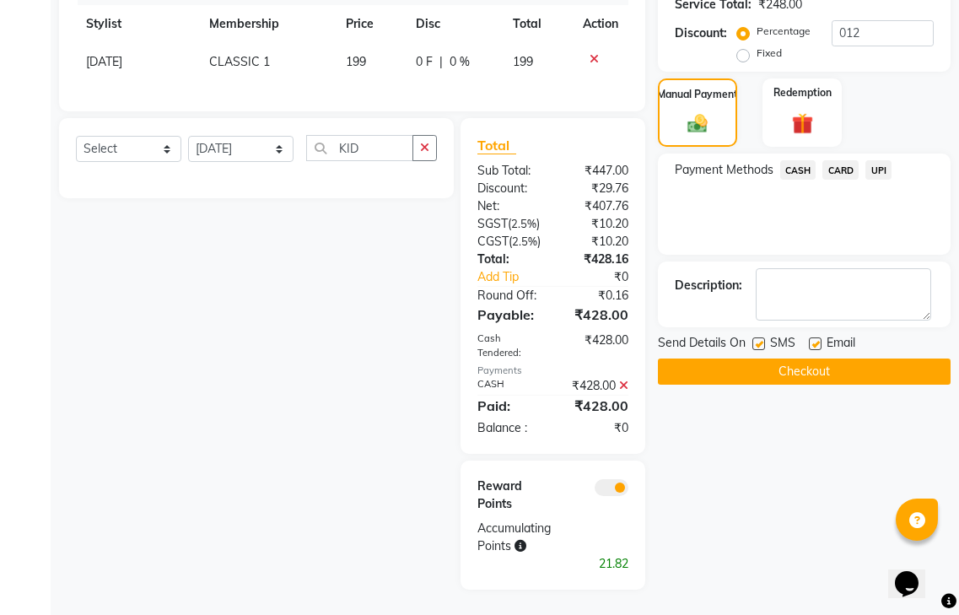
click at [613, 481] on span at bounding box center [612, 487] width 34 height 17
click at [628, 490] on input "checkbox" at bounding box center [628, 490] width 0 height 0
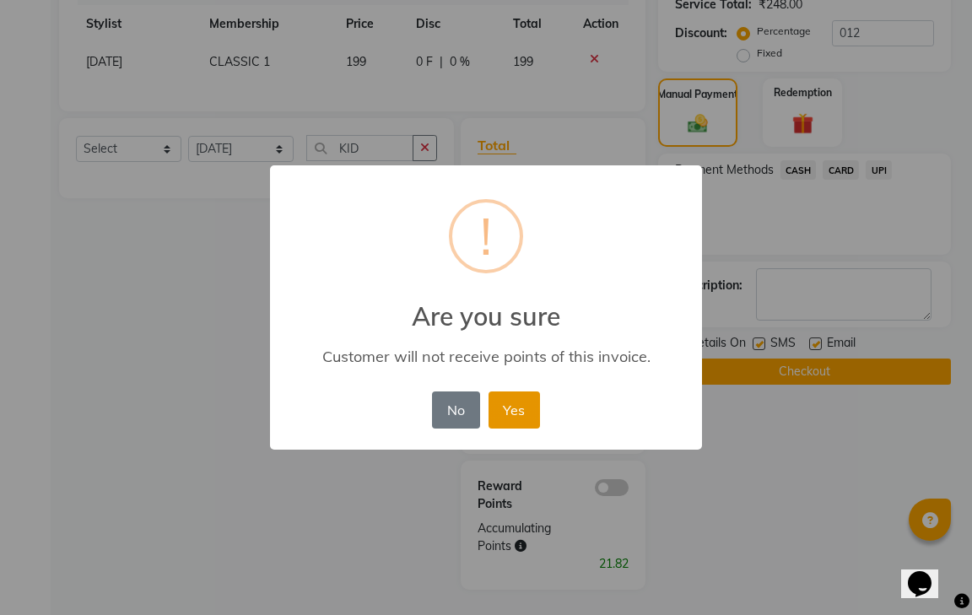
click at [523, 409] on button "Yes" at bounding box center [513, 409] width 51 height 37
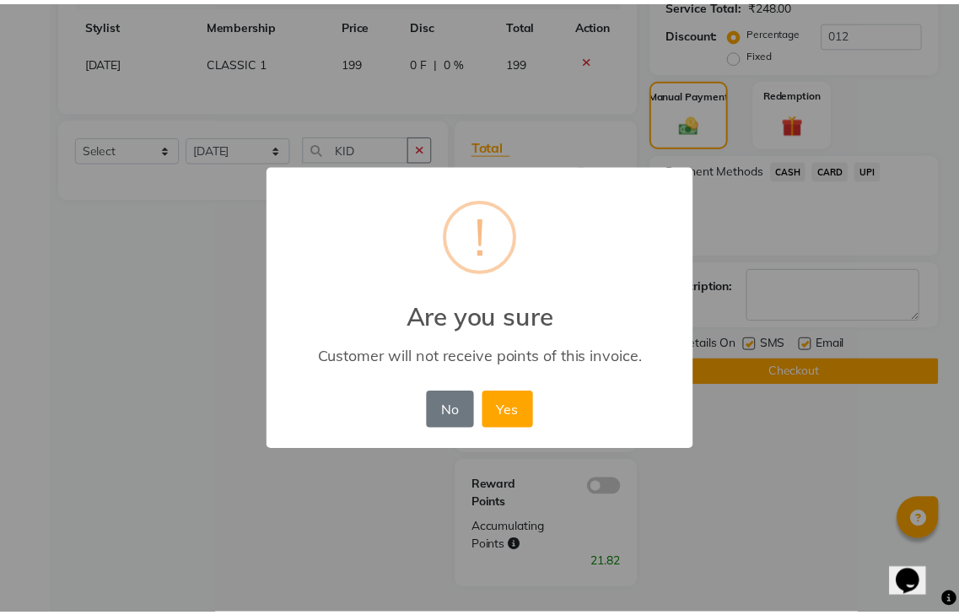
scroll to position [417, 0]
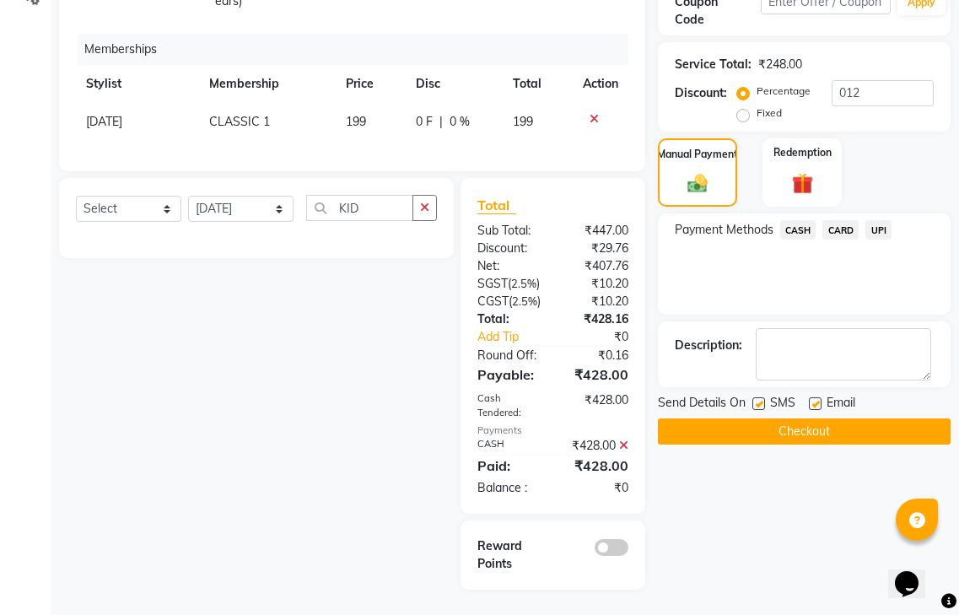
click at [782, 418] on button "Checkout" at bounding box center [804, 431] width 293 height 26
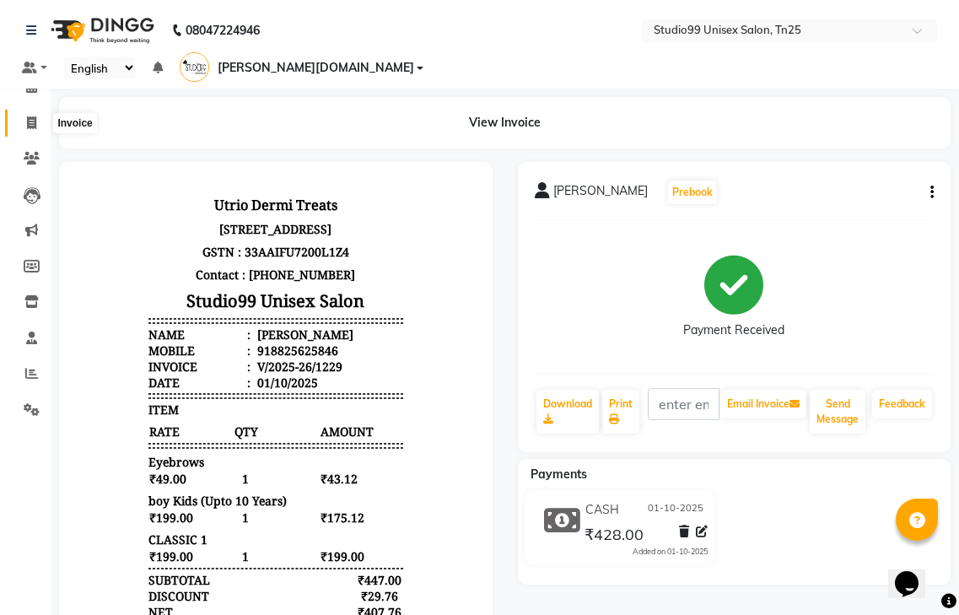
click at [34, 125] on icon at bounding box center [31, 122] width 9 height 13
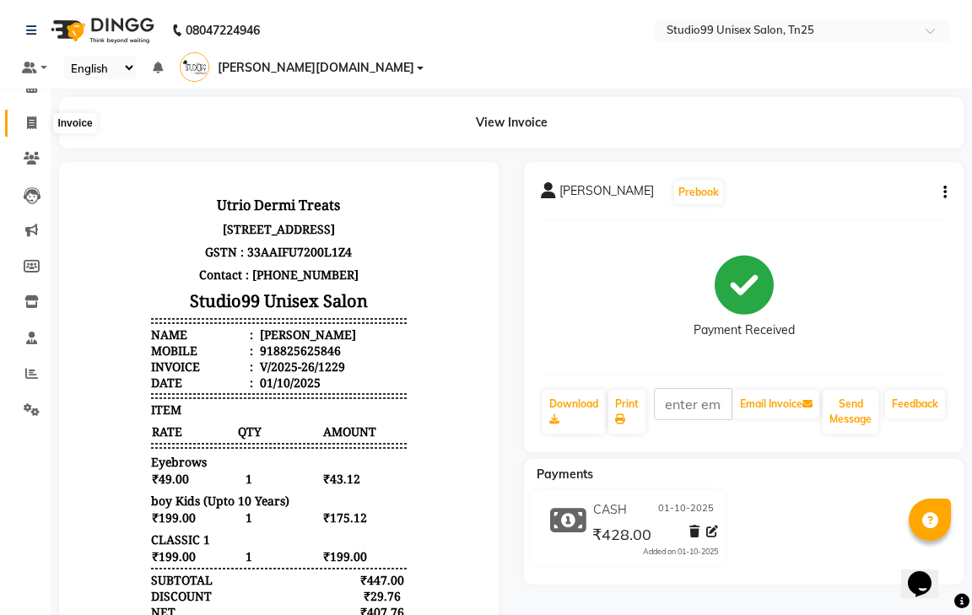
select select "service"
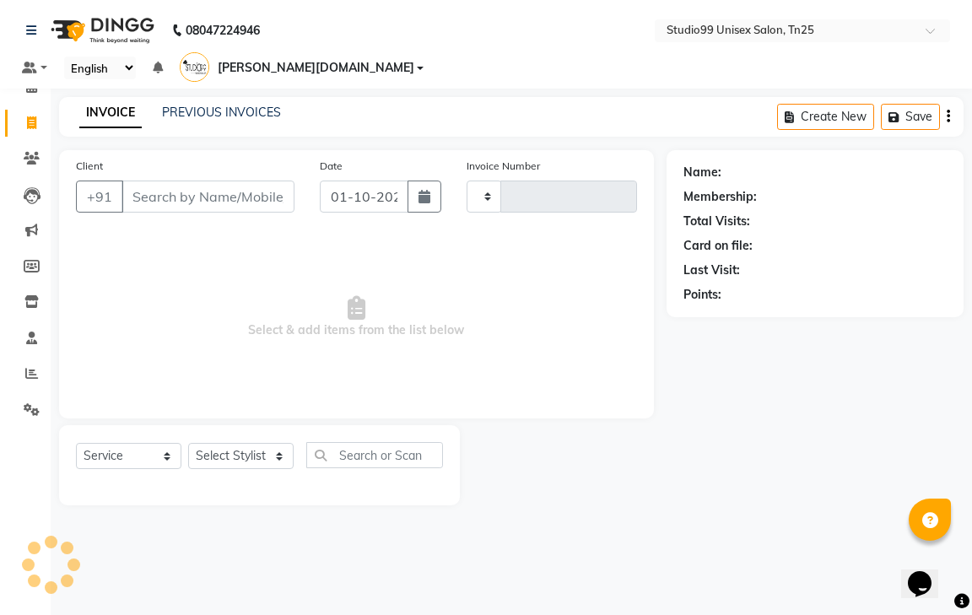
type input "1230"
select select "8331"
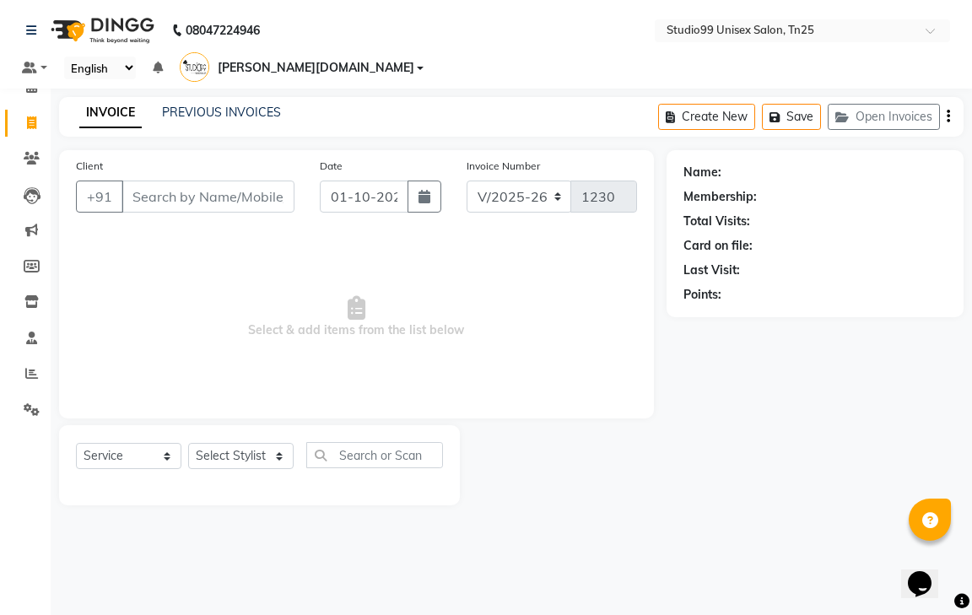
click at [170, 180] on input "Client" at bounding box center [207, 196] width 173 height 32
click at [200, 180] on input "Client" at bounding box center [207, 196] width 173 height 32
type input "8870687318"
click at [245, 188] on span "Add Client" at bounding box center [251, 196] width 67 height 17
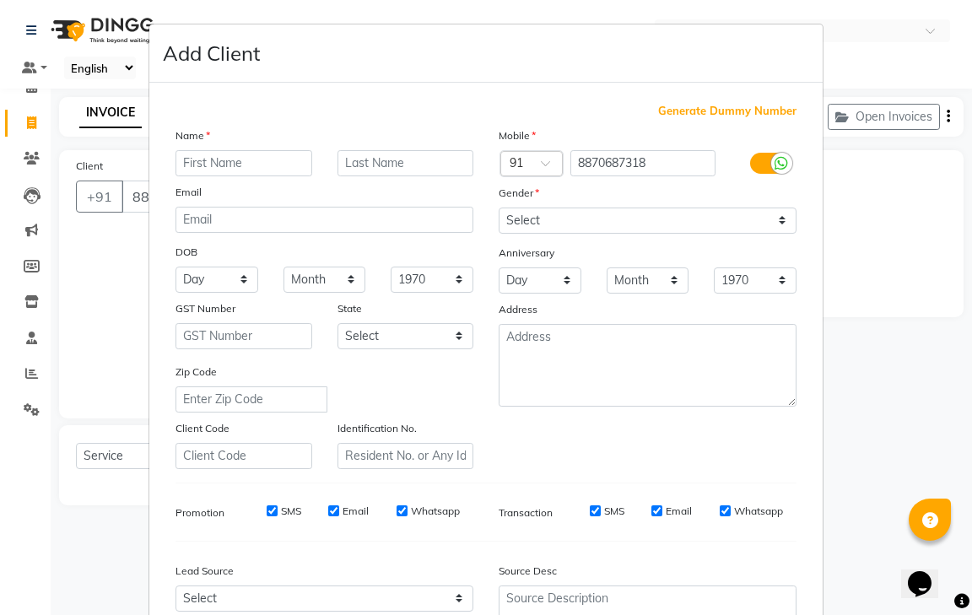
click at [246, 164] on input "text" at bounding box center [243, 163] width 137 height 26
click at [249, 158] on input "text" at bounding box center [243, 163] width 137 height 26
type input "[PERSON_NAME]"
click at [590, 215] on select "Select [DEMOGRAPHIC_DATA] [DEMOGRAPHIC_DATA] Other Prefer Not To Say" at bounding box center [647, 220] width 298 height 26
select select "[DEMOGRAPHIC_DATA]"
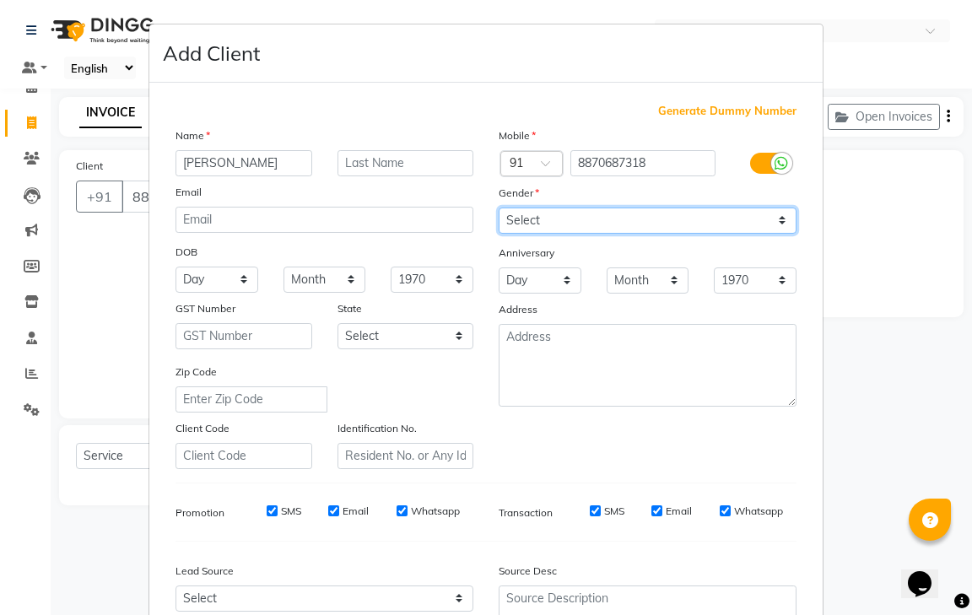
click at [498, 207] on select "Select [DEMOGRAPHIC_DATA] [DEMOGRAPHIC_DATA] Other Prefer Not To Say" at bounding box center [647, 220] width 298 height 26
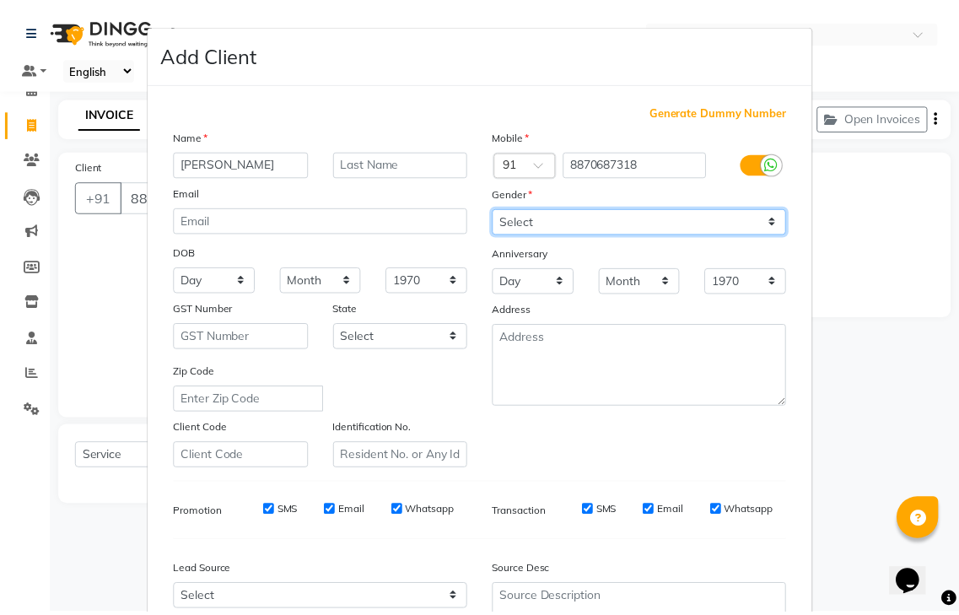
scroll to position [164, 0]
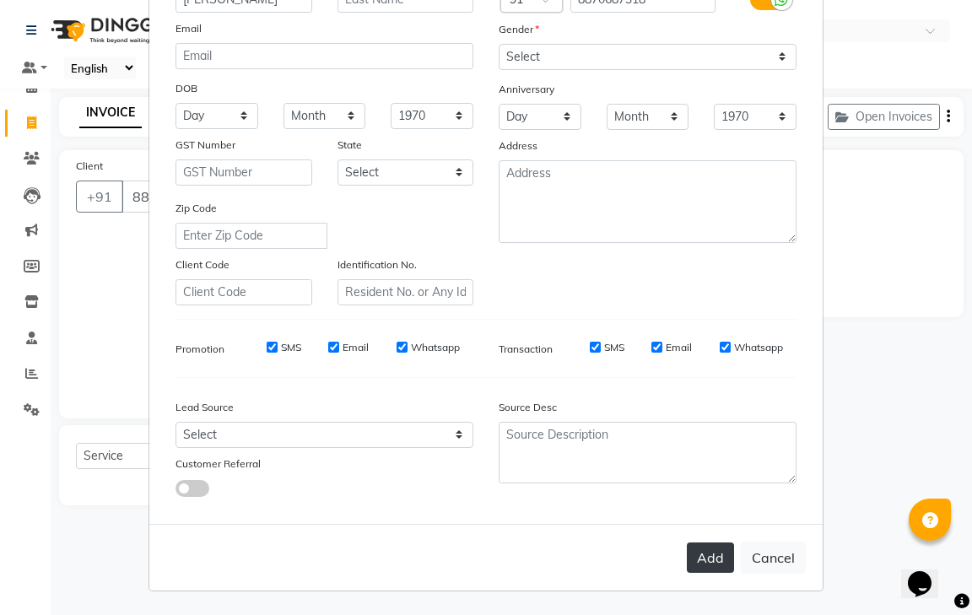
click at [707, 557] on button "Add" at bounding box center [710, 557] width 47 height 30
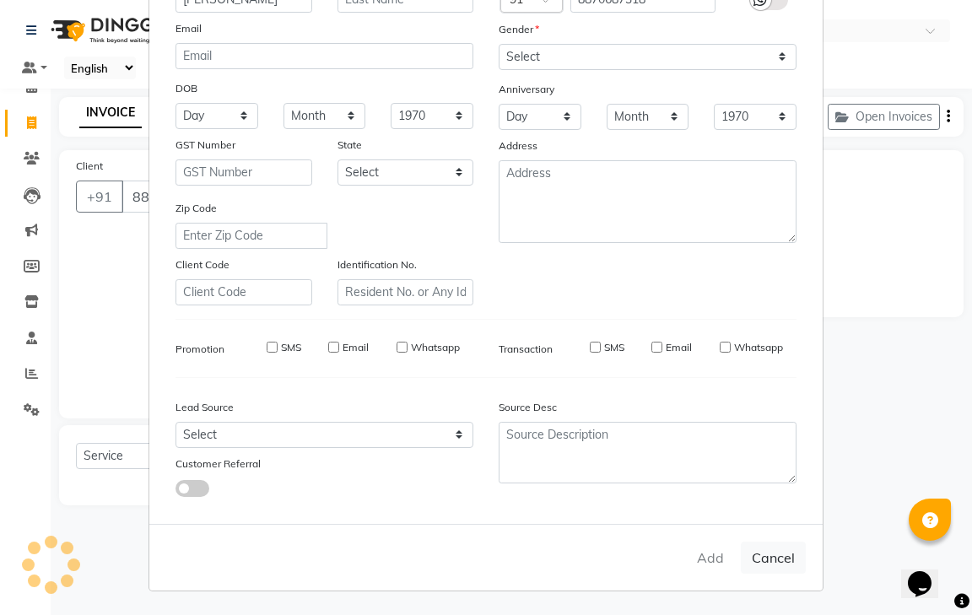
select select
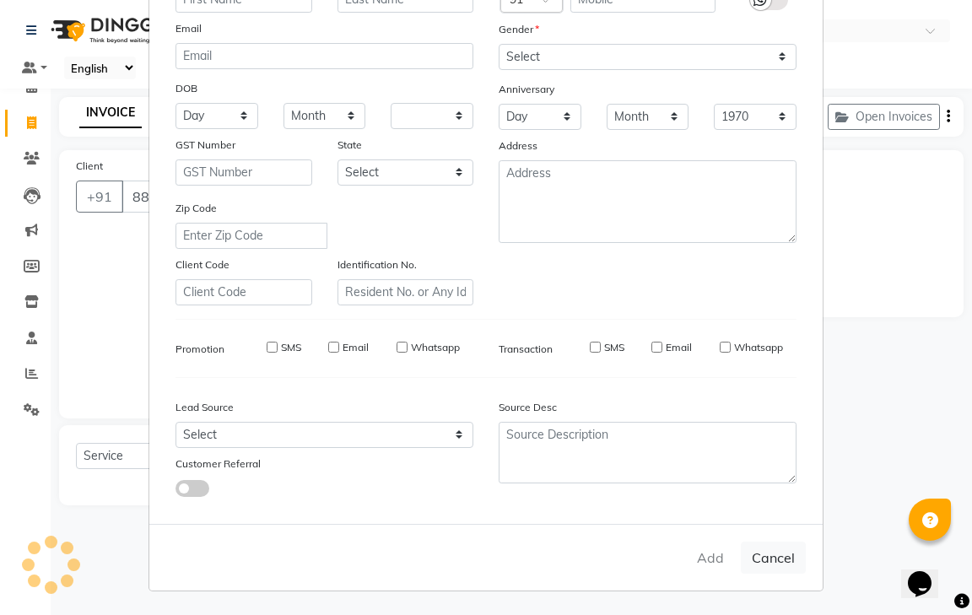
select select
checkbox input "false"
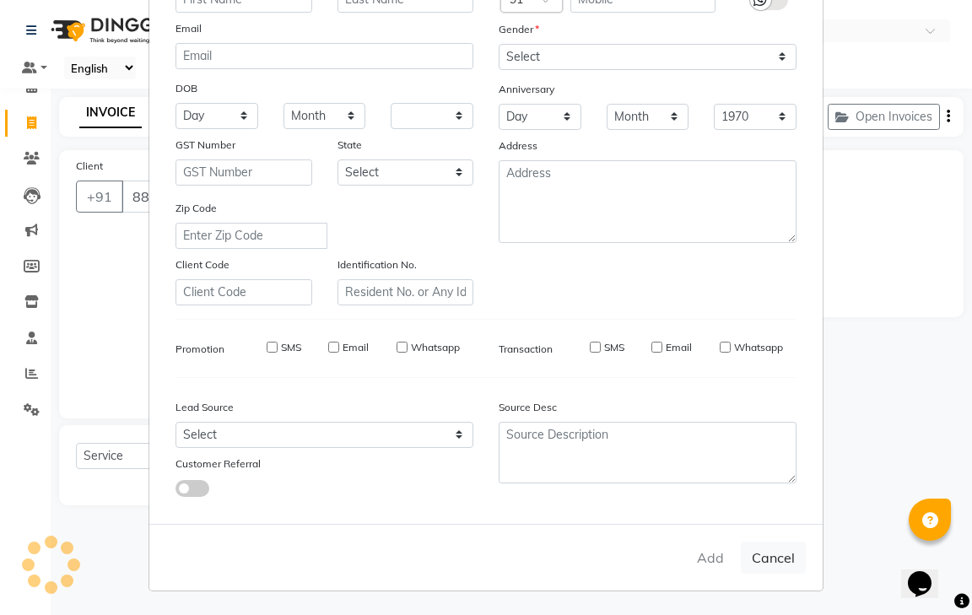
checkbox input "false"
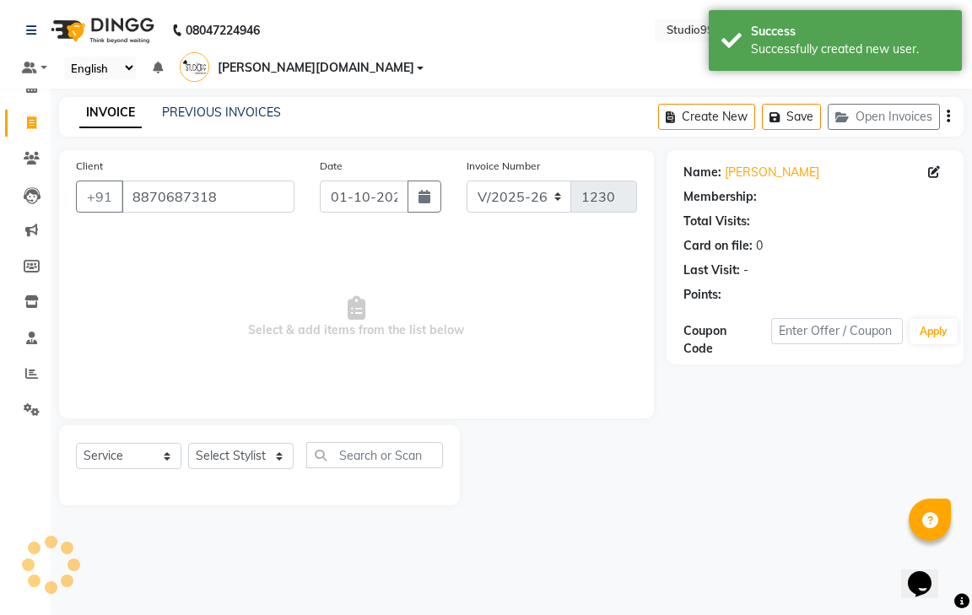
select select "1: Object"
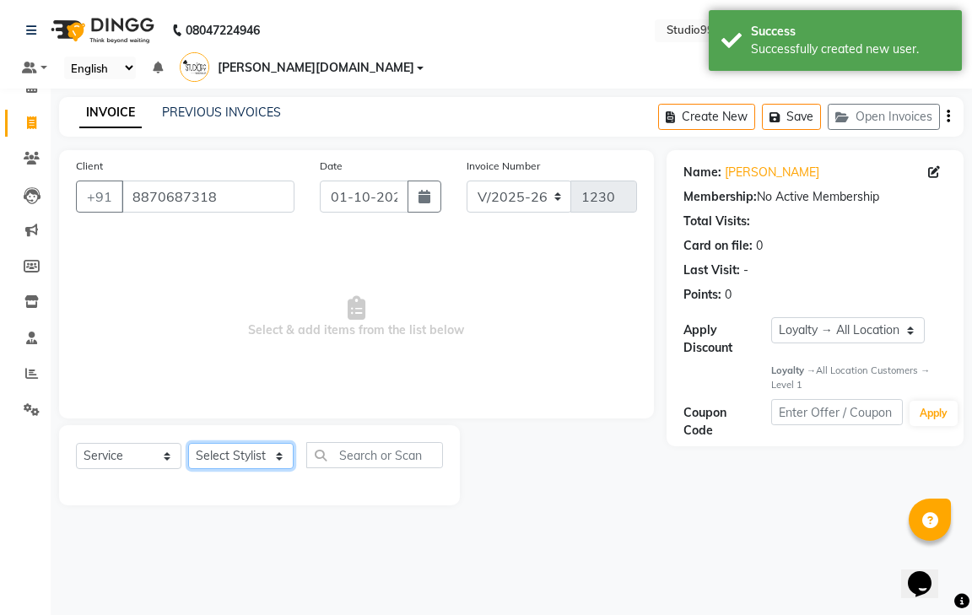
click at [249, 443] on select "Select Stylist gendral [PERSON_NAME] jaya priya kothai TK [DATE] sanjay santhos…" at bounding box center [240, 456] width 105 height 26
select select "80755"
click at [188, 443] on select "Select Stylist gendral [PERSON_NAME] jaya priya kothai TK [DATE] sanjay santhos…" at bounding box center [240, 456] width 105 height 26
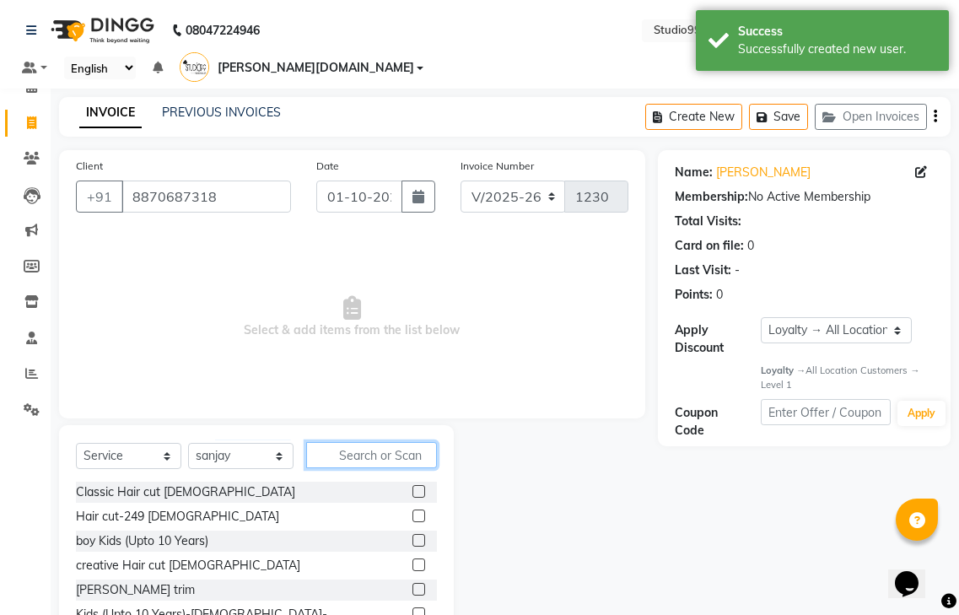
click at [362, 442] on input "text" at bounding box center [371, 455] width 131 height 26
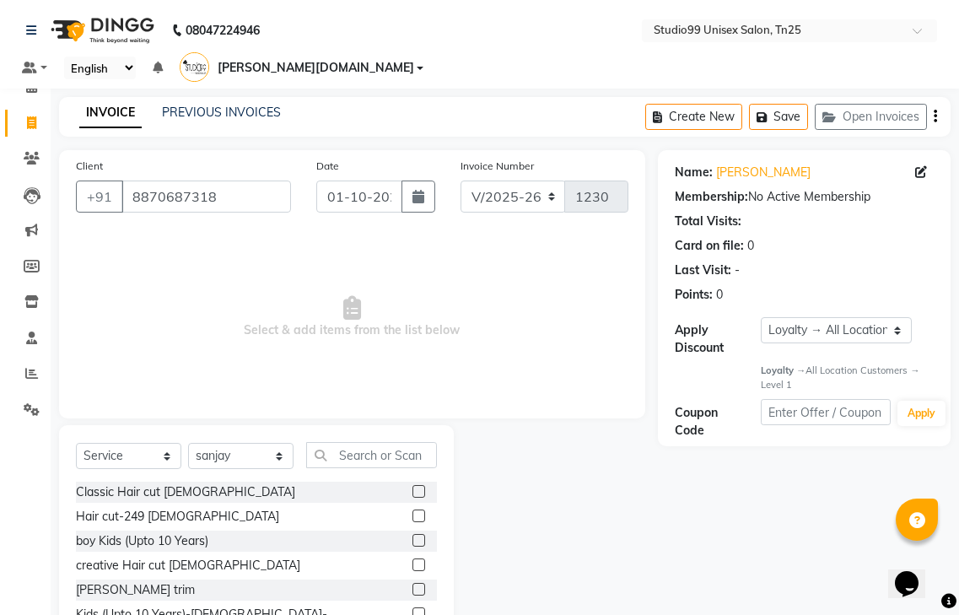
click at [412, 509] on label at bounding box center [418, 515] width 13 height 13
click at [412, 511] on input "checkbox" at bounding box center [417, 516] width 11 height 11
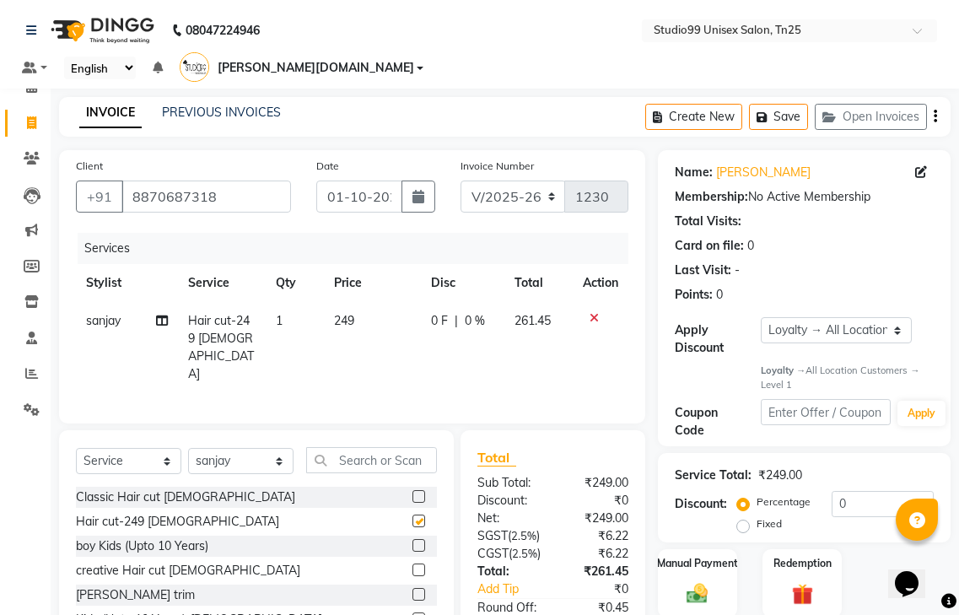
checkbox input "false"
click at [872, 491] on input "0" at bounding box center [883, 504] width 102 height 26
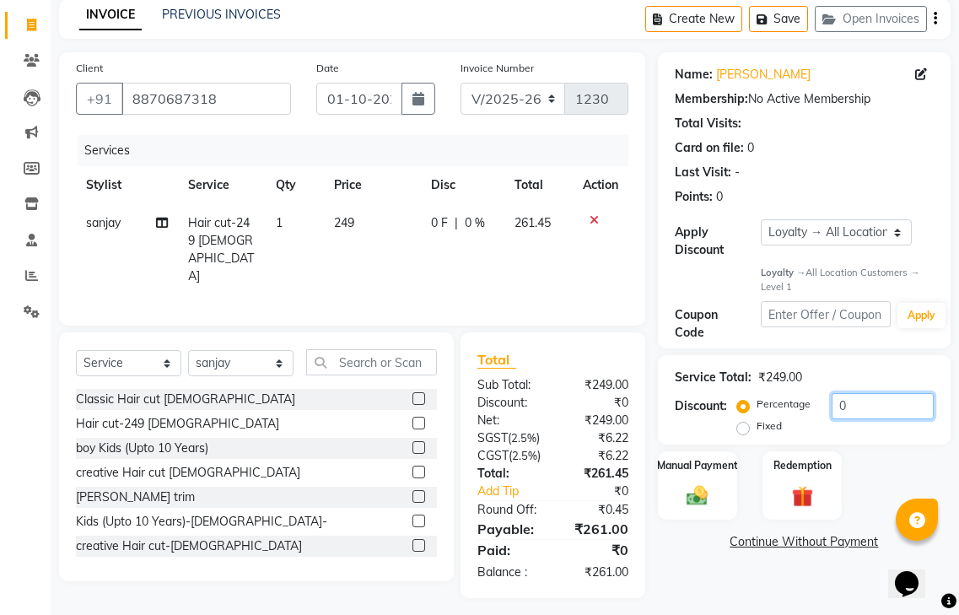
scroll to position [113, 0]
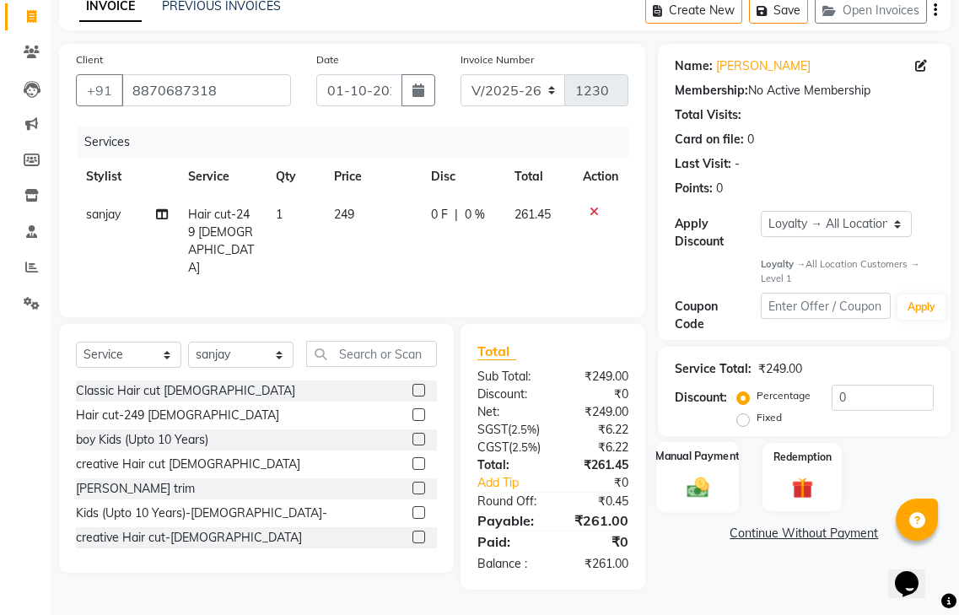
click at [703, 475] on img at bounding box center [697, 487] width 35 height 25
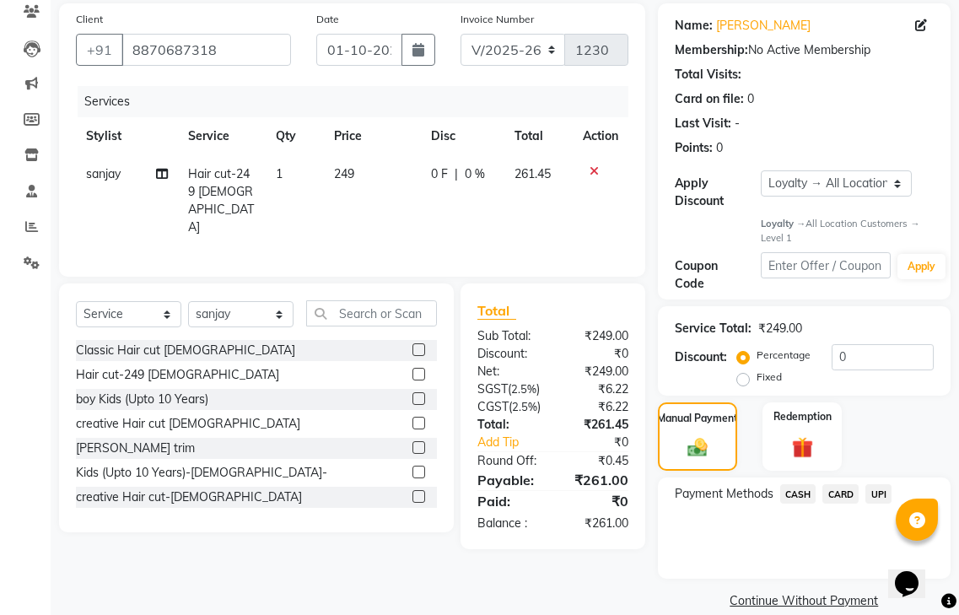
click at [880, 484] on span "UPI" at bounding box center [878, 493] width 26 height 19
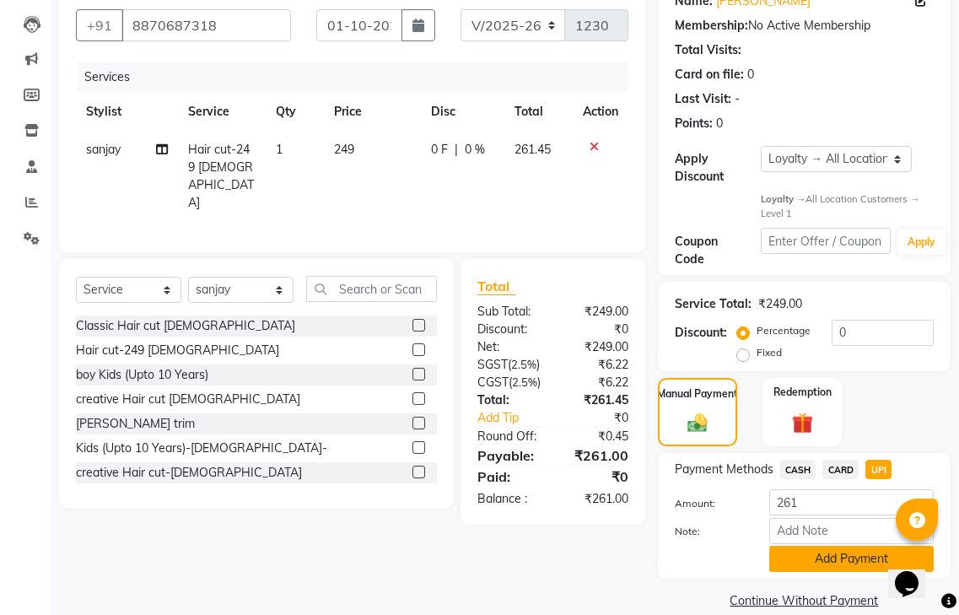
click at [823, 546] on button "Add Payment" at bounding box center [851, 559] width 164 height 26
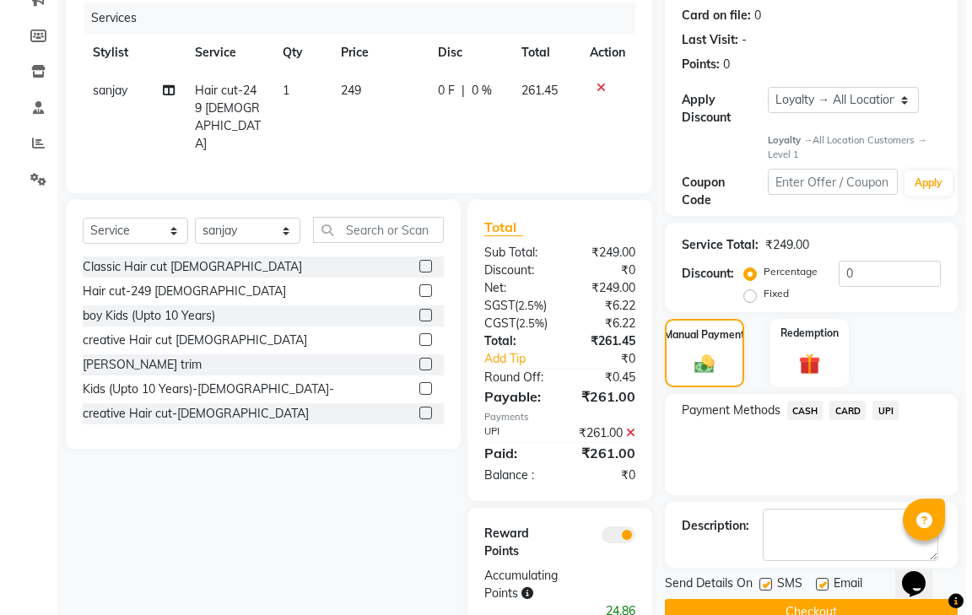
scroll to position [284, 0]
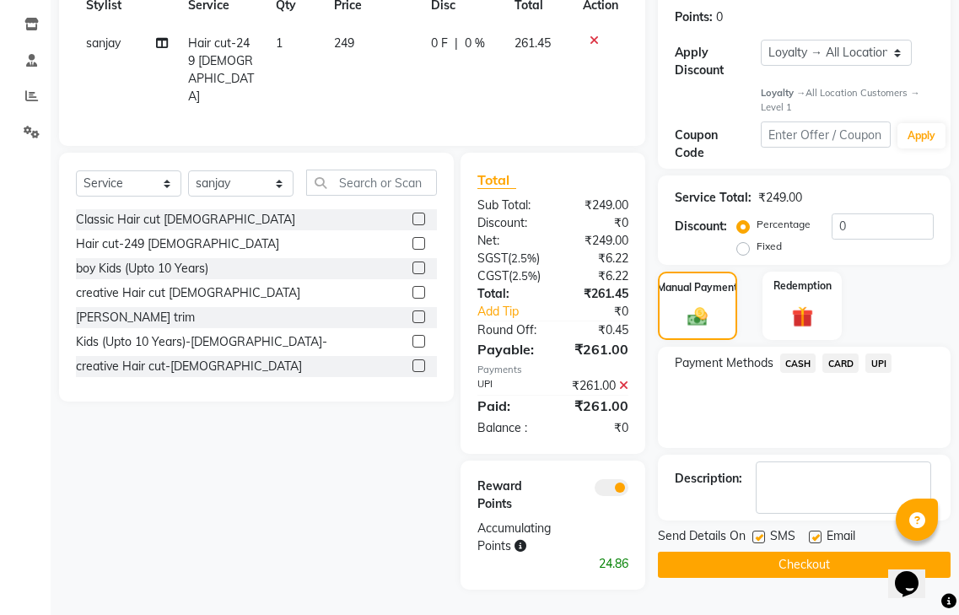
click at [613, 486] on span at bounding box center [612, 487] width 34 height 17
click at [628, 490] on input "checkbox" at bounding box center [628, 490] width 0 height 0
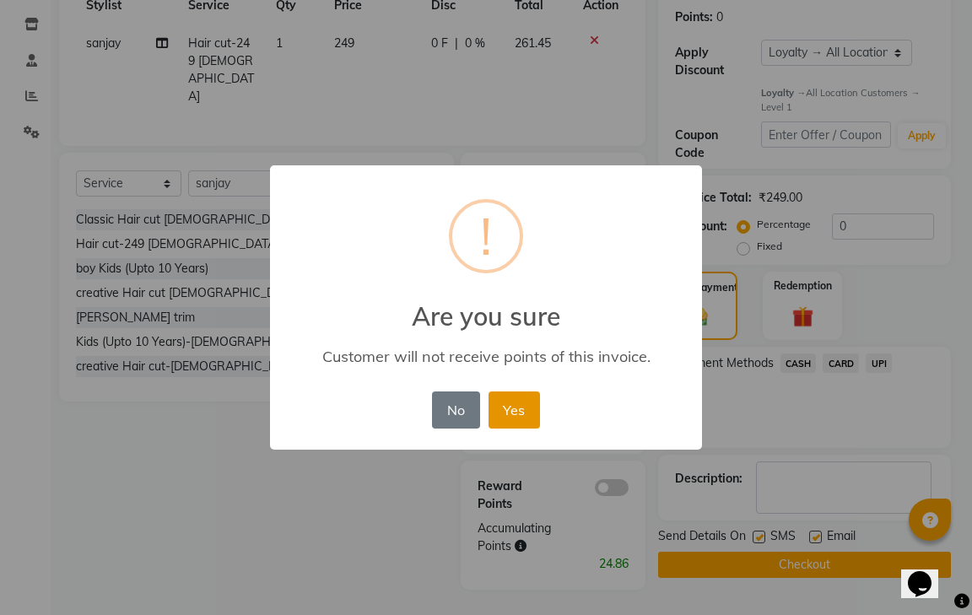
click at [520, 417] on button "Yes" at bounding box center [513, 409] width 51 height 37
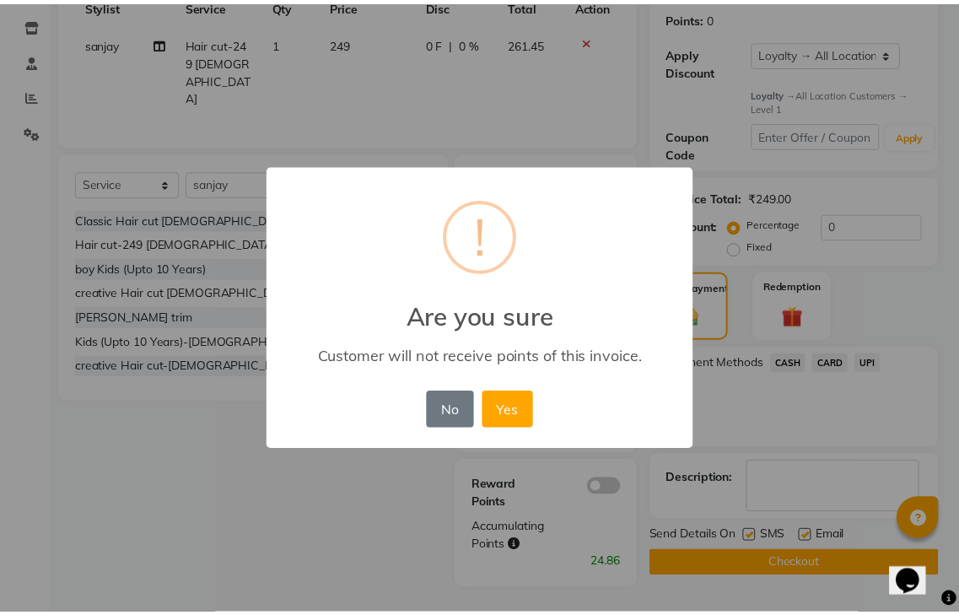
scroll to position [242, 0]
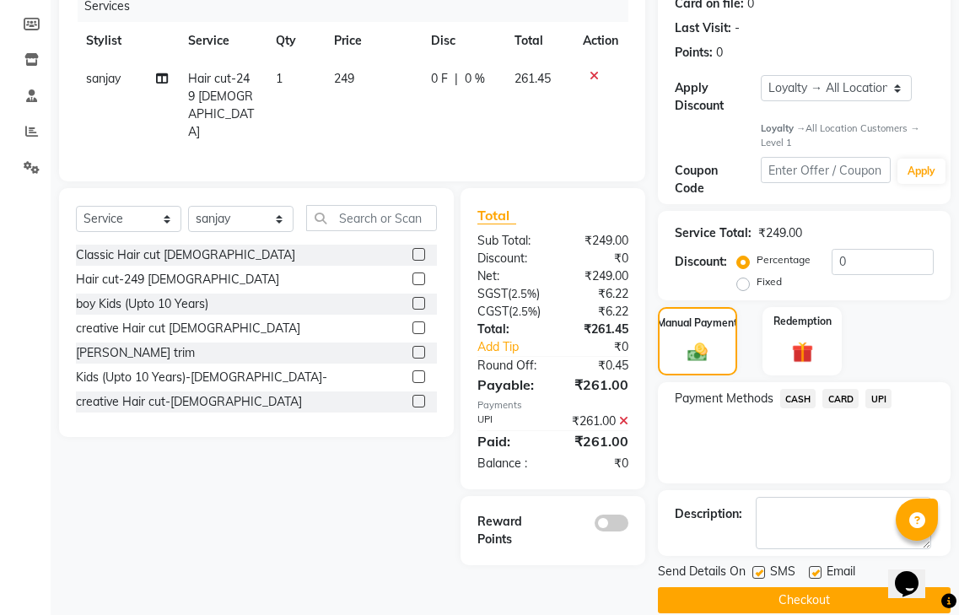
click at [703, 587] on button "Checkout" at bounding box center [804, 600] width 293 height 26
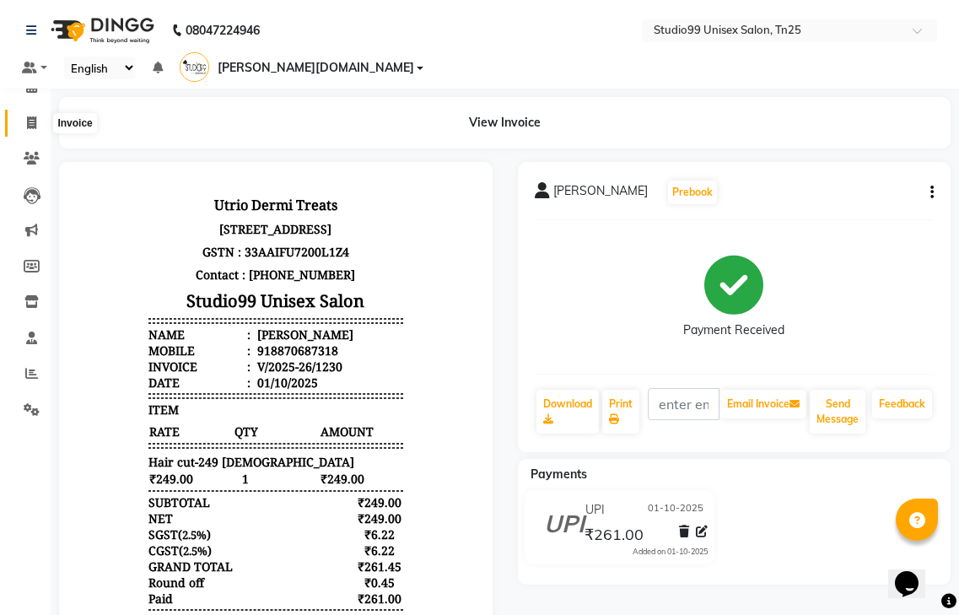
click at [28, 127] on icon at bounding box center [31, 122] width 9 height 13
select select "service"
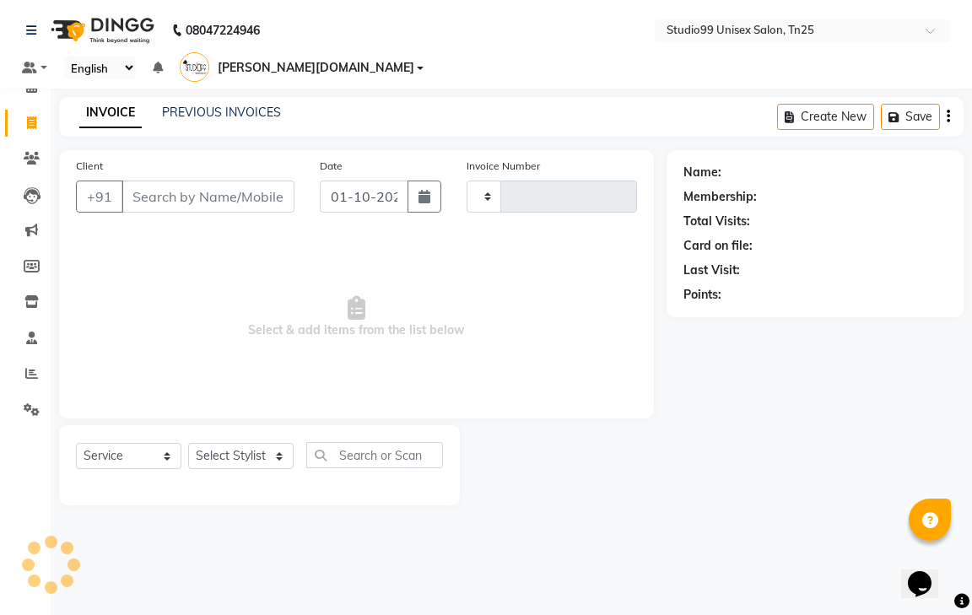
type input "1231"
select select "8331"
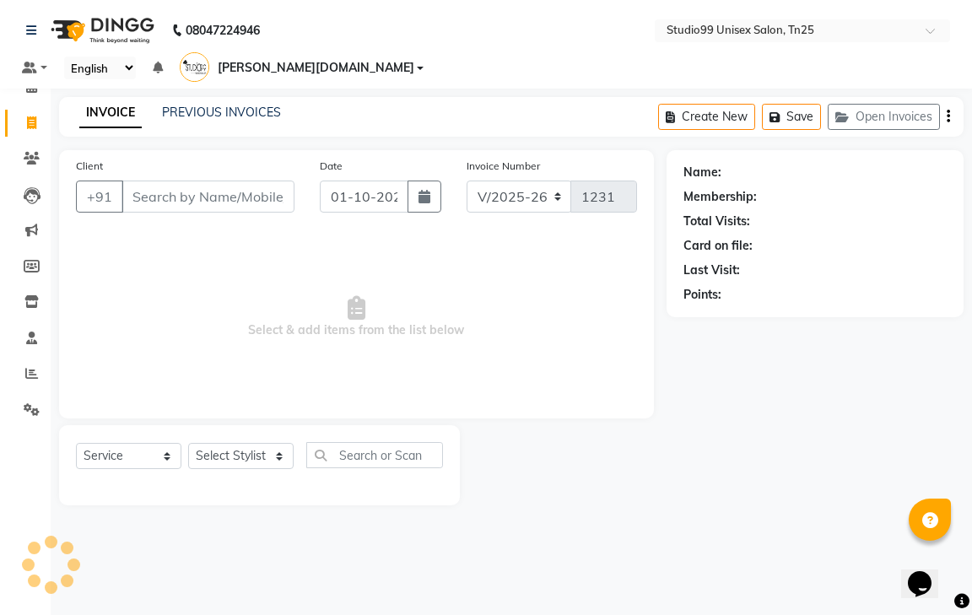
click at [158, 180] on input "Client" at bounding box center [207, 196] width 173 height 32
click at [222, 180] on input "Client" at bounding box center [207, 196] width 173 height 32
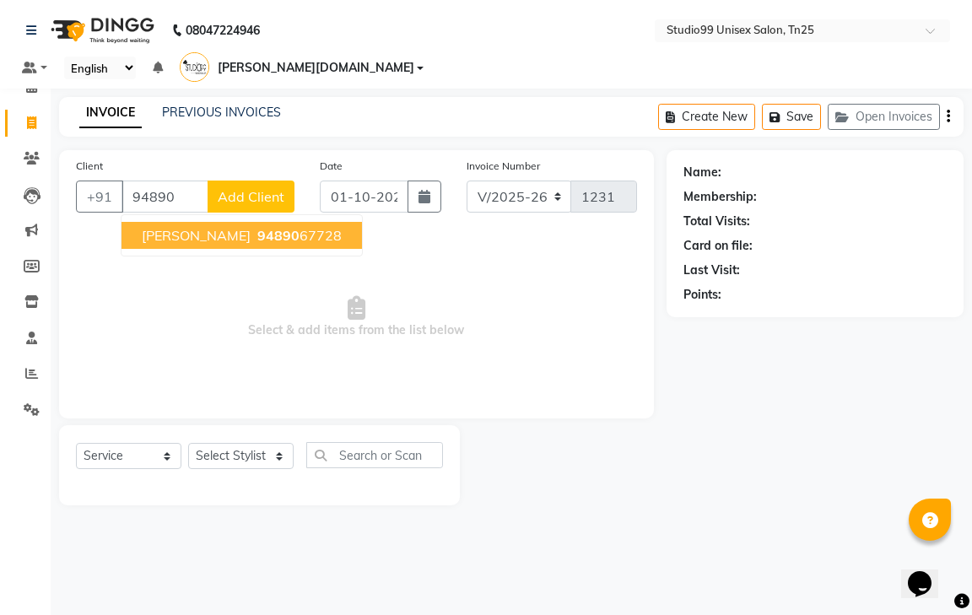
click at [271, 222] on button "[PERSON_NAME] 94890 67728" at bounding box center [241, 235] width 240 height 27
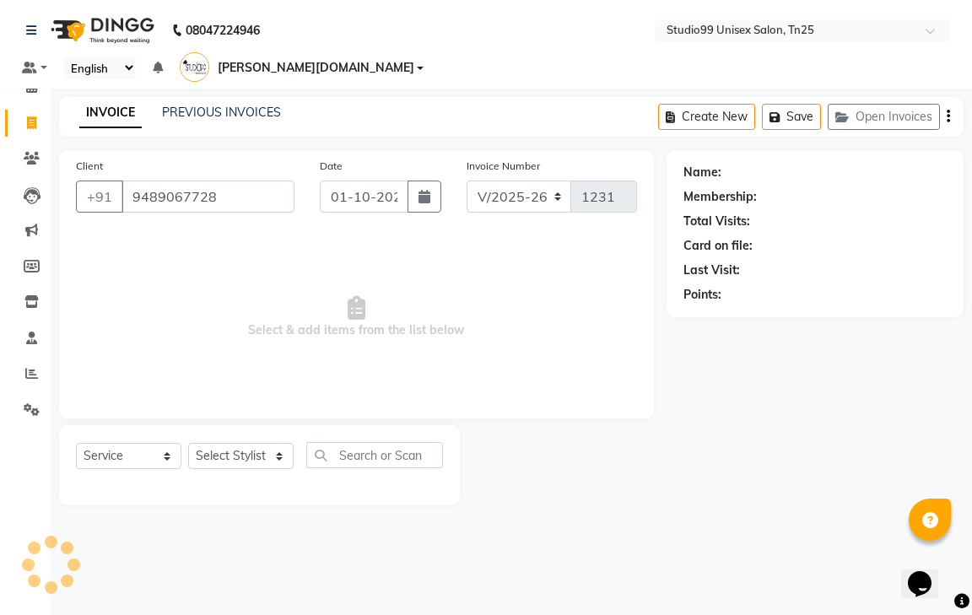
type input "9489067728"
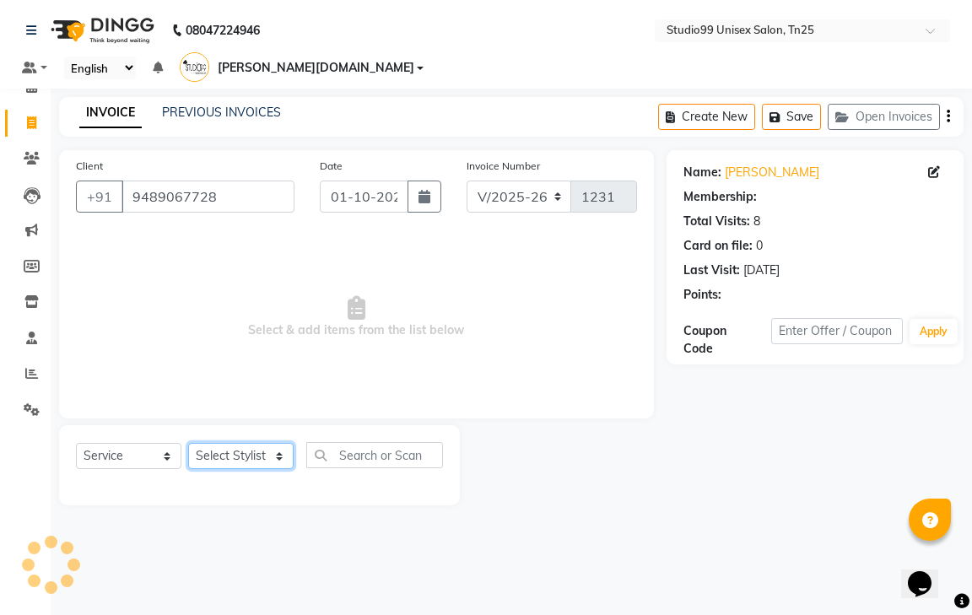
click at [253, 443] on select "Select Stylist gendral [PERSON_NAME] jaya priya kothai TK [DATE] sanjay santhos…" at bounding box center [240, 456] width 105 height 26
select select "1: Object"
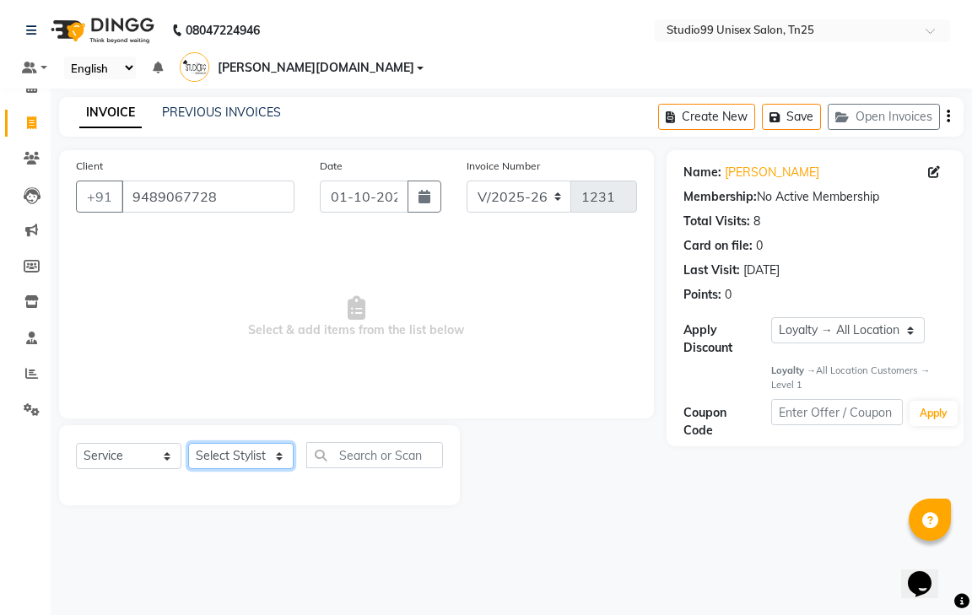
select select "80761"
click at [188, 443] on select "Select Stylist gendral [PERSON_NAME] jaya priya kothai TK [DATE] sanjay santhos…" at bounding box center [240, 456] width 105 height 26
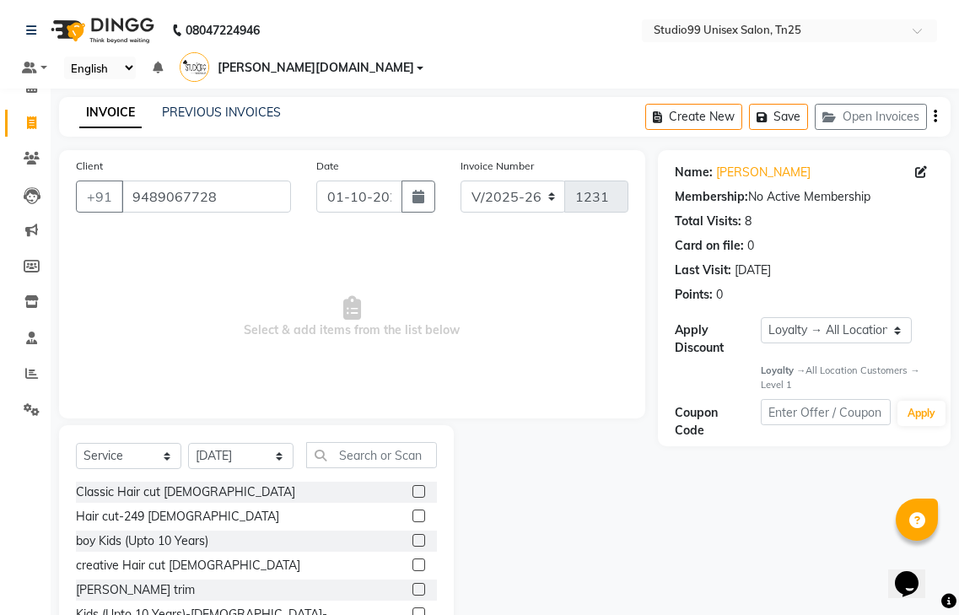
click at [412, 583] on label at bounding box center [418, 589] width 13 height 13
click at [412, 584] on input "checkbox" at bounding box center [417, 589] width 11 height 11
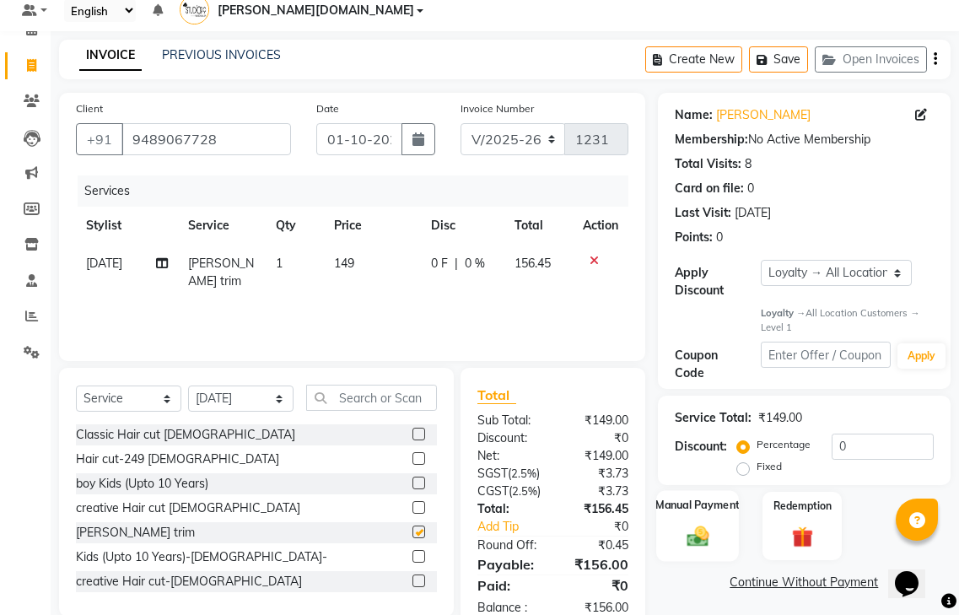
scroll to position [113, 0]
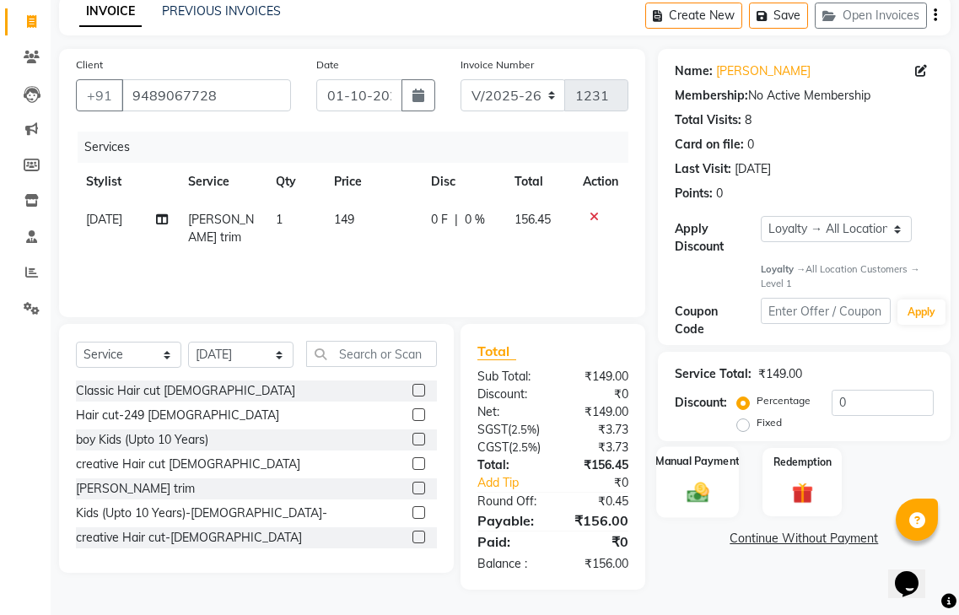
checkbox input "false"
click at [708, 454] on label "Manual Payment" at bounding box center [697, 462] width 84 height 16
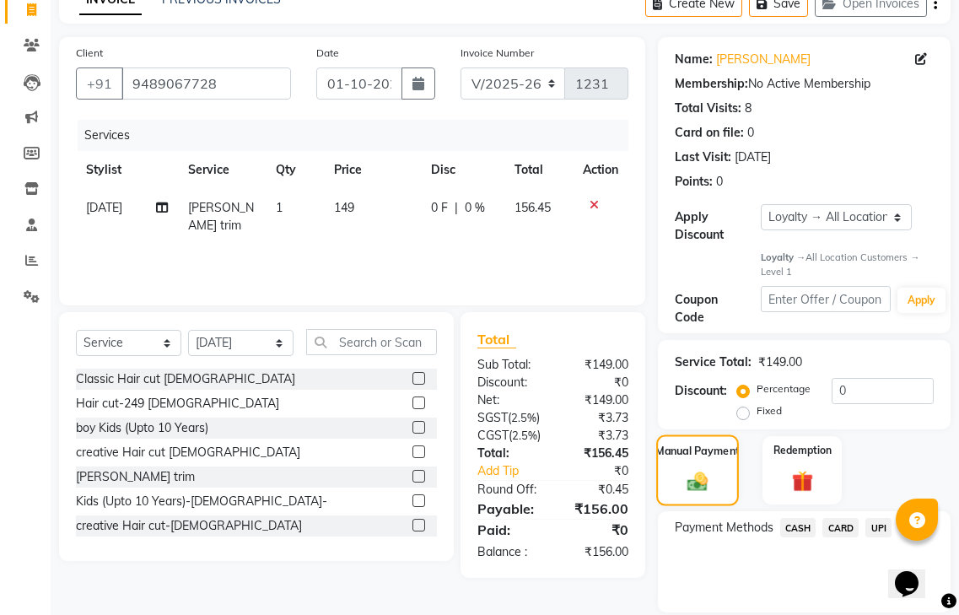
scroll to position [147, 0]
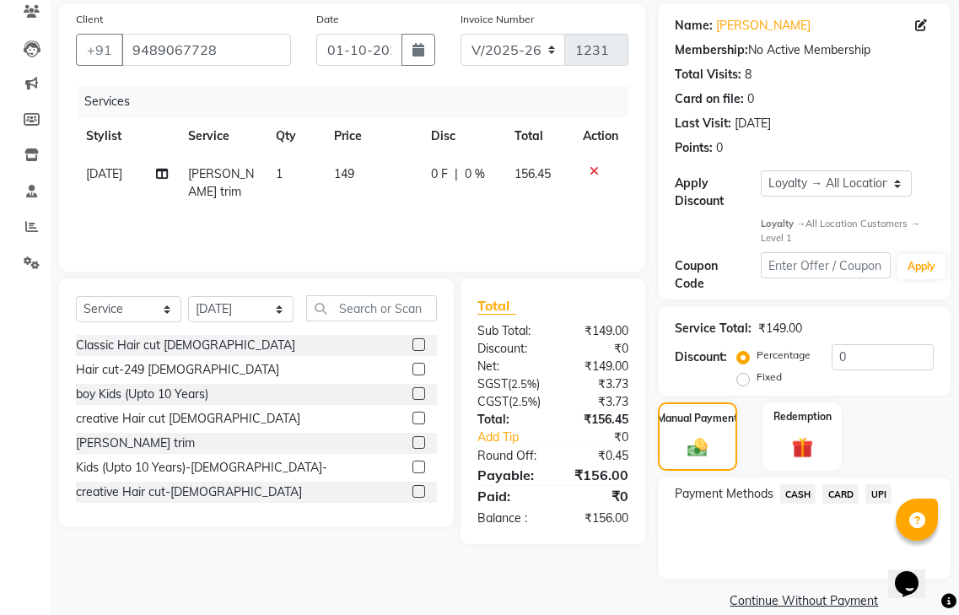
click at [870, 484] on span "UPI" at bounding box center [878, 493] width 26 height 19
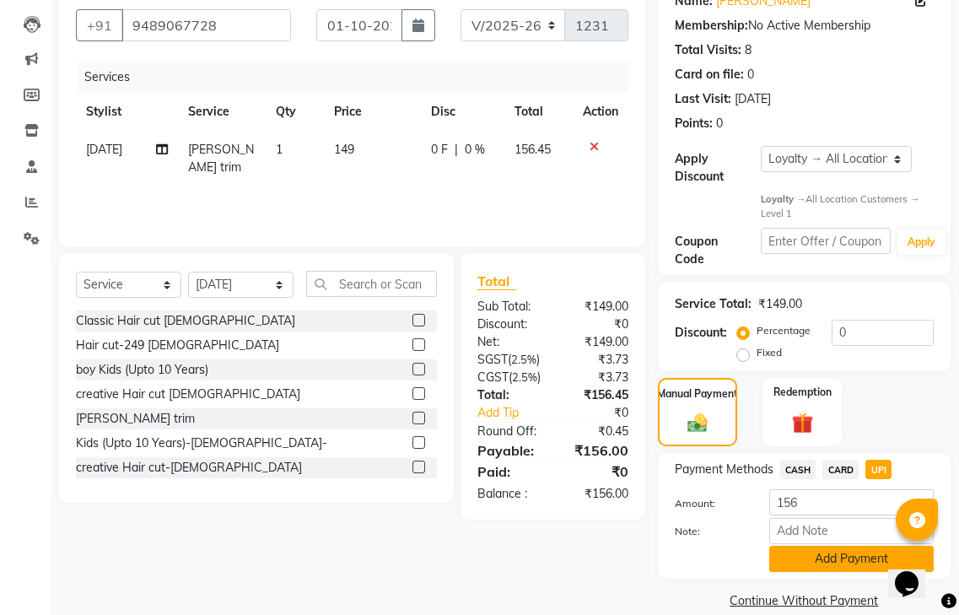
click at [848, 546] on button "Add Payment" at bounding box center [851, 559] width 164 height 26
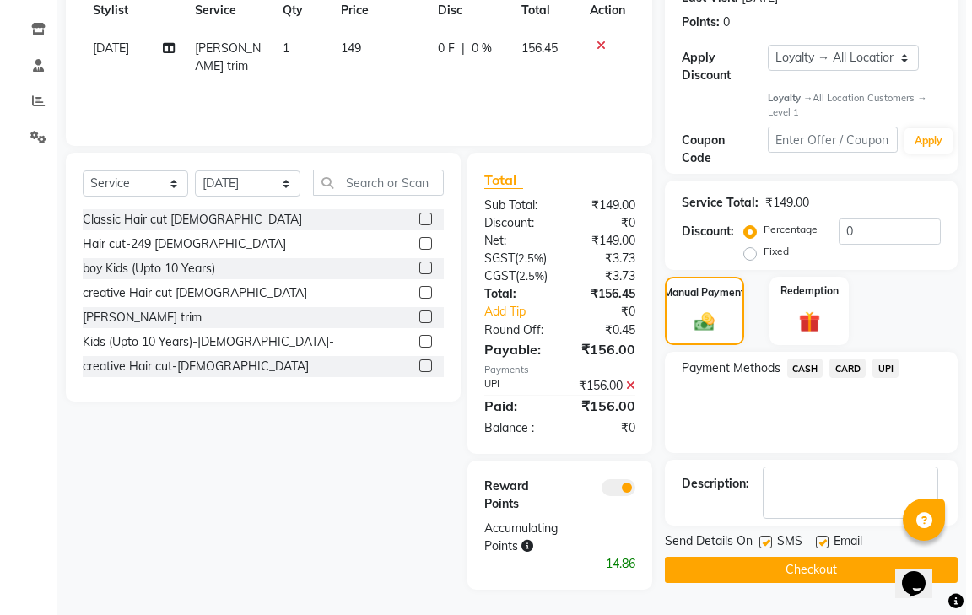
scroll to position [284, 0]
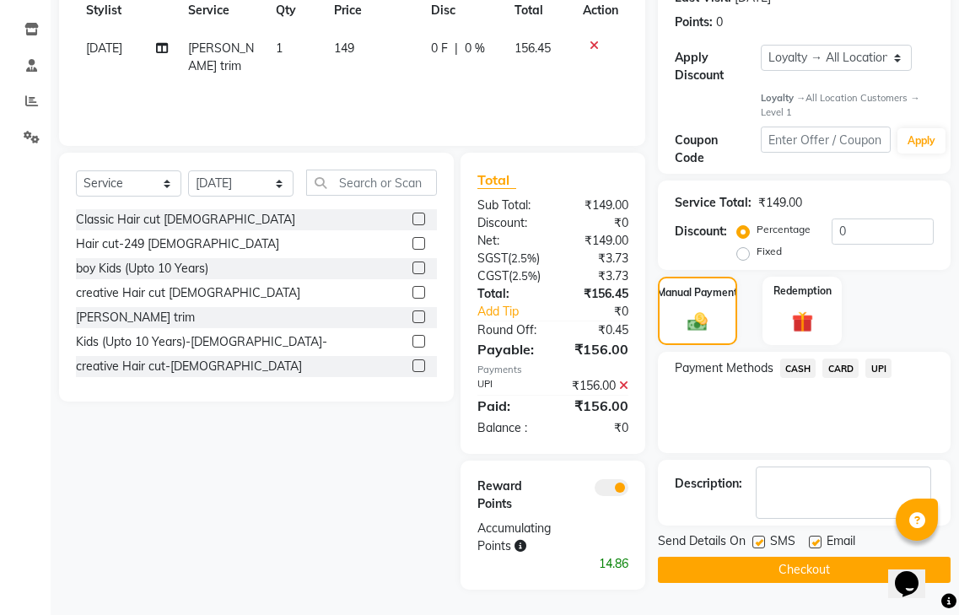
click at [606, 484] on span at bounding box center [612, 487] width 34 height 17
click at [628, 490] on input "checkbox" at bounding box center [628, 490] width 0 height 0
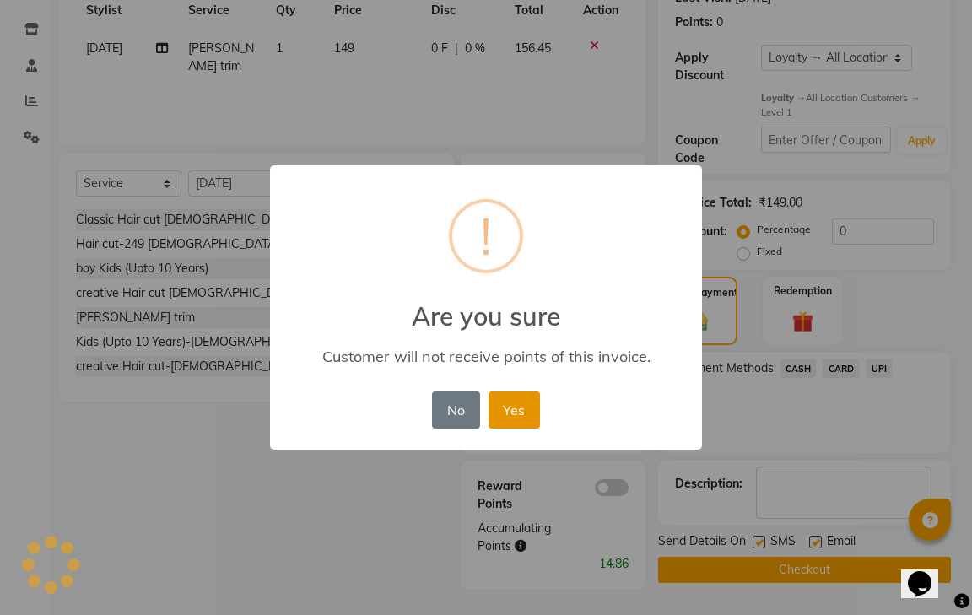
click at [518, 416] on button "Yes" at bounding box center [513, 409] width 51 height 37
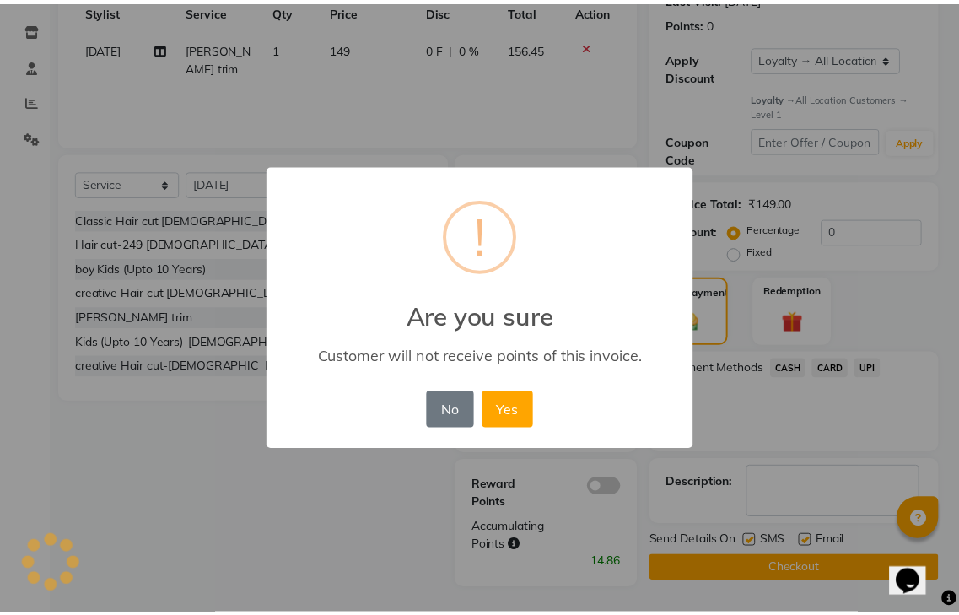
scroll to position [242, 0]
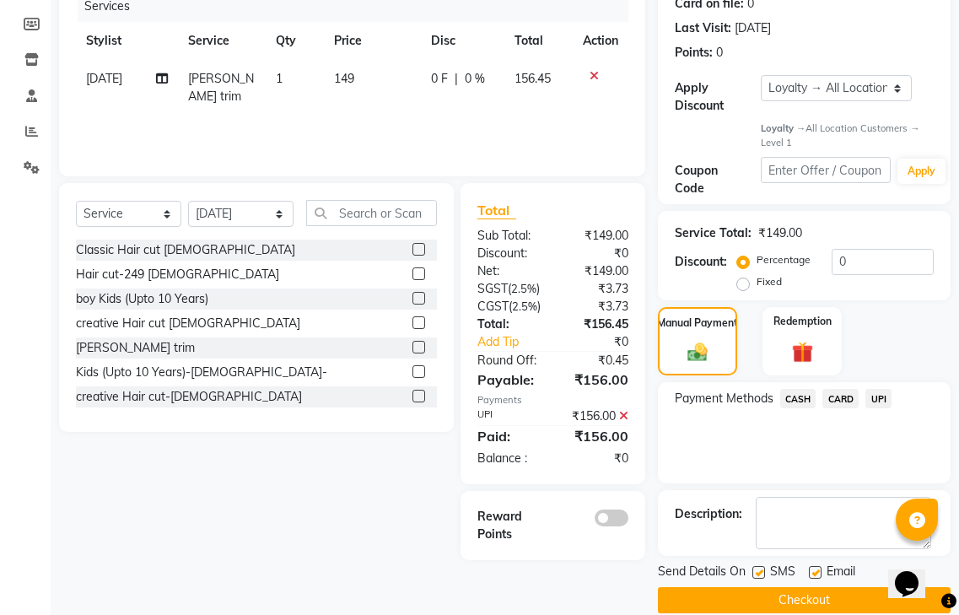
click at [727, 587] on button "Checkout" at bounding box center [804, 600] width 293 height 26
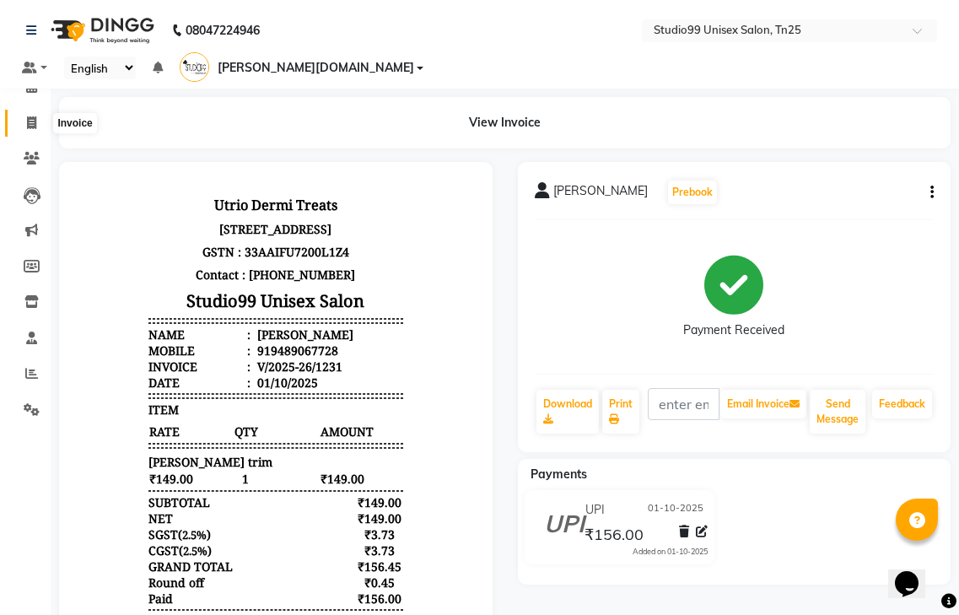
click at [40, 122] on span at bounding box center [32, 123] width 30 height 19
select select "service"
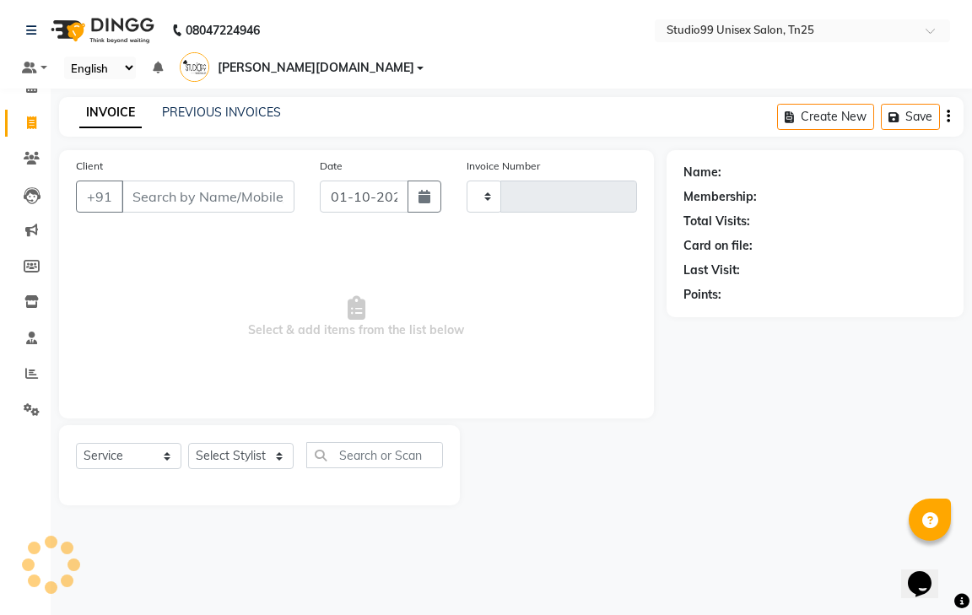
type input "1232"
select select "8331"
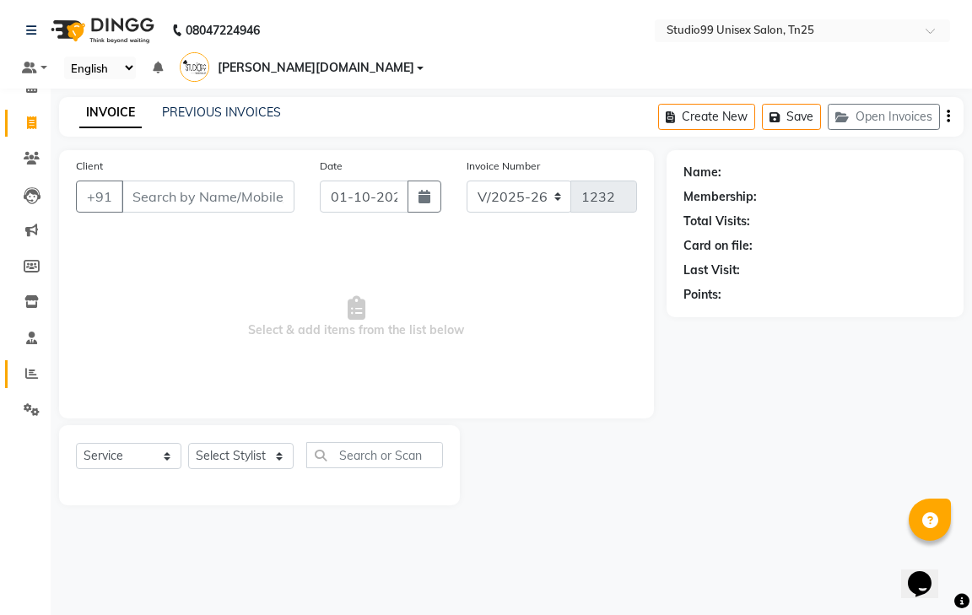
click at [30, 363] on link "Reports" at bounding box center [25, 374] width 40 height 28
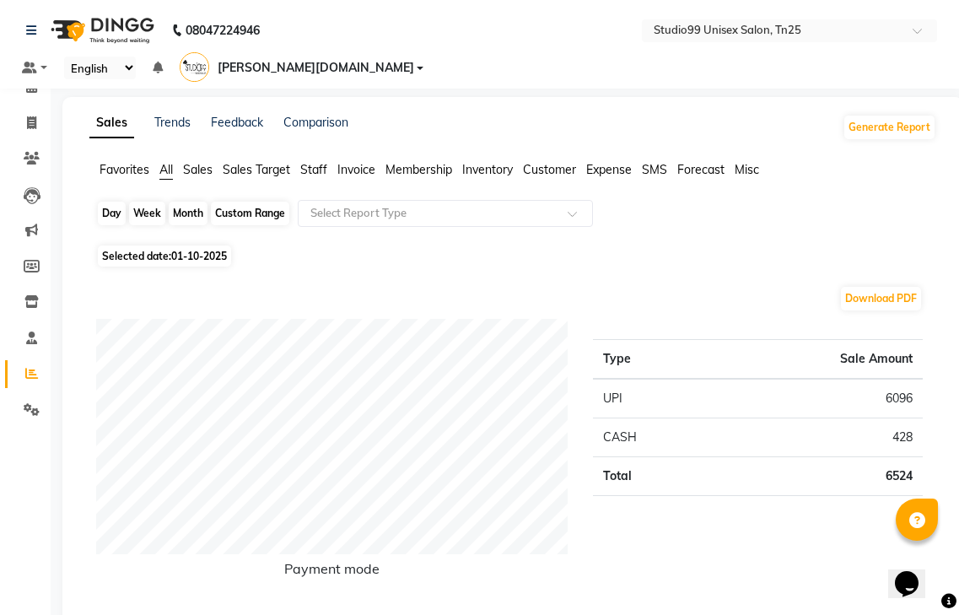
click at [124, 202] on div "Day" at bounding box center [112, 214] width 28 height 24
select select "10"
select select "2025"
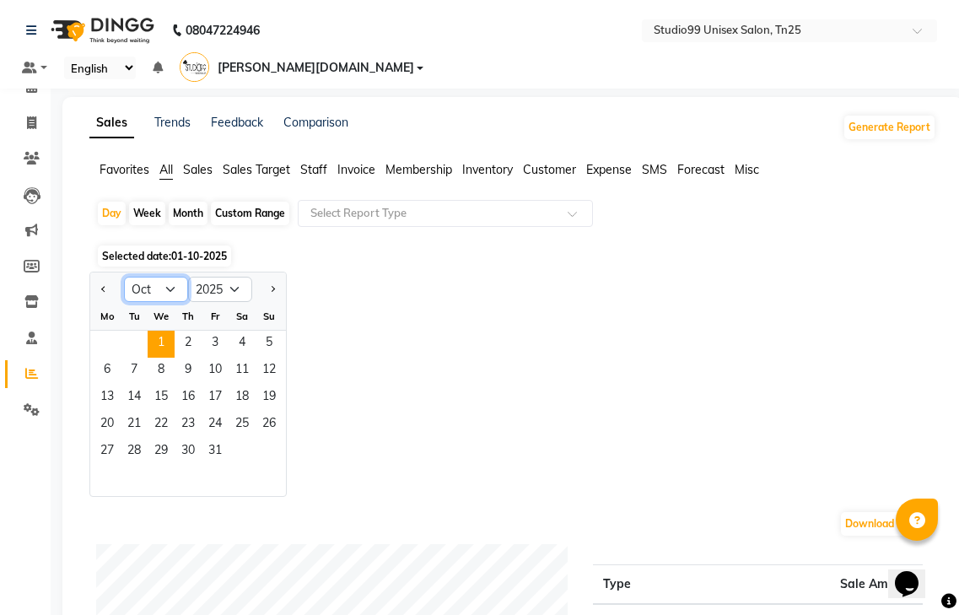
click at [175, 277] on select "Jan Feb Mar Apr May Jun [DATE] Aug Sep Oct Nov Dec" at bounding box center [156, 289] width 64 height 25
select select "9"
click at [124, 277] on select "Jan Feb Mar Apr May Jun [DATE] Aug Sep Oct Nov Dec" at bounding box center [156, 289] width 64 height 25
click at [144, 439] on span "30" at bounding box center [134, 452] width 27 height 27
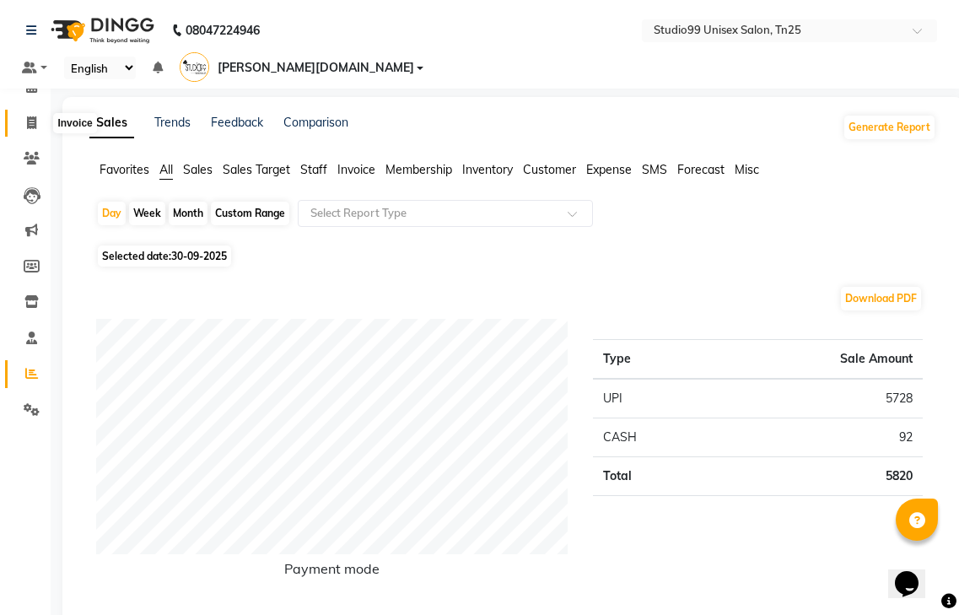
click at [36, 119] on icon at bounding box center [31, 122] width 9 height 13
select select "service"
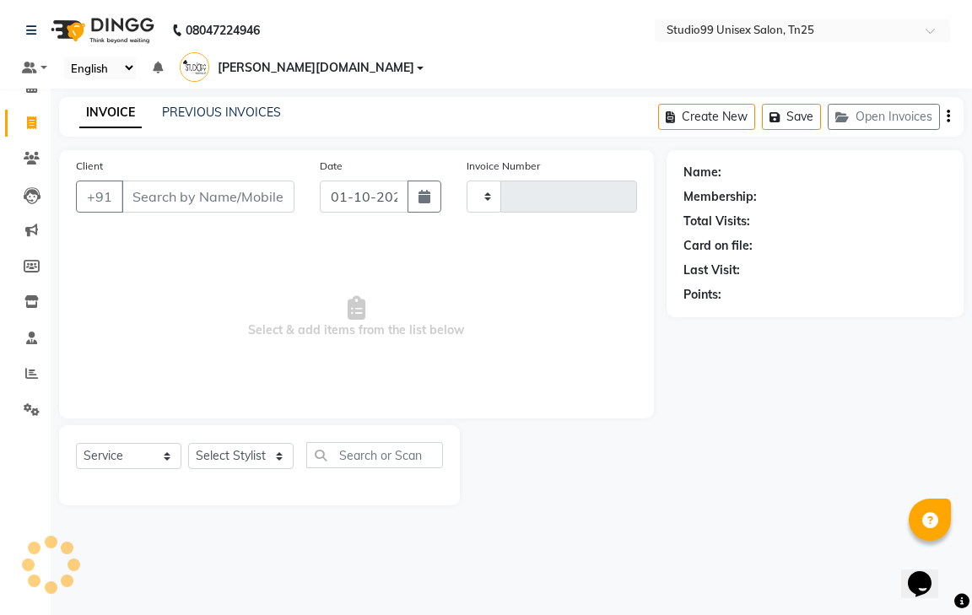
type input "1232"
select select "8331"
click at [25, 375] on icon at bounding box center [31, 373] width 13 height 13
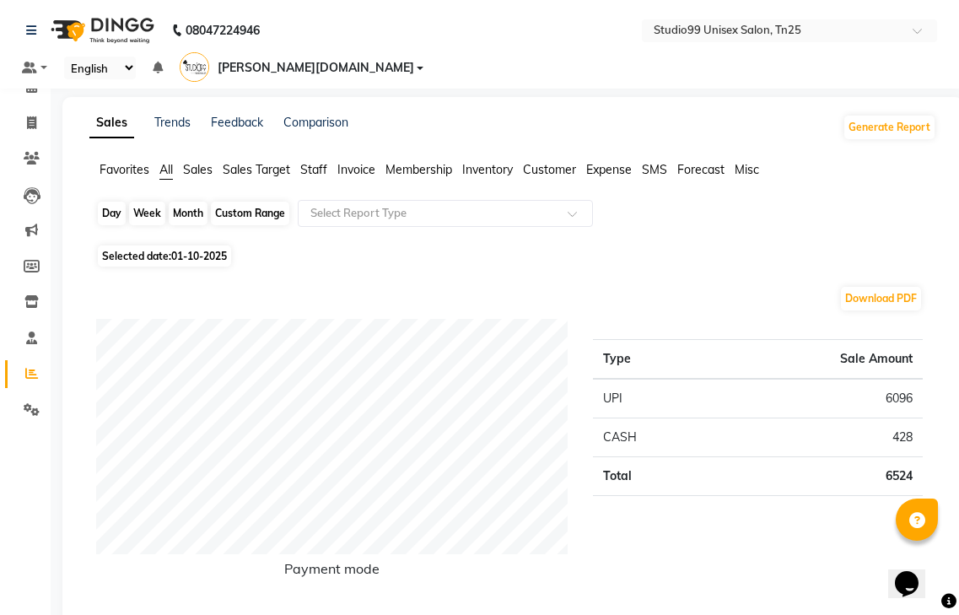
click at [115, 202] on div "Day" at bounding box center [112, 214] width 28 height 24
select select "10"
select select "2025"
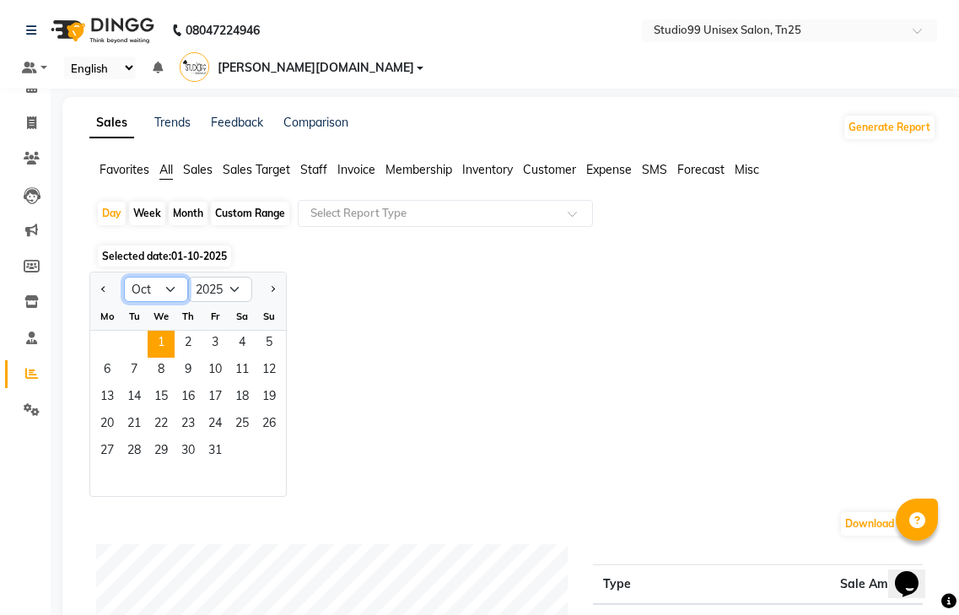
click at [147, 277] on select "Jan Feb Mar Apr May Jun [DATE] Aug Sep Oct Nov Dec" at bounding box center [156, 289] width 64 height 25
select select "9"
click at [124, 277] on select "Jan Feb Mar Apr May Jun [DATE] Aug Sep Oct Nov Dec" at bounding box center [156, 289] width 64 height 25
click at [140, 439] on span "30" at bounding box center [134, 452] width 27 height 27
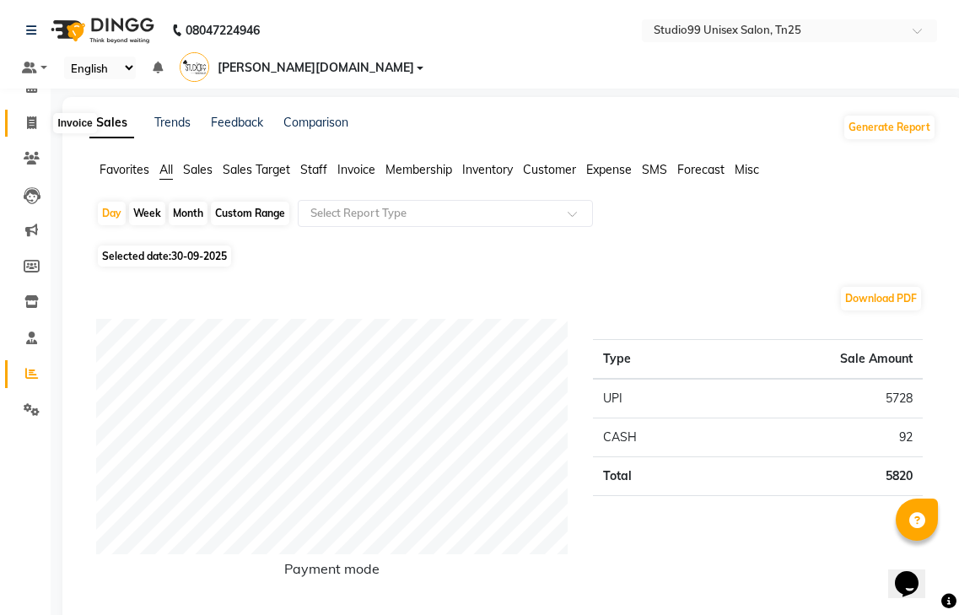
drag, startPoint x: 687, startPoint y: 29, endPoint x: 34, endPoint y: 115, distance: 658.4
click at [34, 115] on span at bounding box center [32, 123] width 30 height 19
select select "service"
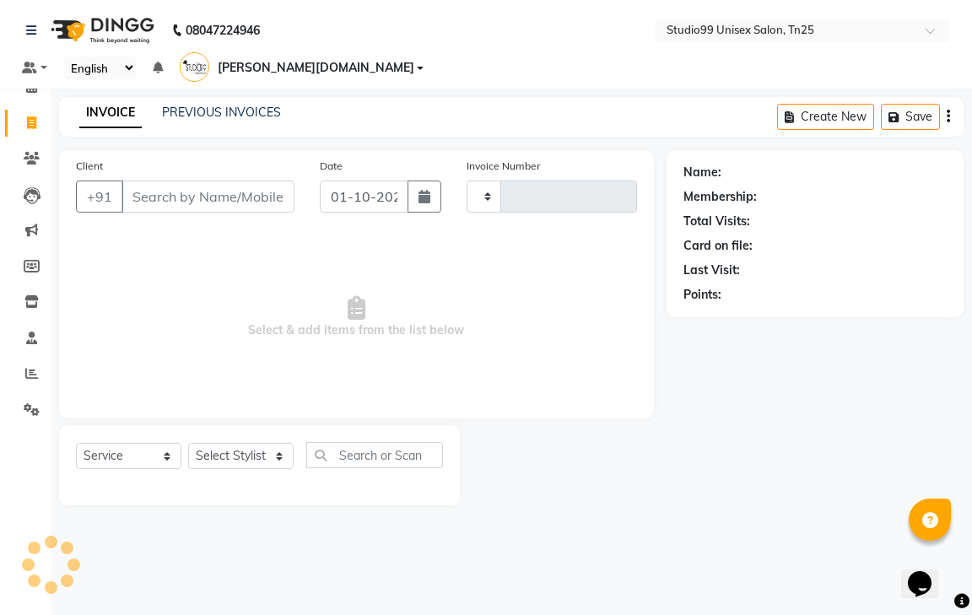
type input "1232"
select select "8331"
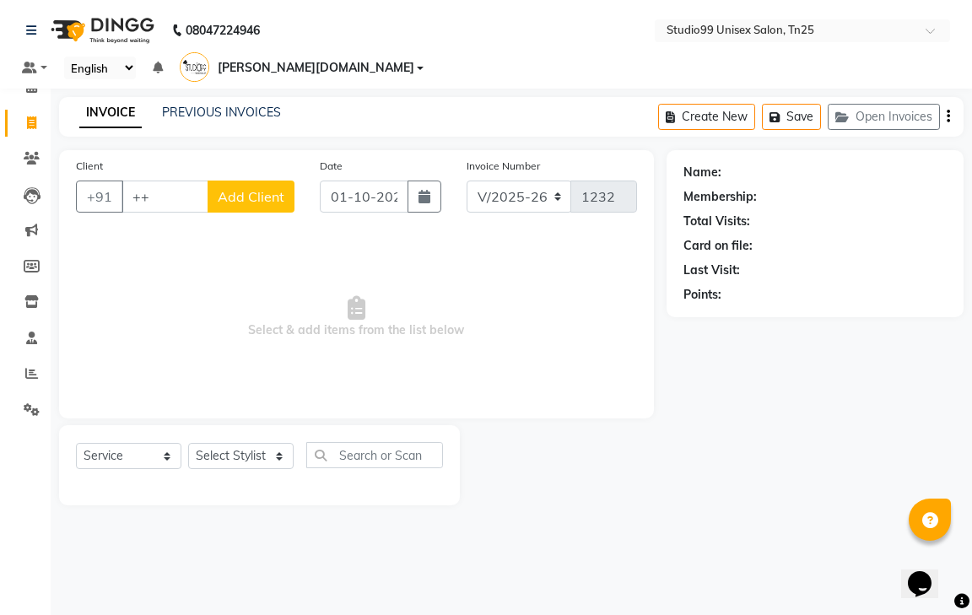
type input "+"
click at [261, 105] on link "PREVIOUS INVOICES" at bounding box center [221, 112] width 119 height 15
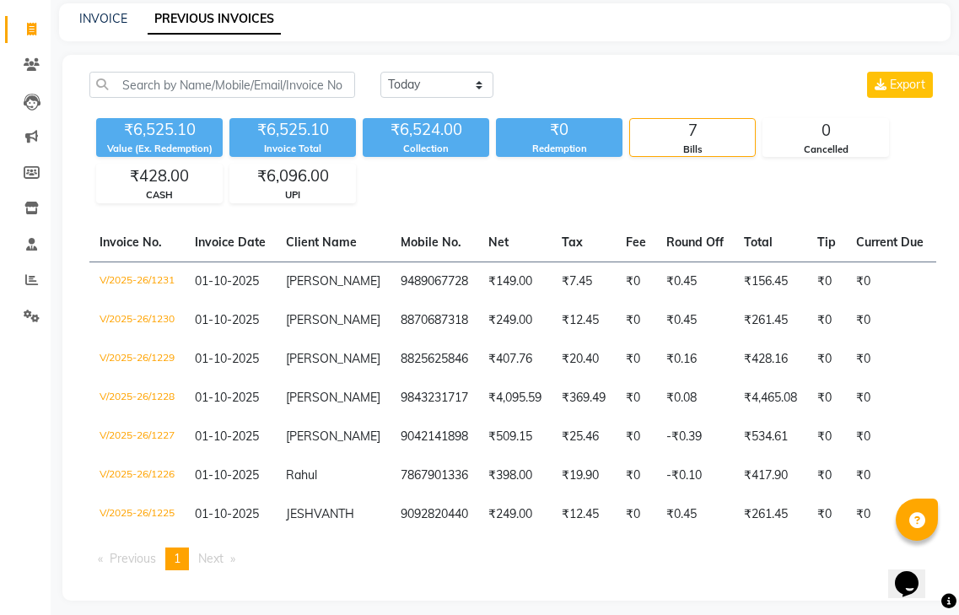
scroll to position [0, 571]
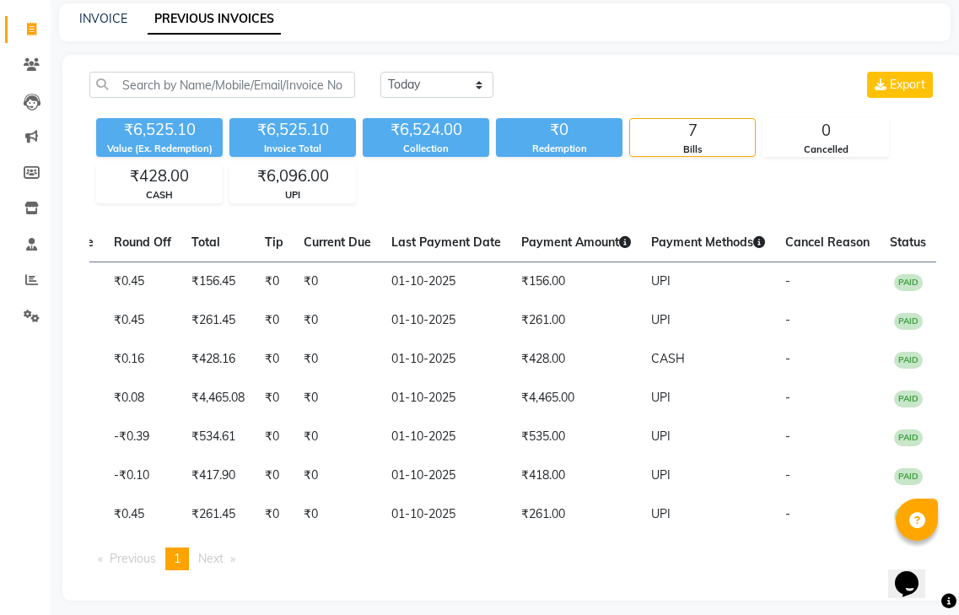
drag, startPoint x: 99, startPoint y: 509, endPoint x: 105, endPoint y: 521, distance: 13.2
click at [105, 521] on table "Invoice No. Invoice Date Client Name Mobile No. Net Tax Fee Round Off Total Tip…" at bounding box center [512, 378] width 847 height 310
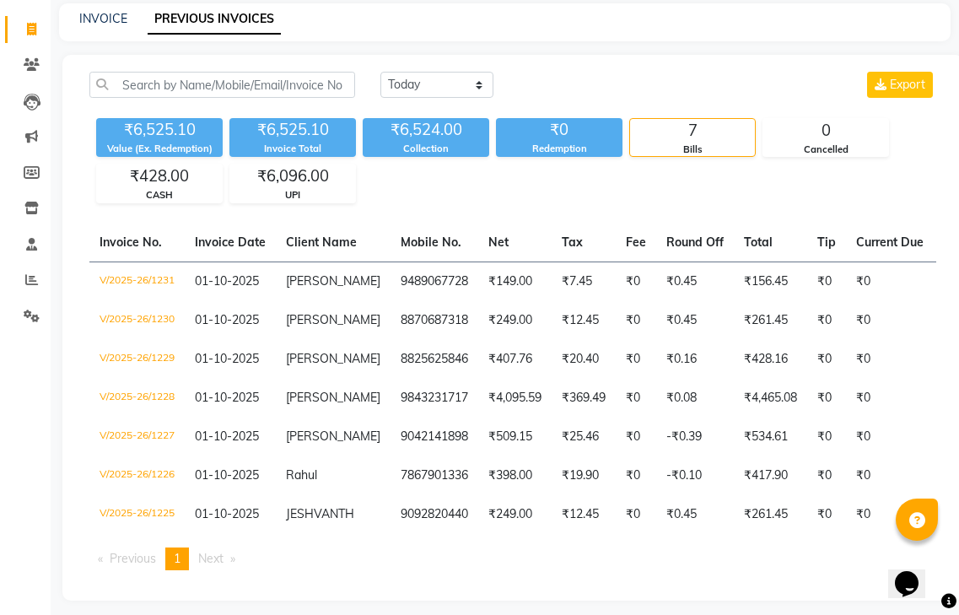
click at [0, 349] on div "Calendar Invoice Clients Leads Marketing Members Inventory Staff Reports Settin…" at bounding box center [114, 277] width 228 height 646
drag, startPoint x: 0, startPoint y: 349, endPoint x: 751, endPoint y: 37, distance: 812.9
click at [751, 55] on div "[DATE] [DATE] Custom Range Export ₹6,525.10 Value (Ex. Redemption) ₹6,525.10 In…" at bounding box center [512, 328] width 901 height 546
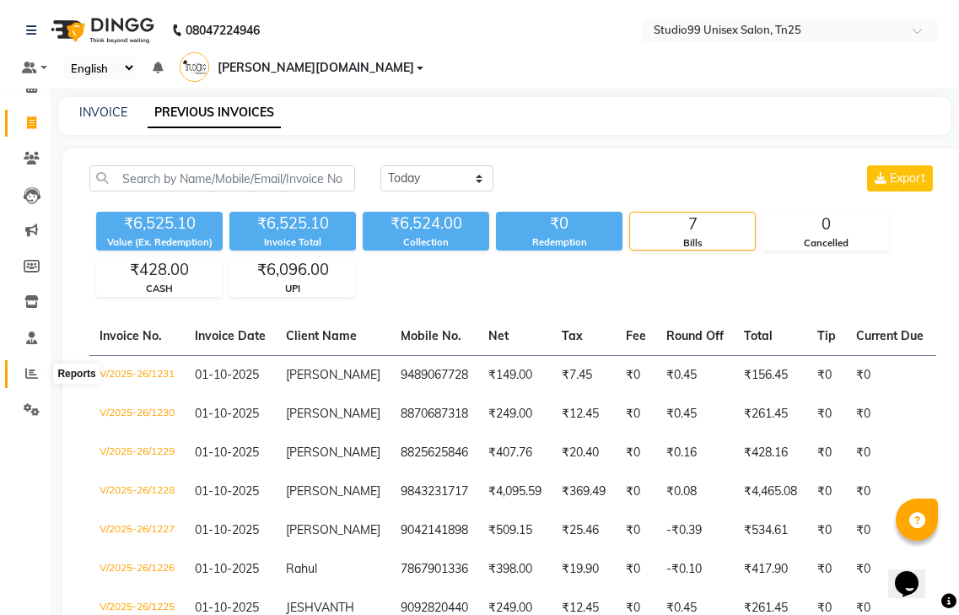
click at [38, 374] on span at bounding box center [32, 373] width 30 height 19
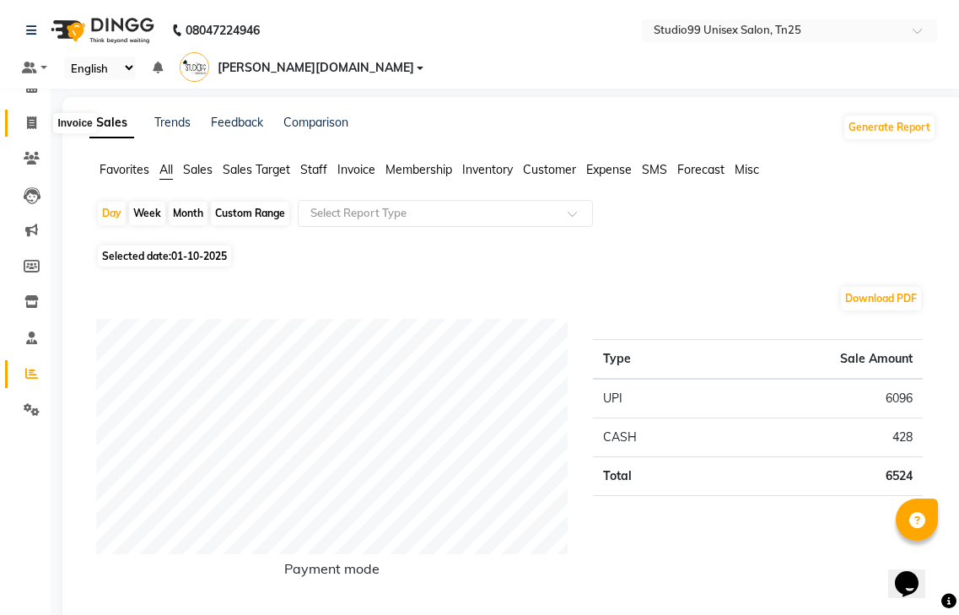
click at [30, 124] on icon at bounding box center [31, 122] width 9 height 13
select select "service"
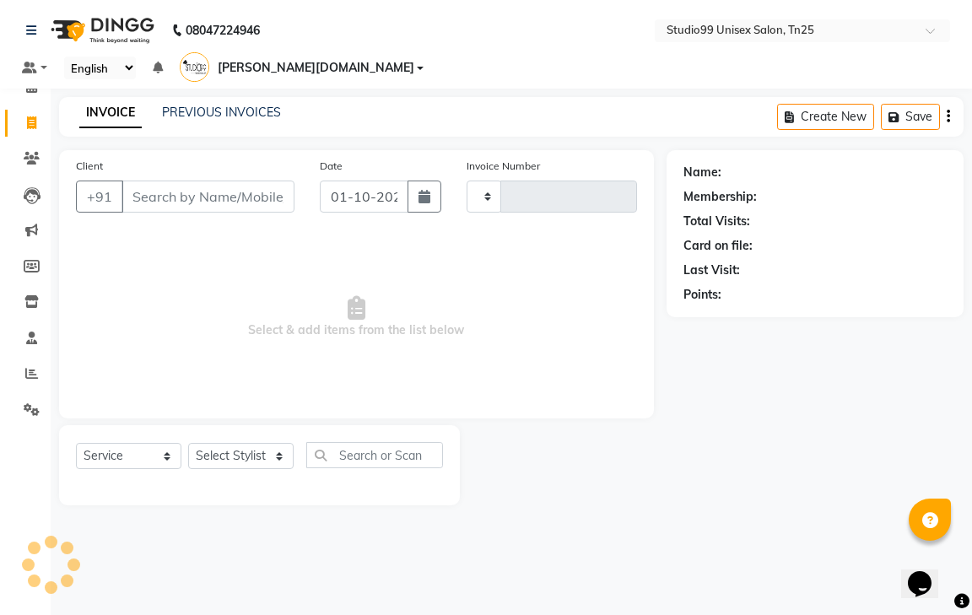
type input "1232"
select select "8331"
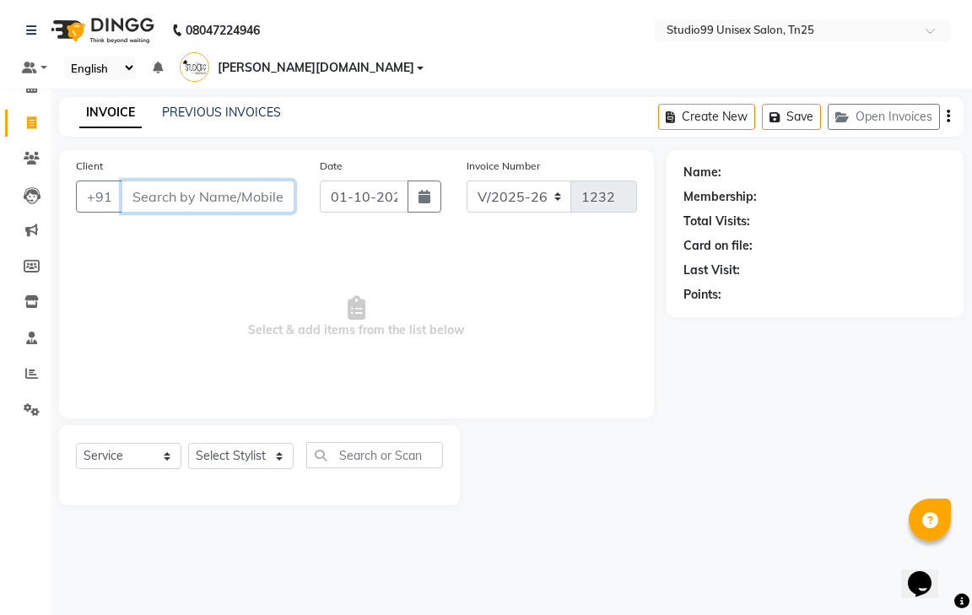
click at [152, 180] on input "Client" at bounding box center [207, 196] width 173 height 32
type input "9444488878"
click at [242, 188] on span "Add Client" at bounding box center [251, 196] width 67 height 17
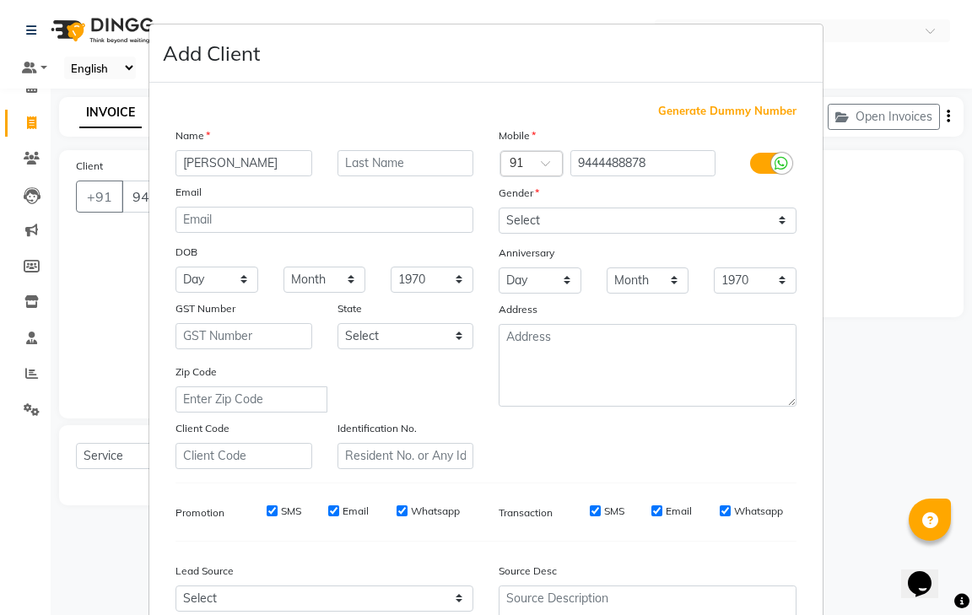
type input "[PERSON_NAME]"
click at [604, 214] on select "Select [DEMOGRAPHIC_DATA] [DEMOGRAPHIC_DATA] Other Prefer Not To Say" at bounding box center [647, 220] width 298 height 26
click at [584, 215] on select "Select [DEMOGRAPHIC_DATA] [DEMOGRAPHIC_DATA] Other Prefer Not To Say" at bounding box center [647, 220] width 298 height 26
select select "[DEMOGRAPHIC_DATA]"
click at [498, 207] on select "Select [DEMOGRAPHIC_DATA] [DEMOGRAPHIC_DATA] Other Prefer Not To Say" at bounding box center [647, 220] width 298 height 26
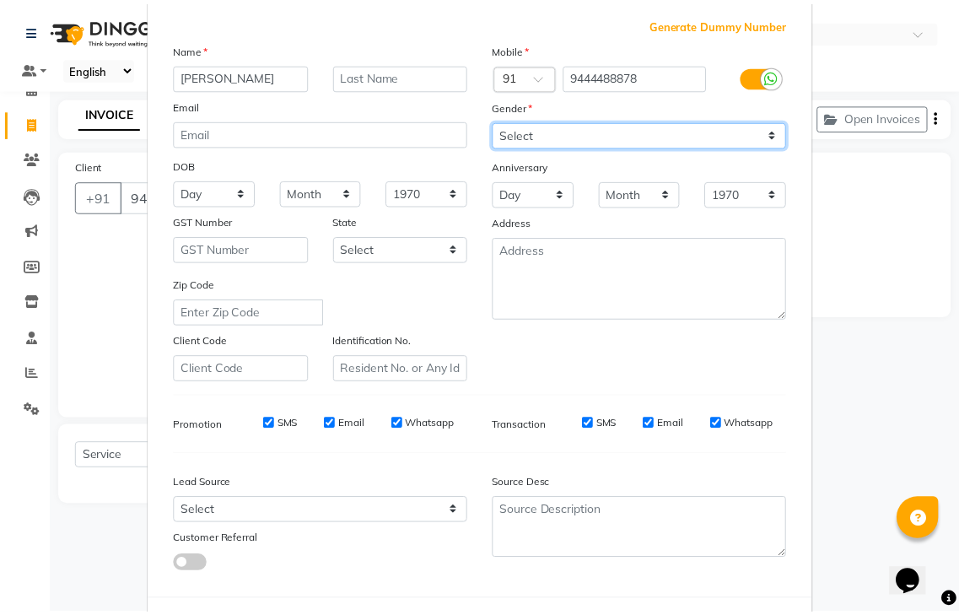
scroll to position [164, 0]
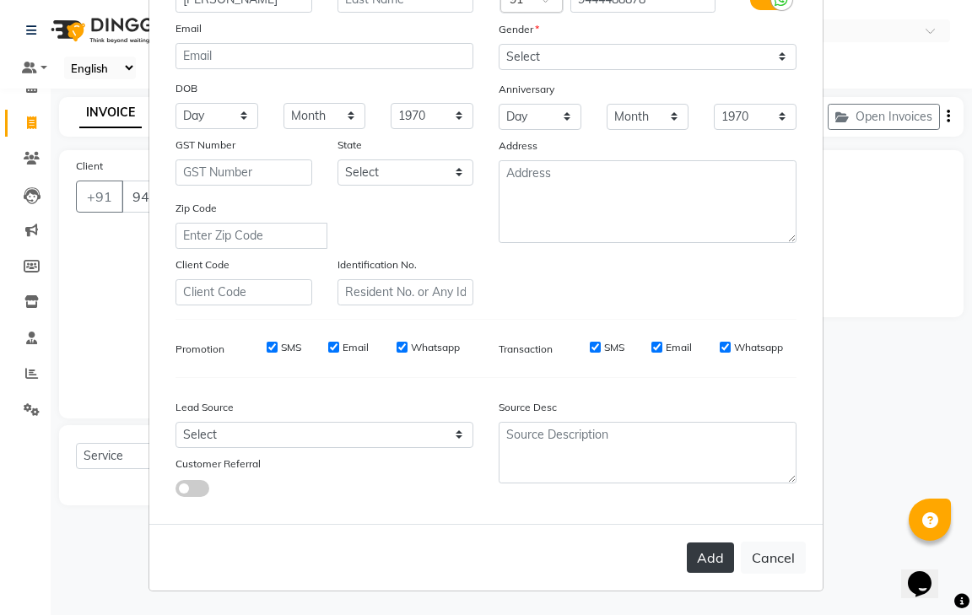
click at [708, 558] on button "Add" at bounding box center [710, 557] width 47 height 30
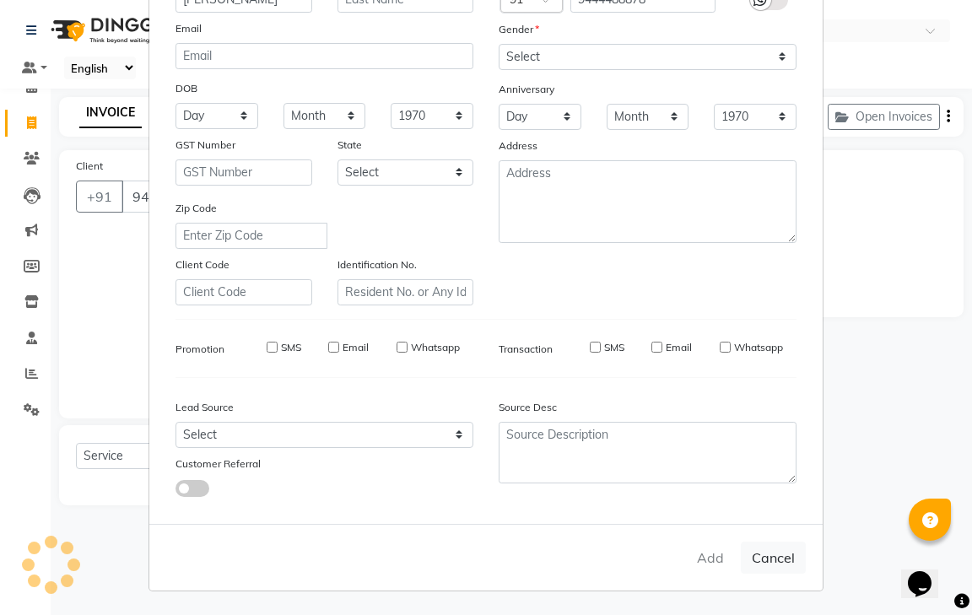
select select
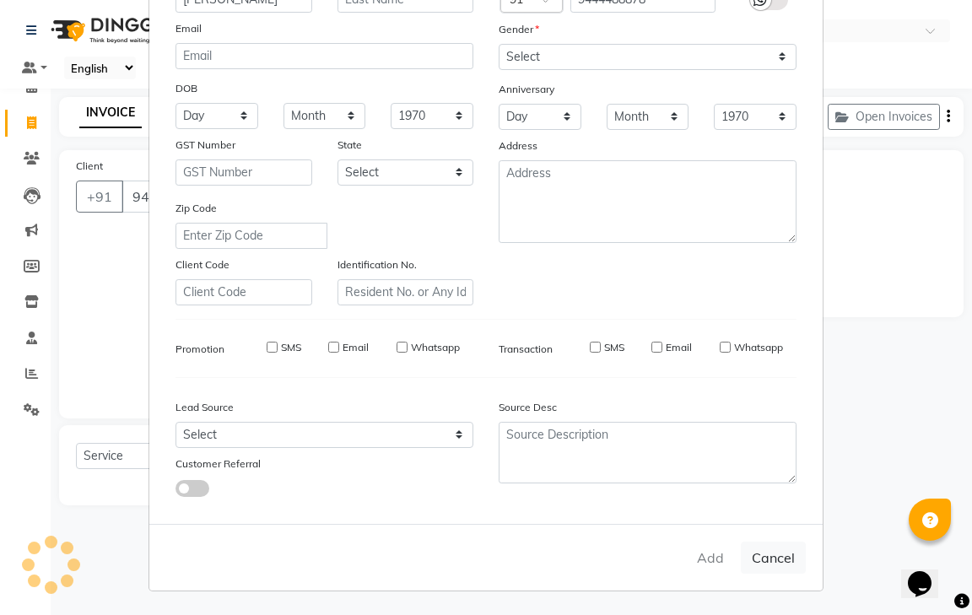
select select
checkbox input "false"
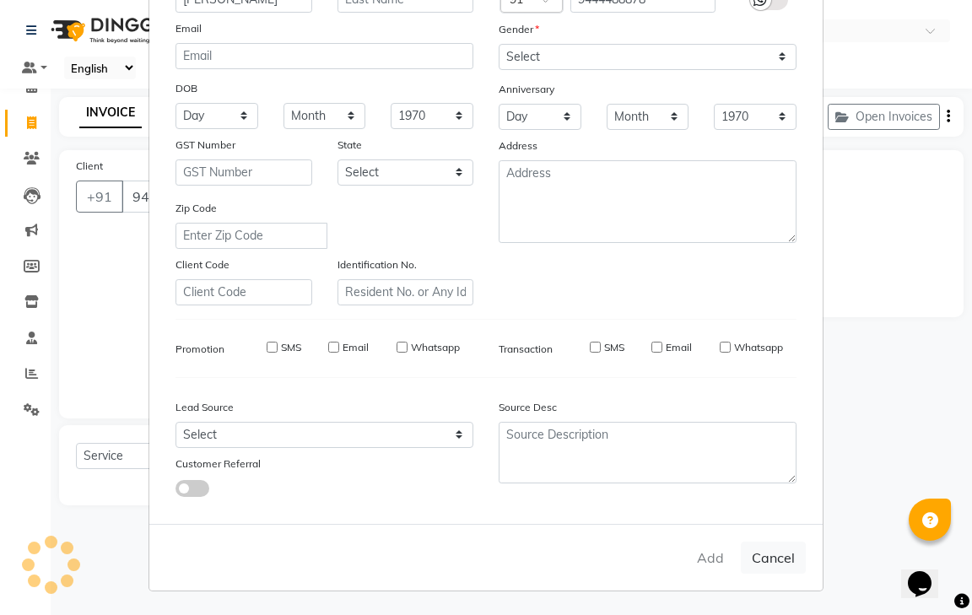
checkbox input "false"
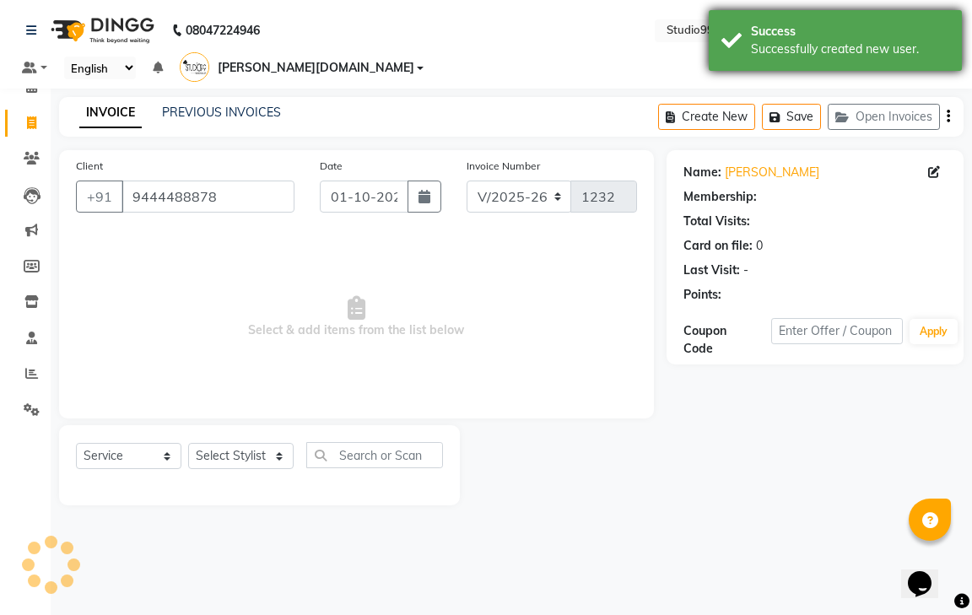
select select "1: Object"
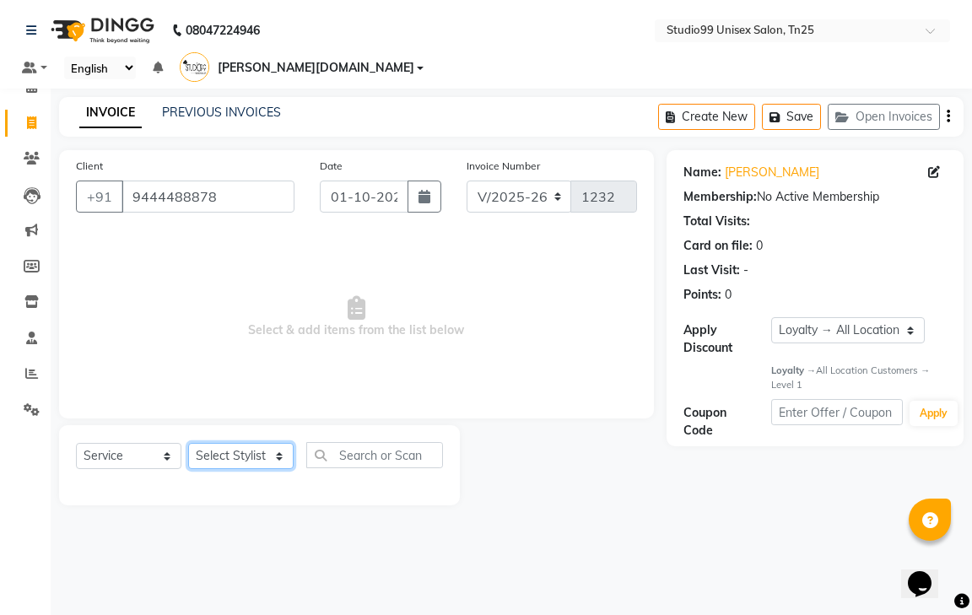
click at [222, 443] on select "Select Stylist gendral [PERSON_NAME] jaya priya kothai TK [DATE] sanjay santhos…" at bounding box center [240, 456] width 105 height 26
select select "80755"
click at [188, 443] on select "Select Stylist gendral [PERSON_NAME] jaya priya kothai TK [DATE] sanjay santhos…" at bounding box center [240, 456] width 105 height 26
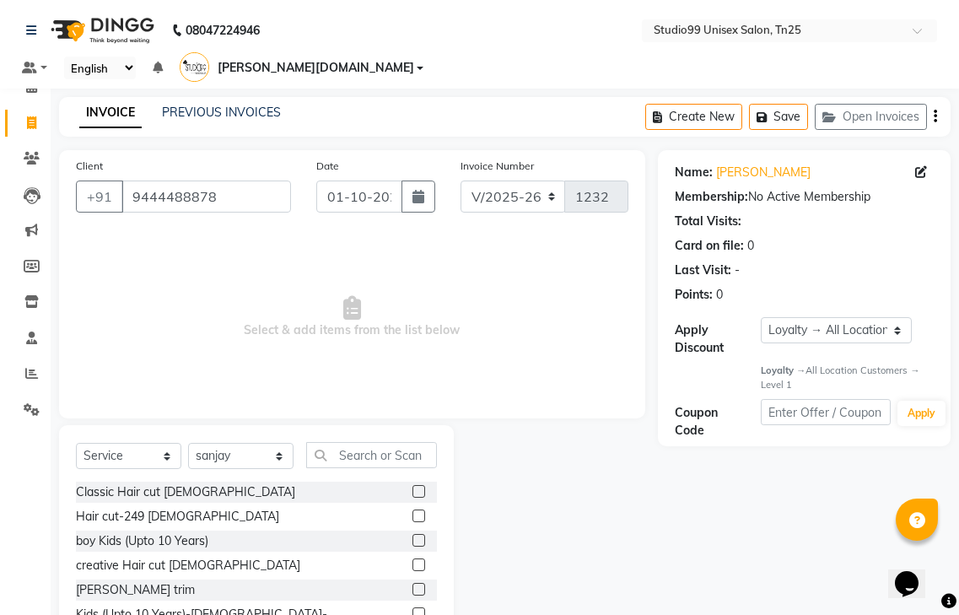
click at [412, 509] on label at bounding box center [418, 515] width 13 height 13
click at [412, 511] on input "checkbox" at bounding box center [417, 516] width 11 height 11
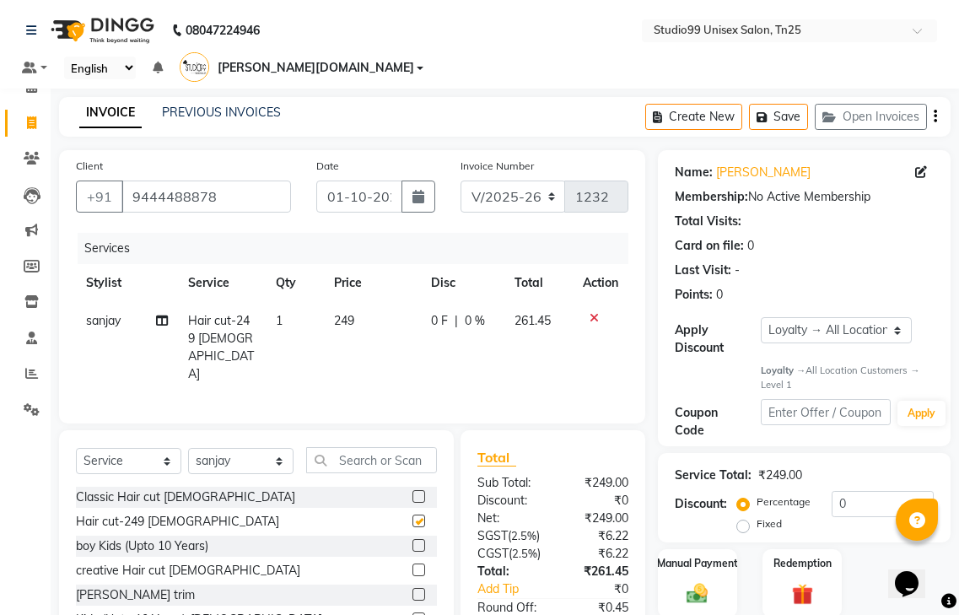
checkbox input "false"
click at [377, 447] on input "text" at bounding box center [371, 460] width 131 height 26
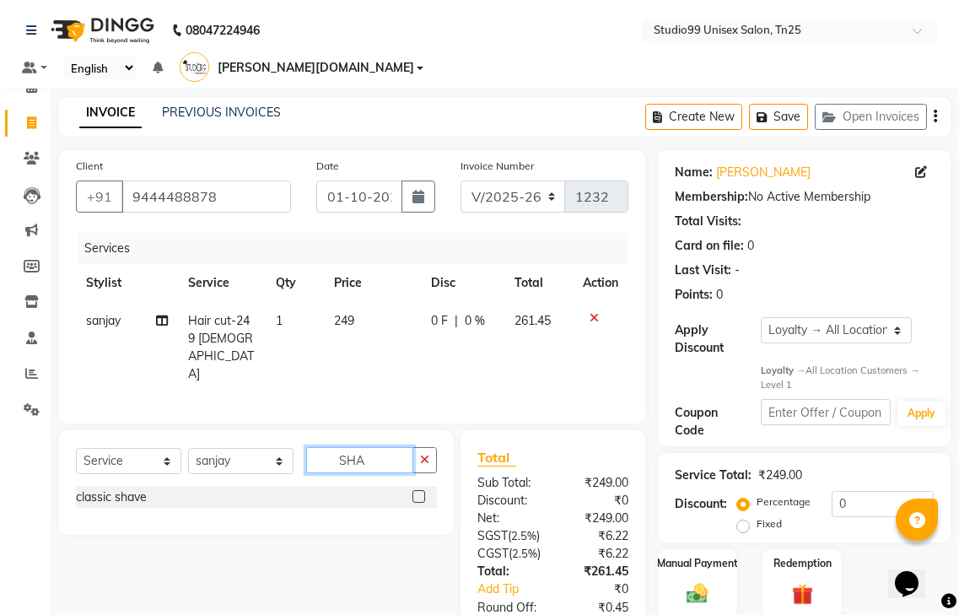
type input "SHA"
click at [417, 490] on label at bounding box center [418, 496] width 13 height 13
click at [417, 492] on input "checkbox" at bounding box center [417, 497] width 11 height 11
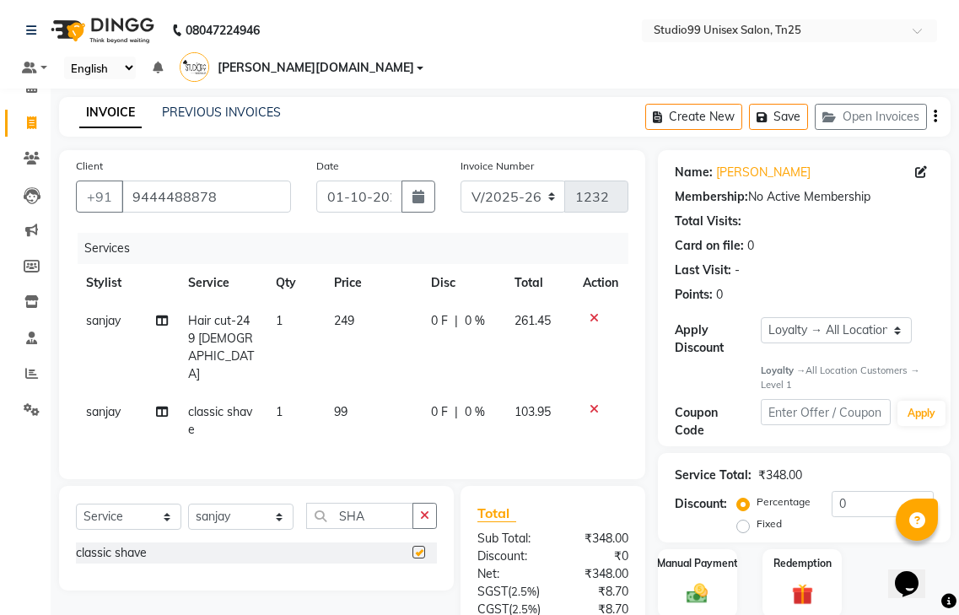
checkbox input "false"
click at [381, 503] on input "SHA" at bounding box center [359, 516] width 107 height 26
type input "S"
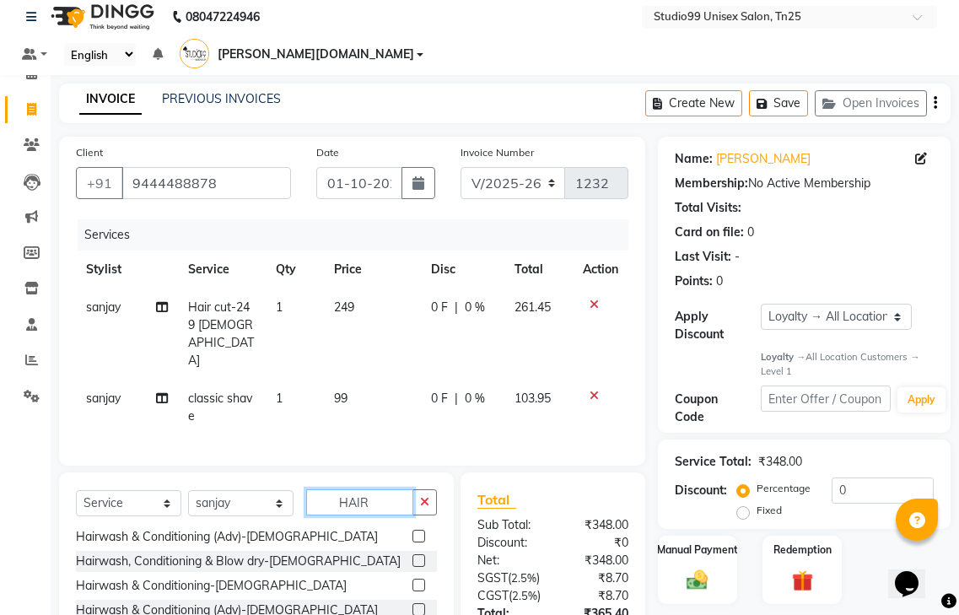
scroll to position [0, 0]
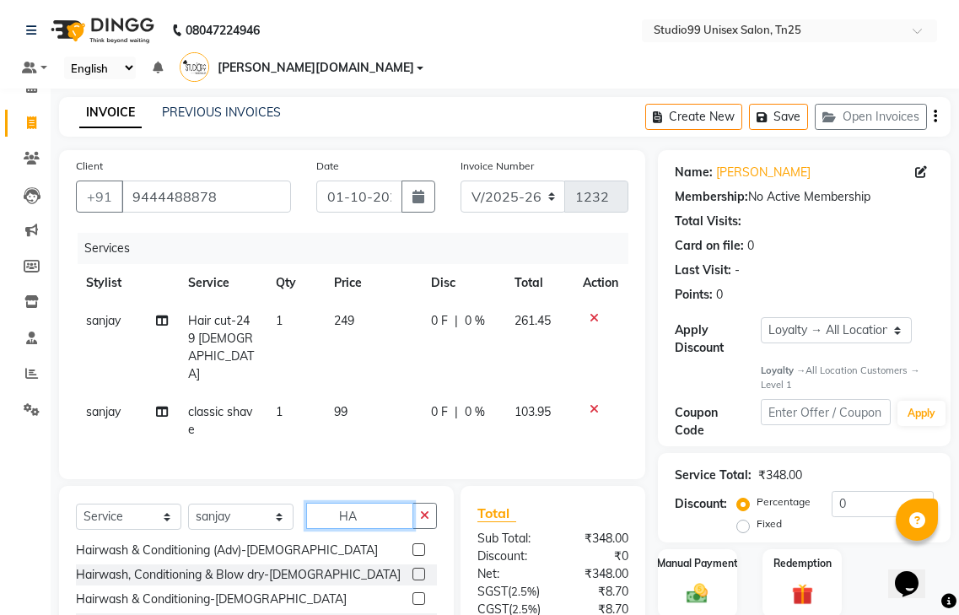
type input "H"
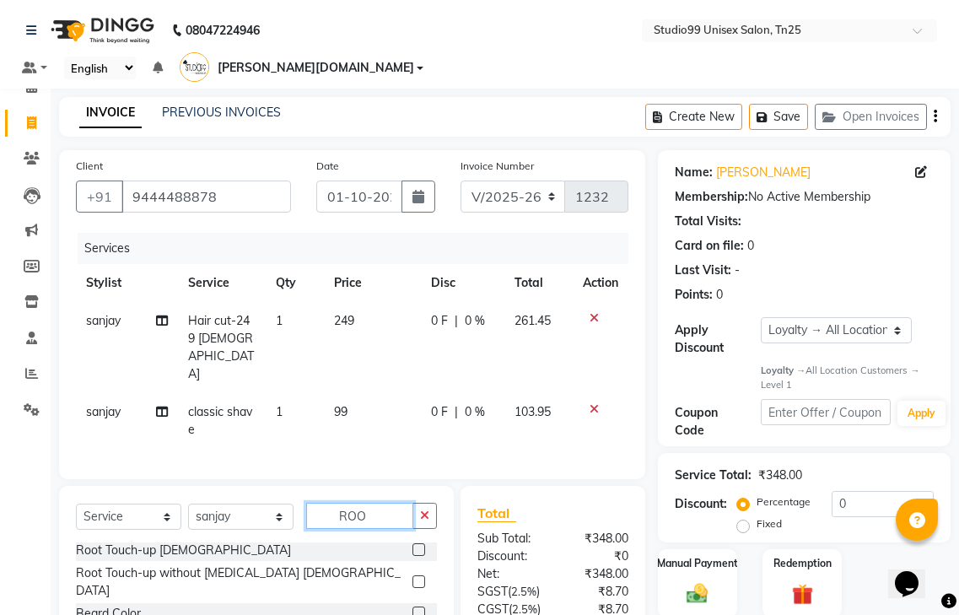
scroll to position [3, 0]
type input "ROOT"
click at [412, 575] on label at bounding box center [418, 581] width 13 height 13
click at [412, 577] on input "checkbox" at bounding box center [417, 582] width 11 height 11
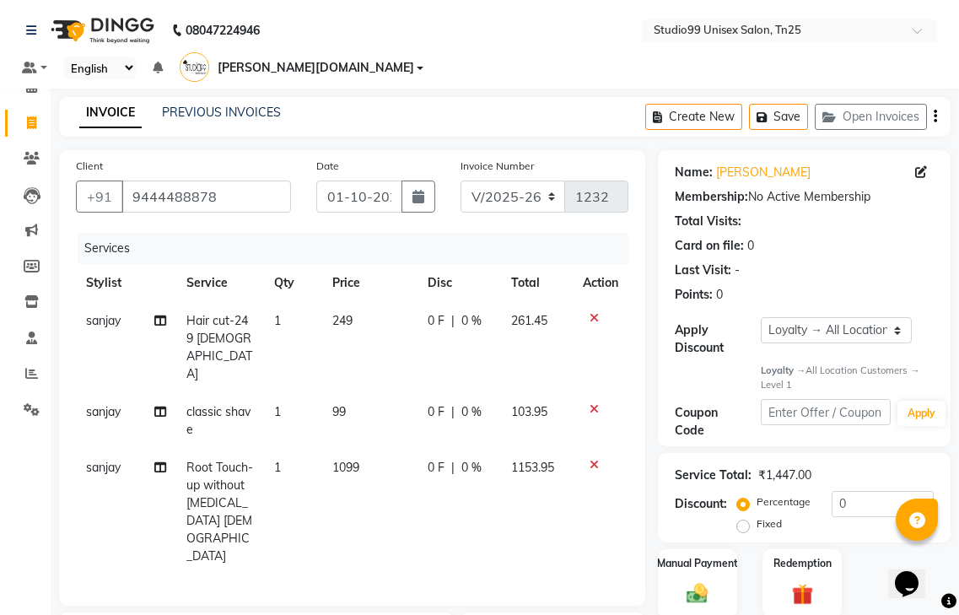
checkbox input "false"
type input "R"
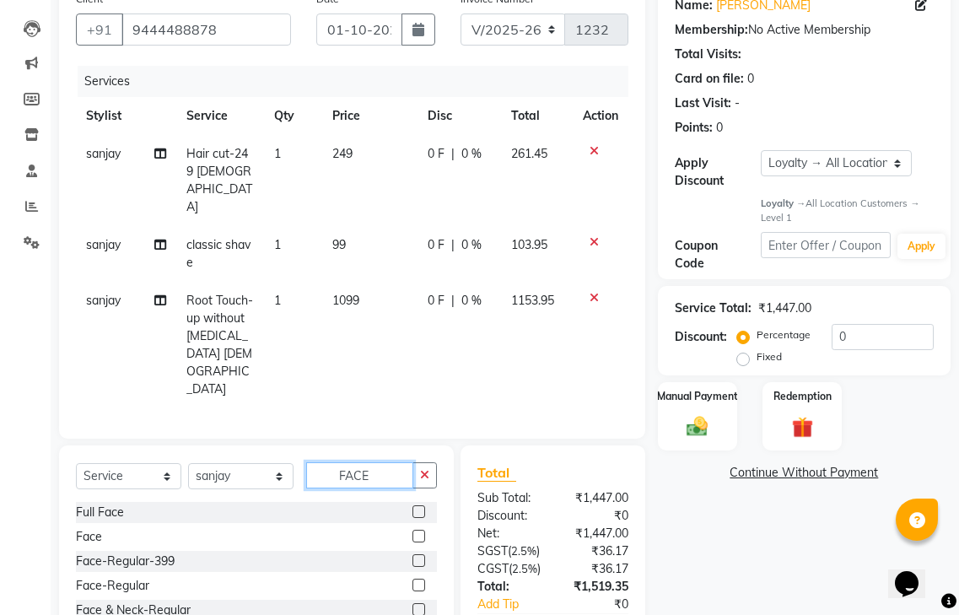
scroll to position [169, 0]
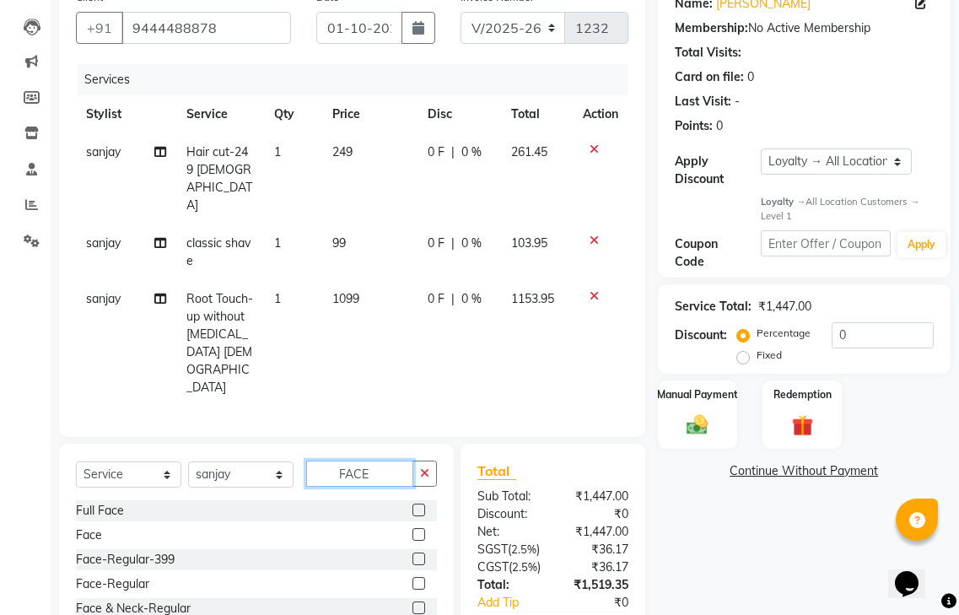
type input "FACE"
click at [412, 601] on label at bounding box center [418, 607] width 13 height 13
click at [412, 603] on input "checkbox" at bounding box center [417, 608] width 11 height 11
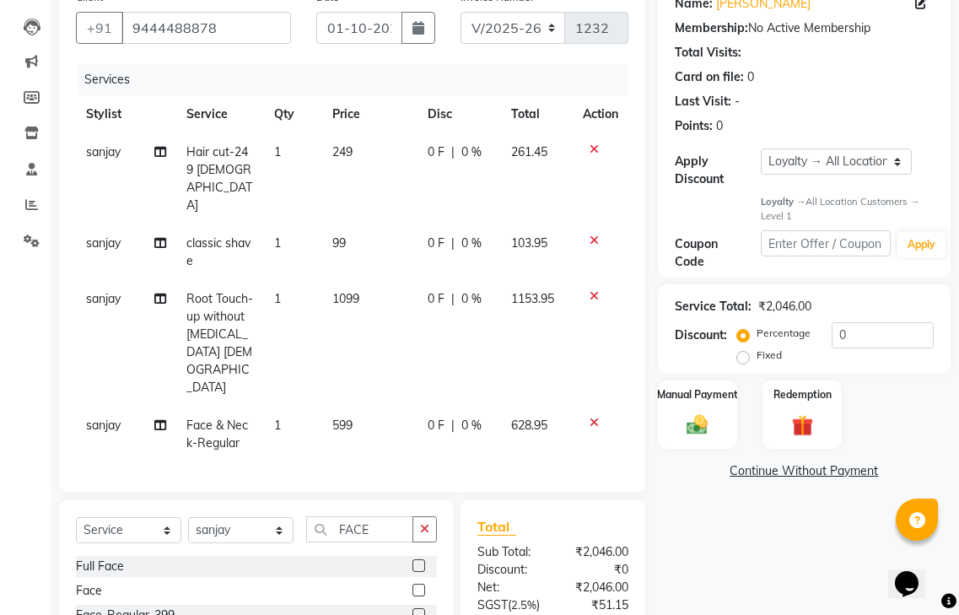
checkbox input "false"
click at [269, 517] on select "Select Stylist gendral [PERSON_NAME] jaya priya kothai TK [DATE] sanjay santhos…" at bounding box center [240, 530] width 105 height 26
select select "80760"
click at [188, 517] on select "Select Stylist gendral [PERSON_NAME] jaya priya kothai TK [DATE] sanjay santhos…" at bounding box center [240, 530] width 105 height 26
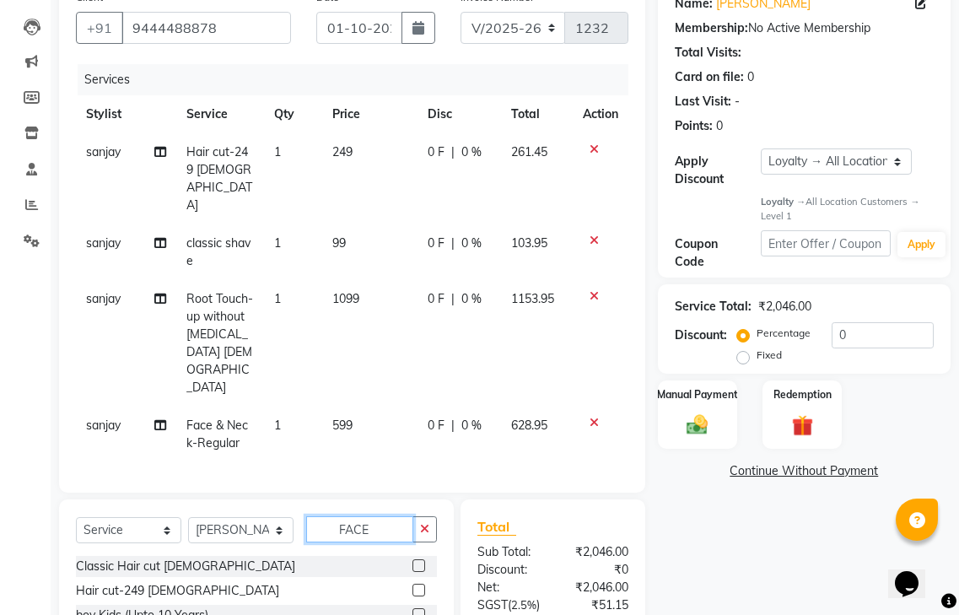
click at [388, 516] on input "FACE" at bounding box center [359, 529] width 107 height 26
type input "FACE"
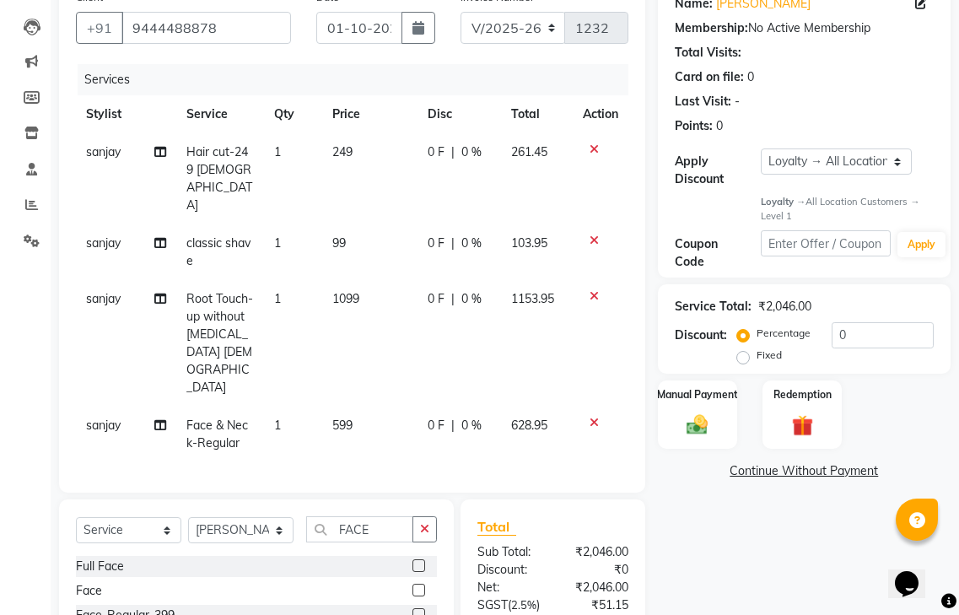
drag, startPoint x: 401, startPoint y: 582, endPoint x: 402, endPoint y: 572, distance: 10.2
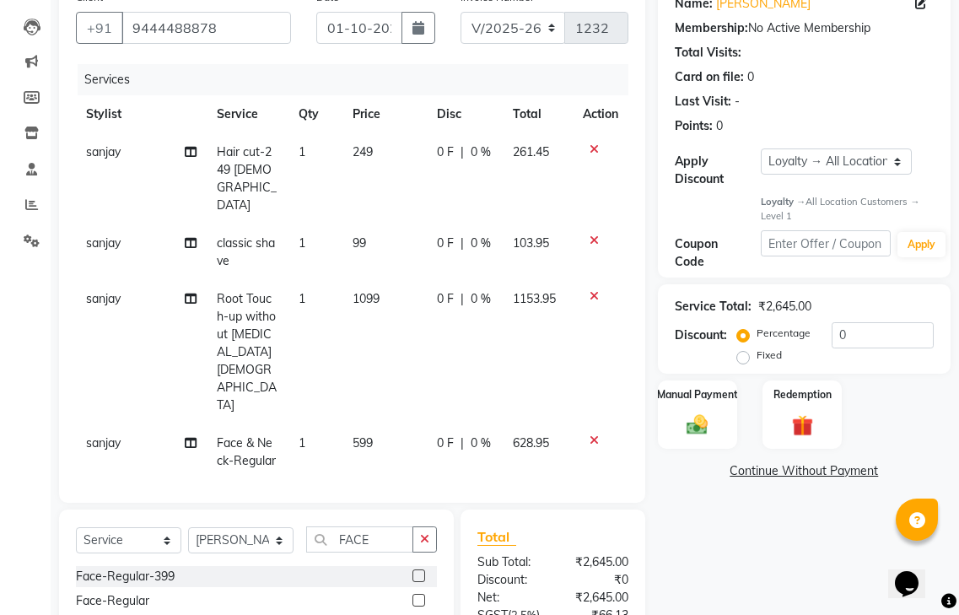
scroll to position [76, 0]
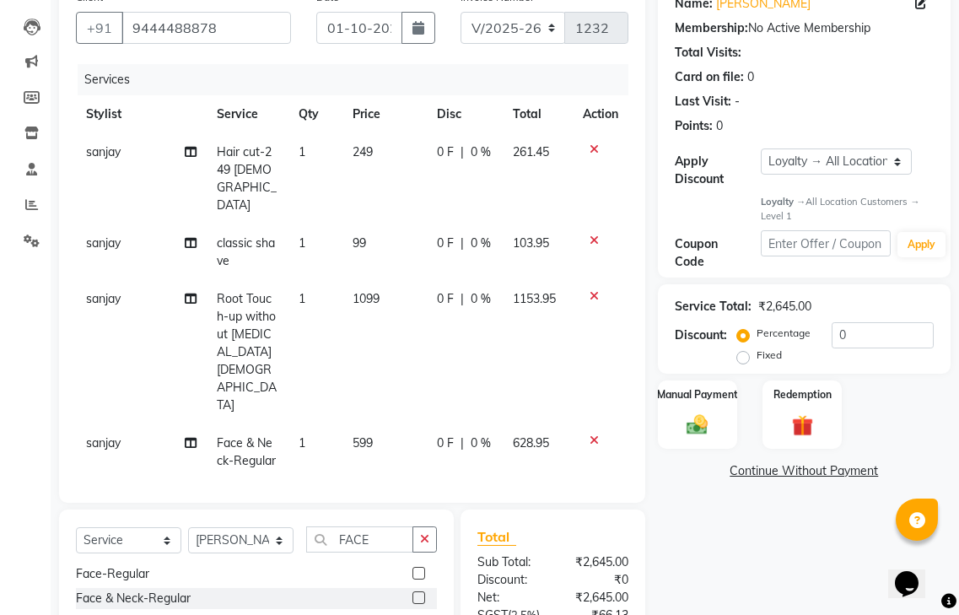
checkbox input "false"
click at [383, 526] on input "FACE" at bounding box center [359, 539] width 107 height 26
type input "F"
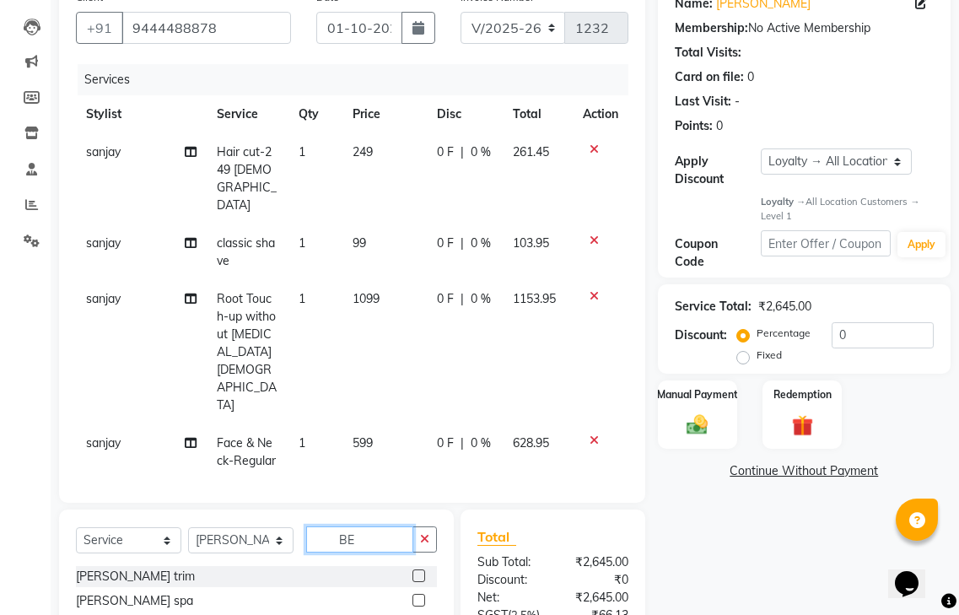
scroll to position [0, 0]
type input "BE"
click at [414, 569] on label at bounding box center [418, 575] width 13 height 13
click at [414, 571] on input "checkbox" at bounding box center [417, 576] width 11 height 11
checkbox input "false"
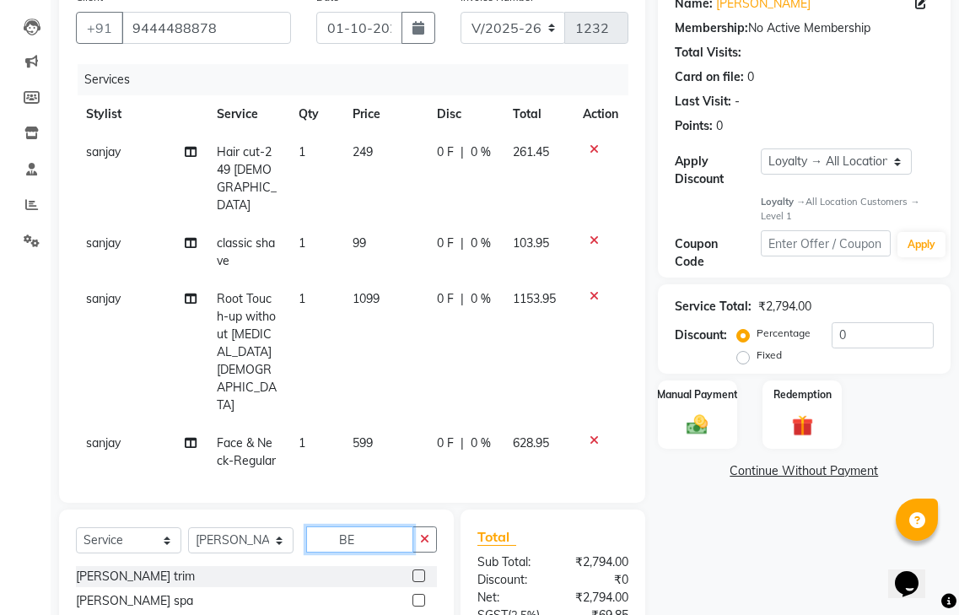
click at [374, 526] on input "BE" at bounding box center [359, 539] width 107 height 26
type input "B"
type input "COCO"
click at [417, 569] on label at bounding box center [418, 575] width 13 height 13
click at [417, 571] on input "checkbox" at bounding box center [417, 576] width 11 height 11
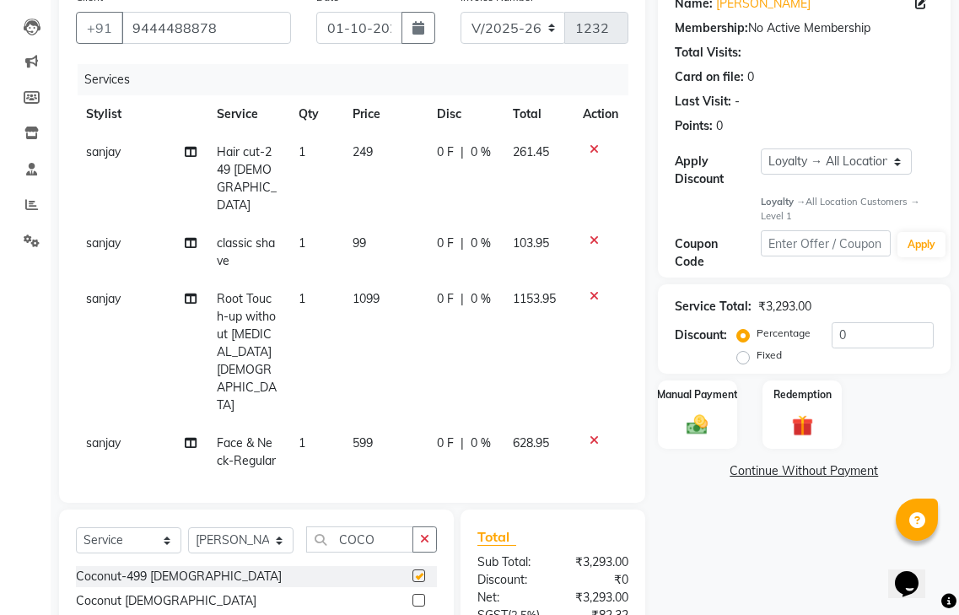
checkbox input "false"
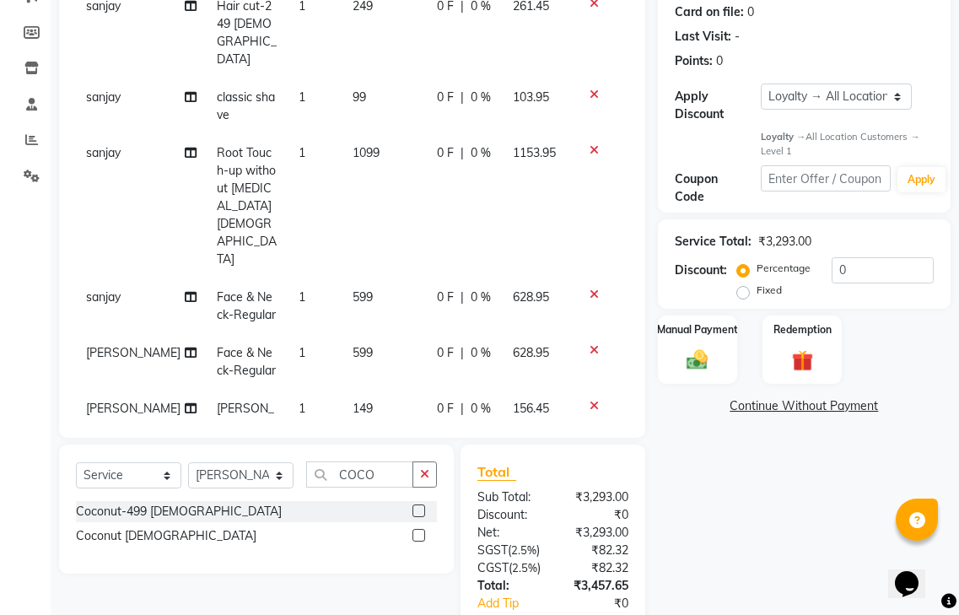
scroll to position [366, 0]
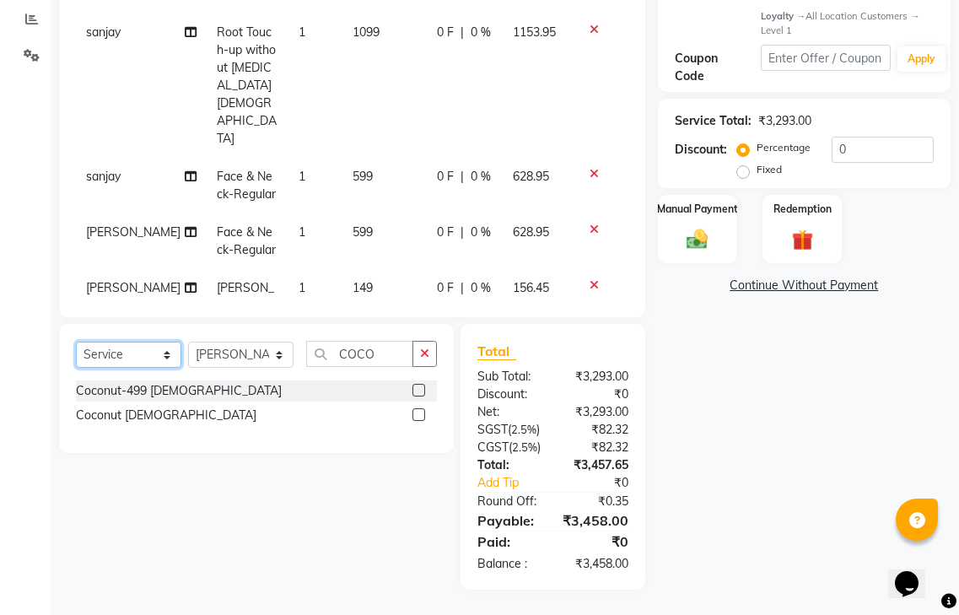
click at [145, 342] on select "Select Service Product Membership Package Voucher Prepaid Gift Card" at bounding box center [128, 355] width 105 height 26
click at [76, 342] on select "Select Service Product Membership Package Voucher Prepaid Gift Card" at bounding box center [128, 355] width 105 height 26
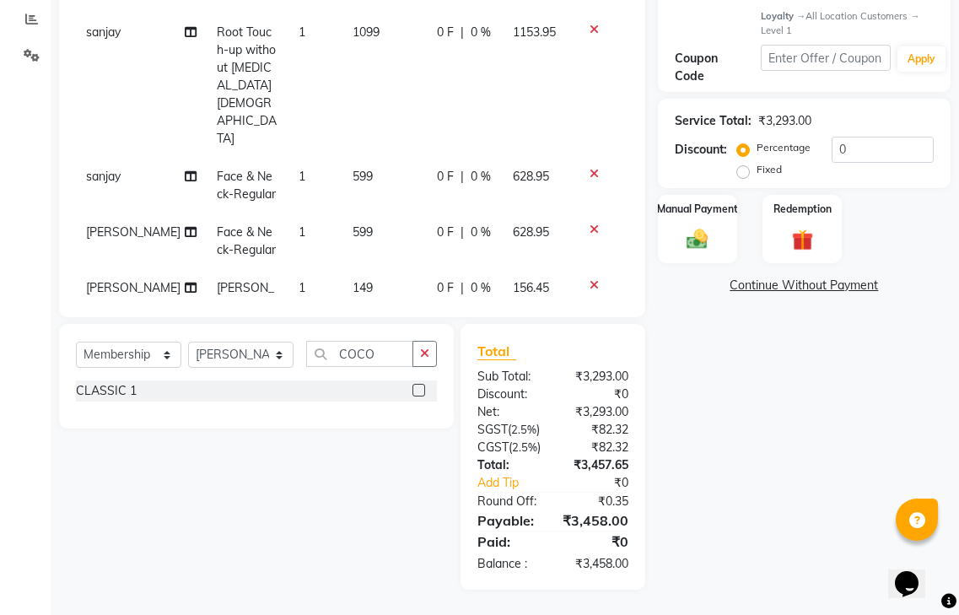
click at [424, 384] on label at bounding box center [418, 390] width 13 height 13
click at [423, 385] on input "checkbox" at bounding box center [417, 390] width 11 height 11
select select "select"
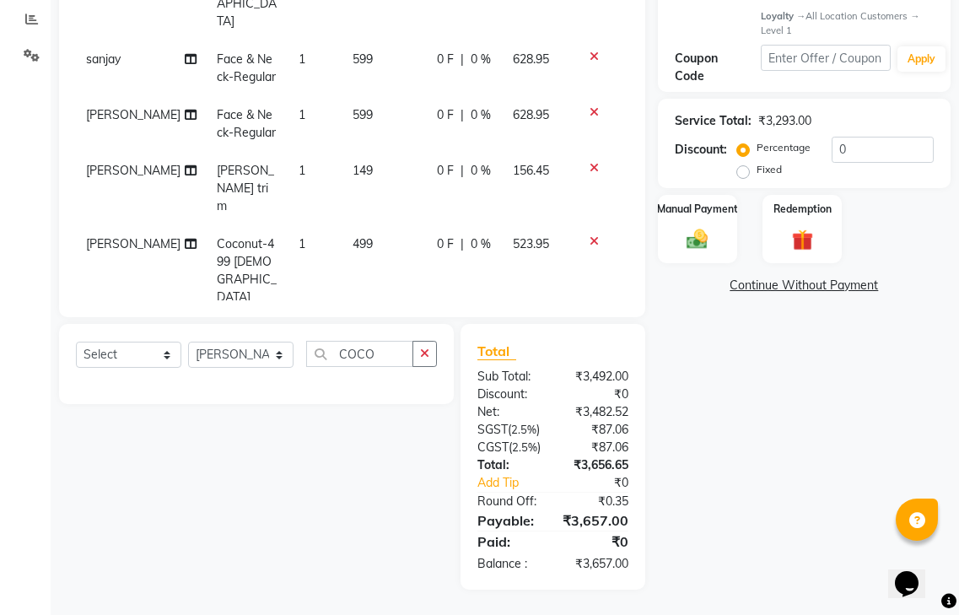
scroll to position [202, 0]
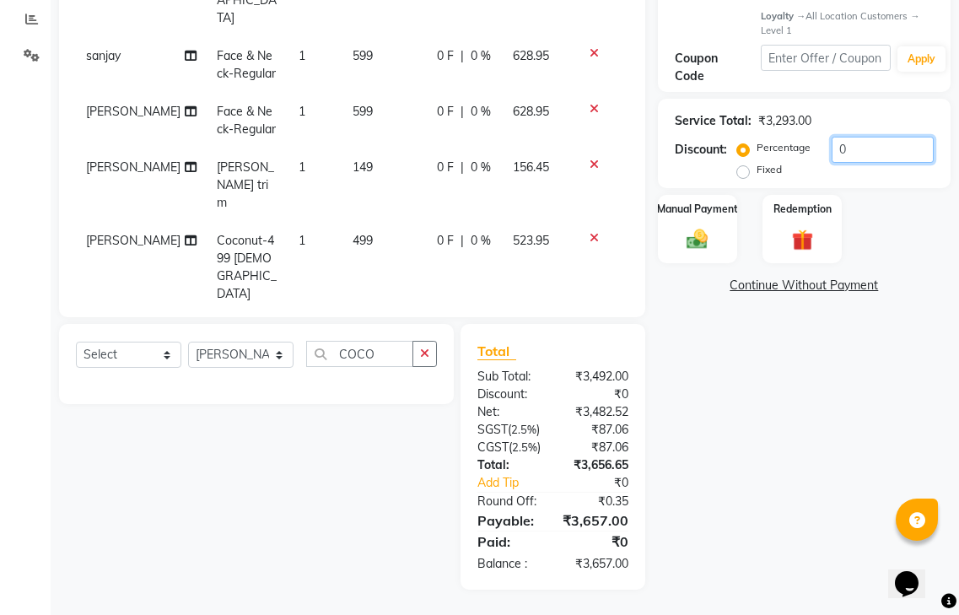
click at [851, 137] on input "0" at bounding box center [883, 150] width 102 height 26
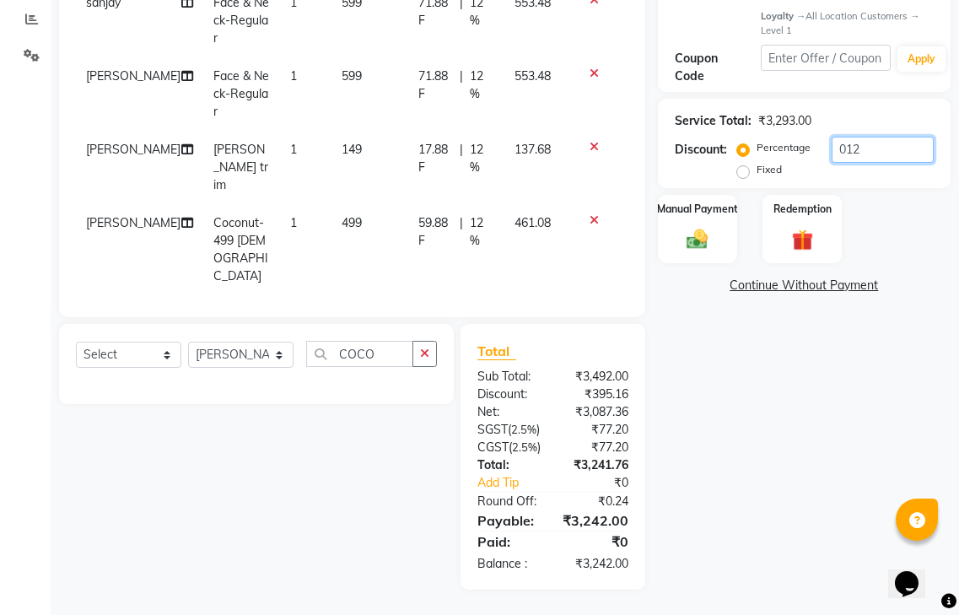
scroll to position [366, 0]
type input "012"
click at [691, 227] on img at bounding box center [697, 239] width 35 height 25
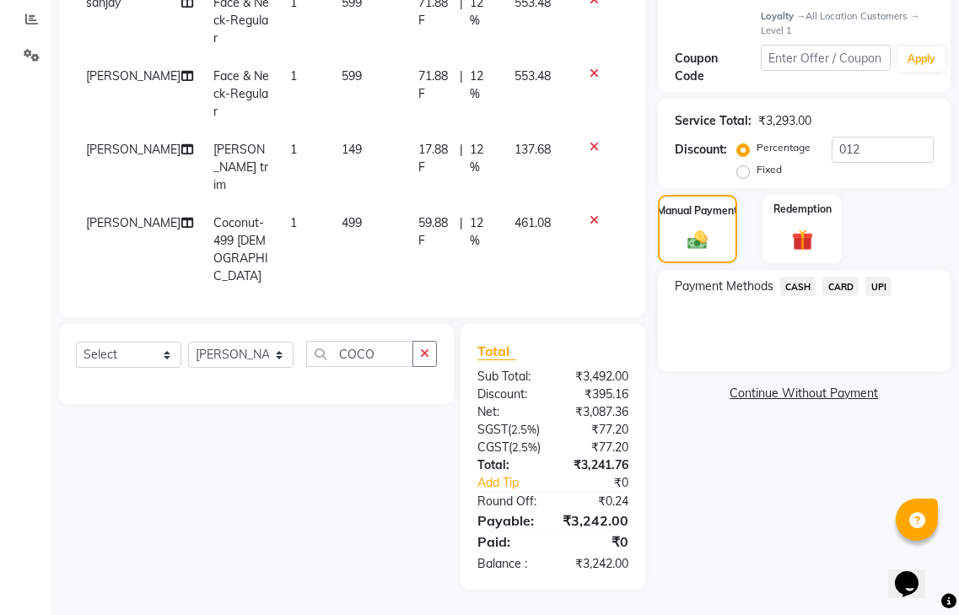
click at [798, 277] on span "CASH" at bounding box center [798, 286] width 36 height 19
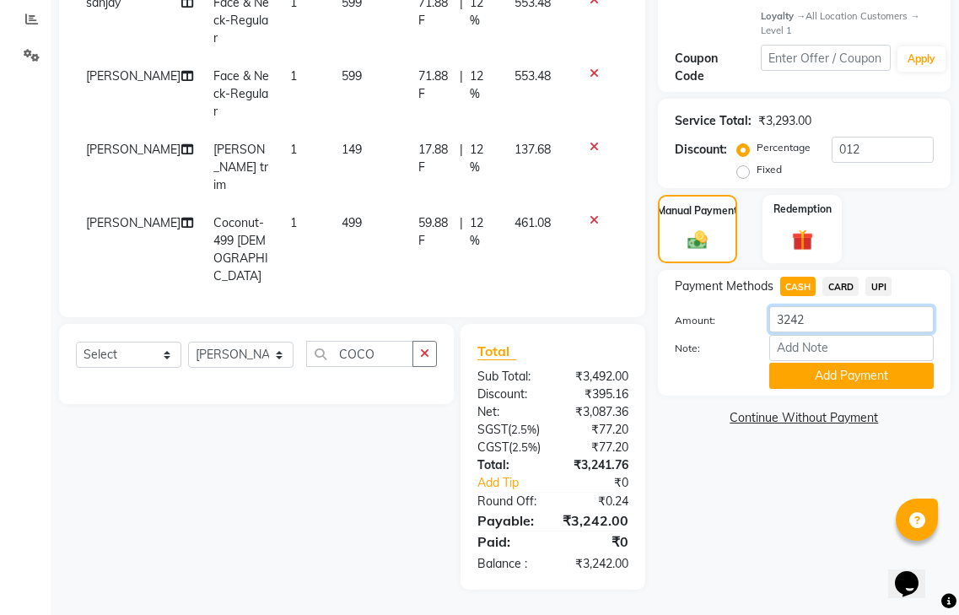
click at [835, 306] on input "3242" at bounding box center [851, 319] width 164 height 26
type input "3"
type input "-1"
type input "2000"
click at [830, 363] on button "Add Payment" at bounding box center [851, 376] width 164 height 26
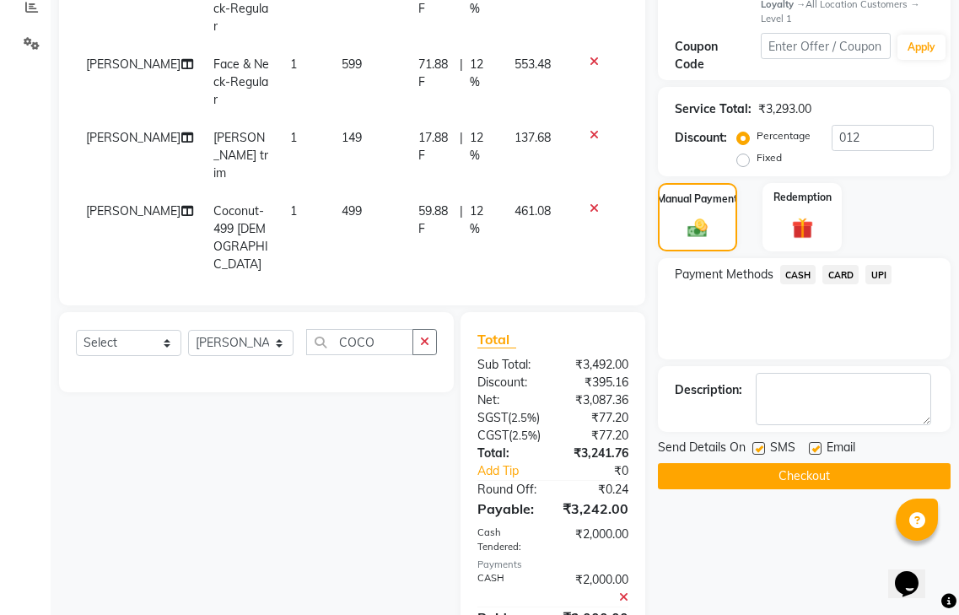
click at [881, 265] on span "UPI" at bounding box center [878, 274] width 26 height 19
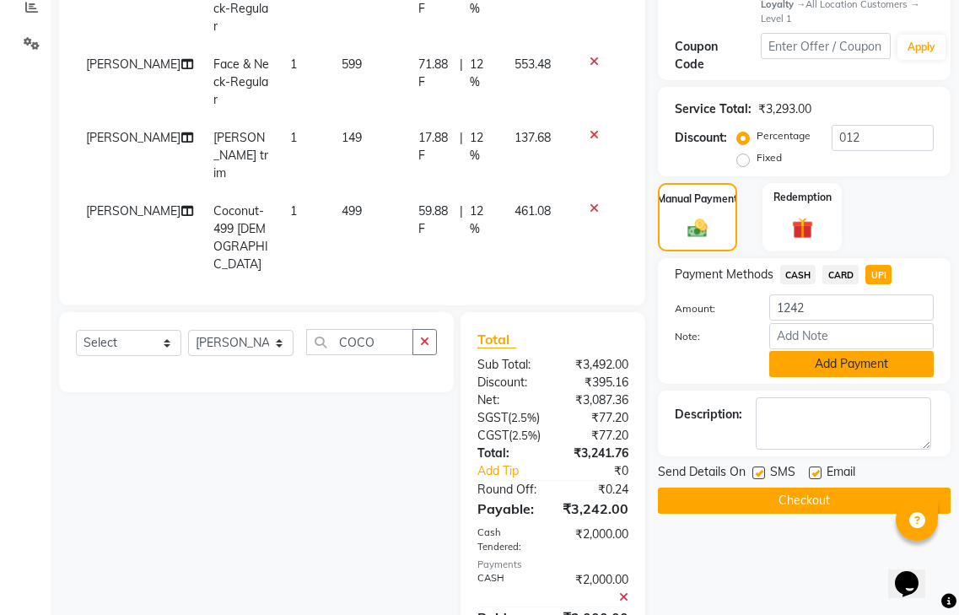
click at [837, 351] on button "Add Payment" at bounding box center [851, 364] width 164 height 26
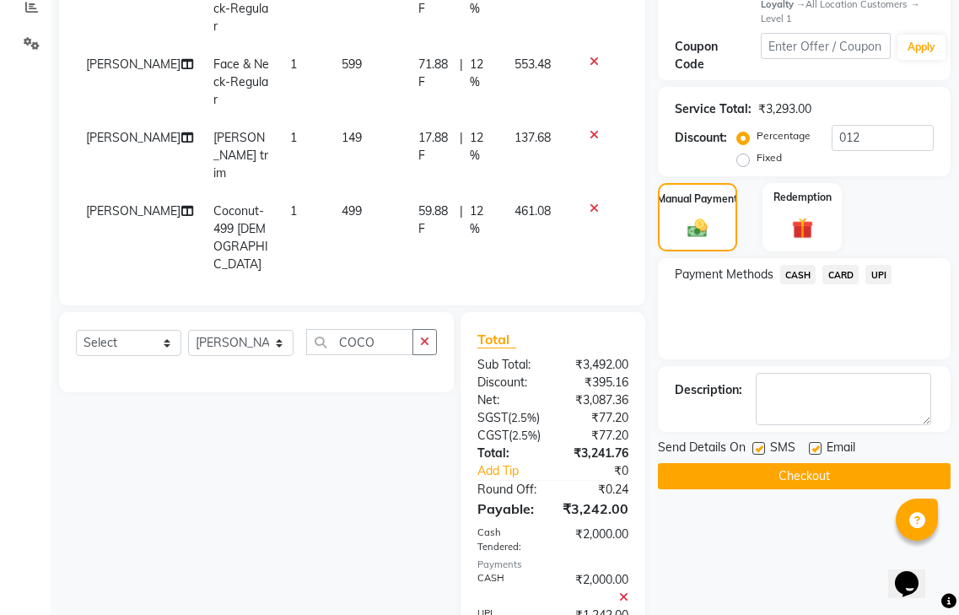
scroll to position [619, 0]
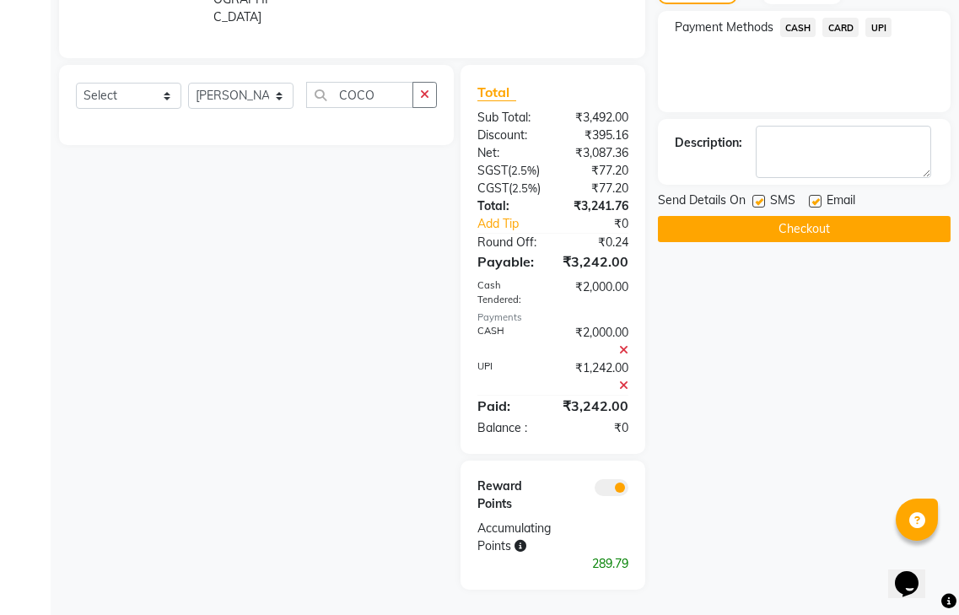
click at [767, 216] on button "Checkout" at bounding box center [804, 229] width 293 height 26
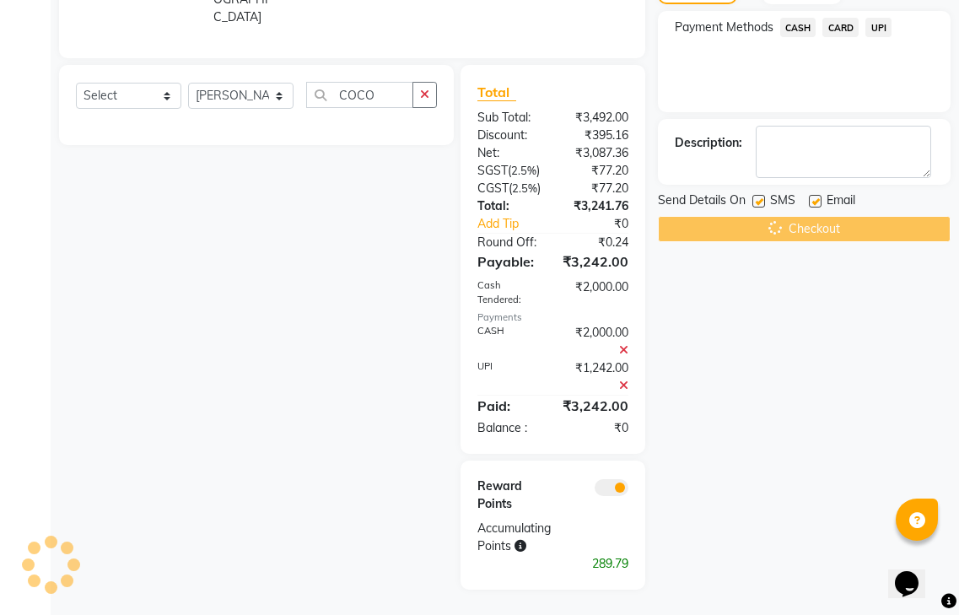
scroll to position [625, 0]
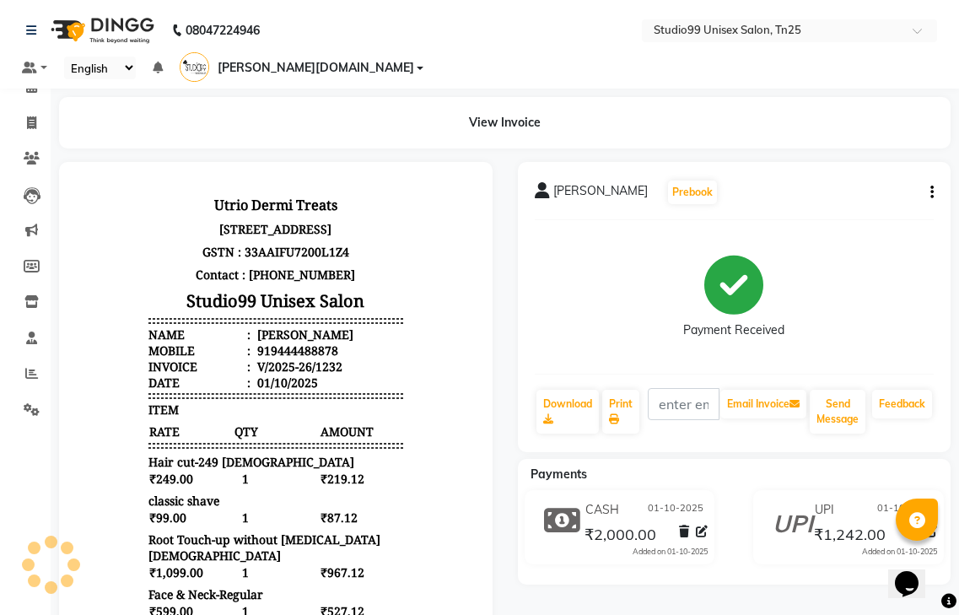
scroll to position [13, 0]
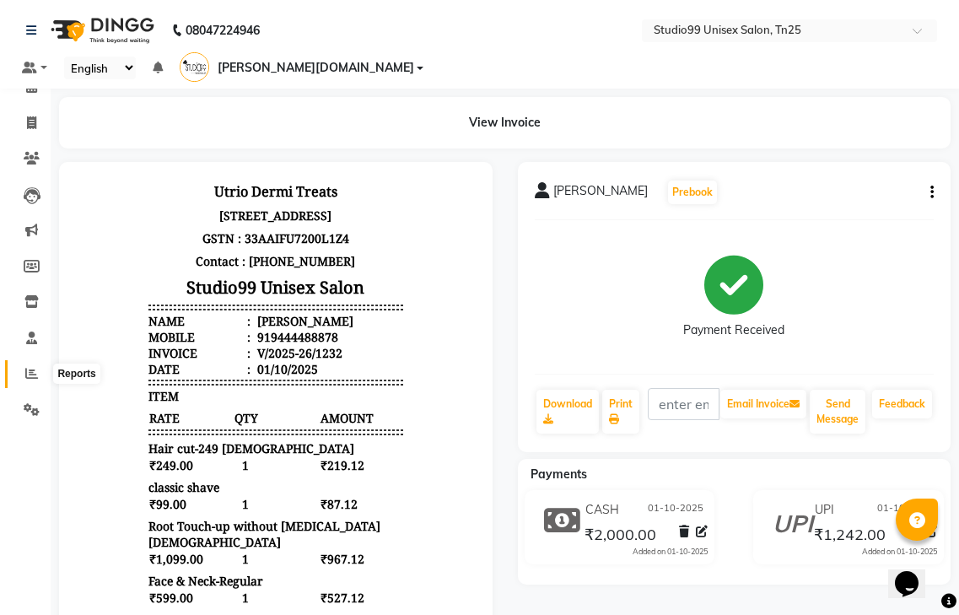
click at [28, 369] on icon at bounding box center [31, 373] width 13 height 13
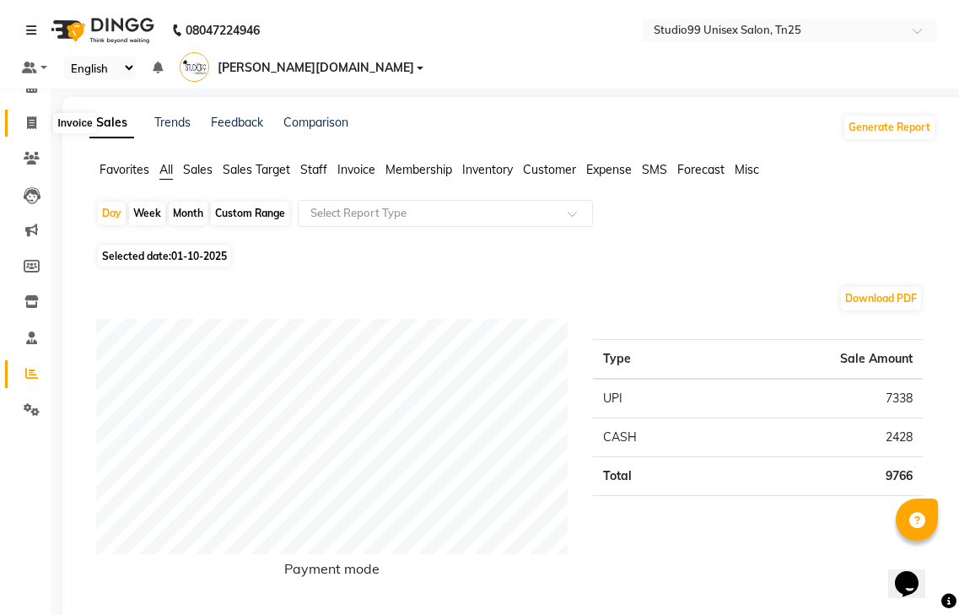
click at [24, 124] on span at bounding box center [32, 123] width 30 height 19
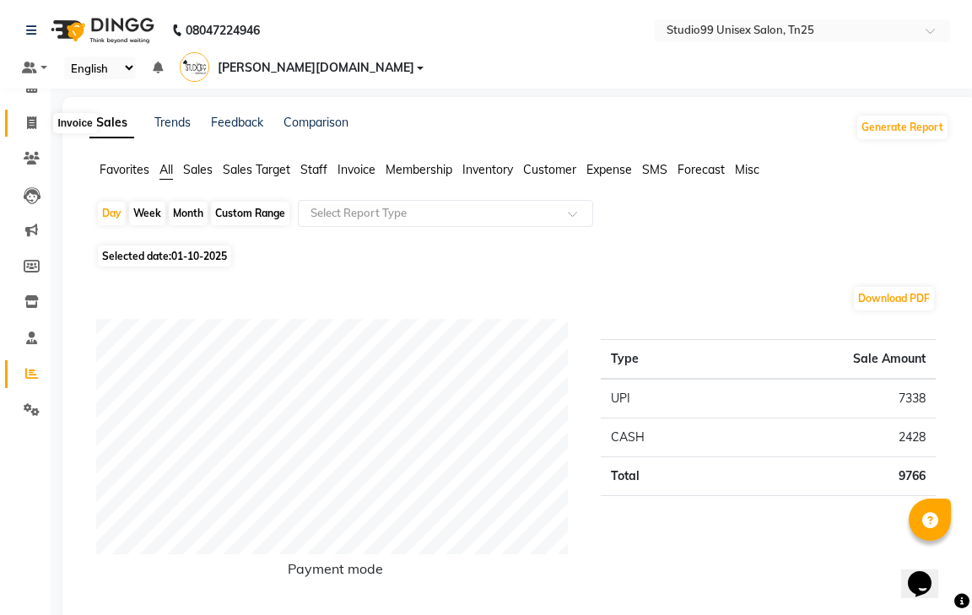
select select "service"
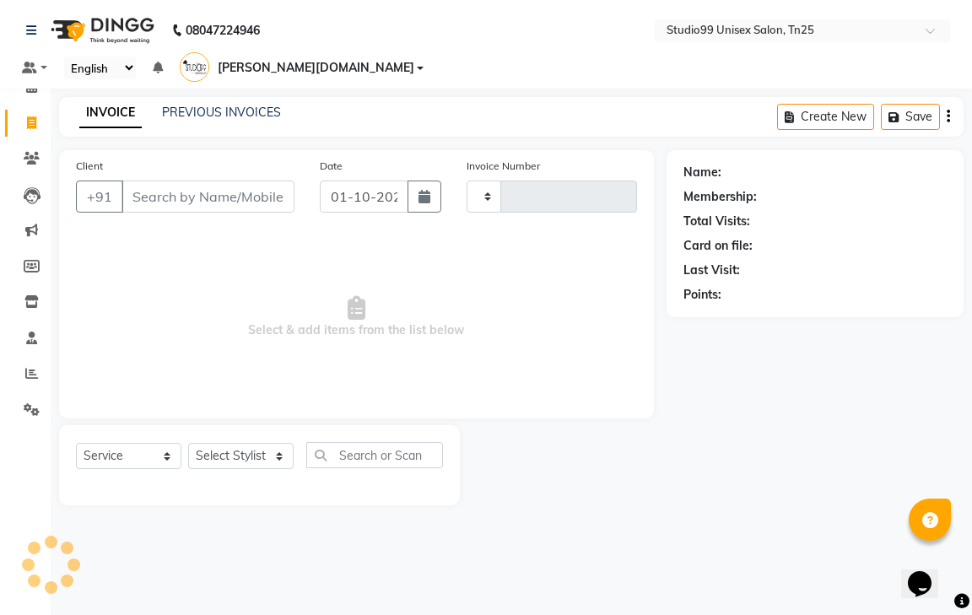
type input "1233"
select select "8331"
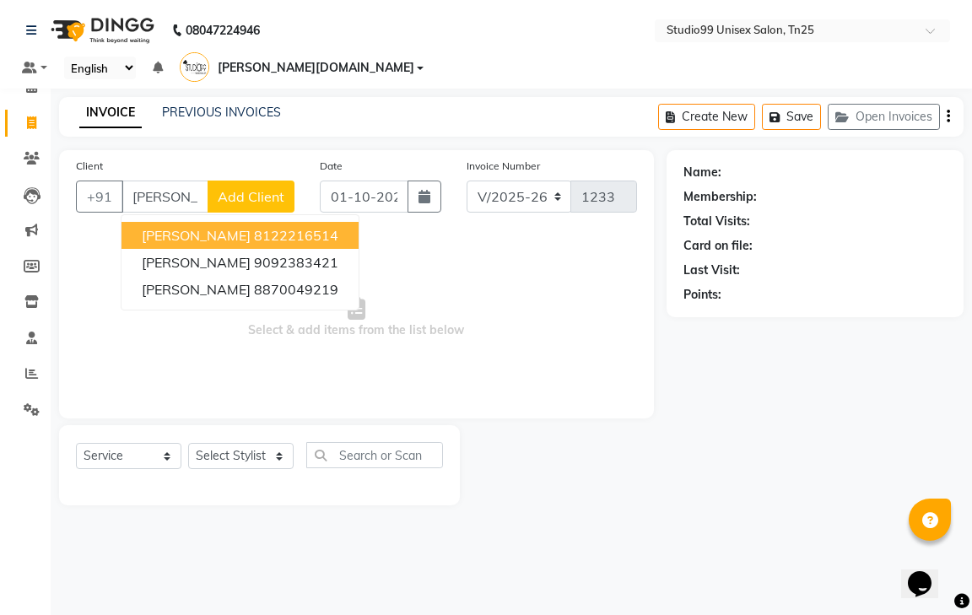
click at [285, 222] on button "[PERSON_NAME] 8122216514" at bounding box center [239, 235] width 237 height 27
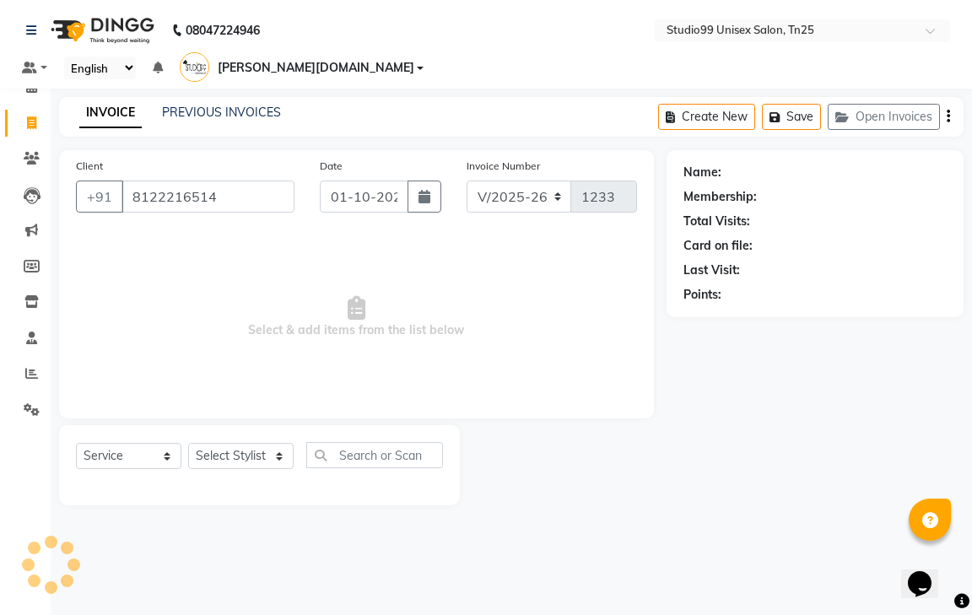
type input "8122216514"
select select "1: Object"
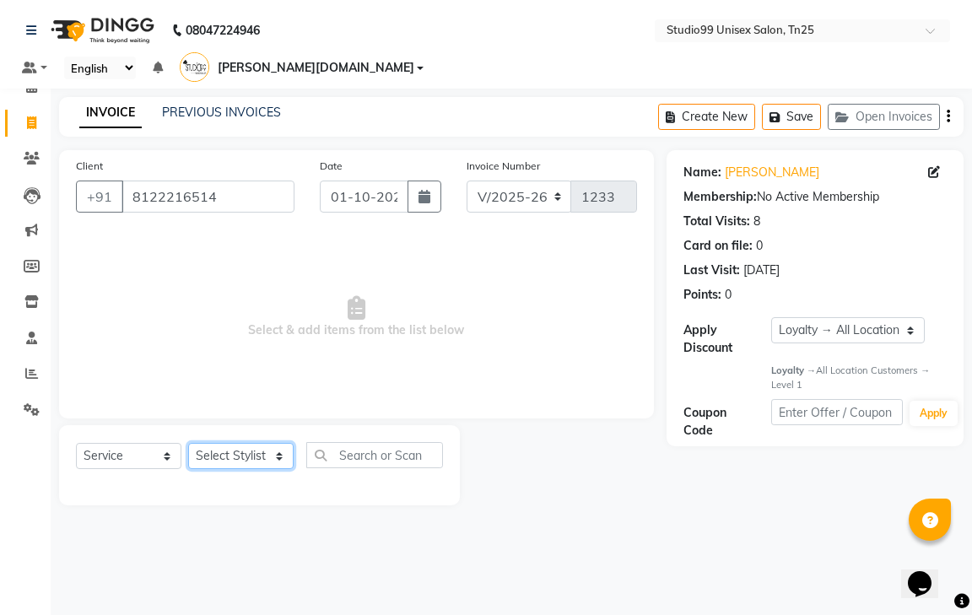
click at [260, 443] on select "Select Stylist gendral [PERSON_NAME] jaya priya kothai TK [DATE] sanjay santhos…" at bounding box center [240, 456] width 105 height 26
select select "80757"
click at [188, 443] on select "Select Stylist gendral [PERSON_NAME] jaya priya kothai TK [DATE] sanjay santhos…" at bounding box center [240, 456] width 105 height 26
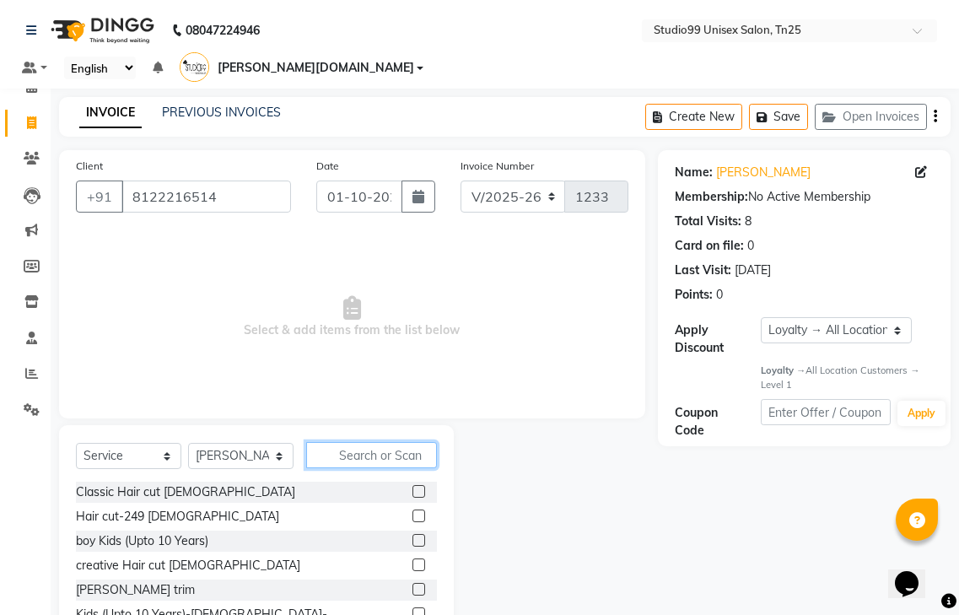
click at [355, 442] on input "text" at bounding box center [371, 455] width 131 height 26
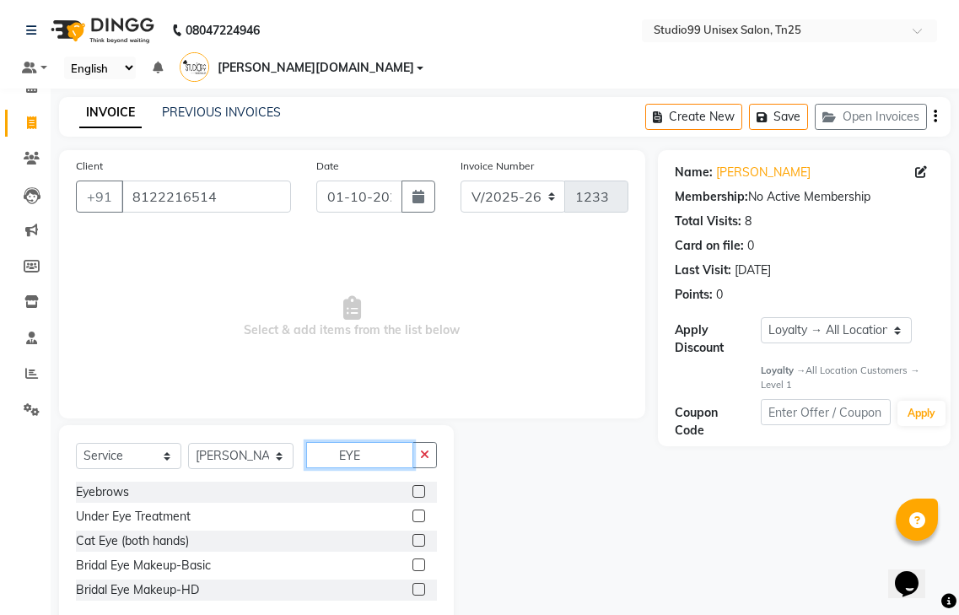
type input "EYE"
drag, startPoint x: 417, startPoint y: 464, endPoint x: 434, endPoint y: 443, distance: 27.0
click at [419, 485] on label at bounding box center [418, 491] width 13 height 13
click at [419, 487] on input "checkbox" at bounding box center [417, 492] width 11 height 11
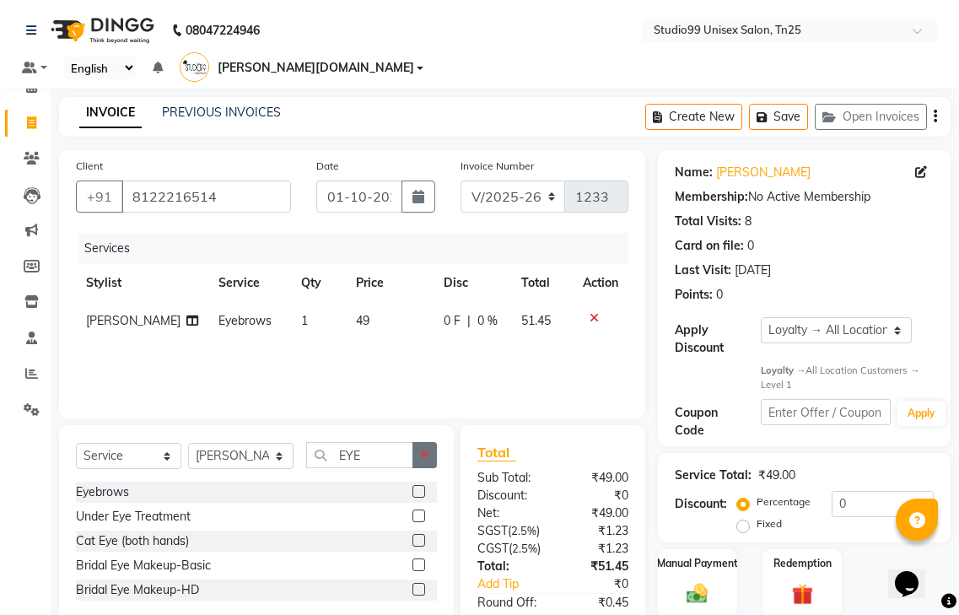
checkbox input "false"
click at [428, 449] on icon "button" at bounding box center [424, 455] width 9 height 12
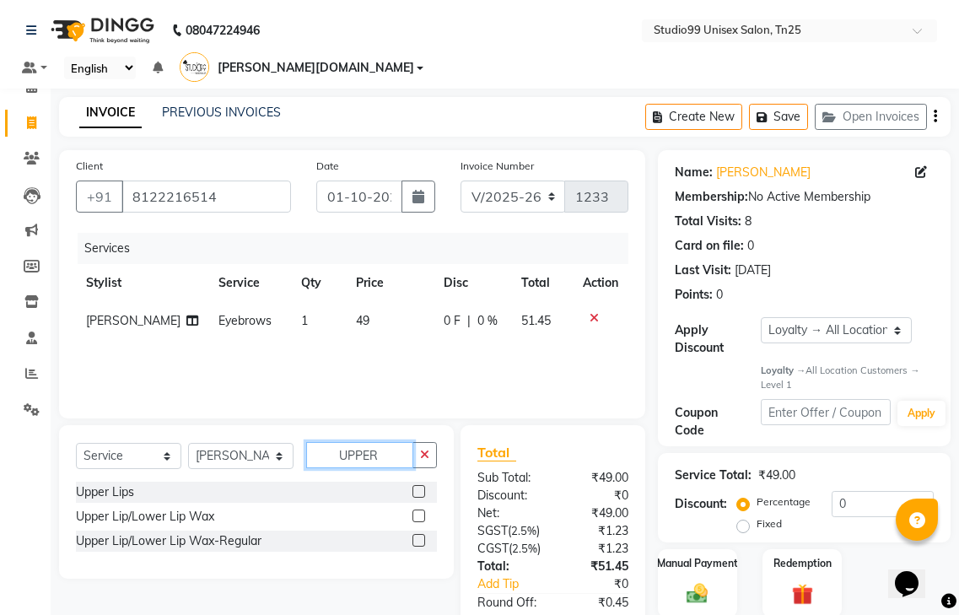
type input "UPPER"
drag, startPoint x: 417, startPoint y: 466, endPoint x: 435, endPoint y: 462, distance: 18.0
click at [419, 485] on label at bounding box center [418, 491] width 13 height 13
click at [419, 487] on input "checkbox" at bounding box center [417, 492] width 11 height 11
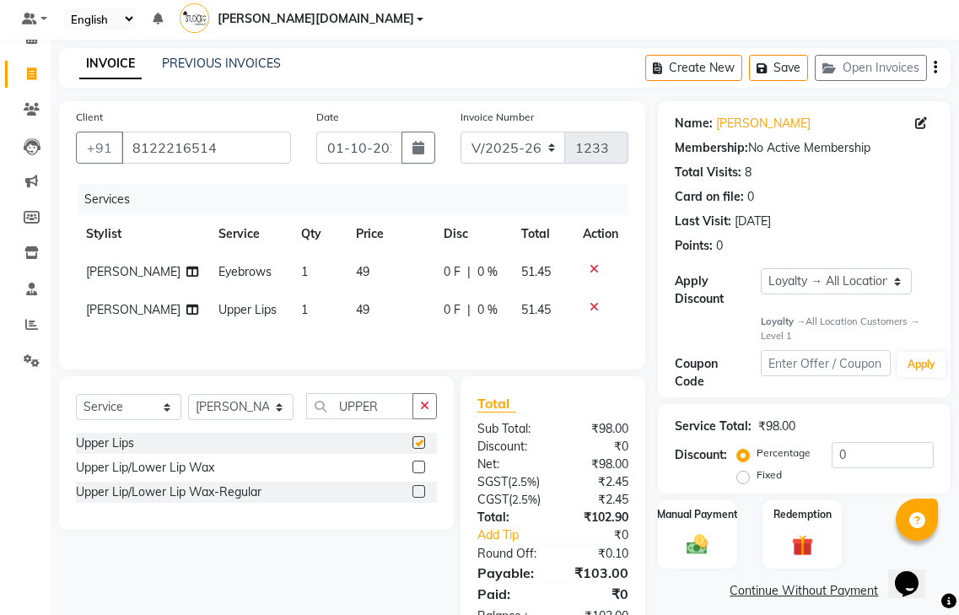
checkbox input "false"
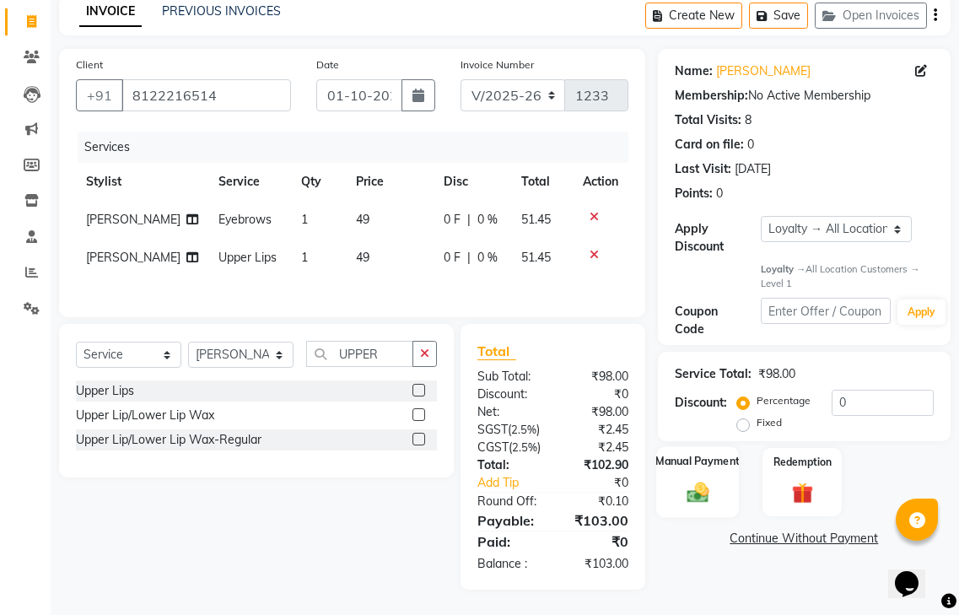
click at [693, 480] on img at bounding box center [697, 492] width 35 height 25
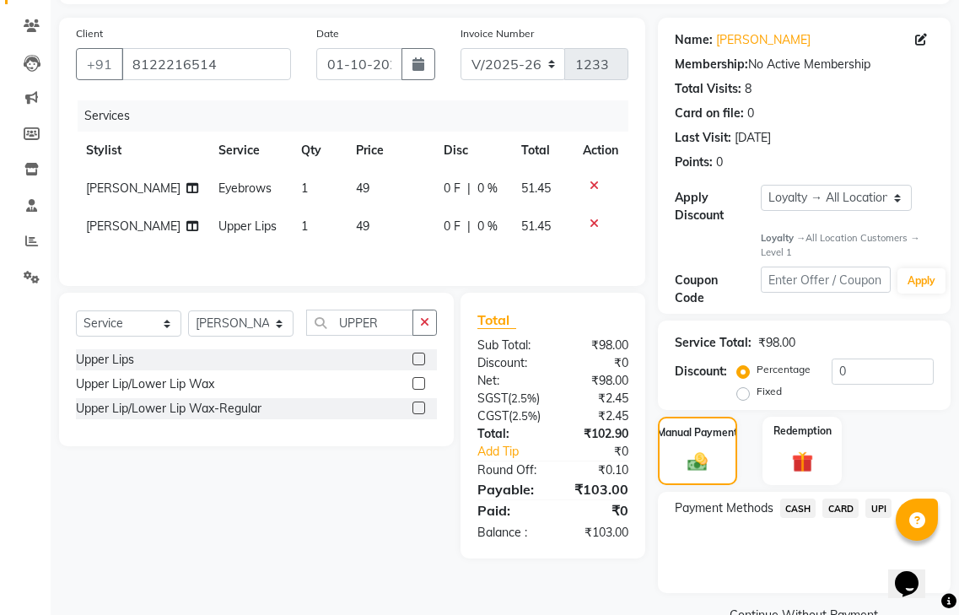
scroll to position [147, 0]
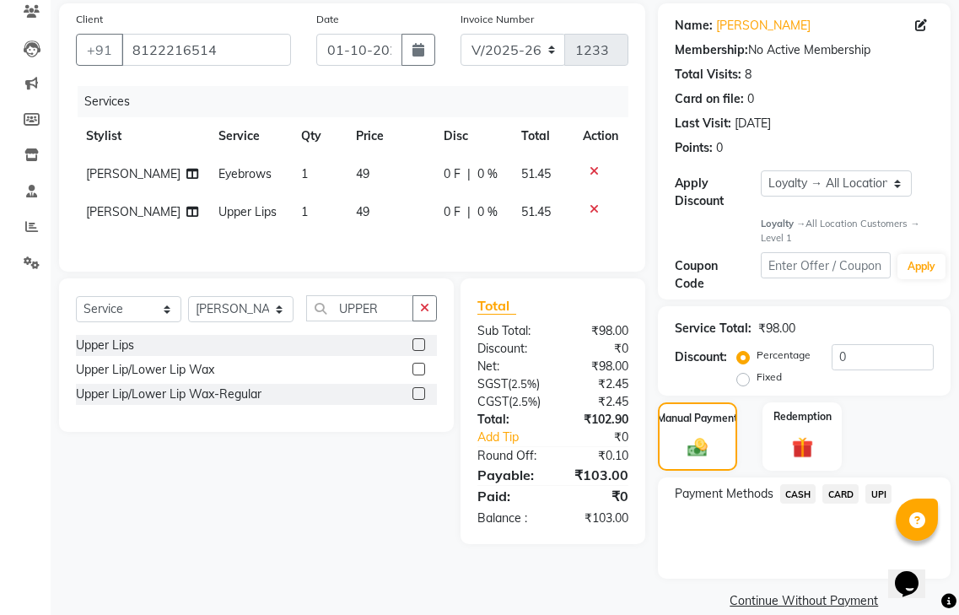
click at [870, 484] on span "UPI" at bounding box center [878, 493] width 26 height 19
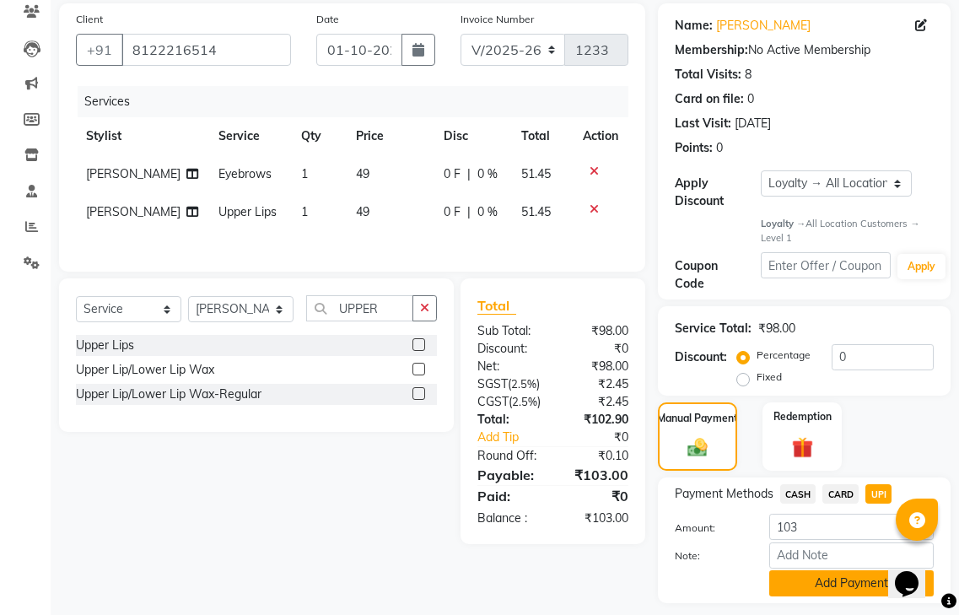
click at [807, 570] on button "Add Payment" at bounding box center [851, 583] width 164 height 26
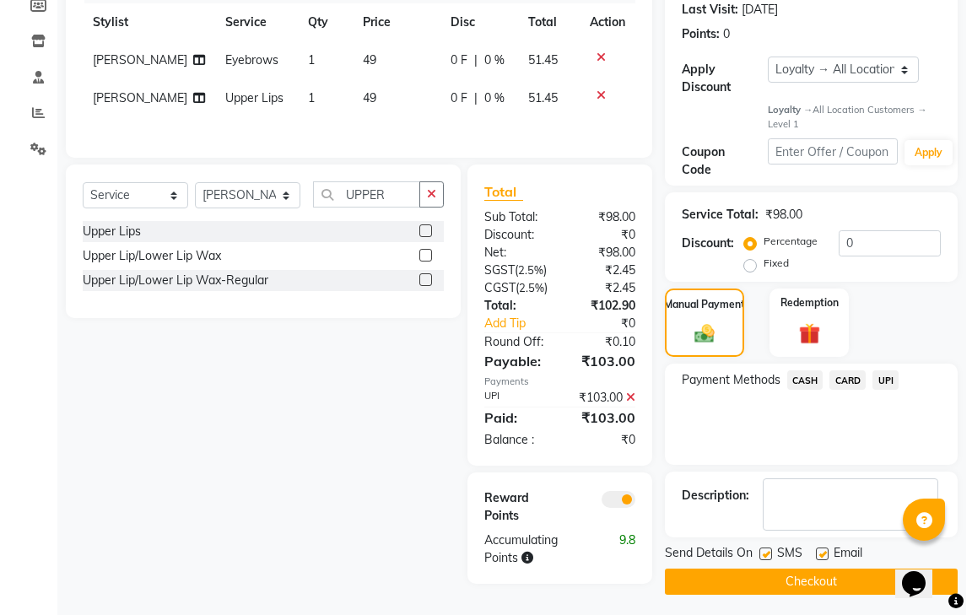
scroll to position [269, 0]
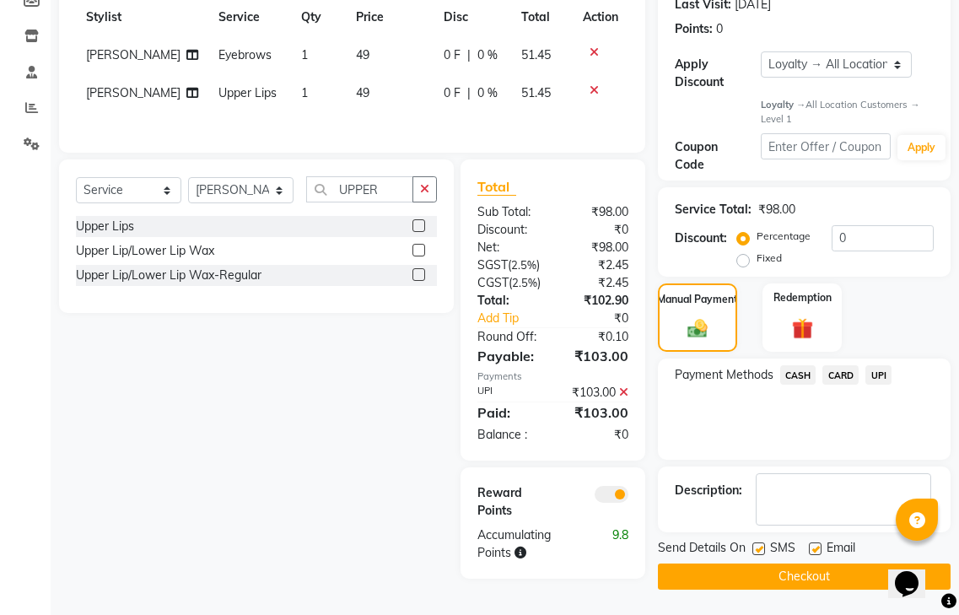
click at [609, 503] on span at bounding box center [612, 494] width 34 height 17
click at [628, 497] on input "checkbox" at bounding box center [628, 497] width 0 height 0
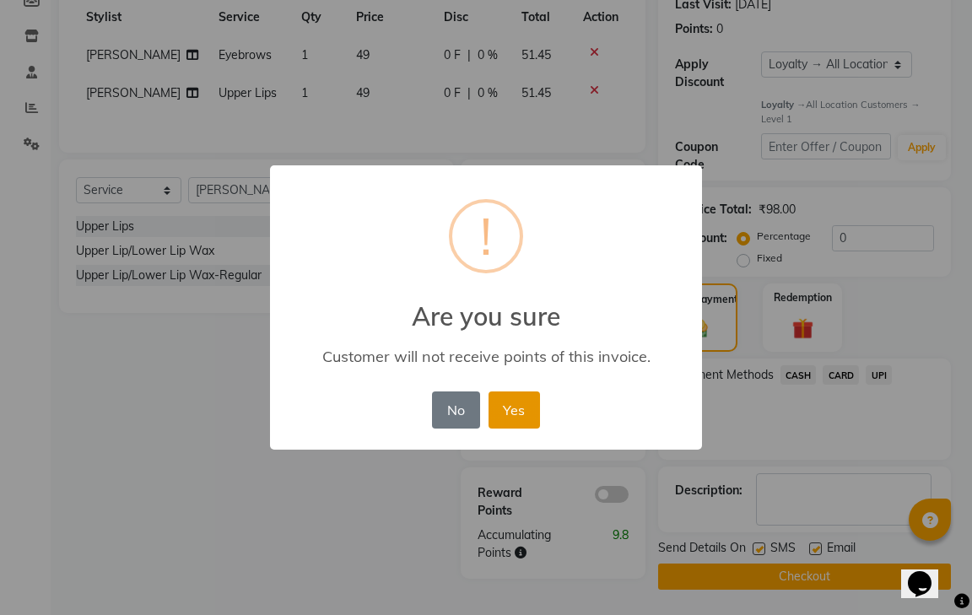
click at [517, 414] on button "Yes" at bounding box center [513, 409] width 51 height 37
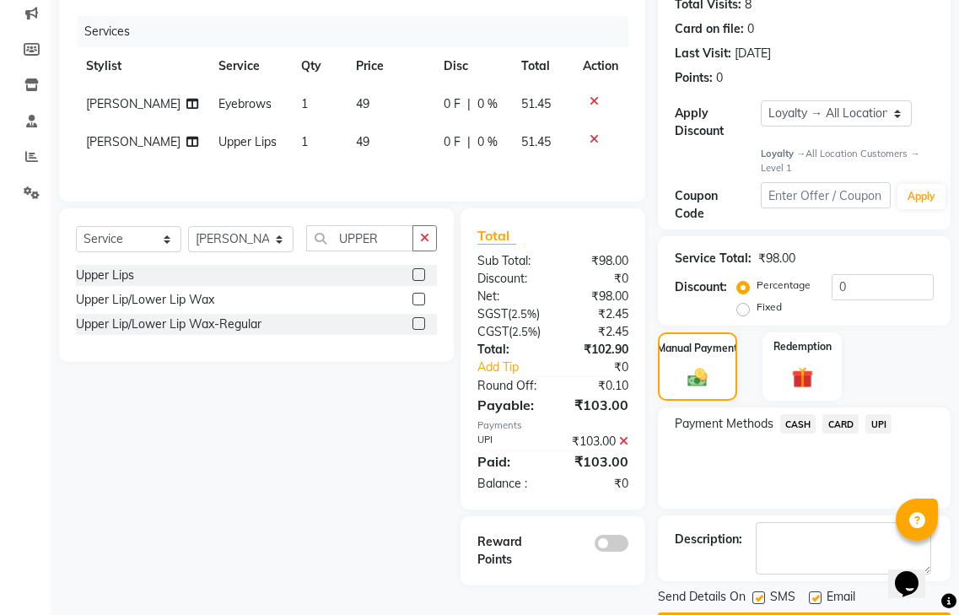
scroll to position [242, 0]
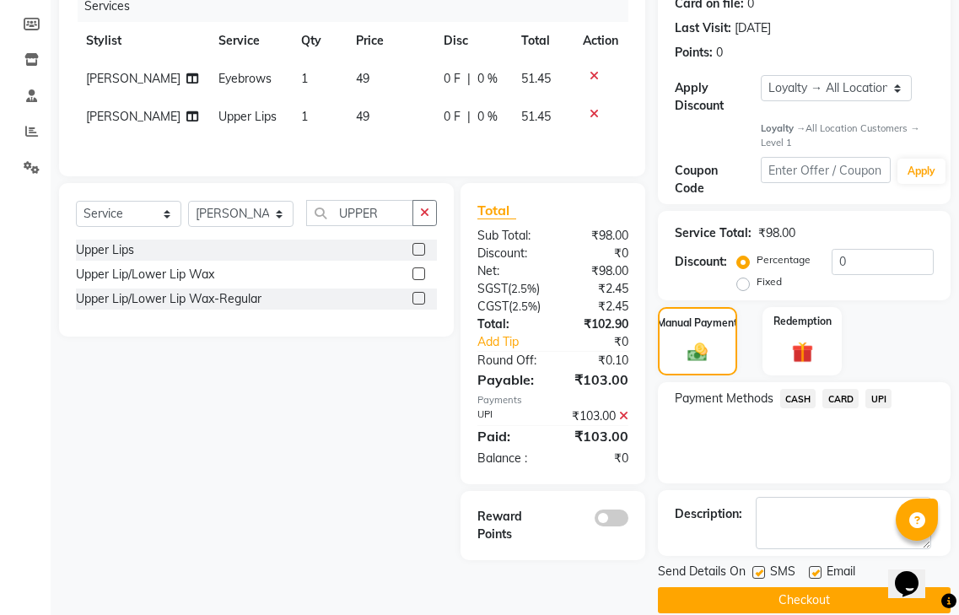
click at [697, 587] on button "Checkout" at bounding box center [804, 600] width 293 height 26
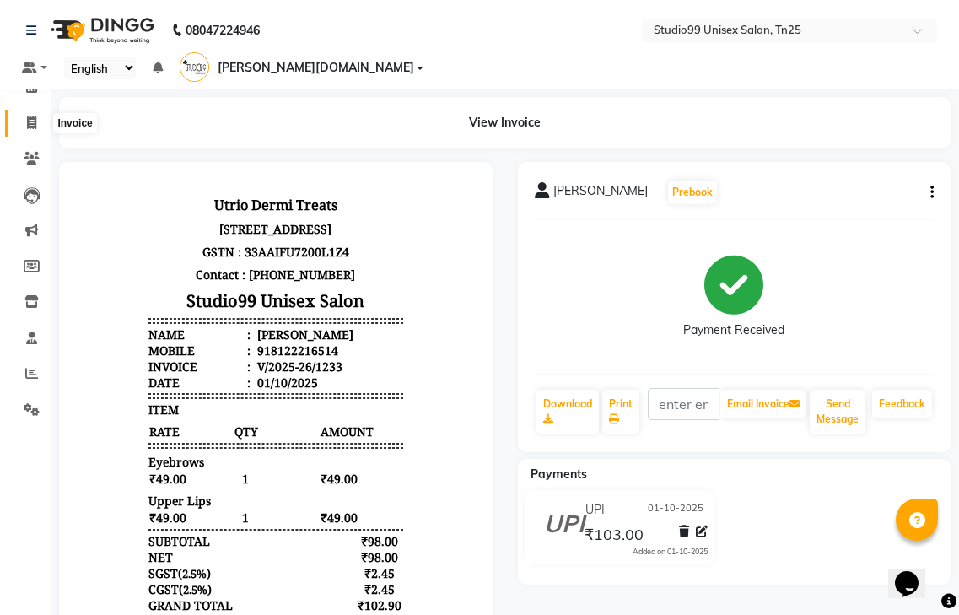
click at [39, 119] on span at bounding box center [32, 123] width 30 height 19
select select "service"
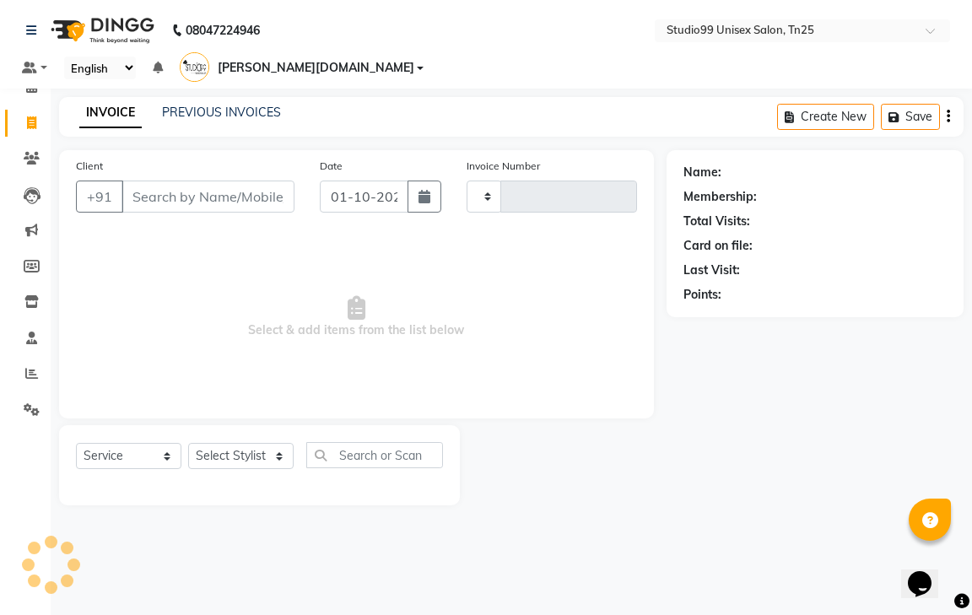
type input "1234"
select select "8331"
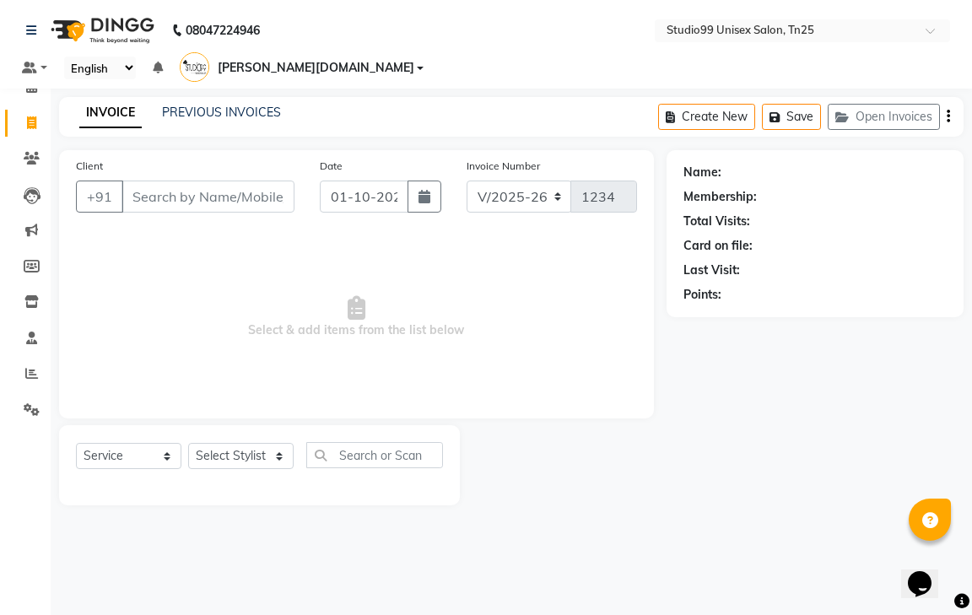
click at [196, 180] on input "Client" at bounding box center [207, 196] width 173 height 32
click at [211, 184] on input "Client" at bounding box center [207, 196] width 173 height 32
click at [130, 180] on input "Client" at bounding box center [207, 196] width 173 height 32
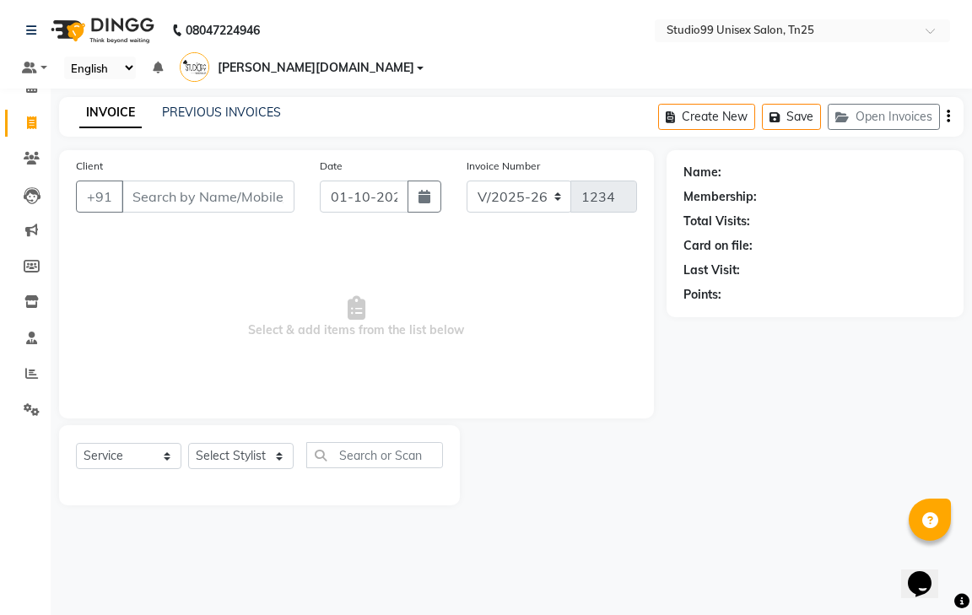
click at [185, 180] on input "Client" at bounding box center [207, 196] width 173 height 32
click at [801, 104] on button "Save" at bounding box center [791, 117] width 59 height 26
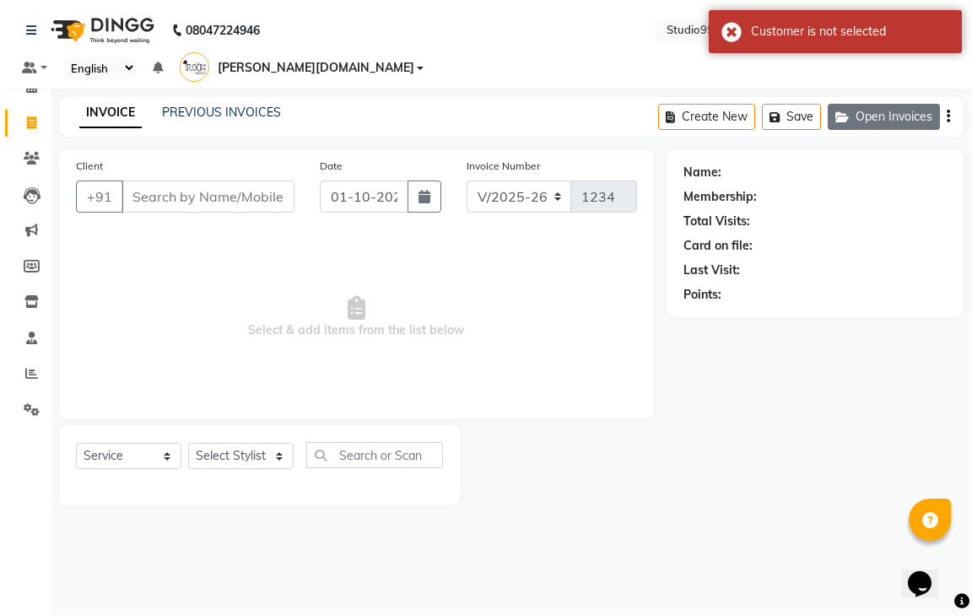
click at [900, 104] on button "Open Invoices" at bounding box center [883, 117] width 112 height 26
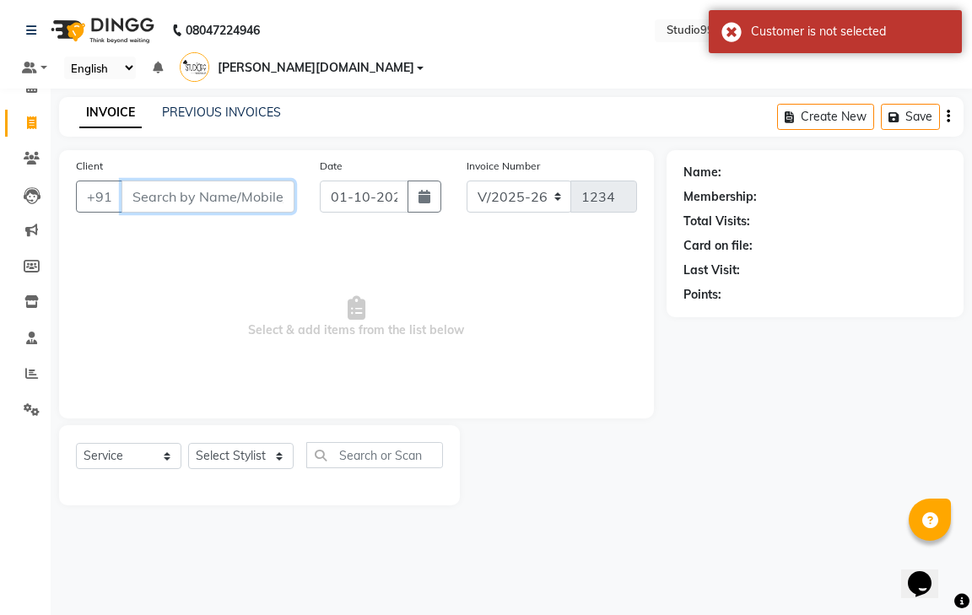
click at [240, 183] on input "Client" at bounding box center [207, 196] width 173 height 32
click at [247, 180] on input "Client" at bounding box center [207, 196] width 173 height 32
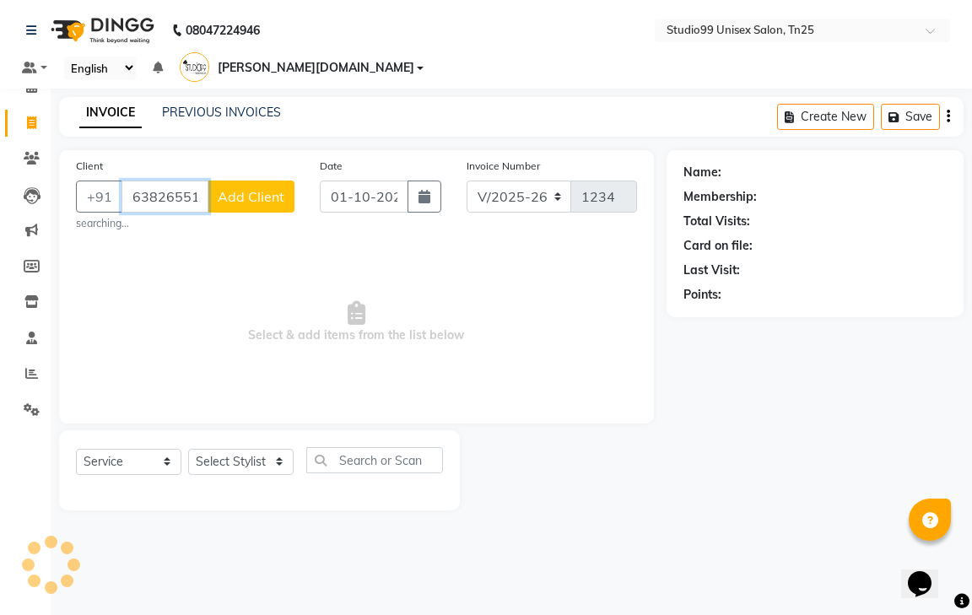
type input "6382655151"
click at [234, 188] on span "Add Client" at bounding box center [251, 196] width 67 height 17
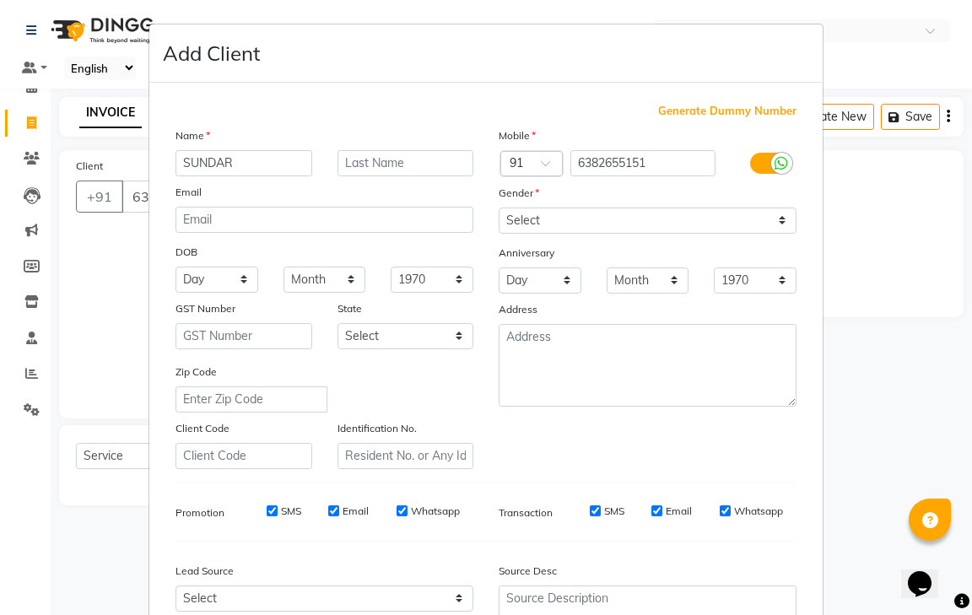
type input "SUNDAR"
click at [641, 216] on select "Select [DEMOGRAPHIC_DATA] [DEMOGRAPHIC_DATA] Other Prefer Not To Say" at bounding box center [647, 220] width 298 height 26
select select "[DEMOGRAPHIC_DATA]"
click at [498, 207] on select "Select [DEMOGRAPHIC_DATA] [DEMOGRAPHIC_DATA] Other Prefer Not To Say" at bounding box center [647, 220] width 298 height 26
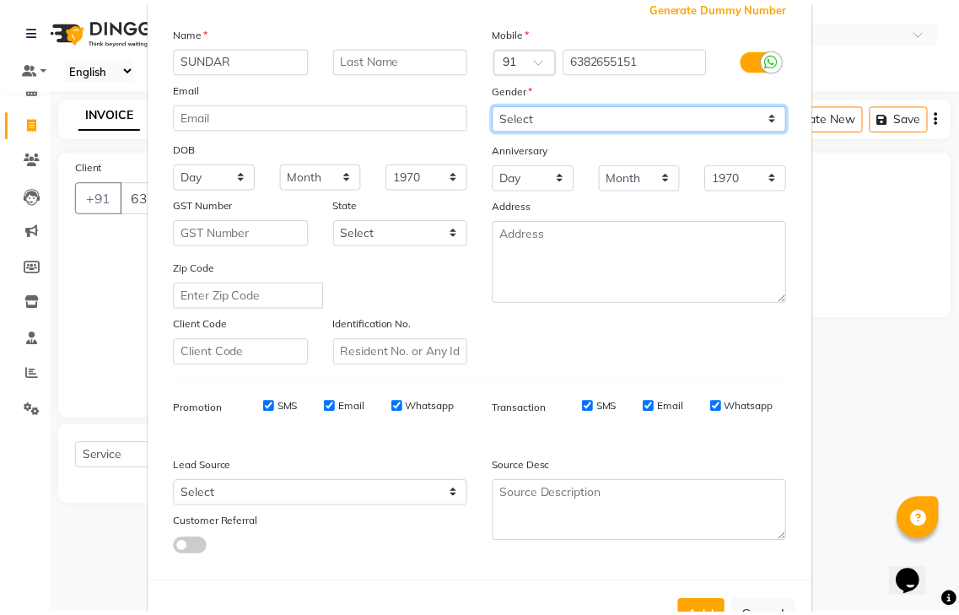
scroll to position [164, 0]
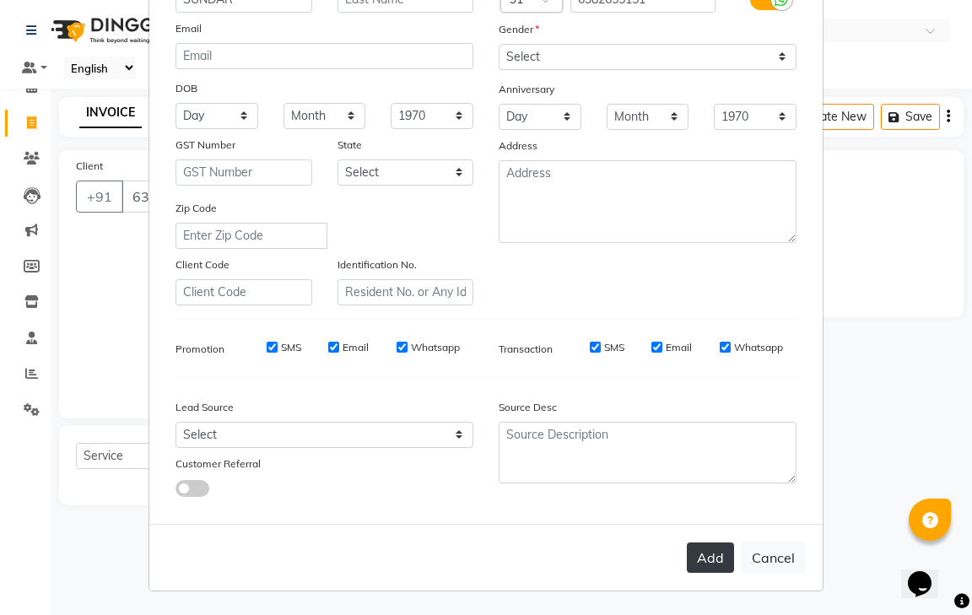
click at [690, 562] on button "Add" at bounding box center [710, 557] width 47 height 30
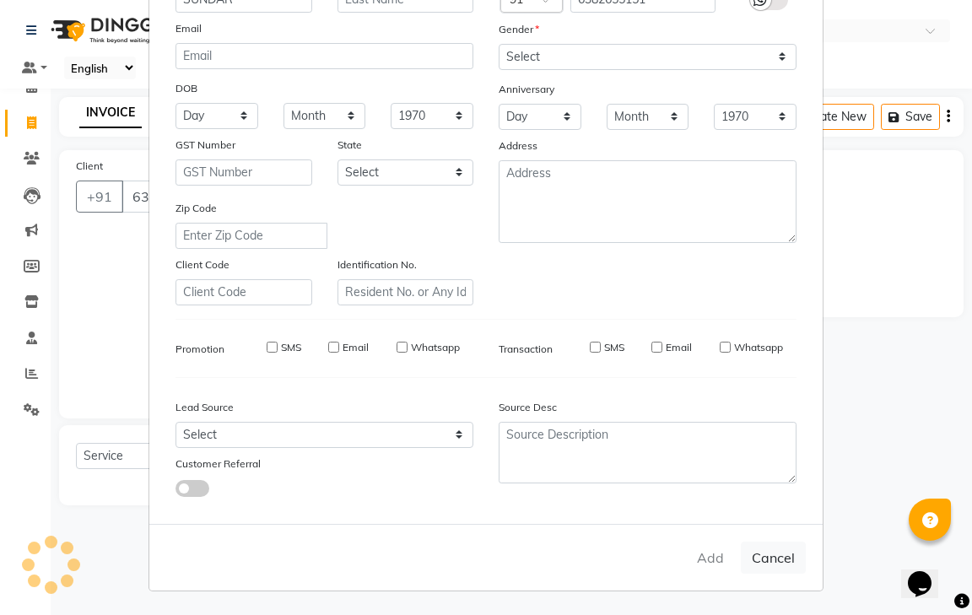
select select
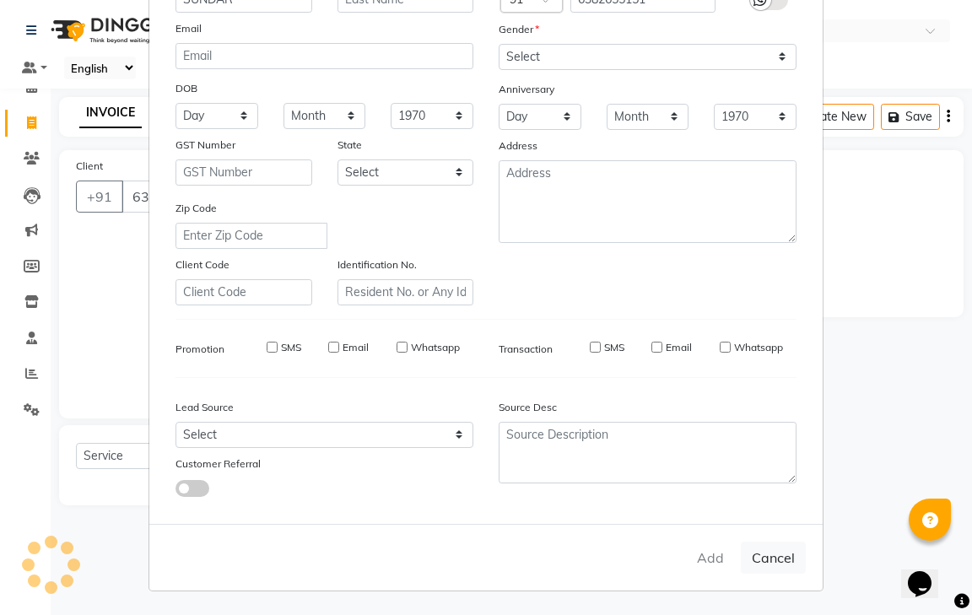
select select
checkbox input "false"
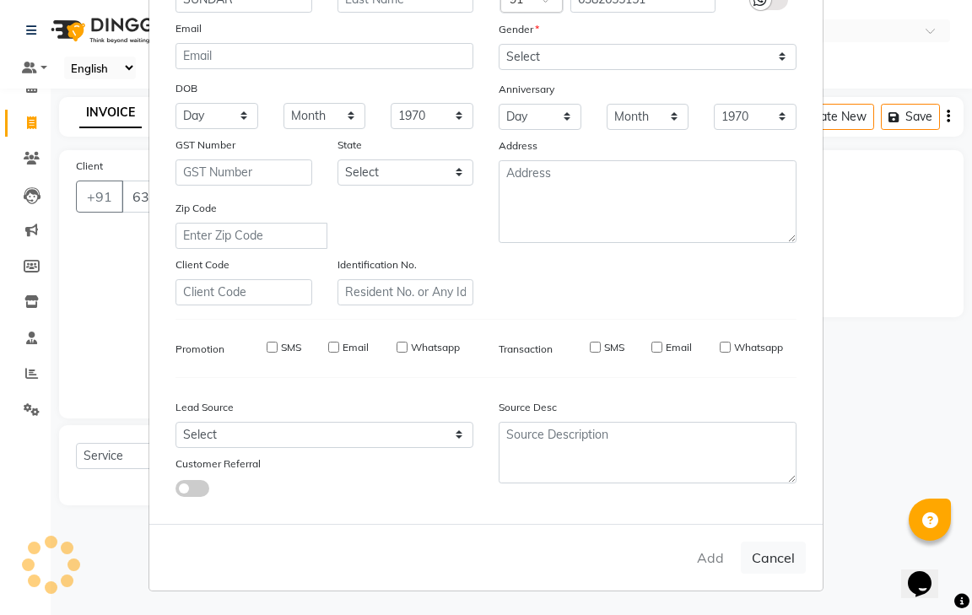
checkbox input "false"
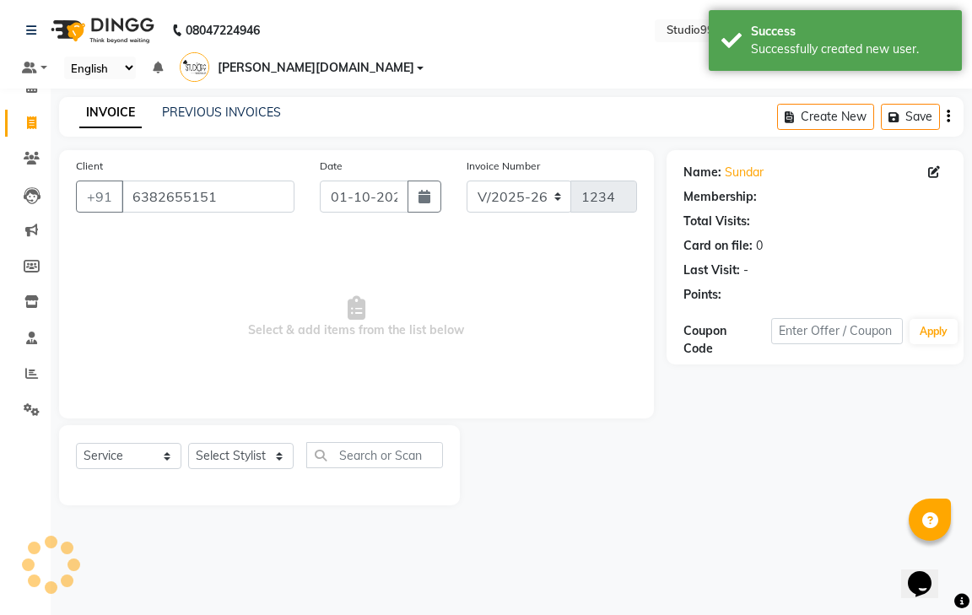
select select "1: Object"
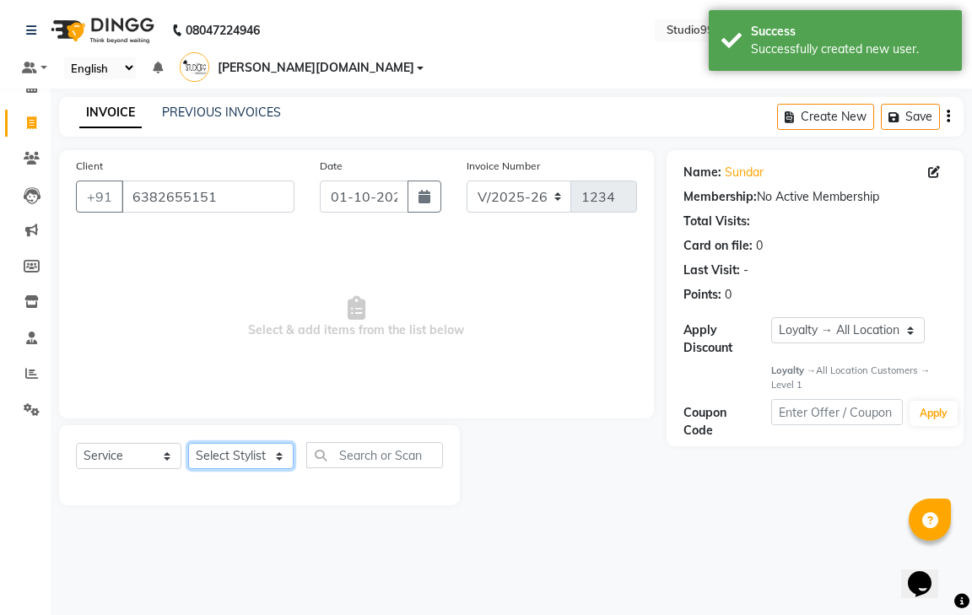
click at [266, 443] on select "Select Stylist gendral [PERSON_NAME] jaya priya kothai TK [DATE] sanjay santhos…" at bounding box center [240, 456] width 105 height 26
select select "80761"
click at [188, 443] on select "Select Stylist gendral [PERSON_NAME] jaya priya kothai TK [DATE] sanjay santhos…" at bounding box center [240, 456] width 105 height 26
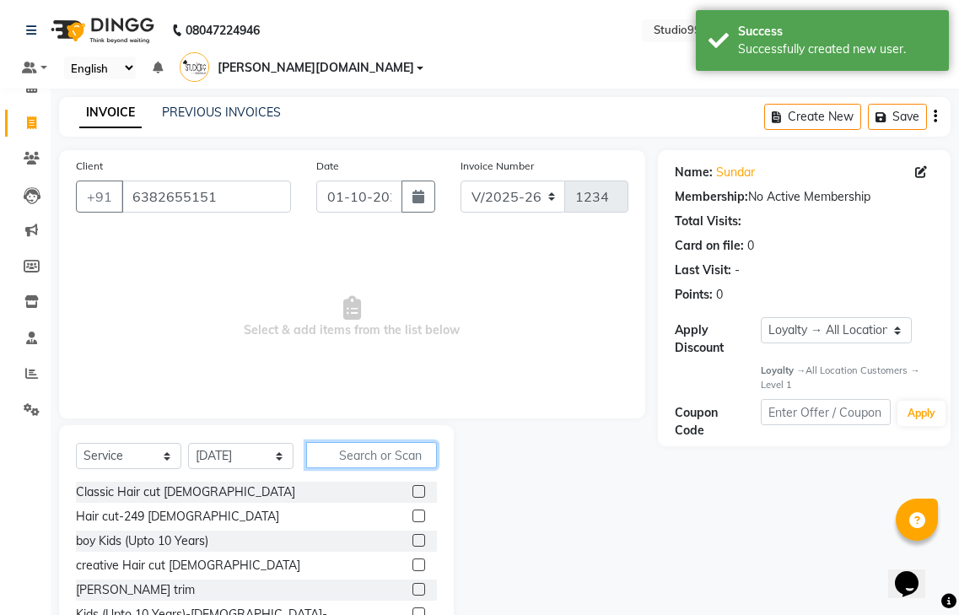
click at [374, 442] on input "text" at bounding box center [371, 455] width 131 height 26
click at [412, 509] on label at bounding box center [418, 515] width 13 height 13
click at [412, 511] on input "checkbox" at bounding box center [417, 516] width 11 height 11
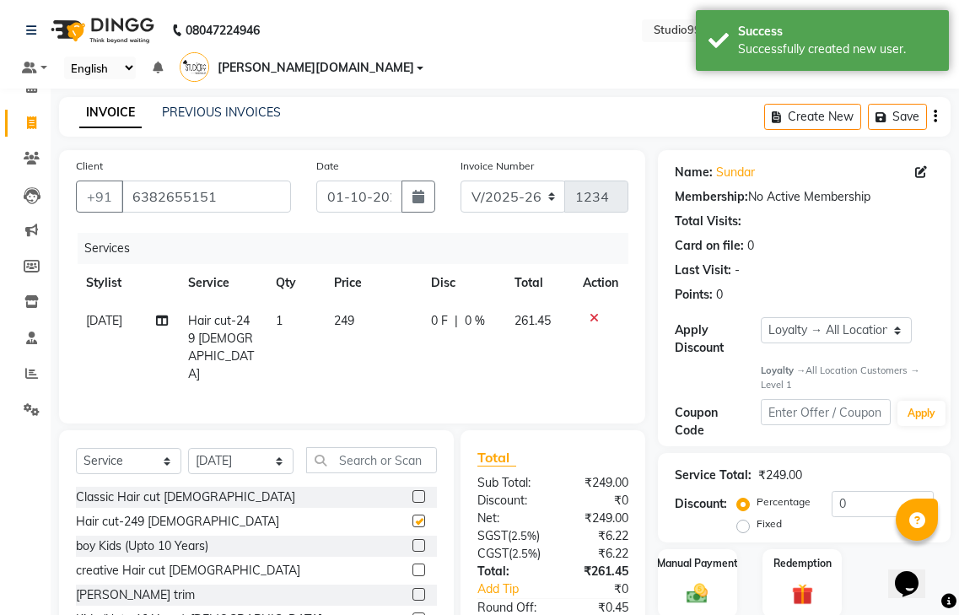
checkbox input "false"
click at [361, 447] on input "text" at bounding box center [371, 460] width 131 height 26
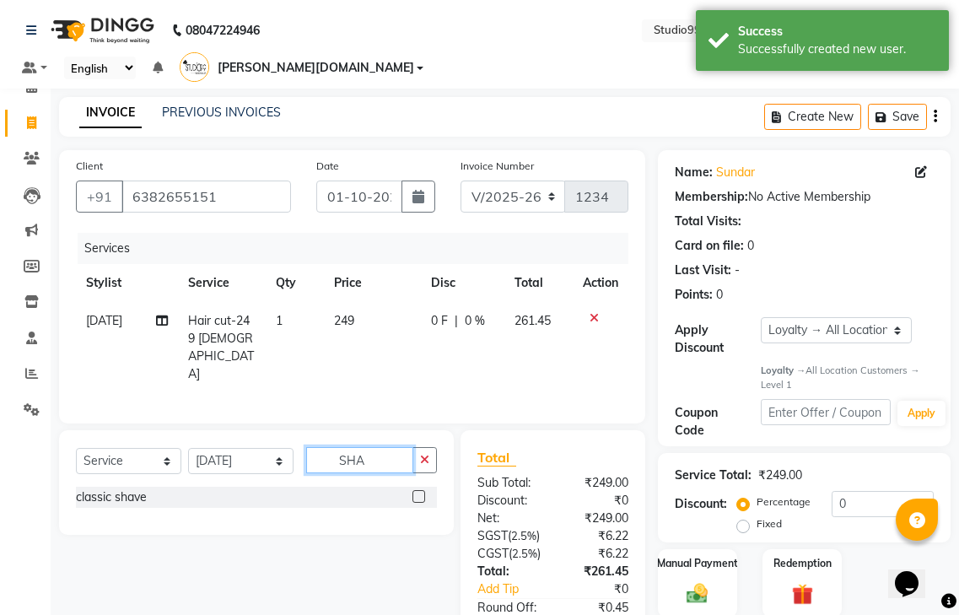
type input "SHA"
click at [421, 490] on label at bounding box center [418, 496] width 13 height 13
click at [421, 492] on input "checkbox" at bounding box center [417, 497] width 11 height 11
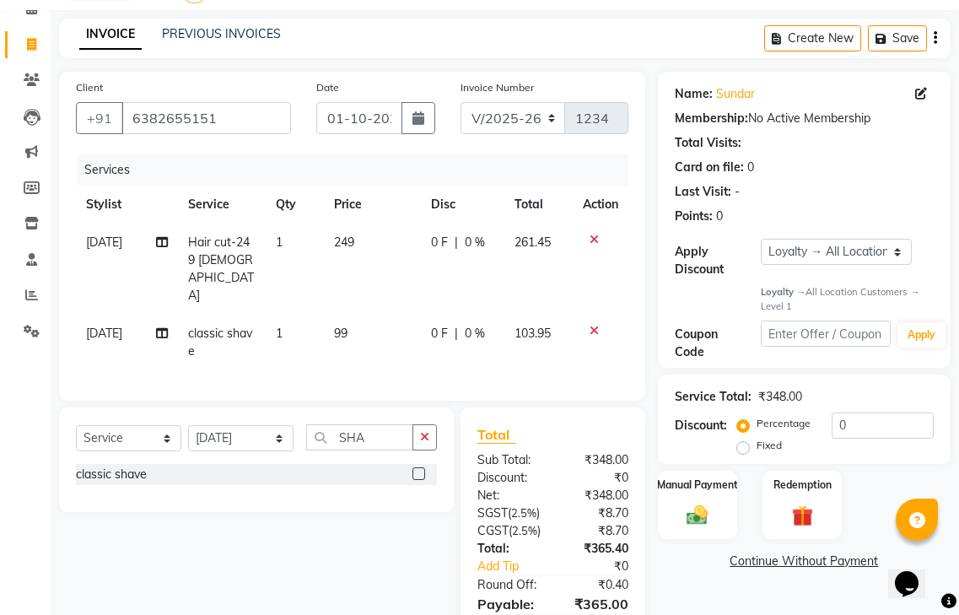
scroll to position [151, 0]
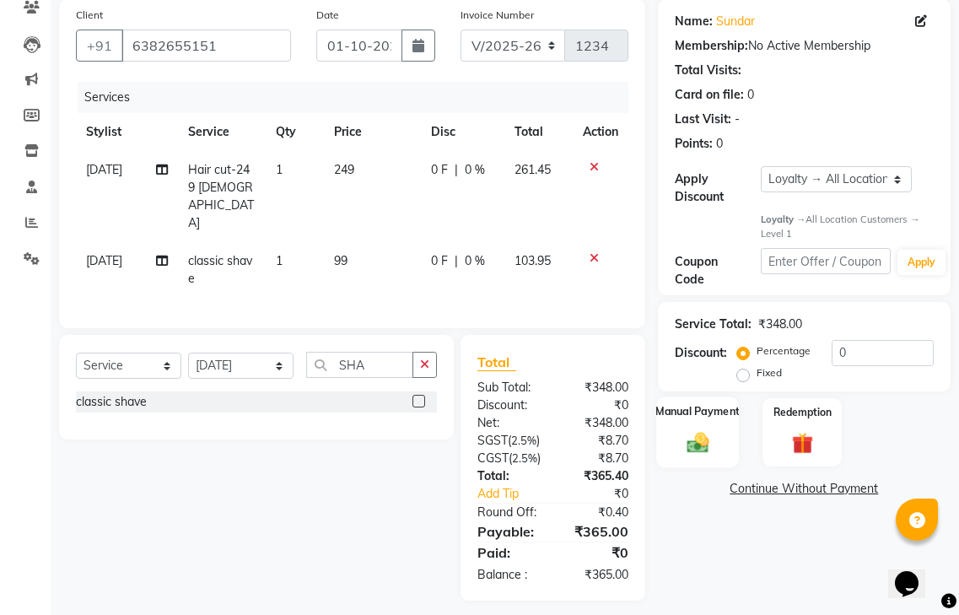
click at [685, 430] on img at bounding box center [697, 442] width 35 height 25
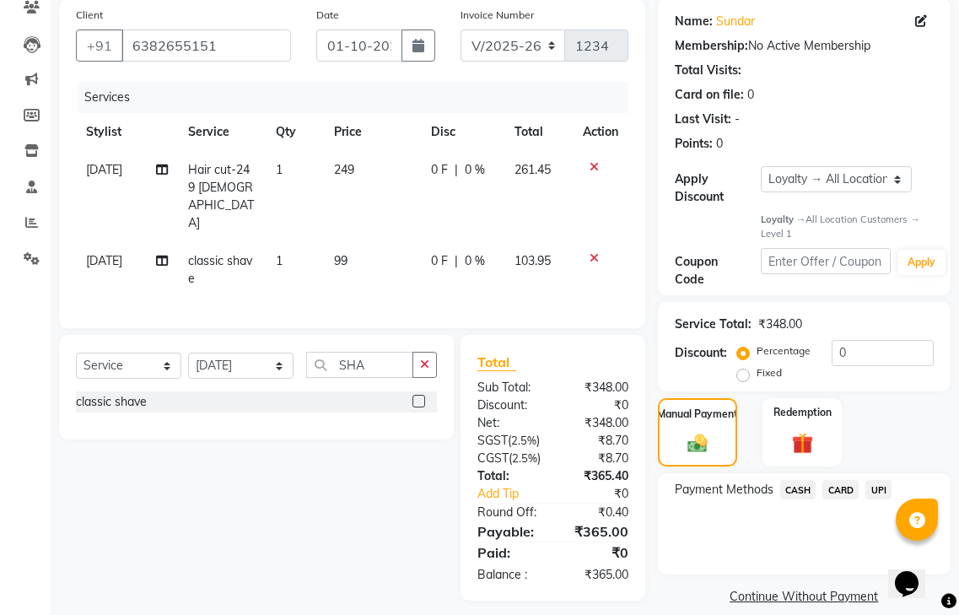
click at [882, 480] on span "UPI" at bounding box center [878, 489] width 26 height 19
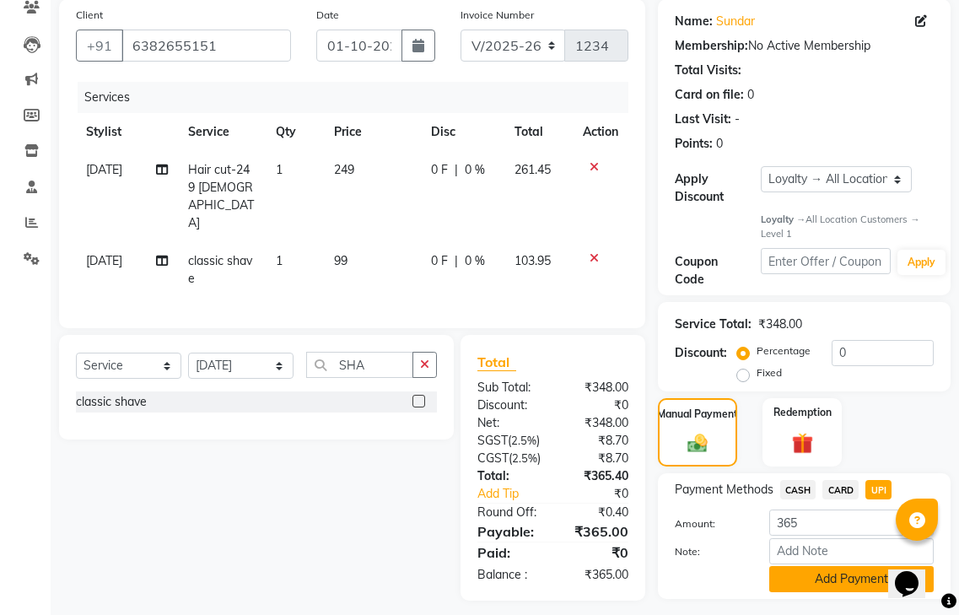
click at [800, 566] on button "Add Payment" at bounding box center [851, 579] width 164 height 26
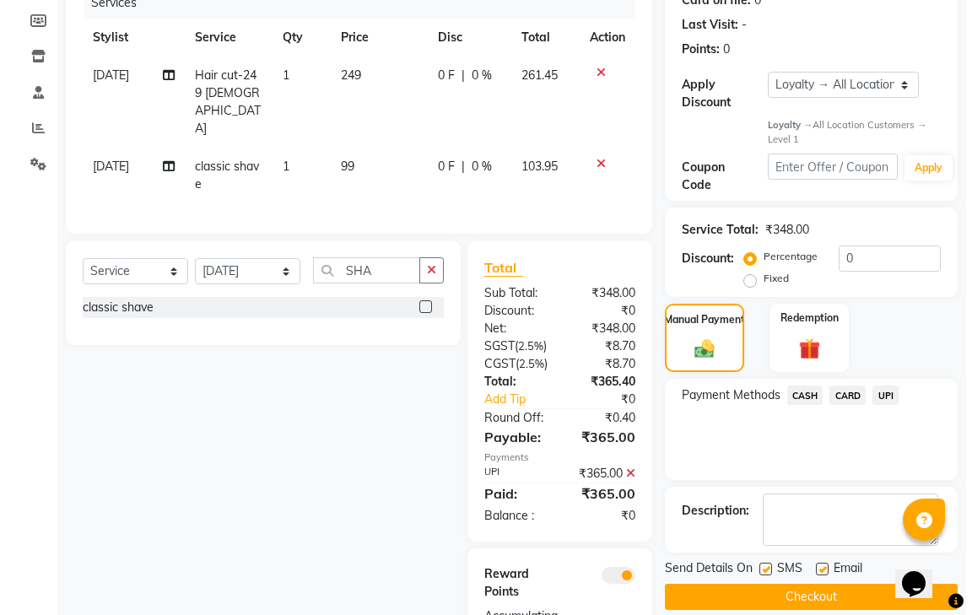
scroll to position [322, 0]
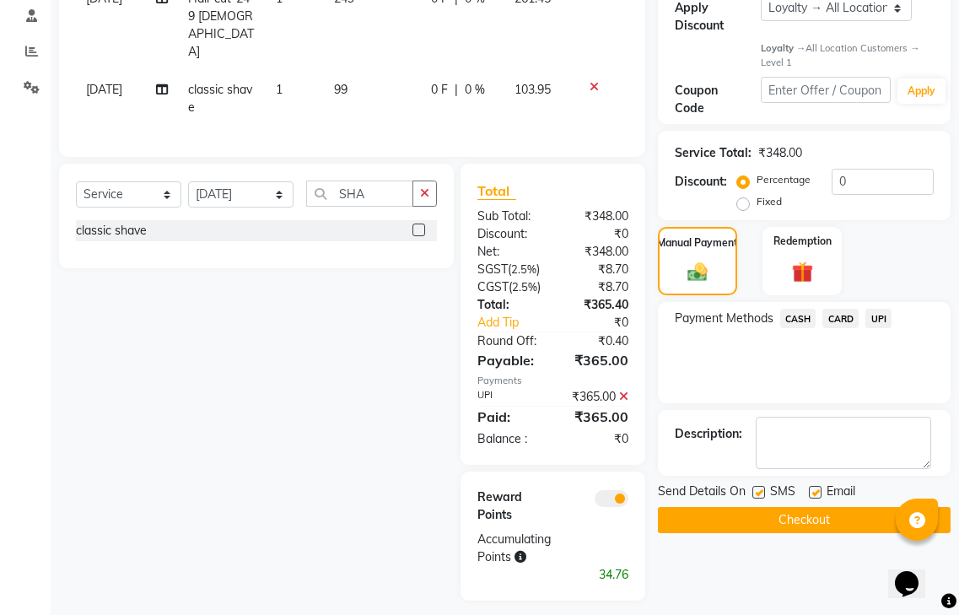
click at [617, 490] on span at bounding box center [612, 498] width 34 height 17
click at [628, 501] on input "checkbox" at bounding box center [628, 501] width 0 height 0
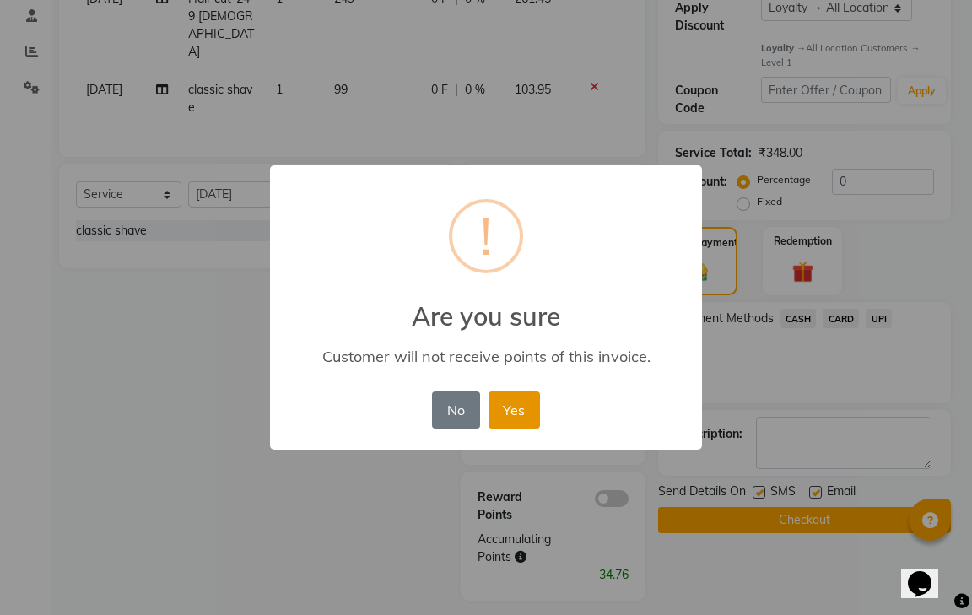
click at [518, 407] on button "Yes" at bounding box center [513, 409] width 51 height 37
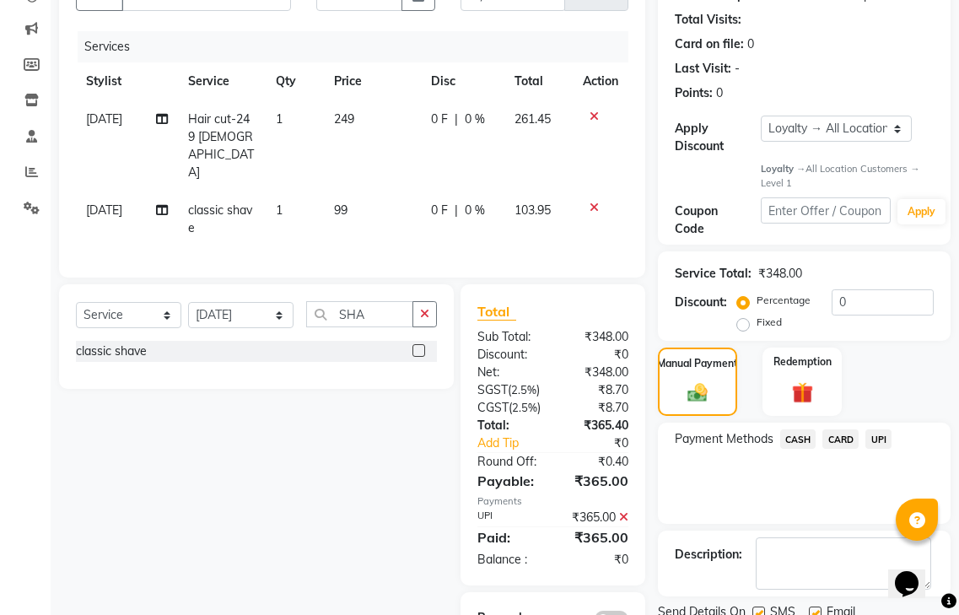
scroll to position [262, 0]
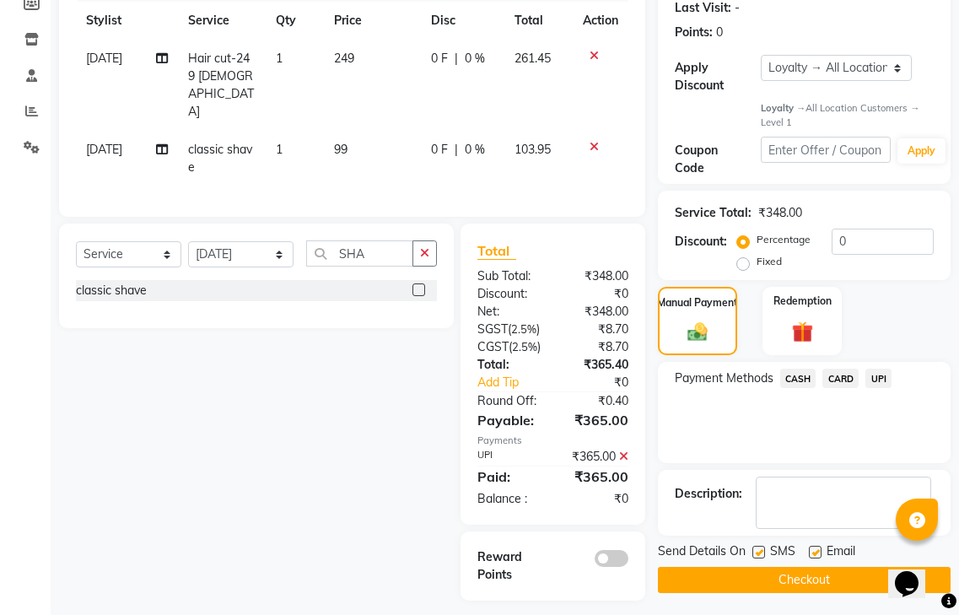
click at [776, 567] on button "Checkout" at bounding box center [804, 580] width 293 height 26
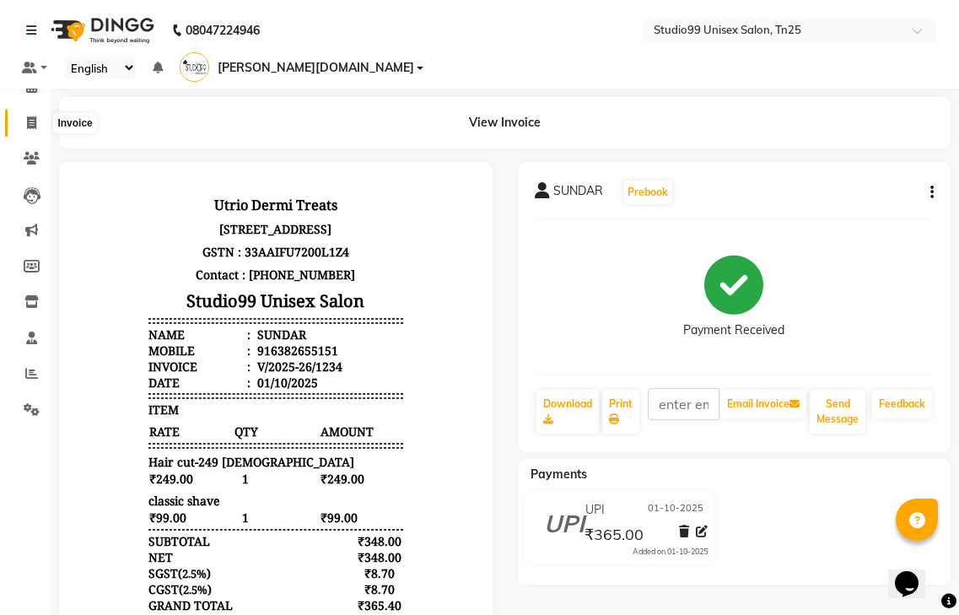
click at [34, 118] on icon at bounding box center [31, 122] width 9 height 13
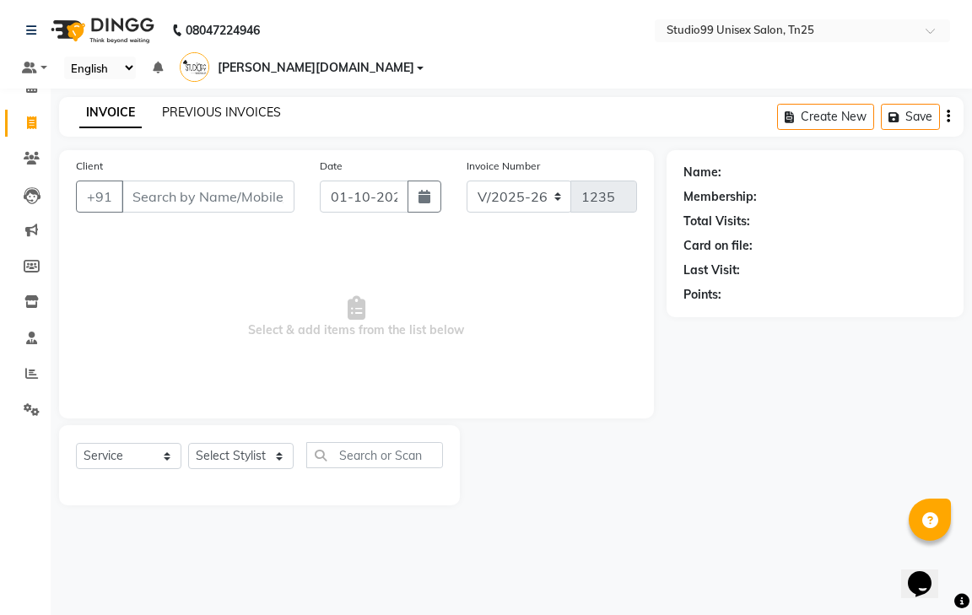
click at [218, 105] on link "PREVIOUS INVOICES" at bounding box center [221, 112] width 119 height 15
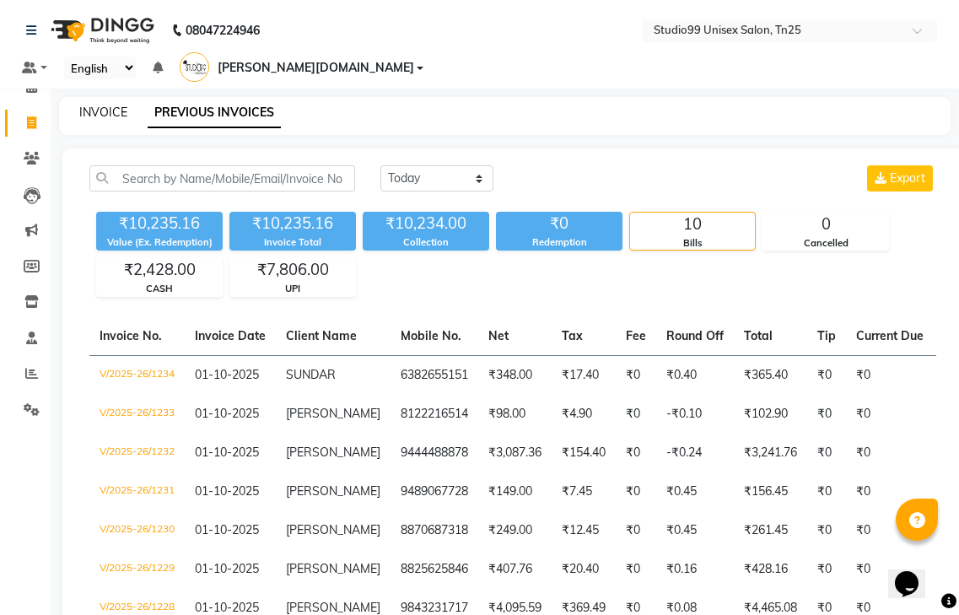
click at [91, 105] on link "INVOICE" at bounding box center [103, 112] width 48 height 15
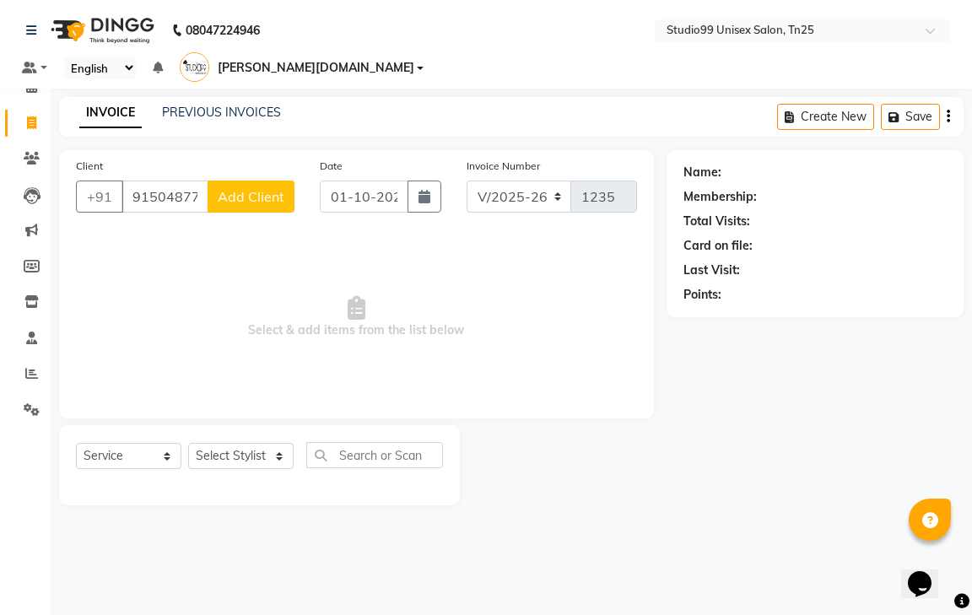
click at [268, 188] on span "Add Client" at bounding box center [251, 196] width 67 height 17
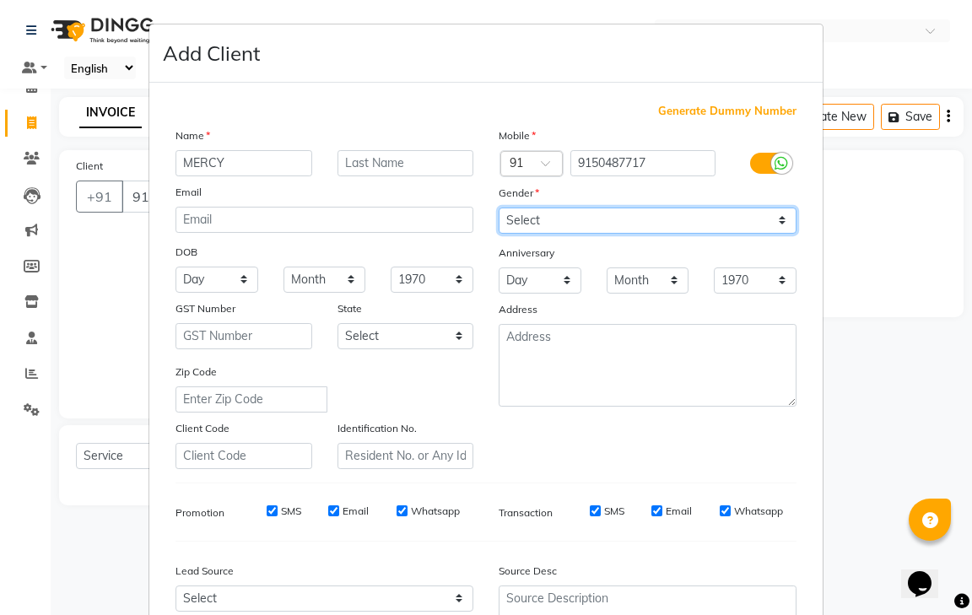
click at [572, 218] on select "Select [DEMOGRAPHIC_DATA] [DEMOGRAPHIC_DATA] Other Prefer Not To Say" at bounding box center [647, 220] width 298 height 26
click at [498, 207] on select "Select [DEMOGRAPHIC_DATA] [DEMOGRAPHIC_DATA] Other Prefer Not To Say" at bounding box center [647, 220] width 298 height 26
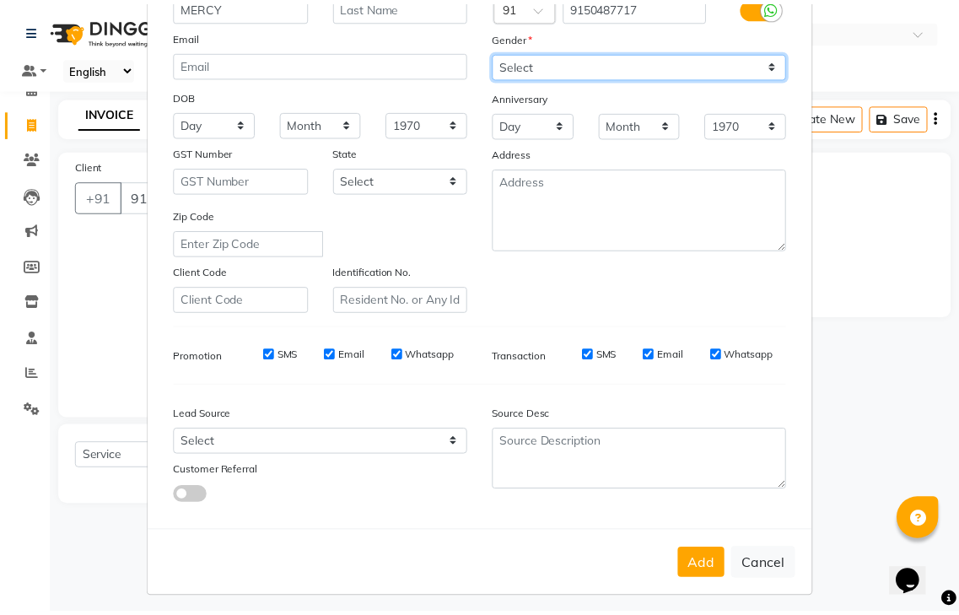
scroll to position [164, 0]
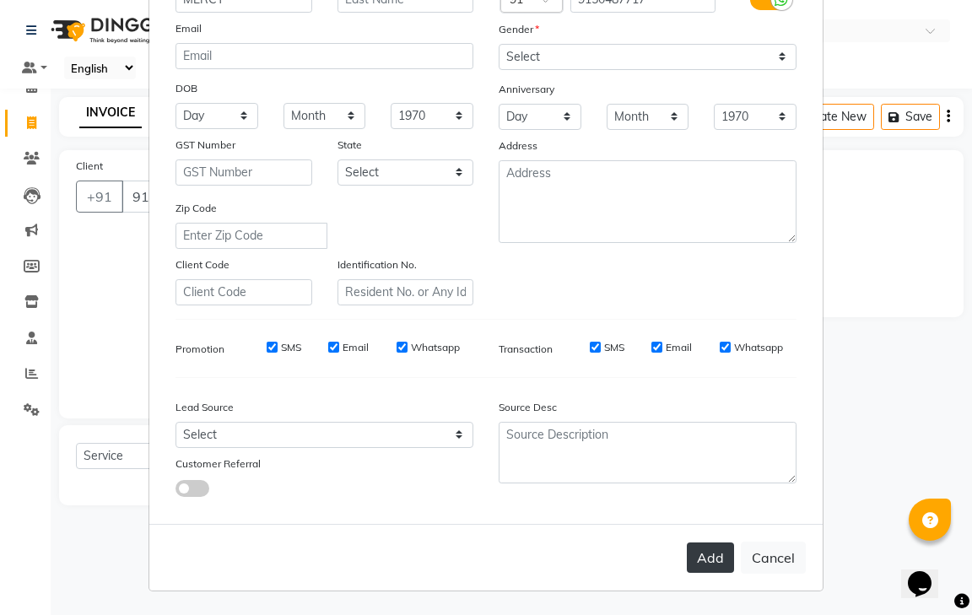
click at [706, 547] on button "Add" at bounding box center [710, 557] width 47 height 30
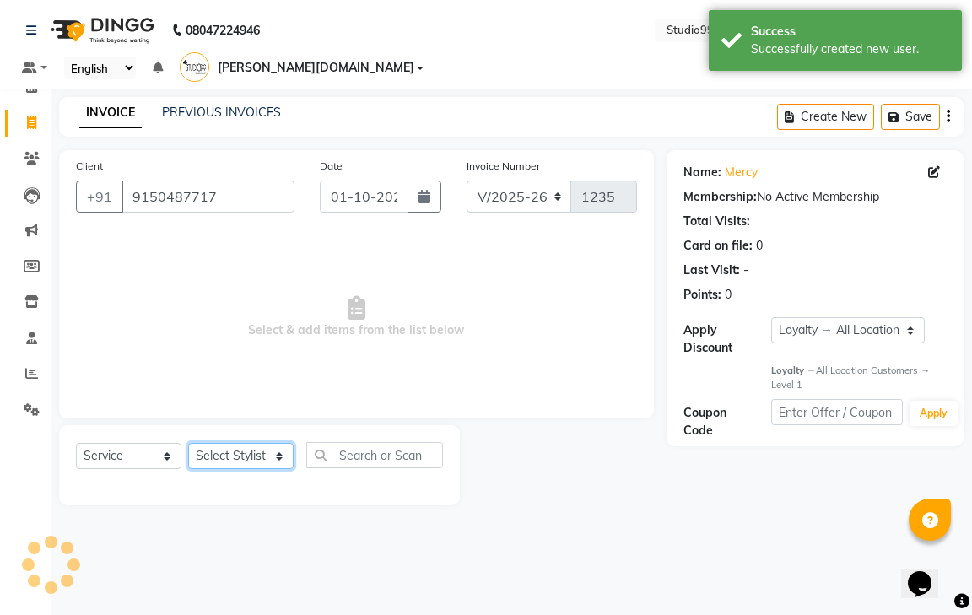
click at [212, 443] on select "Select Stylist gendral [PERSON_NAME] jaya priya kothai TK [DATE] sanjay santhos…" at bounding box center [240, 456] width 105 height 26
click at [188, 443] on select "Select Stylist gendral [PERSON_NAME] jaya priya kothai TK [DATE] sanjay santhos…" at bounding box center [240, 456] width 105 height 26
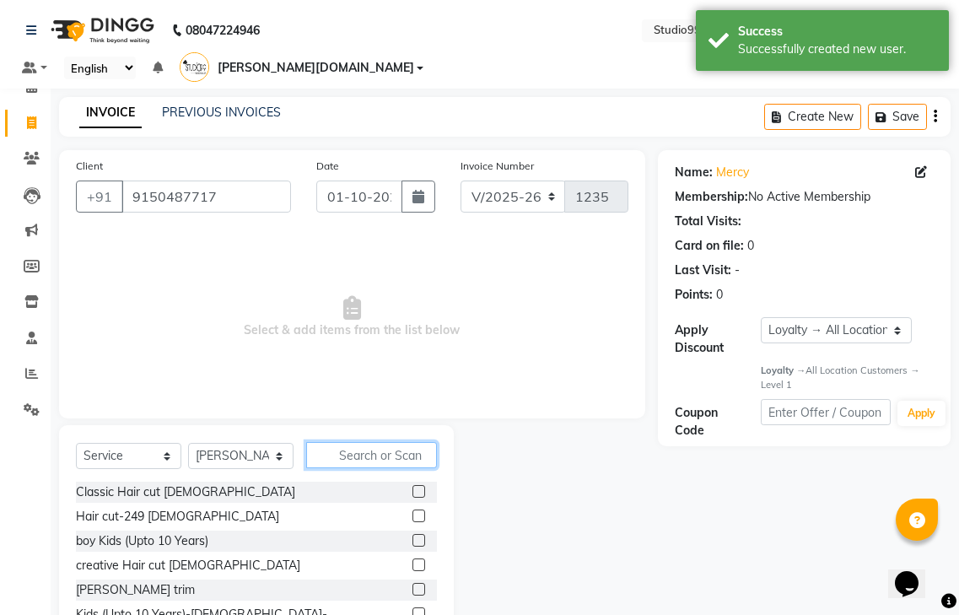
click at [357, 442] on input "text" at bounding box center [371, 455] width 131 height 26
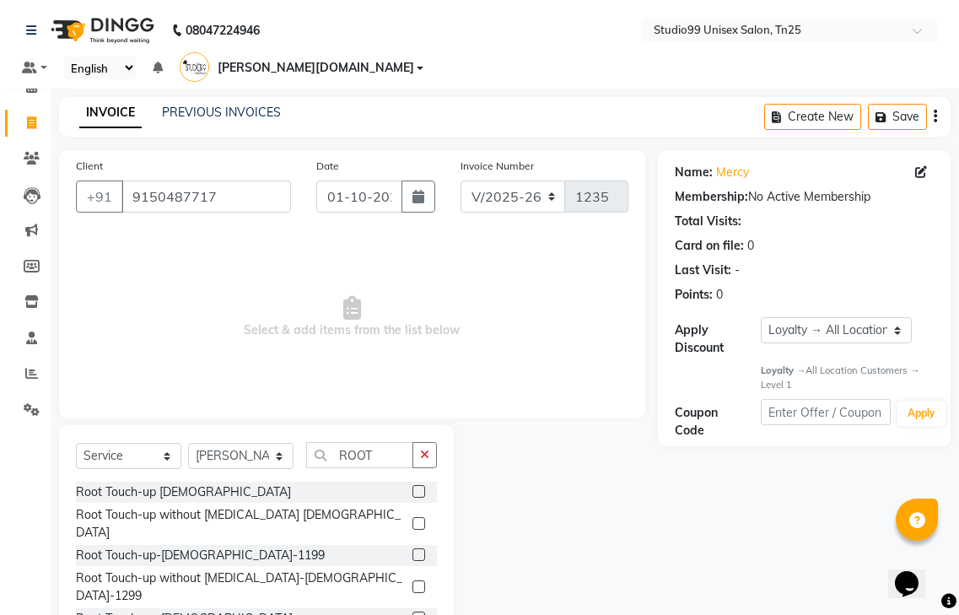
drag, startPoint x: 404, startPoint y: 541, endPoint x: 428, endPoint y: 514, distance: 35.8
click at [412, 580] on label at bounding box center [418, 586] width 13 height 13
click at [412, 582] on input "checkbox" at bounding box center [417, 587] width 11 height 11
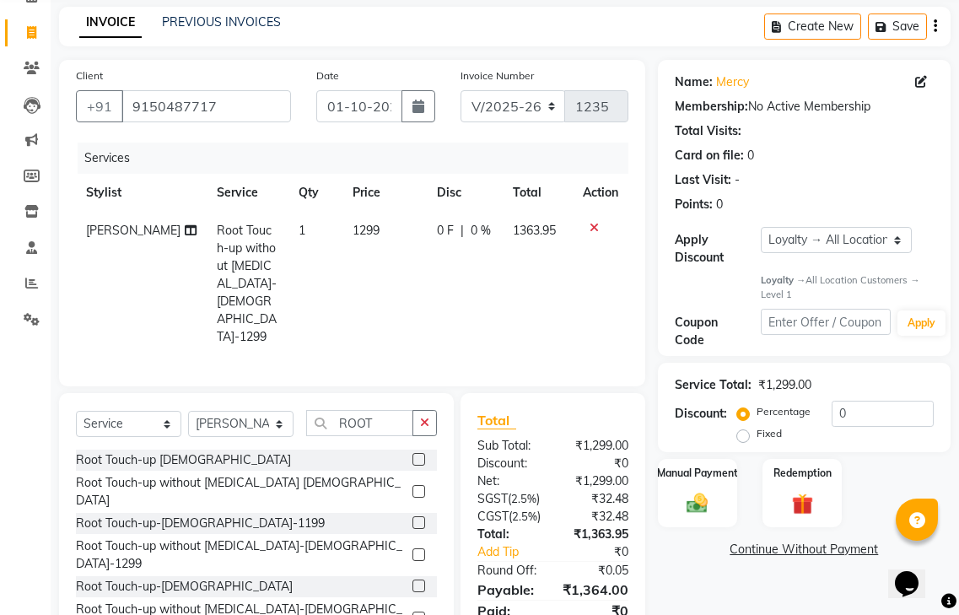
scroll to position [0, 0]
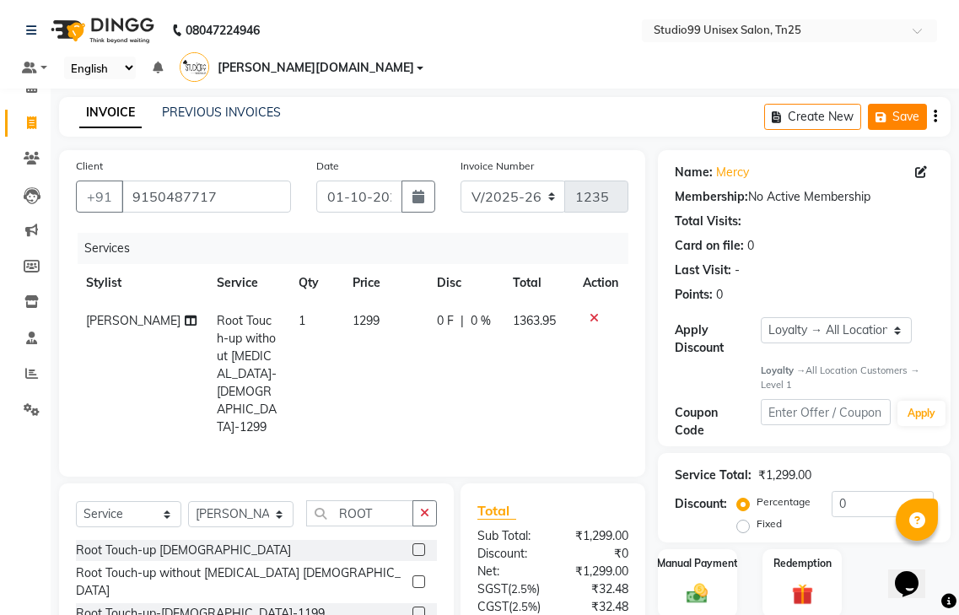
drag, startPoint x: 905, startPoint y: 84, endPoint x: 907, endPoint y: 105, distance: 21.2
click at [906, 104] on button "Save" at bounding box center [897, 117] width 59 height 26
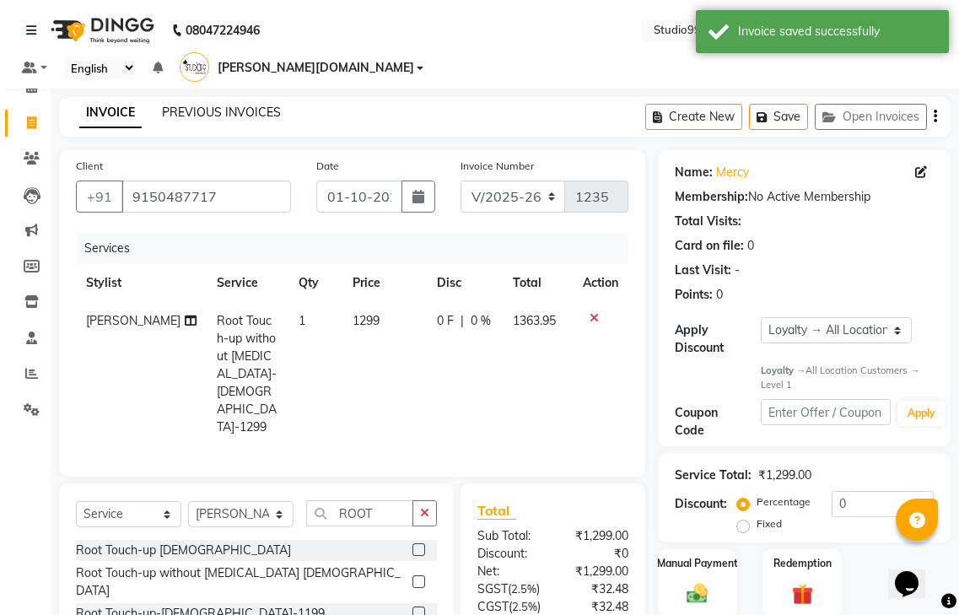
click at [236, 105] on link "PREVIOUS INVOICES" at bounding box center [221, 112] width 119 height 15
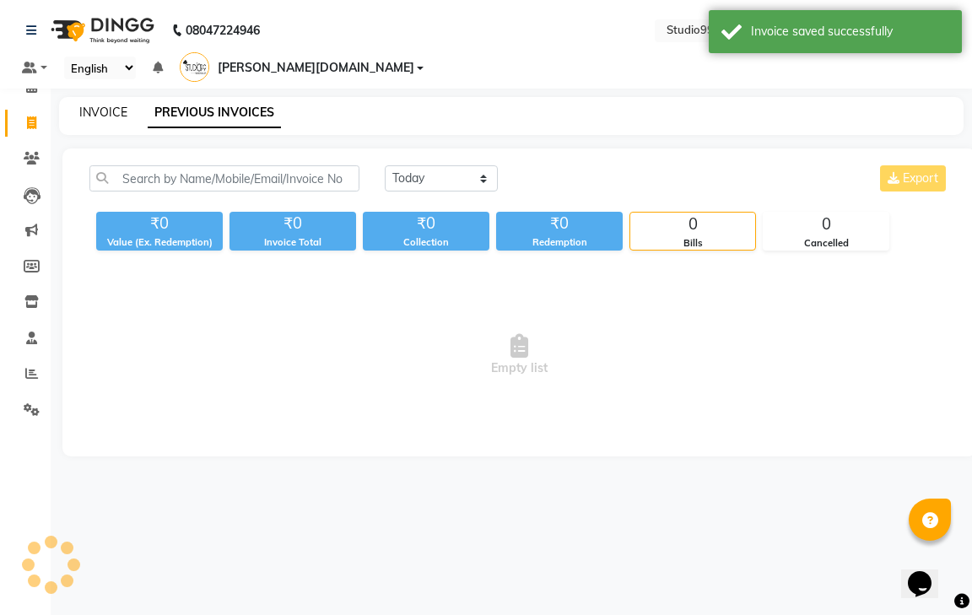
click at [114, 105] on link "INVOICE" at bounding box center [103, 112] width 48 height 15
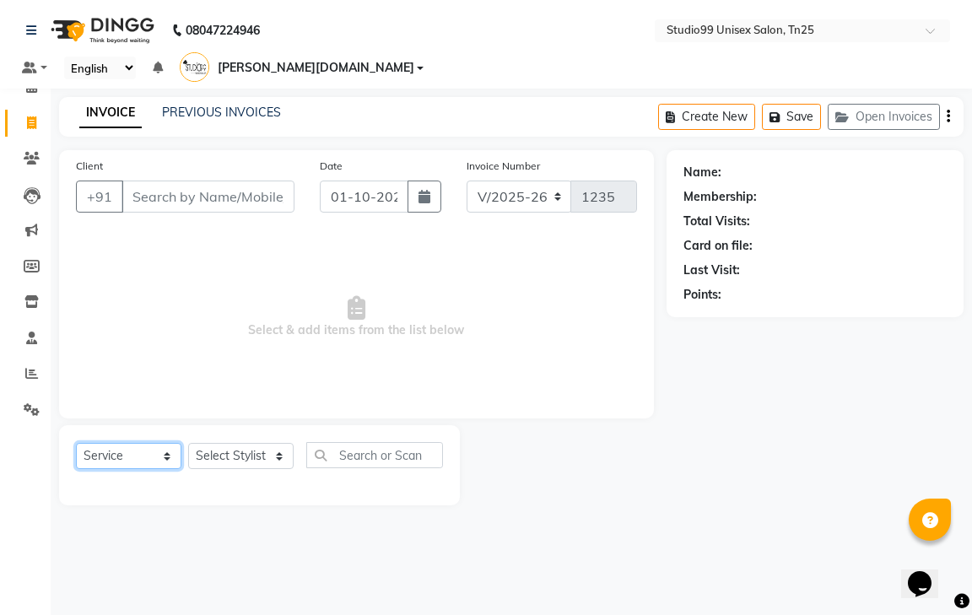
click at [137, 443] on select "Select Service Product Membership Package Voucher Prepaid Gift Card" at bounding box center [128, 456] width 105 height 26
click at [76, 443] on select "Select Service Product Membership Package Voucher Prepaid Gift Card" at bounding box center [128, 456] width 105 height 26
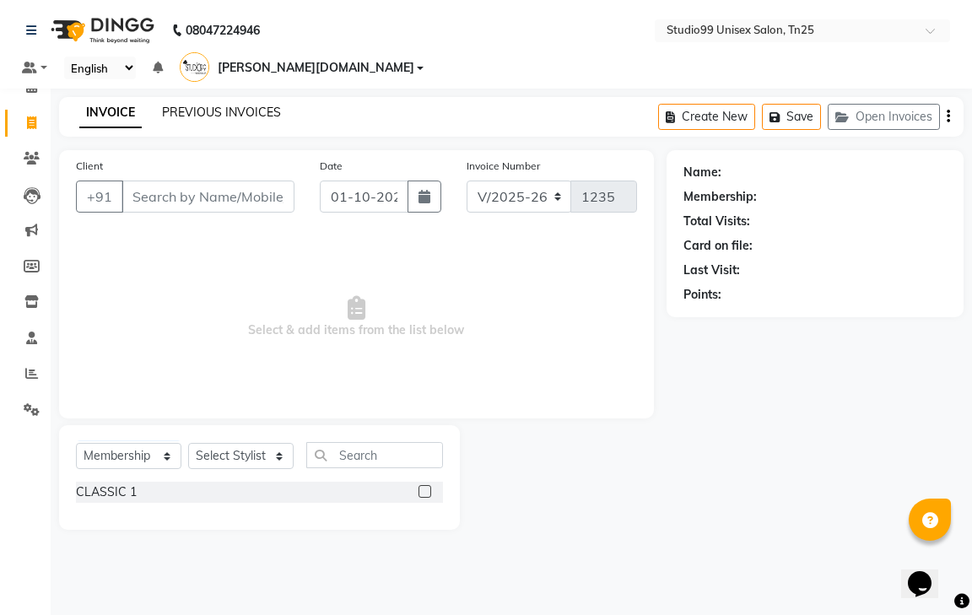
click at [220, 105] on link "PREVIOUS INVOICES" at bounding box center [221, 112] width 119 height 15
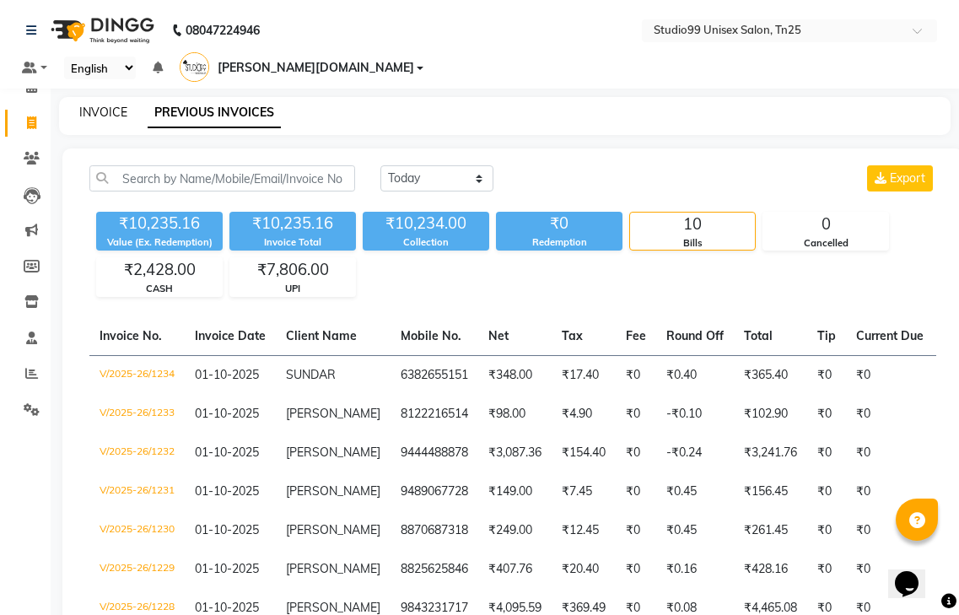
click at [107, 105] on link "INVOICE" at bounding box center [103, 112] width 48 height 15
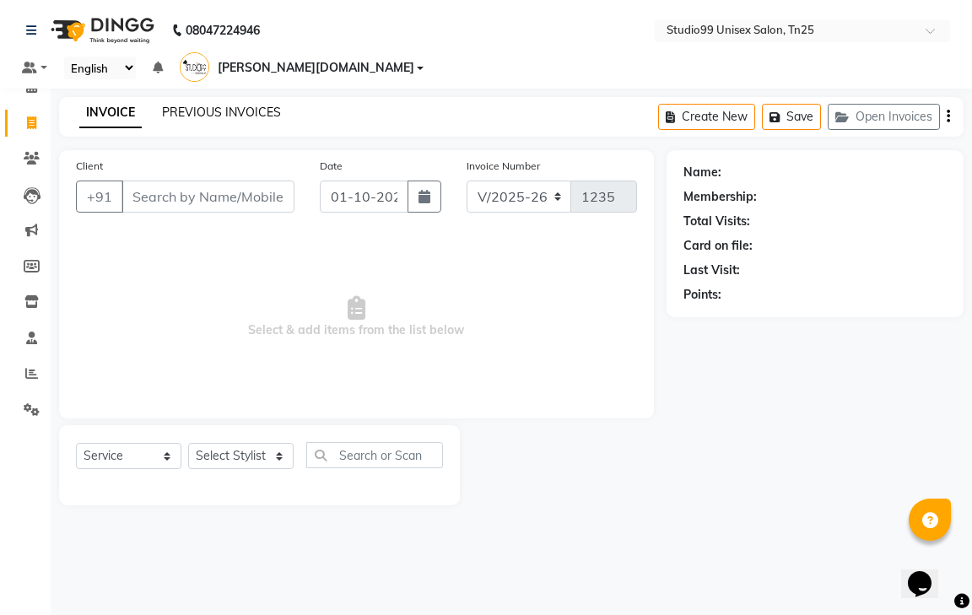
click at [185, 105] on link "PREVIOUS INVOICES" at bounding box center [221, 112] width 119 height 15
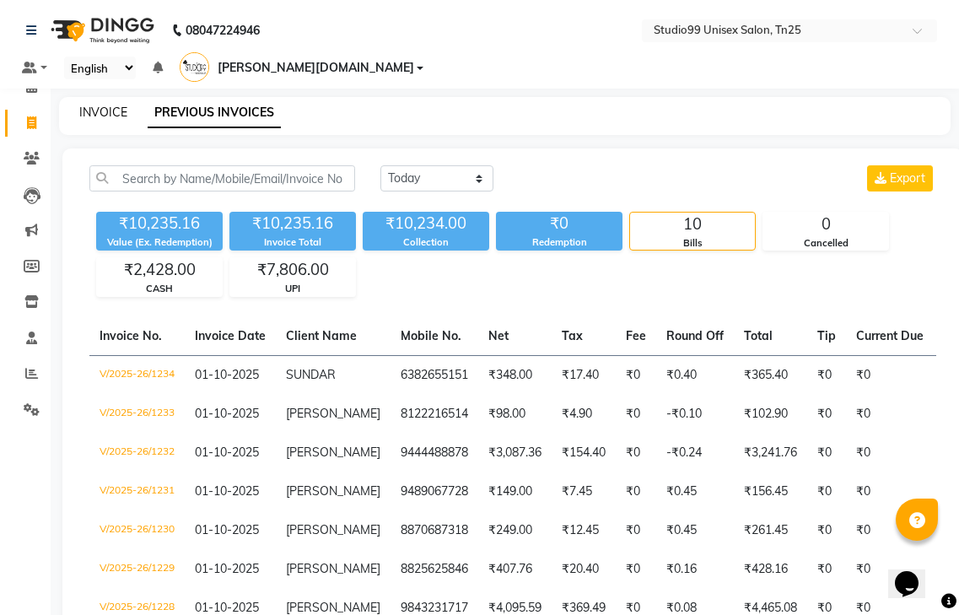
click at [94, 105] on link "INVOICE" at bounding box center [103, 112] width 48 height 15
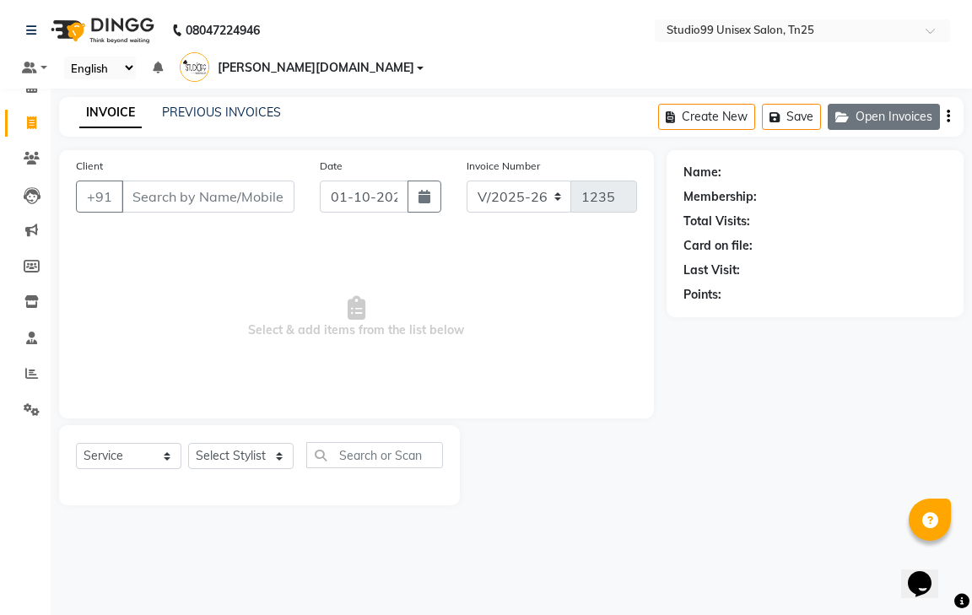
click at [874, 104] on button "Open Invoices" at bounding box center [883, 117] width 112 height 26
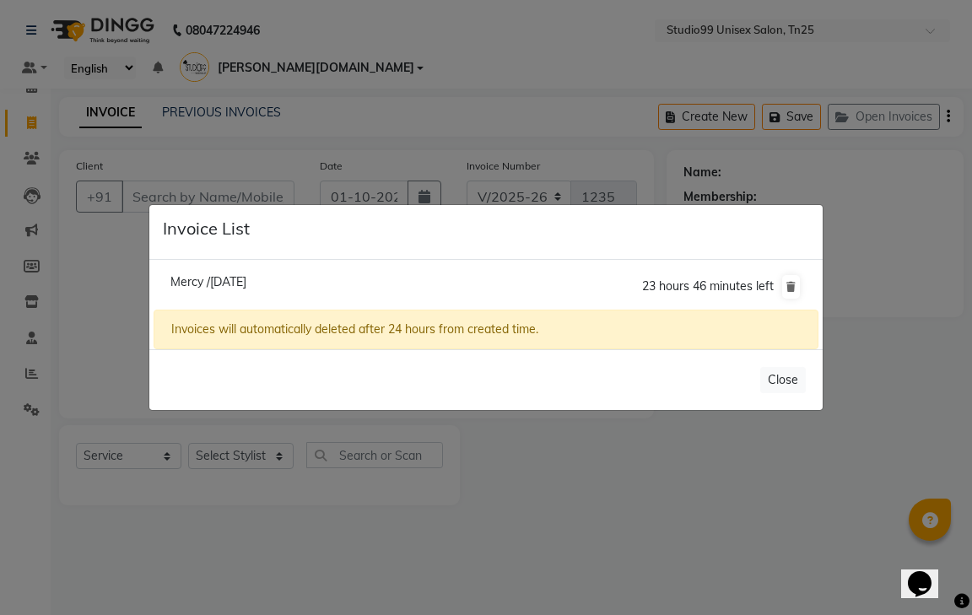
click at [233, 281] on span "Mercy /[DATE]" at bounding box center [208, 281] width 76 height 15
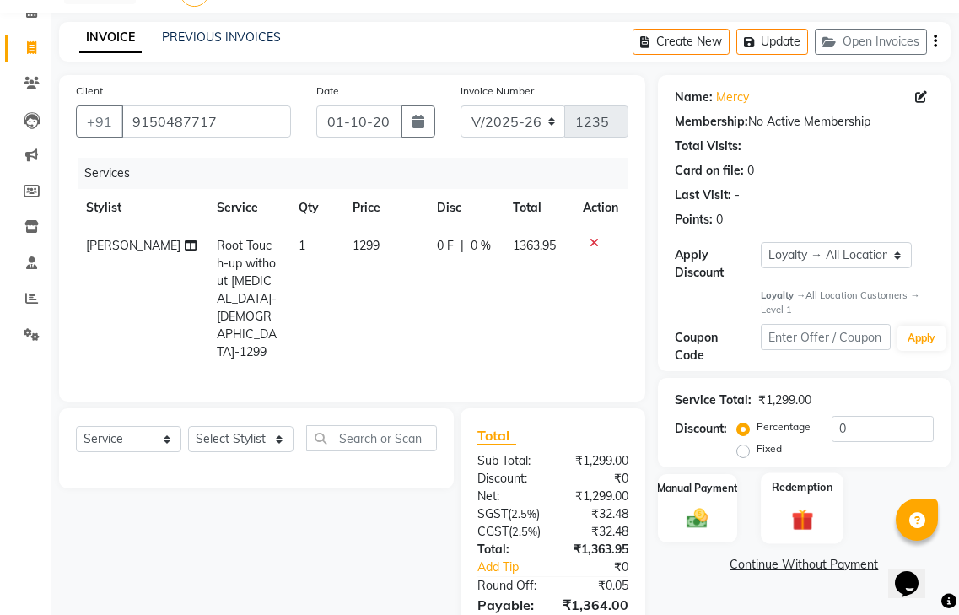
scroll to position [148, 0]
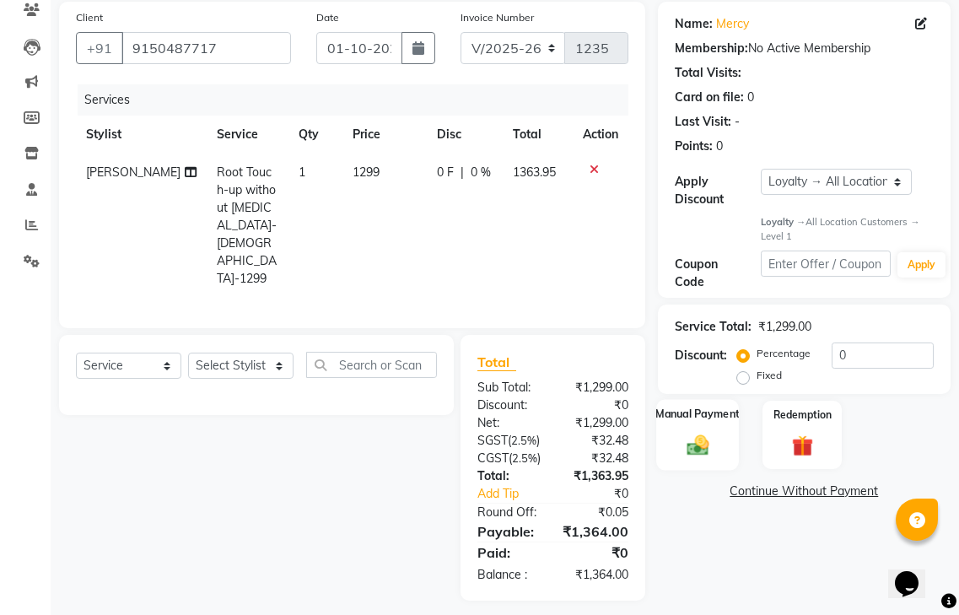
click at [713, 433] on img at bounding box center [697, 445] width 35 height 25
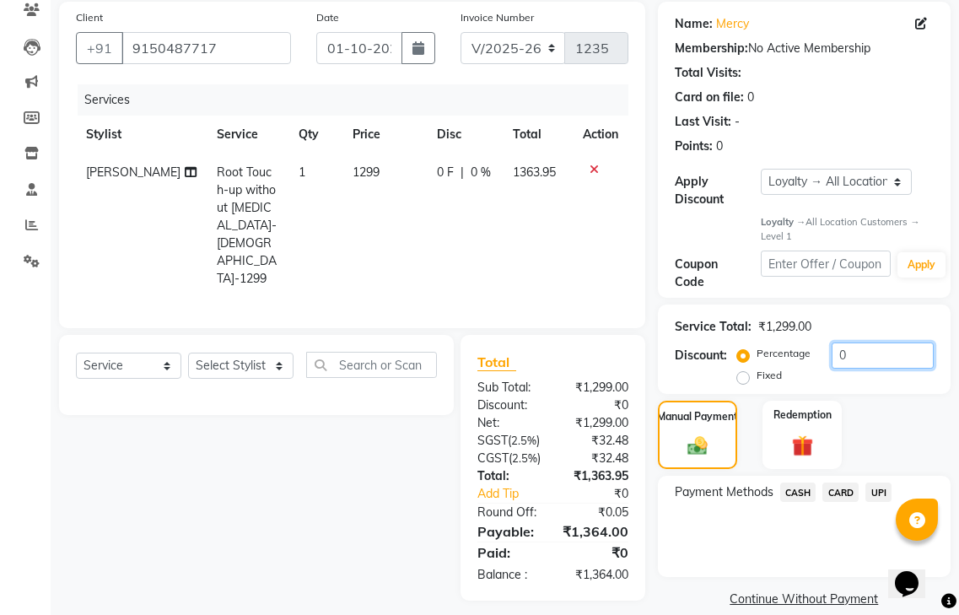
click at [862, 342] on input "0" at bounding box center [883, 355] width 102 height 26
click at [861, 342] on input "0" at bounding box center [883, 355] width 102 height 26
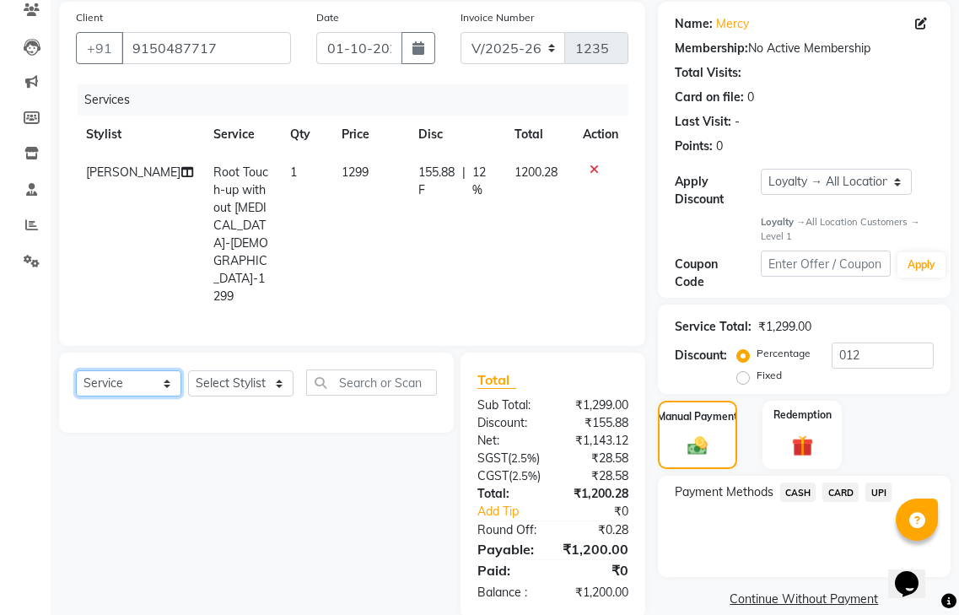
click at [128, 370] on select "Select Service Product Membership Package Voucher Prepaid Gift Card" at bounding box center [128, 383] width 105 height 26
click at [76, 370] on select "Select Service Product Membership Package Voucher Prepaid Gift Card" at bounding box center [128, 383] width 105 height 26
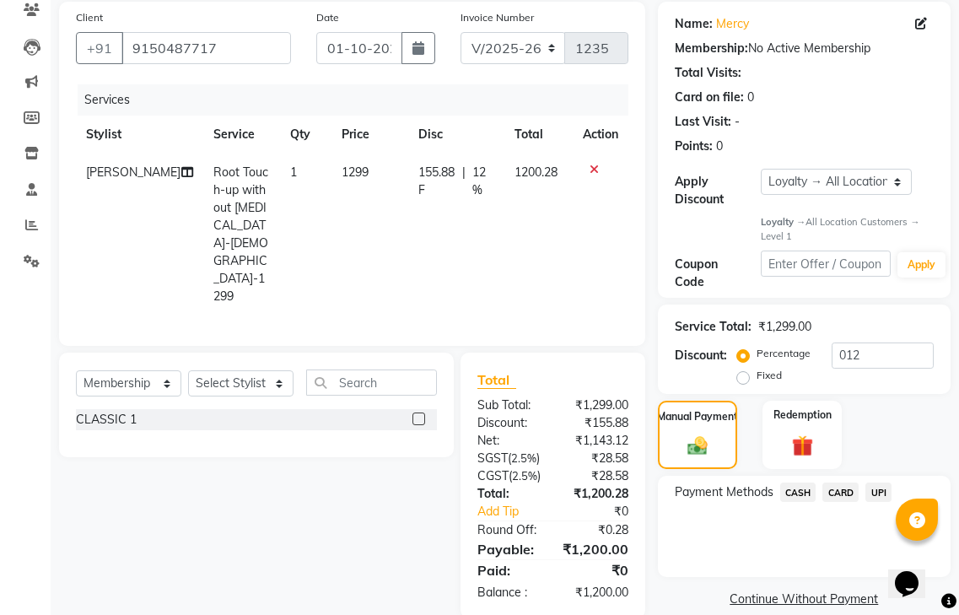
click at [417, 412] on label at bounding box center [418, 418] width 13 height 13
click at [417, 414] on input "checkbox" at bounding box center [417, 419] width 11 height 11
click at [256, 370] on select "Select Stylist gendral [PERSON_NAME] jaya priya kothai TK [DATE] sanjay santhos…" at bounding box center [240, 383] width 105 height 26
click at [188, 370] on select "Select Stylist gendral [PERSON_NAME] jaya priya kothai TK [DATE] sanjay santhos…" at bounding box center [240, 383] width 105 height 26
click at [415, 412] on label at bounding box center [418, 418] width 13 height 13
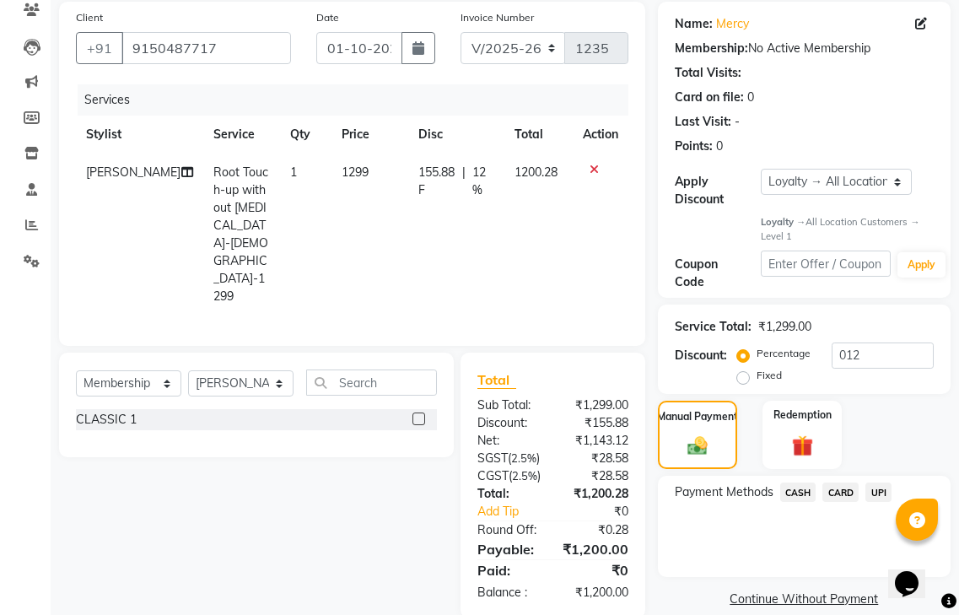
click at [415, 414] on input "checkbox" at bounding box center [417, 419] width 11 height 11
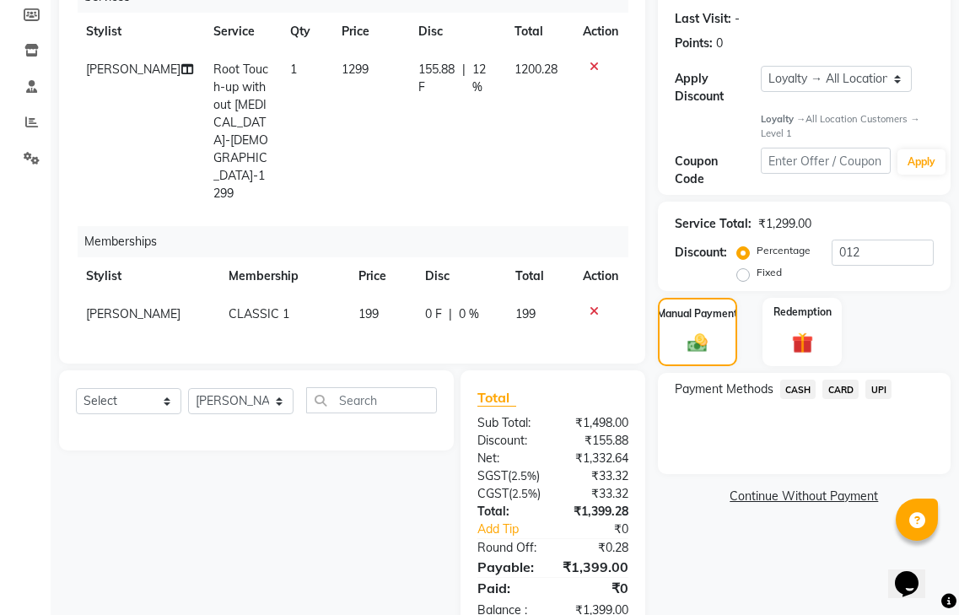
scroll to position [269, 0]
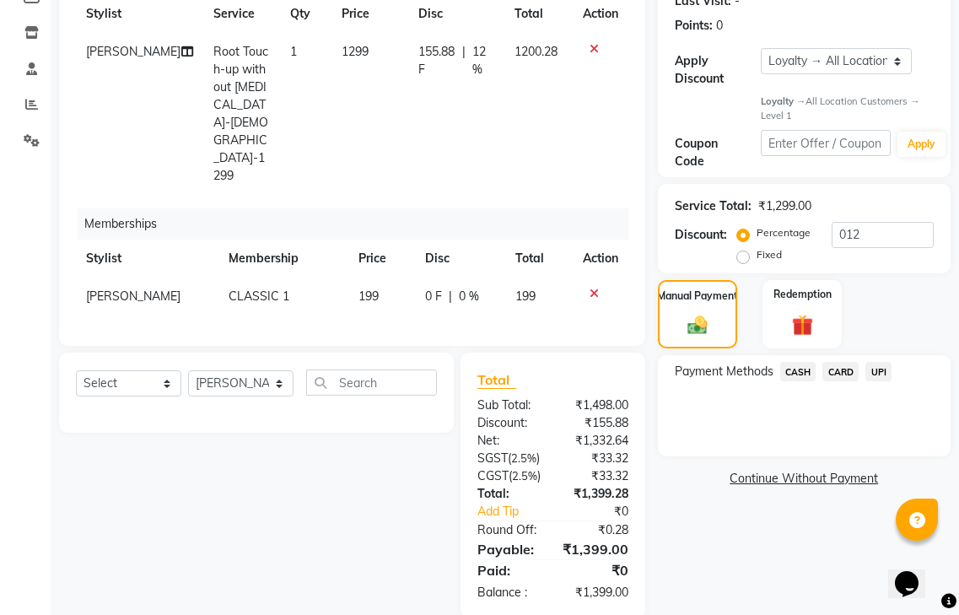
click at [880, 362] on span "UPI" at bounding box center [878, 371] width 26 height 19
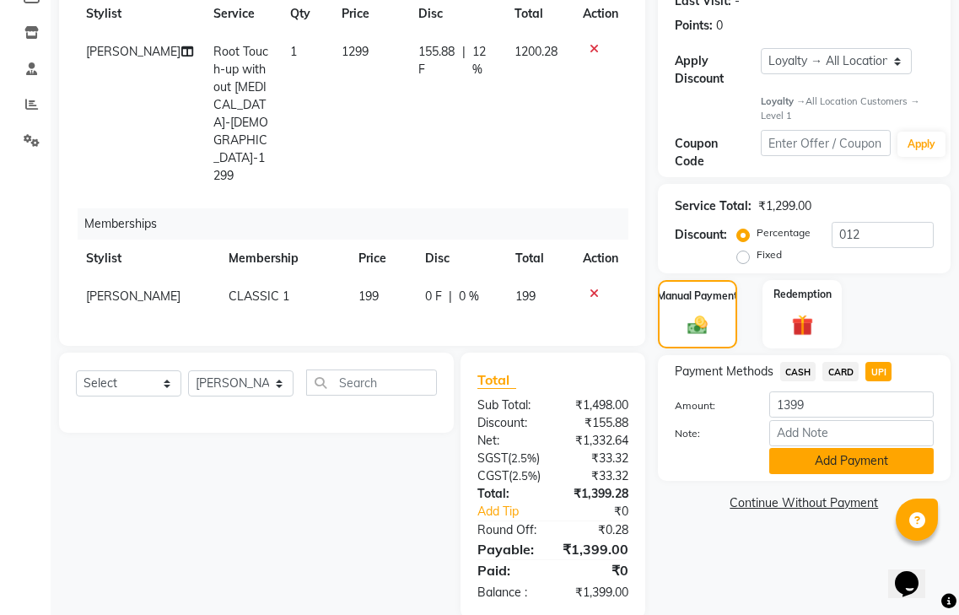
click at [858, 448] on button "Add Payment" at bounding box center [851, 461] width 164 height 26
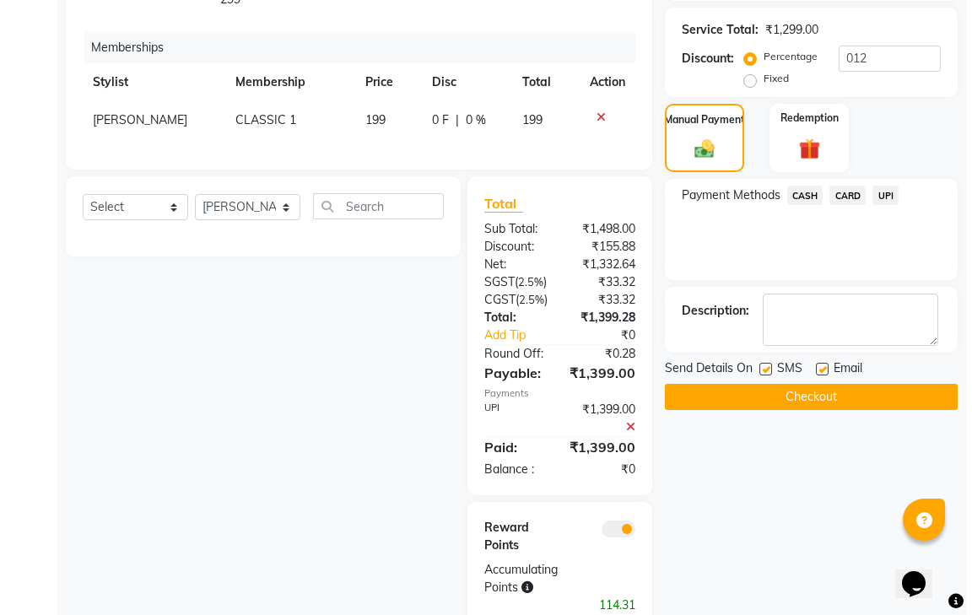
scroll to position [458, 0]
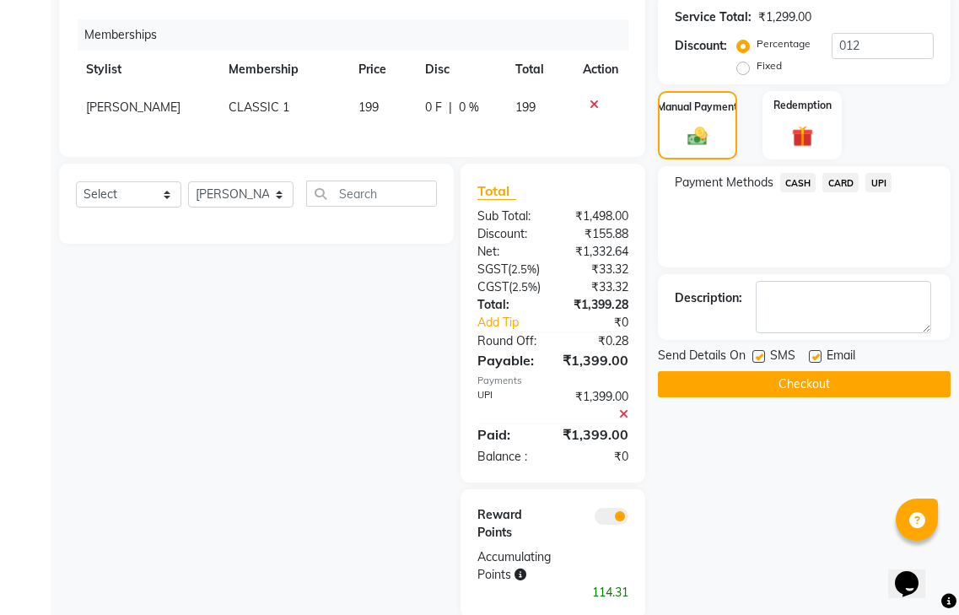
click at [615, 508] on span at bounding box center [612, 516] width 34 height 17
click at [628, 519] on input "checkbox" at bounding box center [628, 519] width 0 height 0
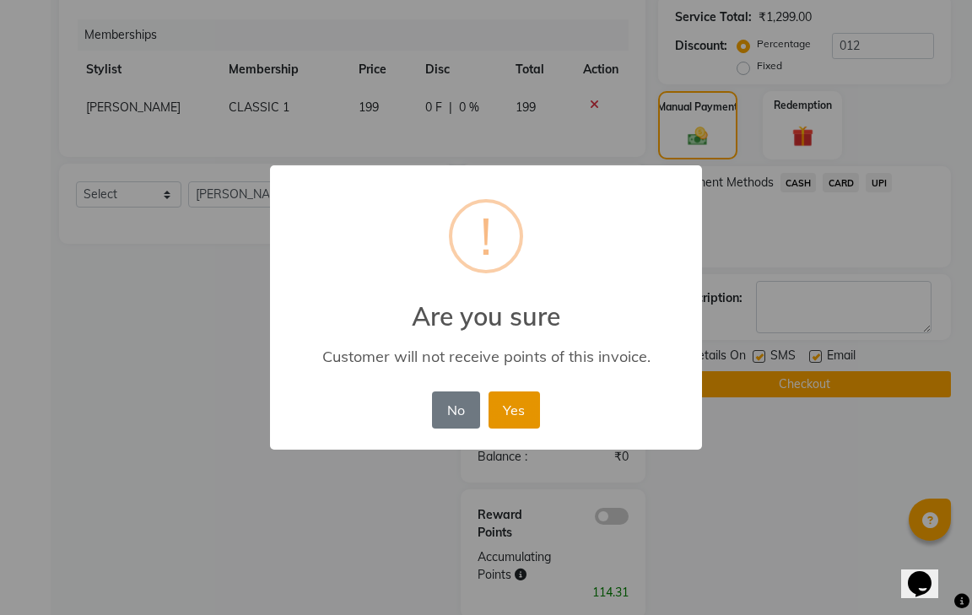
click at [505, 408] on button "Yes" at bounding box center [513, 409] width 51 height 37
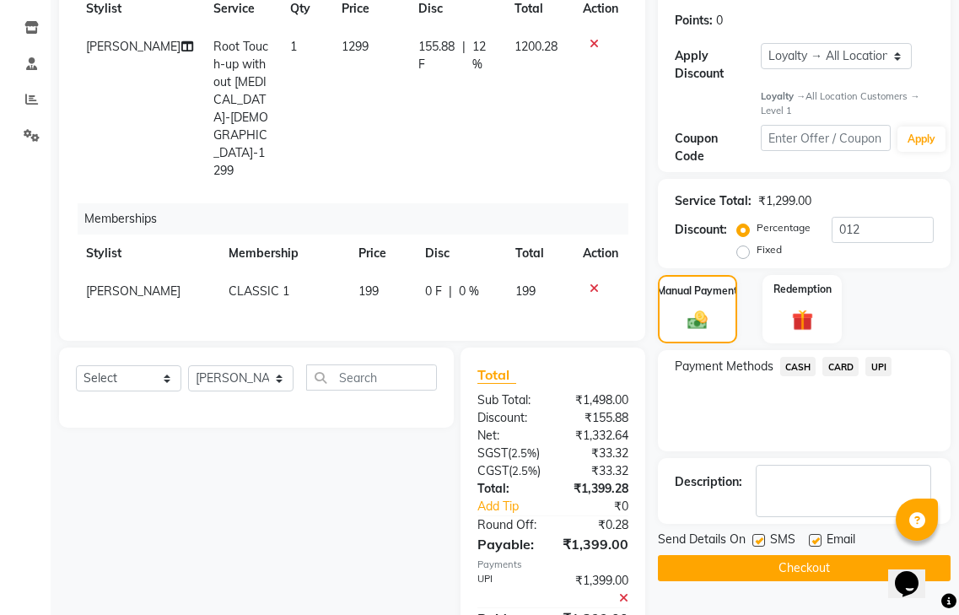
scroll to position [398, 0]
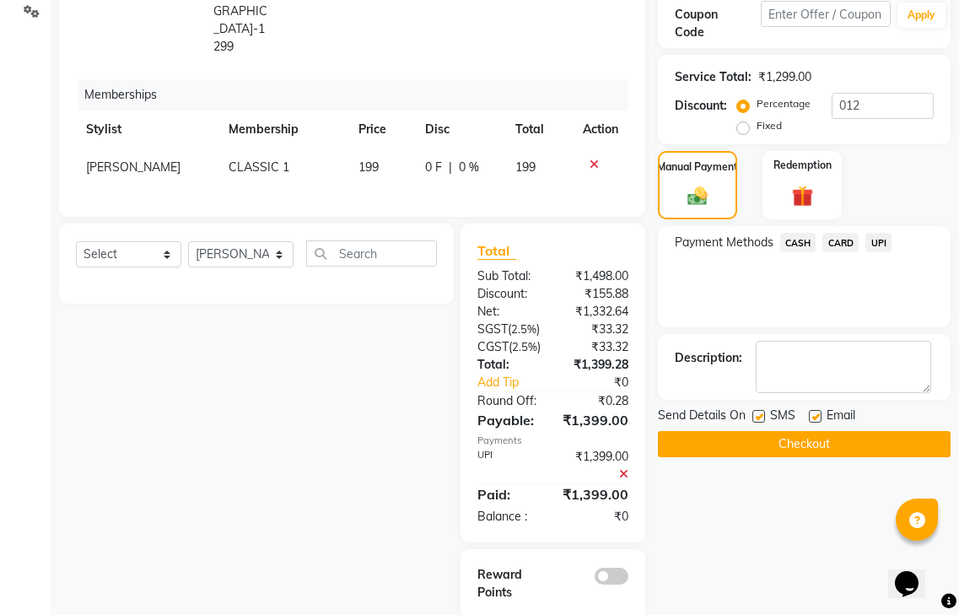
click at [810, 431] on button "Checkout" at bounding box center [804, 444] width 293 height 26
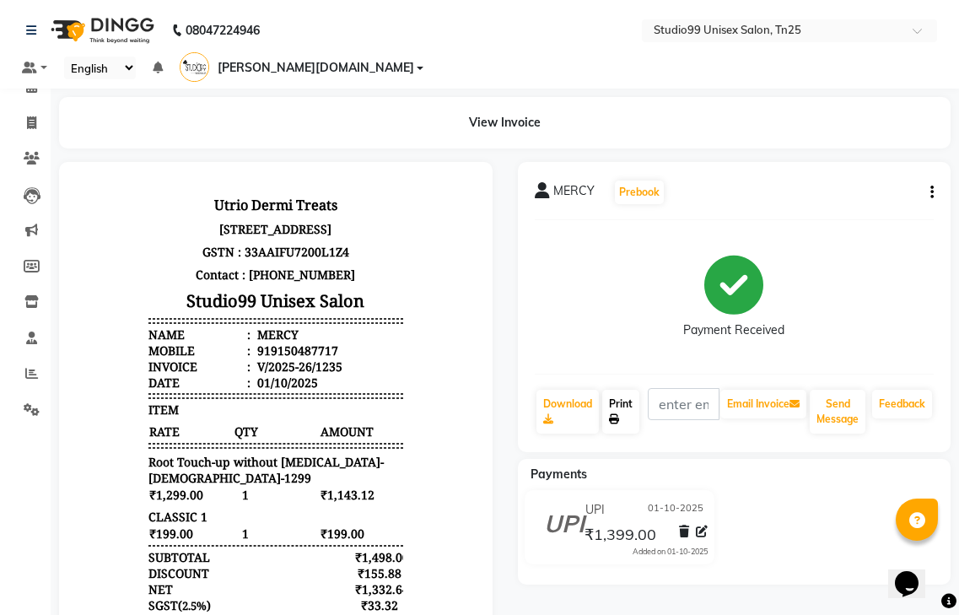
click at [623, 390] on link "Print" at bounding box center [620, 412] width 37 height 44
click at [84, 208] on body "Utrio Dermi Treats [STREET_ADDRESS] GSTN : 33AAIFU7200L1Z4 Contact : [PHONE_NUM…" at bounding box center [276, 491] width 386 height 610
click at [28, 120] on icon at bounding box center [31, 122] width 9 height 13
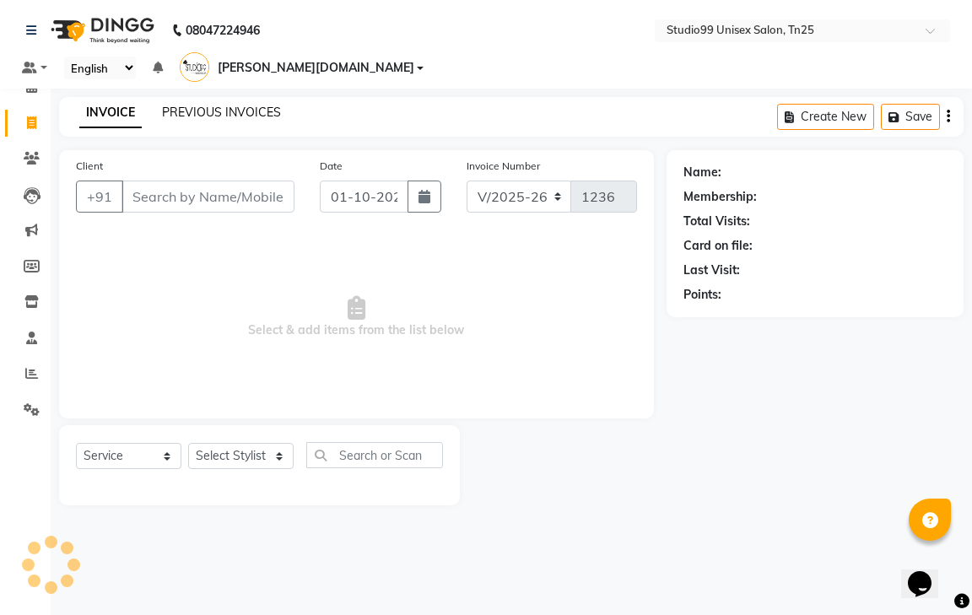
click at [249, 105] on link "PREVIOUS INVOICES" at bounding box center [221, 112] width 119 height 15
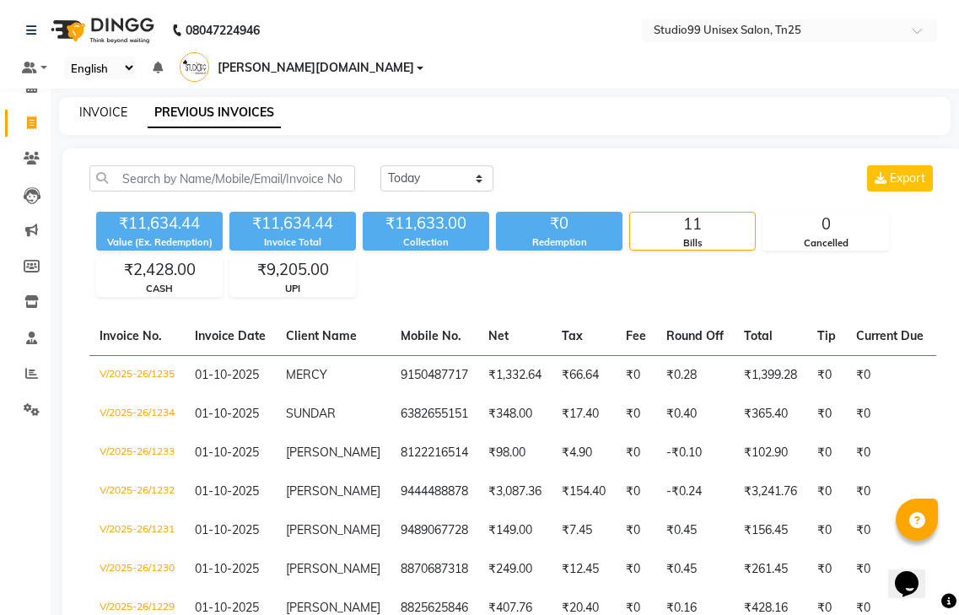
click at [94, 105] on link "INVOICE" at bounding box center [103, 112] width 48 height 15
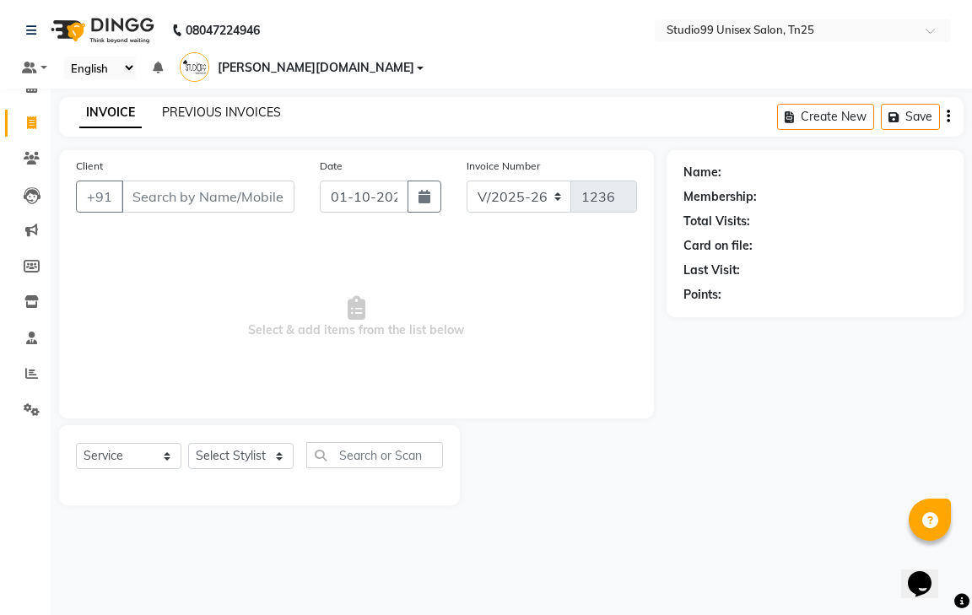
click at [202, 105] on link "PREVIOUS INVOICES" at bounding box center [221, 112] width 119 height 15
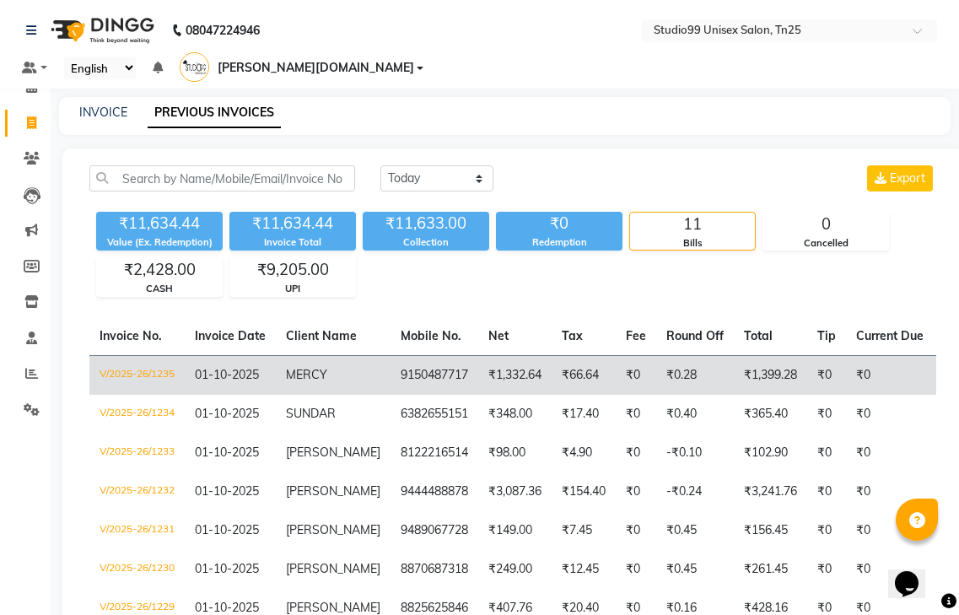
click at [322, 367] on span "MERCY" at bounding box center [306, 374] width 41 height 15
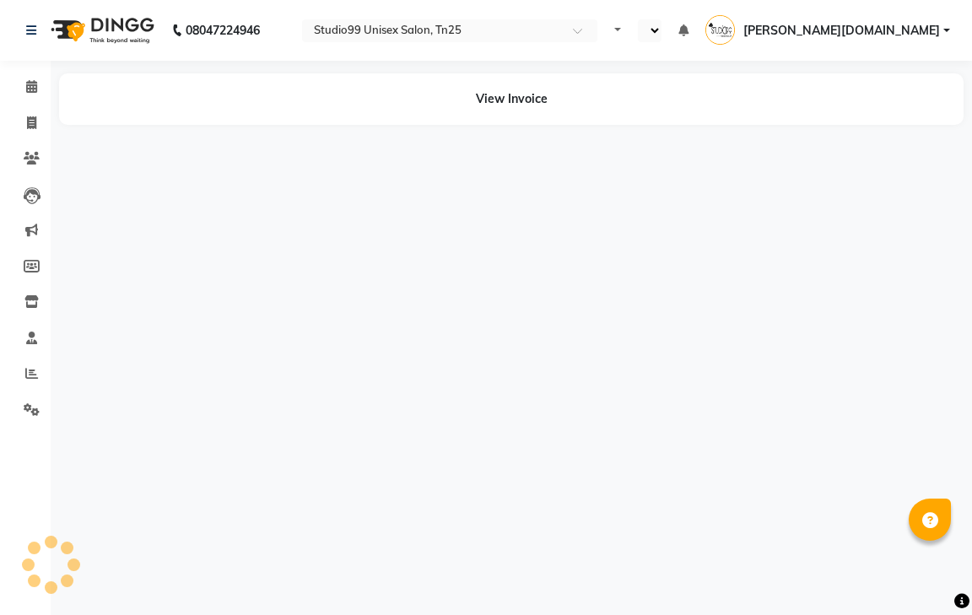
select select "en"
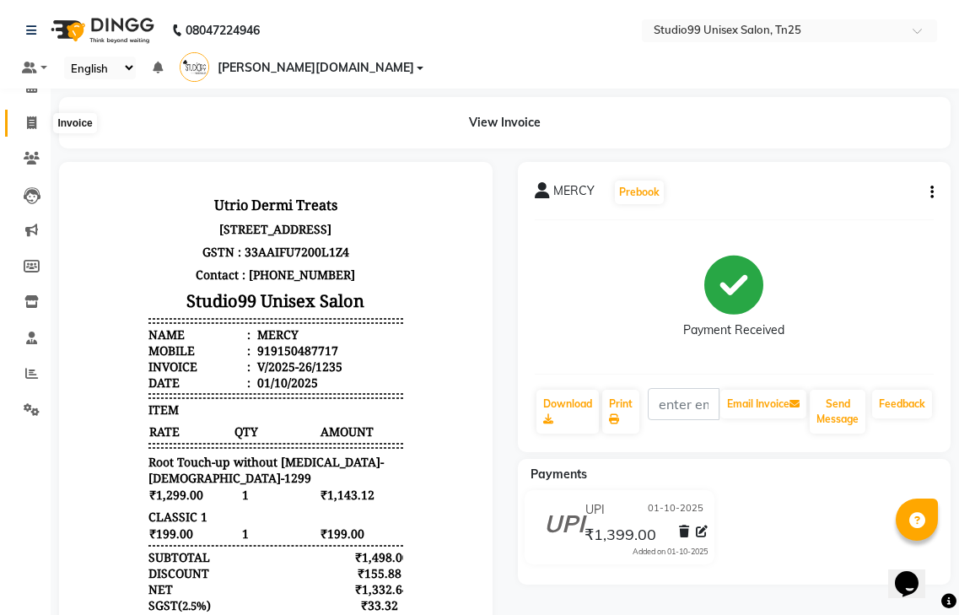
click at [27, 118] on icon at bounding box center [31, 122] width 9 height 13
select select "service"
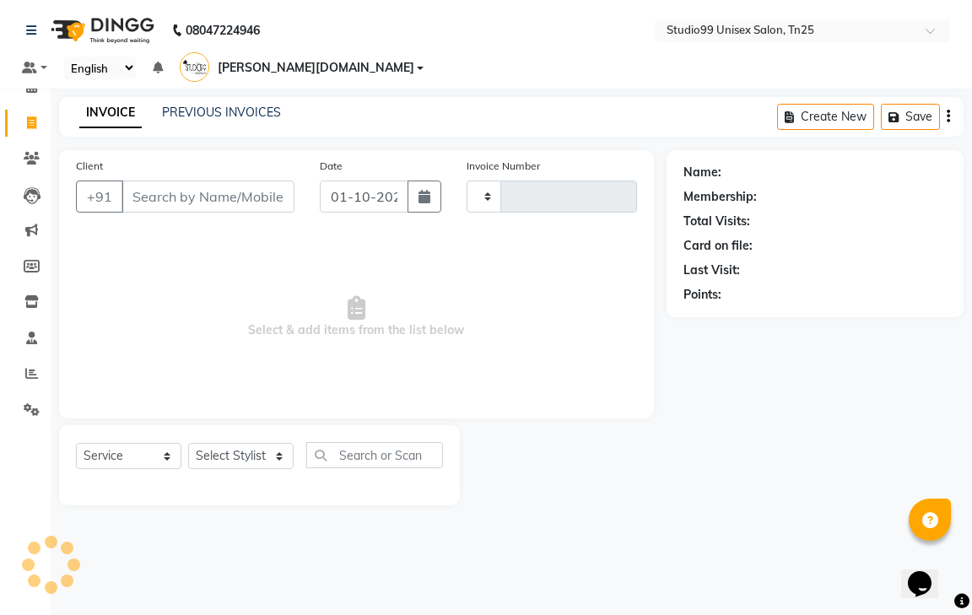
type input "1236"
select select "8331"
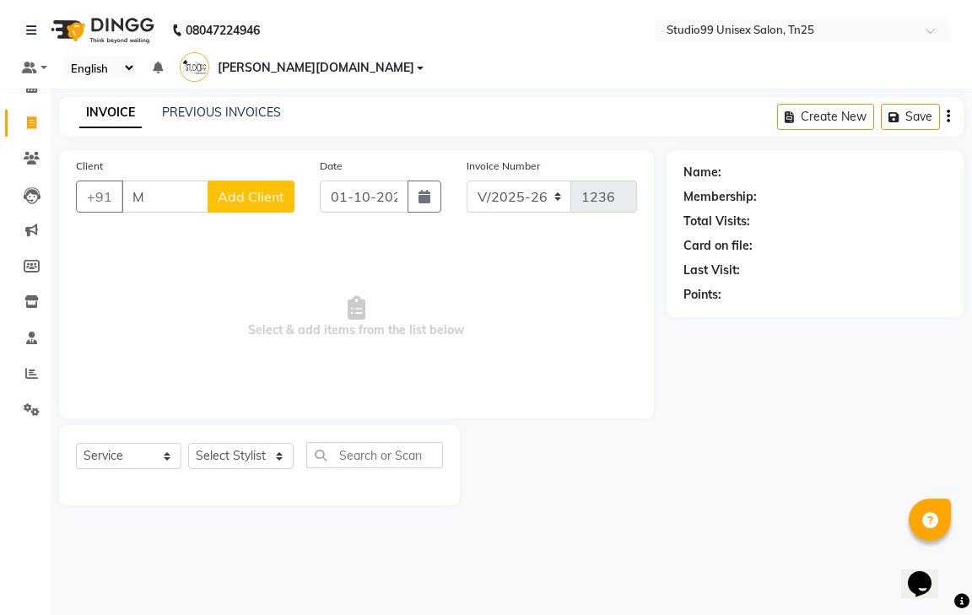
click at [78, 275] on span "Select & add items from the list below" at bounding box center [356, 317] width 561 height 169
click at [175, 180] on input "M" at bounding box center [164, 196] width 87 height 32
type input "M"
click at [227, 105] on link "PREVIOUS INVOICES" at bounding box center [221, 112] width 119 height 15
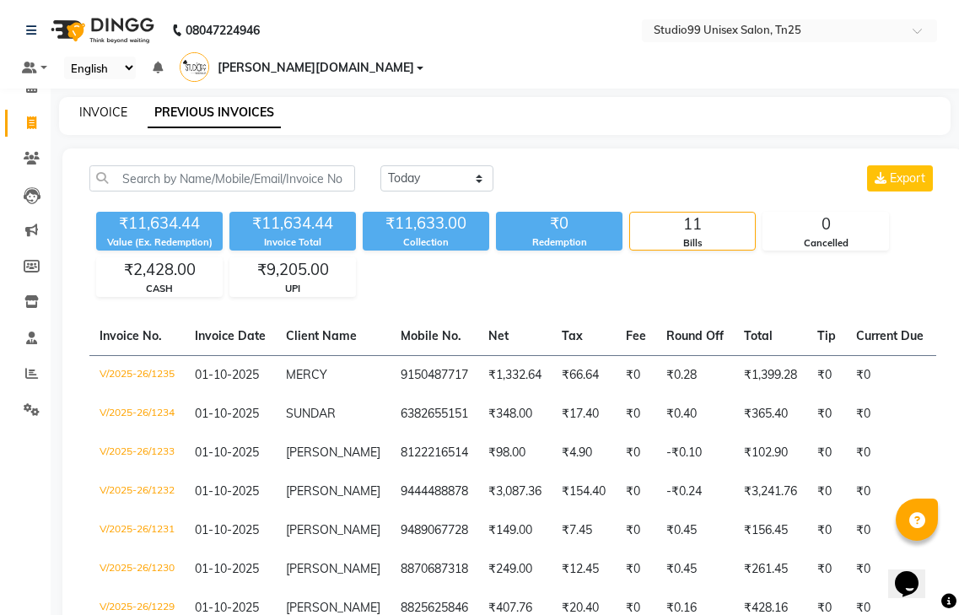
click at [106, 105] on link "INVOICE" at bounding box center [103, 112] width 48 height 15
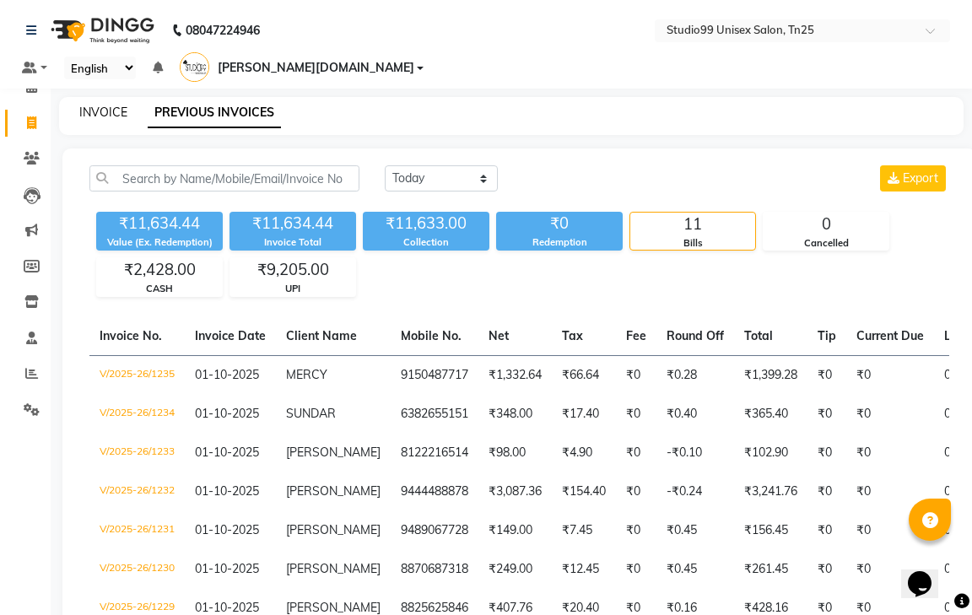
select select "service"
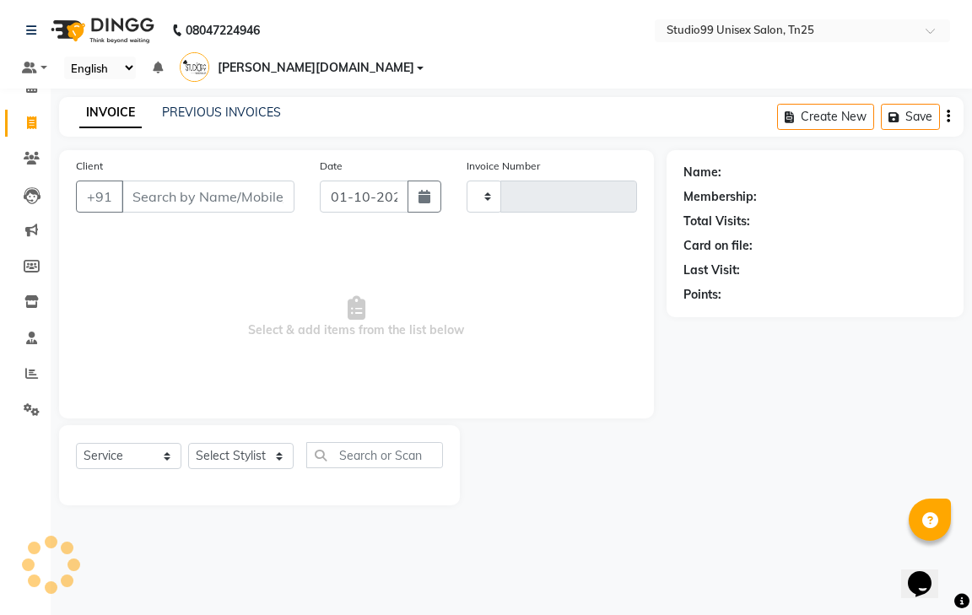
type input "1236"
select select "8331"
click at [254, 105] on link "PREVIOUS INVOICES" at bounding box center [221, 112] width 119 height 15
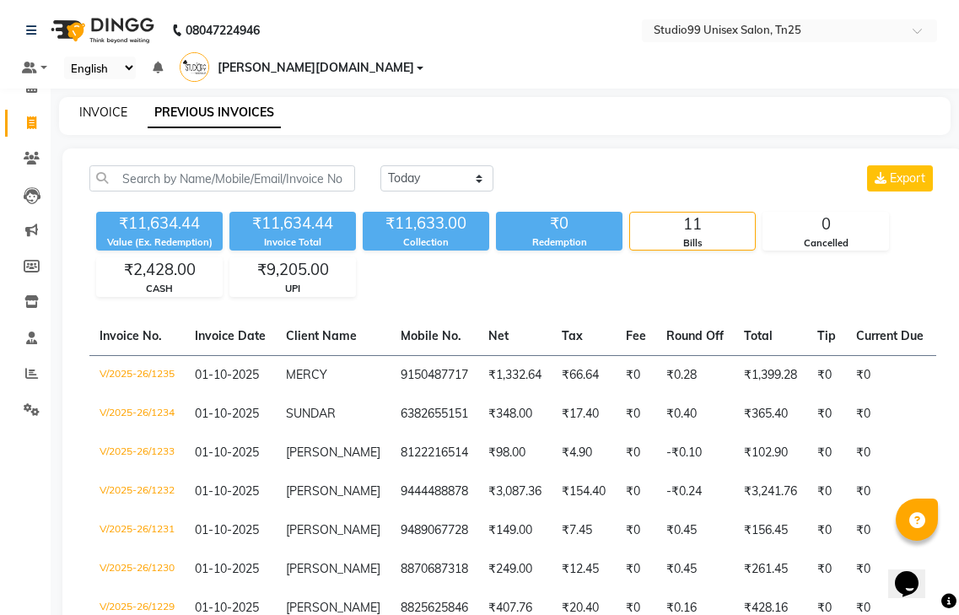
click at [111, 105] on link "INVOICE" at bounding box center [103, 112] width 48 height 15
select select "service"
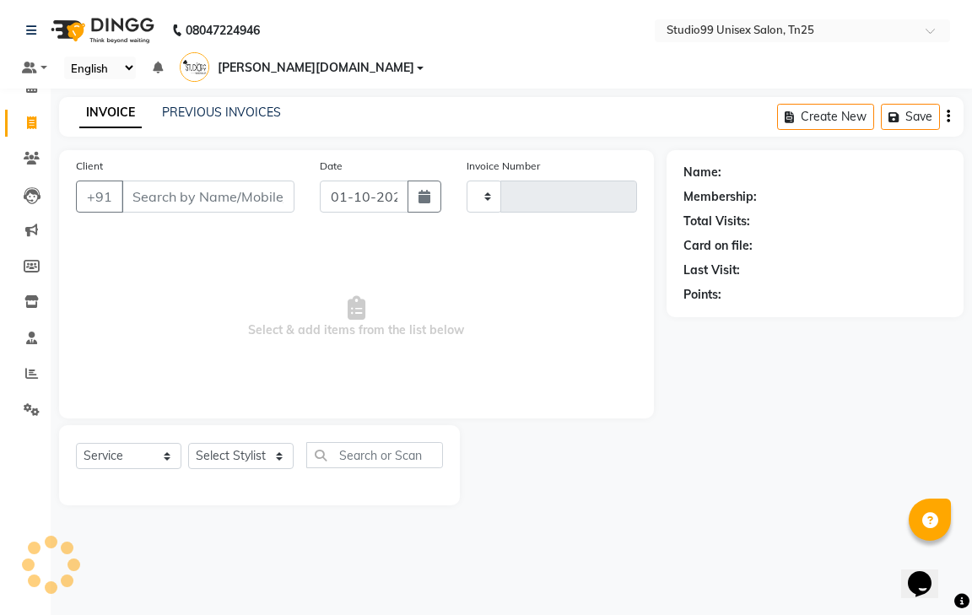
type input "1236"
select select "8331"
click at [186, 180] on input "Client" at bounding box center [207, 196] width 173 height 32
click at [226, 105] on link "PREVIOUS INVOICES" at bounding box center [221, 112] width 119 height 15
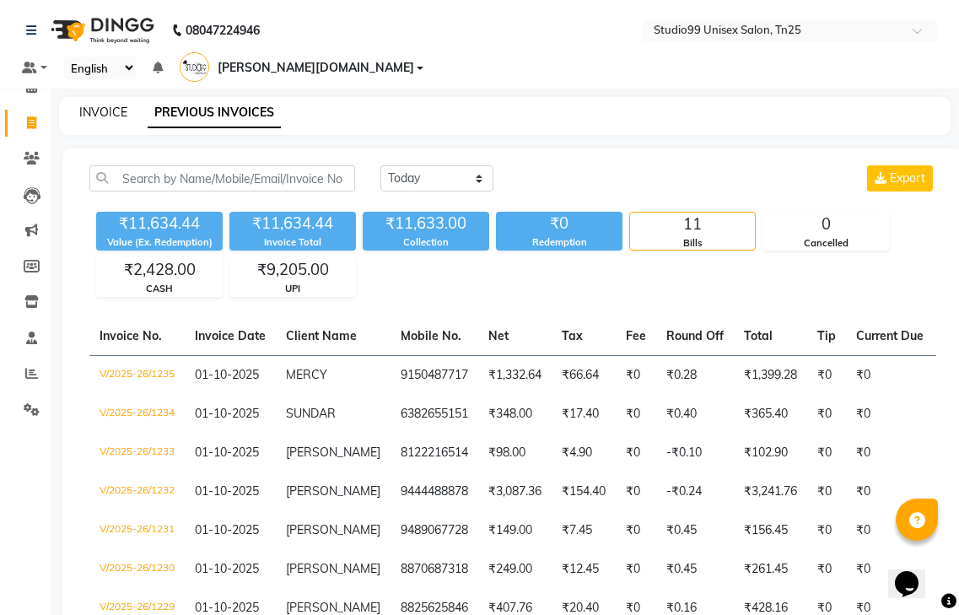
click at [110, 105] on link "INVOICE" at bounding box center [103, 112] width 48 height 15
select select "service"
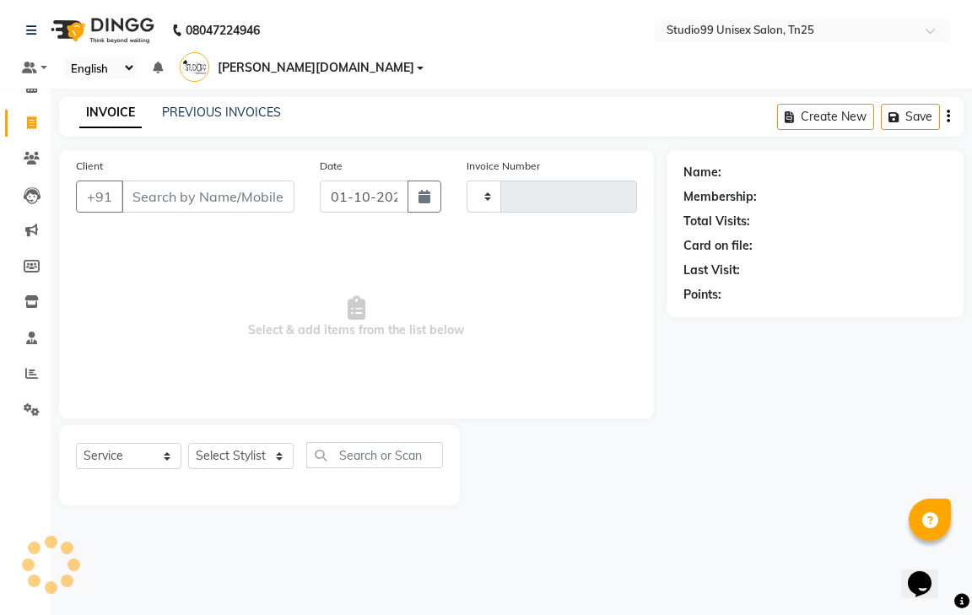
type input "1236"
select select "8331"
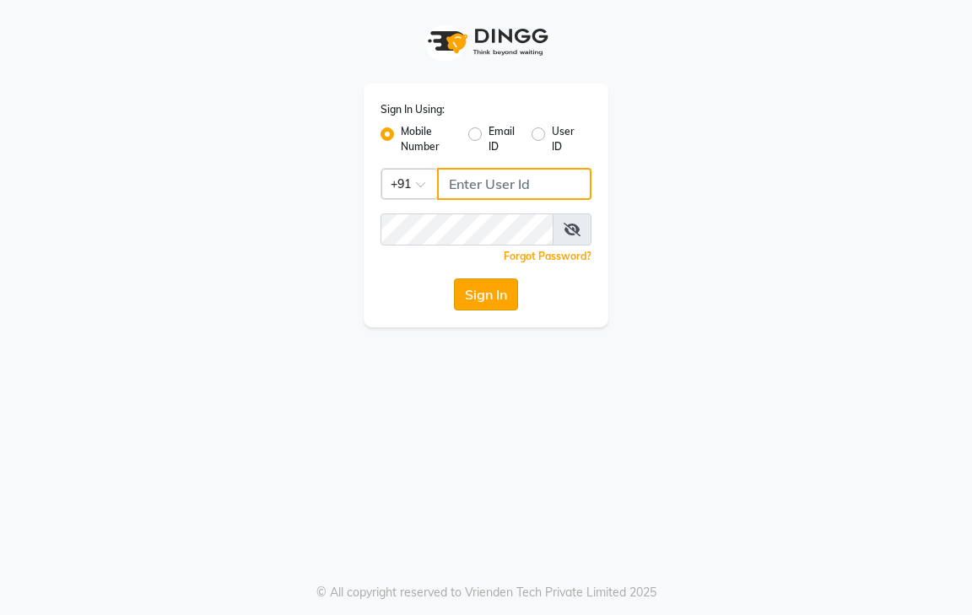
type input "9600622338"
click at [471, 297] on button "Sign In" at bounding box center [486, 294] width 64 height 32
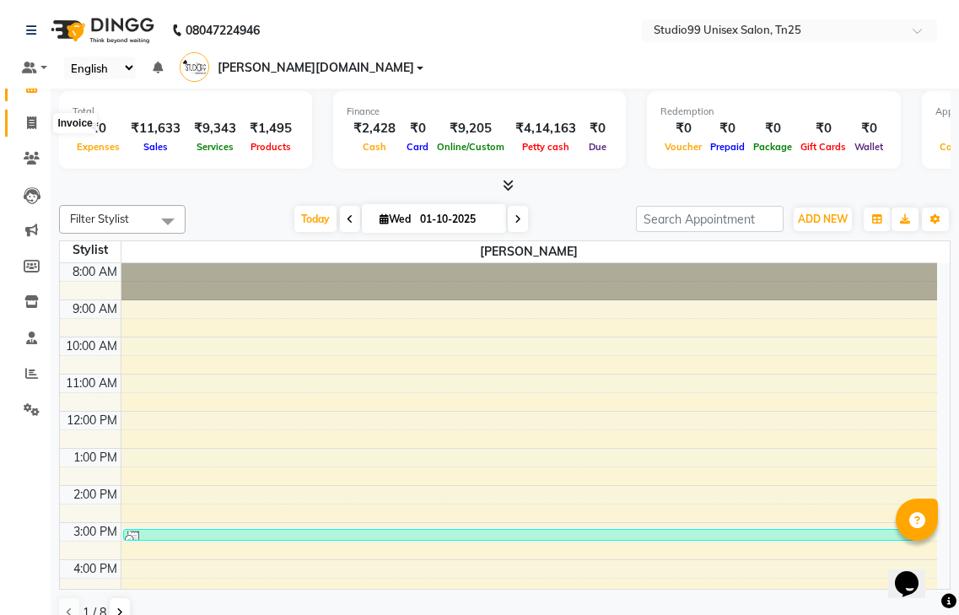
click at [33, 131] on span at bounding box center [32, 123] width 30 height 19
select select "8331"
select select "service"
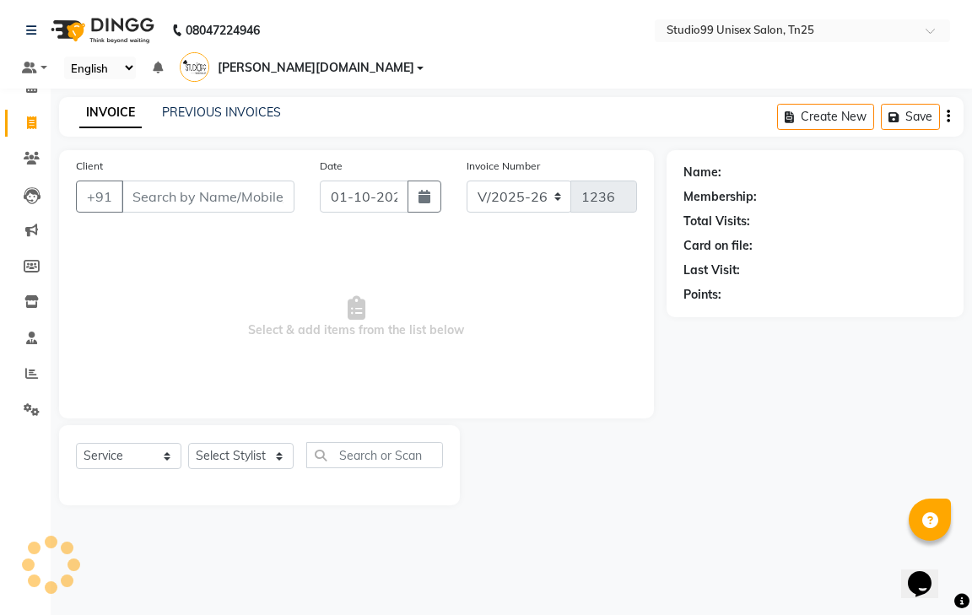
click at [169, 180] on input "Client" at bounding box center [207, 196] width 173 height 32
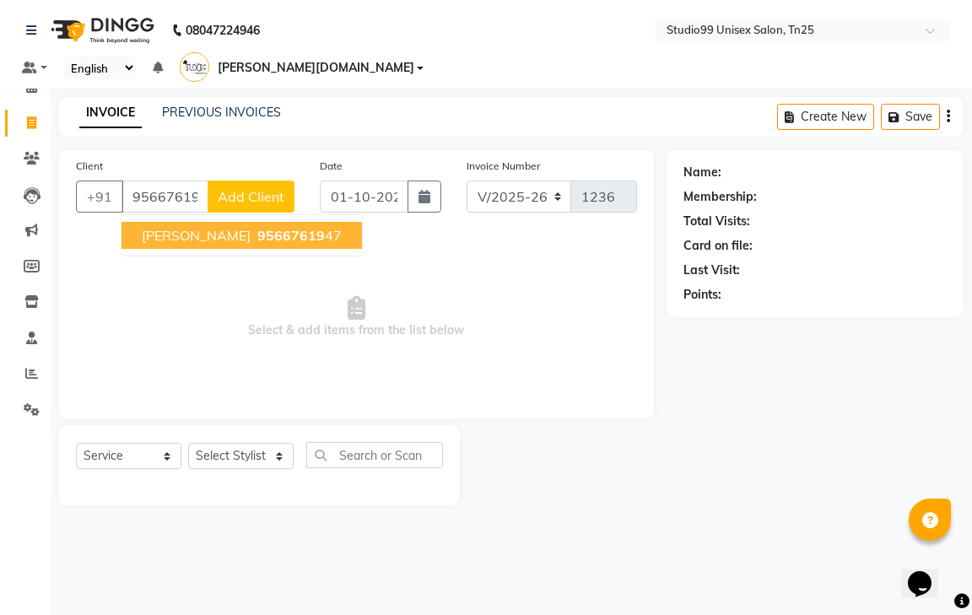
click at [233, 222] on button "THAMEEM 95667619 47" at bounding box center [241, 235] width 240 height 27
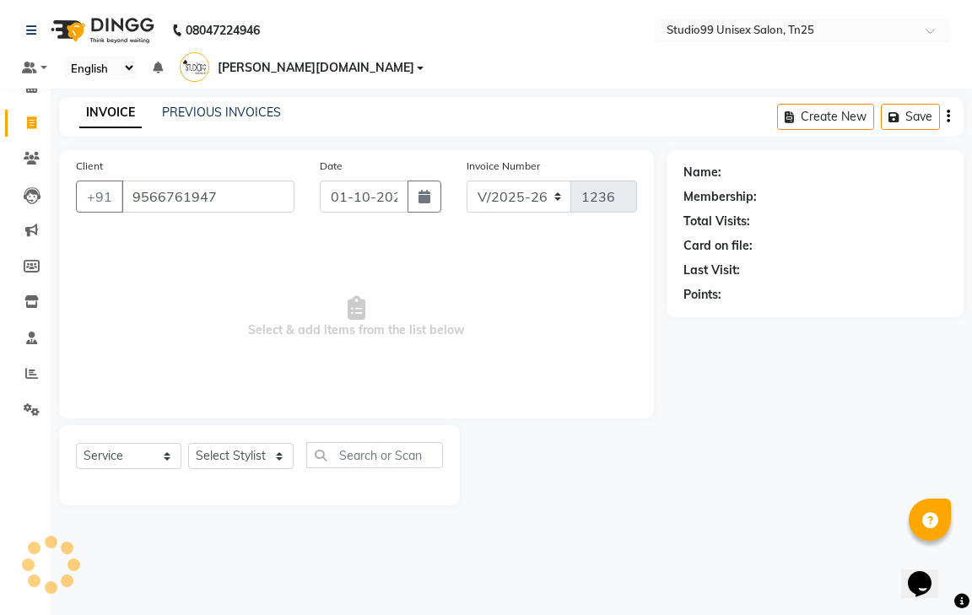
type input "9566761947"
select select "1: Object"
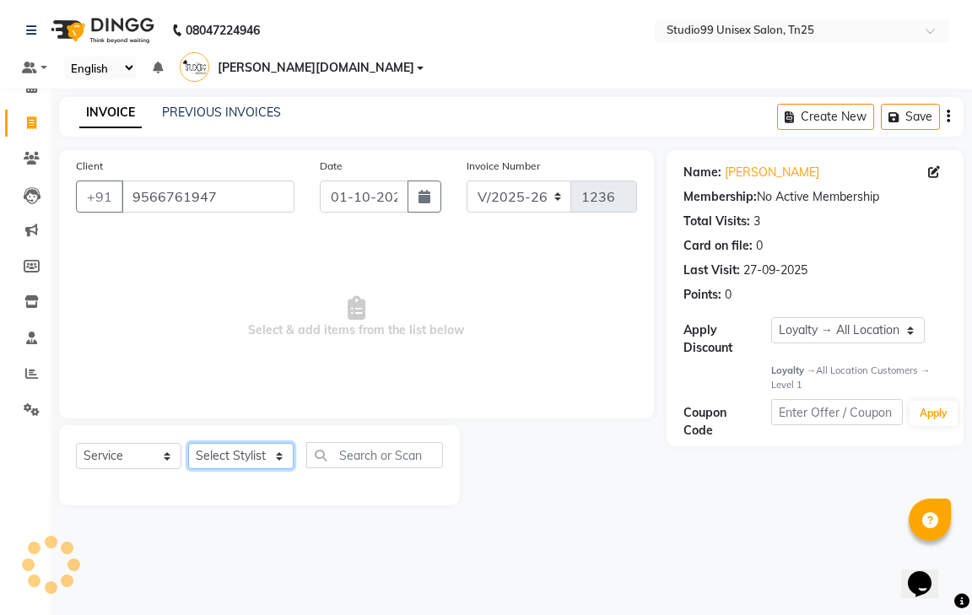
click at [228, 443] on select "Select Stylist gendral [PERSON_NAME] jaya priya kothai TK [DATE] sanjay santhos…" at bounding box center [240, 456] width 105 height 26
select select "80759"
click at [188, 443] on select "Select Stylist gendral [PERSON_NAME] jaya priya kothai TK [DATE] sanjay santhos…" at bounding box center [240, 456] width 105 height 26
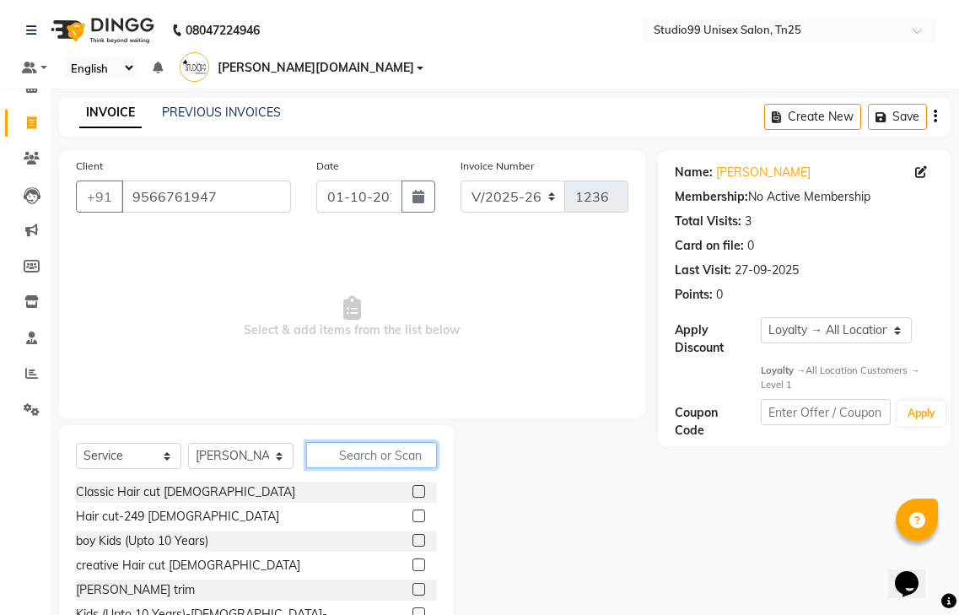
click at [373, 442] on input "text" at bounding box center [371, 455] width 131 height 26
click at [412, 485] on label at bounding box center [418, 491] width 13 height 13
click at [412, 487] on input "checkbox" at bounding box center [417, 492] width 11 height 11
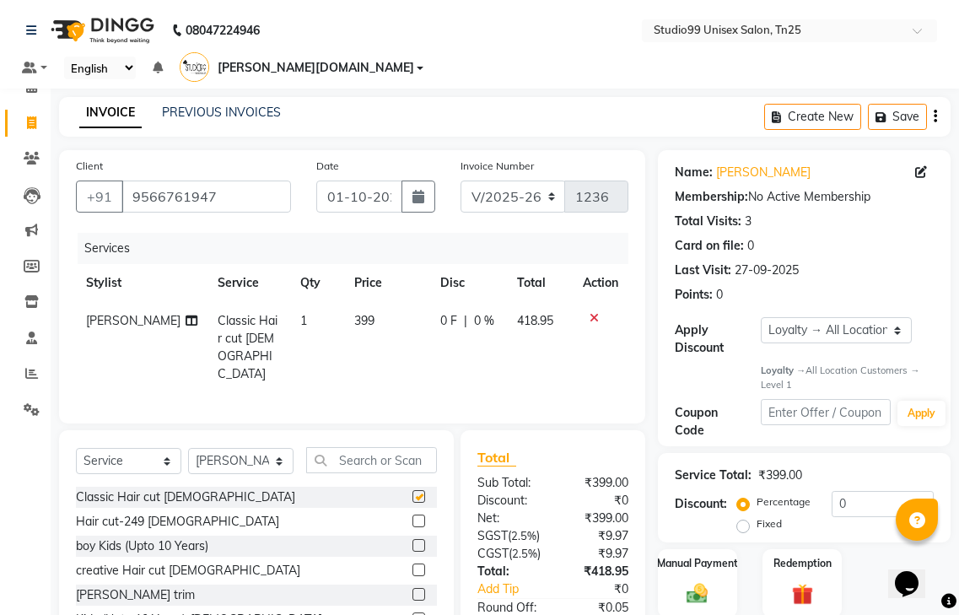
checkbox input "false"
click at [357, 447] on input "text" at bounding box center [371, 460] width 131 height 26
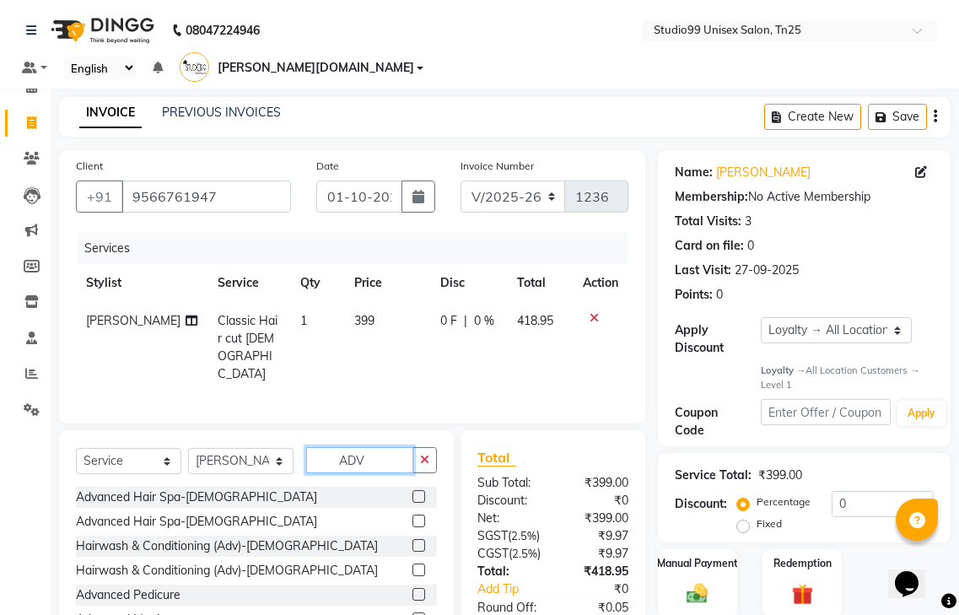
type input "ADV"
click at [412, 514] on label at bounding box center [418, 520] width 13 height 13
click at [412, 516] on input "checkbox" at bounding box center [417, 521] width 11 height 11
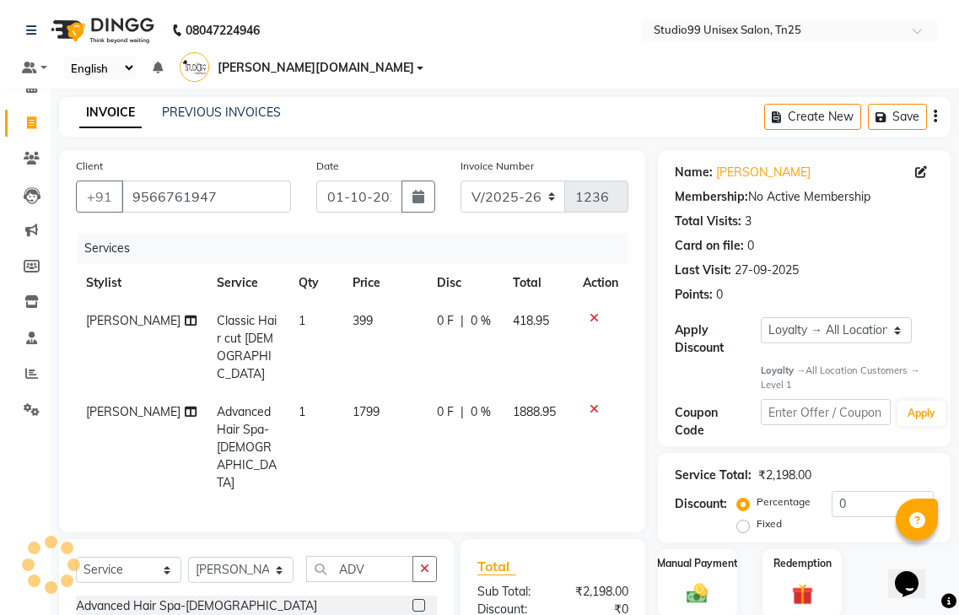
checkbox input "false"
click at [385, 556] on input "ADV" at bounding box center [359, 569] width 107 height 26
click at [239, 557] on select "Select Stylist gendral [PERSON_NAME] jaya priya kothai TK [DATE] sanjay santhos…" at bounding box center [240, 570] width 105 height 26
select select "82463"
click at [188, 557] on select "Select Stylist gendral [PERSON_NAME] jaya priya kothai TK [DATE] sanjay santhos…" at bounding box center [240, 570] width 105 height 26
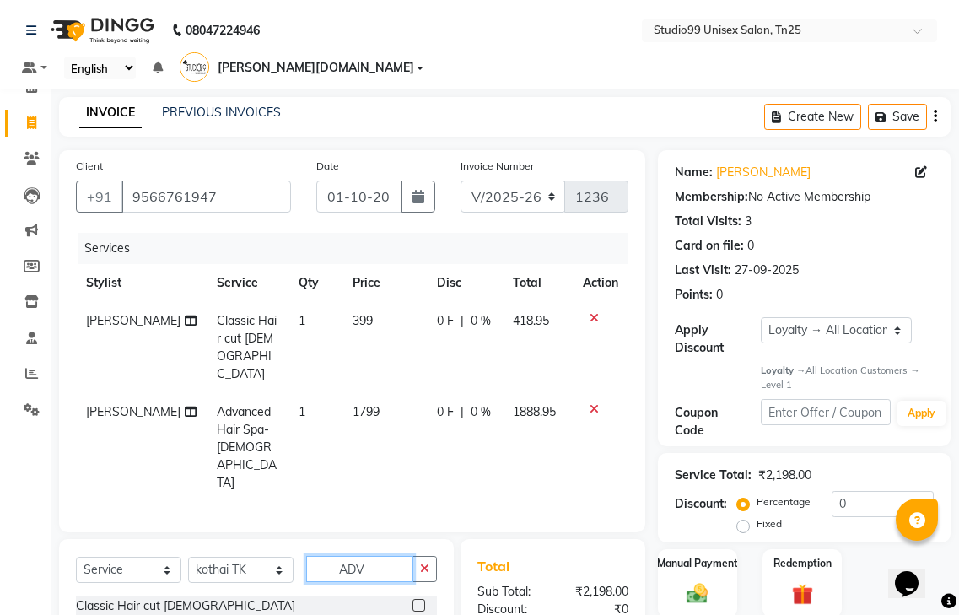
click at [384, 556] on input "ADV" at bounding box center [359, 569] width 107 height 26
type input "A"
type input "ALMO"
drag, startPoint x: 420, startPoint y: 548, endPoint x: 411, endPoint y: 547, distance: 9.4
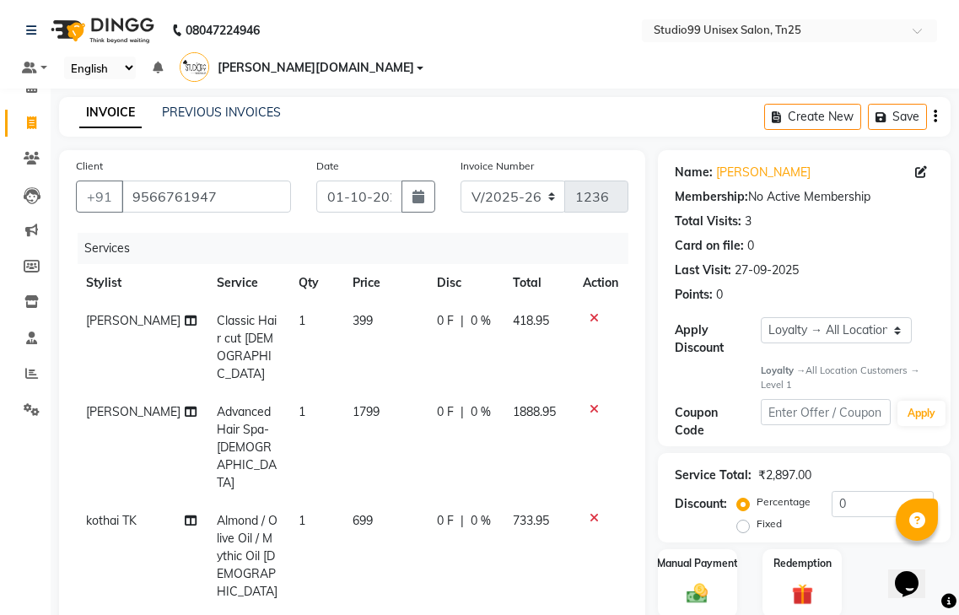
checkbox input "false"
drag, startPoint x: 326, startPoint y: 417, endPoint x: 368, endPoint y: 419, distance: 42.2
click at [368, 502] on td "699" at bounding box center [384, 556] width 84 height 109
select select "82463"
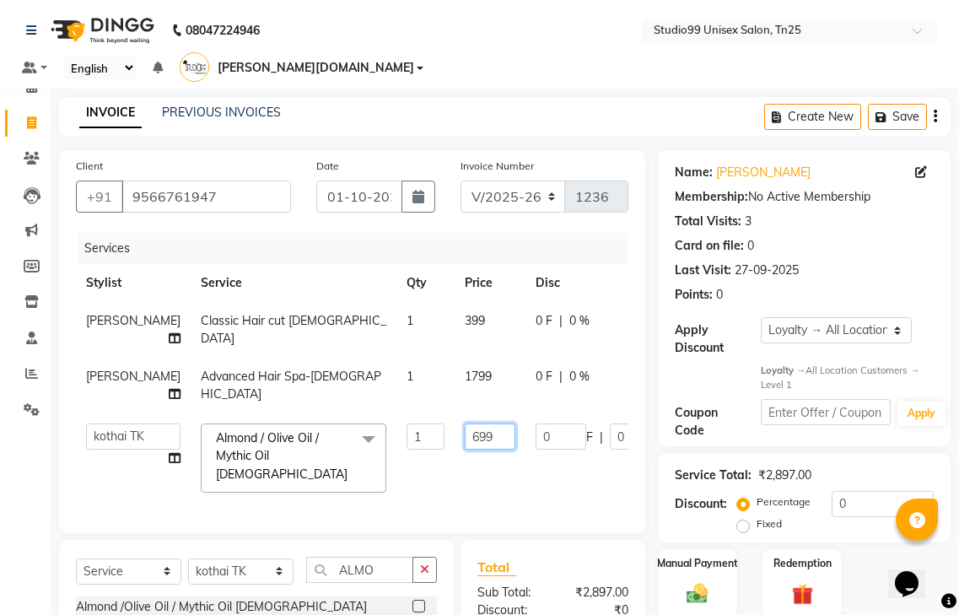
click at [465, 423] on input "699" at bounding box center [490, 436] width 51 height 26
type input "99"
click at [447, 398] on tbody "giri-ja Classic Hair cut female 1 399 0 F | 0 % 418.95 giri-ja Advanced Hair Sp…" at bounding box center [438, 402] width 724 height 201
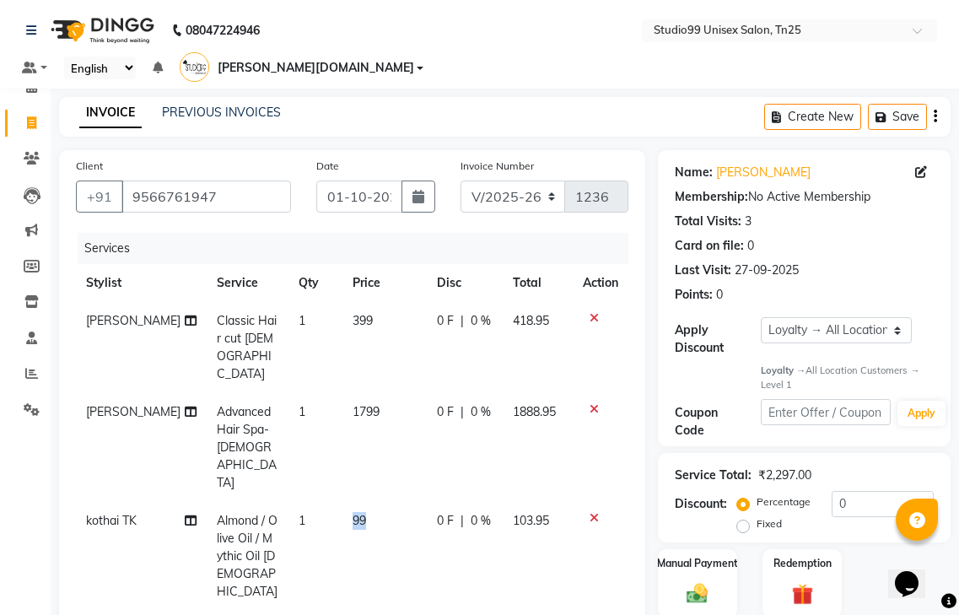
drag, startPoint x: 310, startPoint y: 419, endPoint x: 362, endPoint y: 426, distance: 51.9
click at [362, 502] on tr "kothai TK Almond / Olive Oil / Mythic Oil female 1 99 0 F | 0 % 103.95" at bounding box center [352, 556] width 552 height 109
click at [363, 502] on td "99" at bounding box center [384, 556] width 84 height 109
select select "82463"
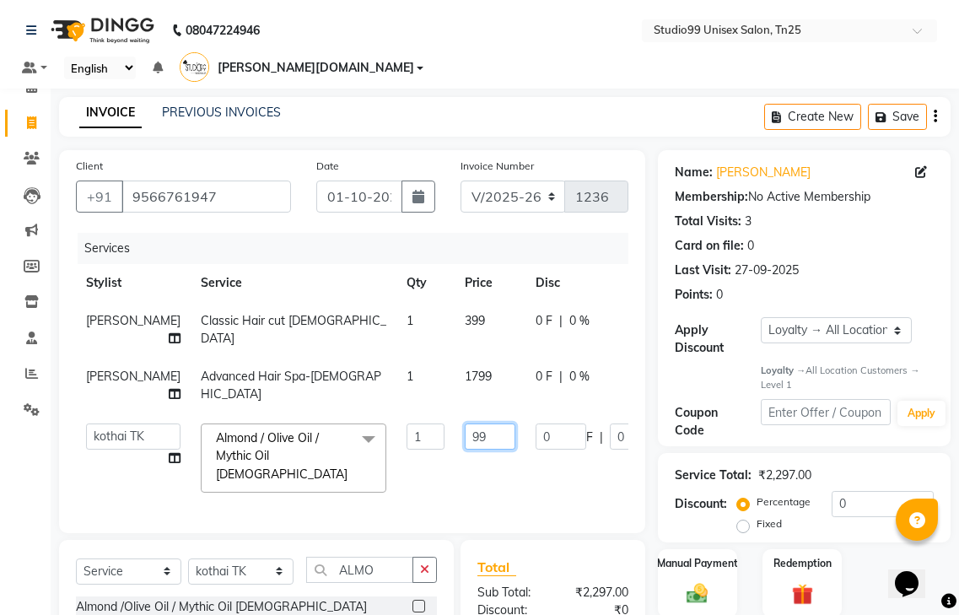
click at [465, 423] on input "99" at bounding box center [490, 436] width 51 height 26
type input "9"
type input "599"
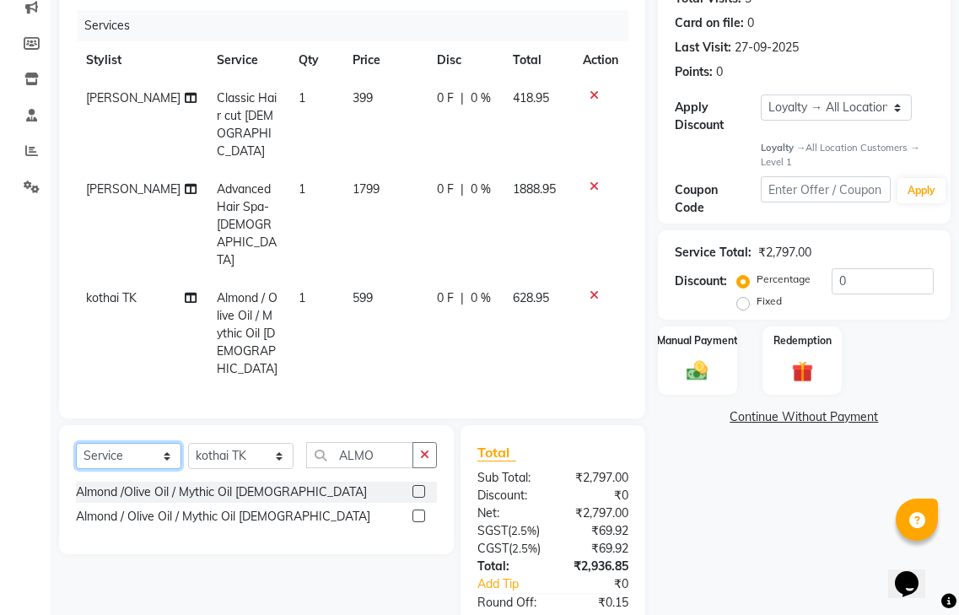
click at [118, 318] on div "Client +91 9566761947 Date 01-10-2025 Invoice Number V/2025 V/2025-26 1236 Serv…" at bounding box center [351, 308] width 611 height 763
click at [76, 443] on select "Select Service Product Membership Package Voucher Prepaid Gift Card" at bounding box center [128, 456] width 105 height 26
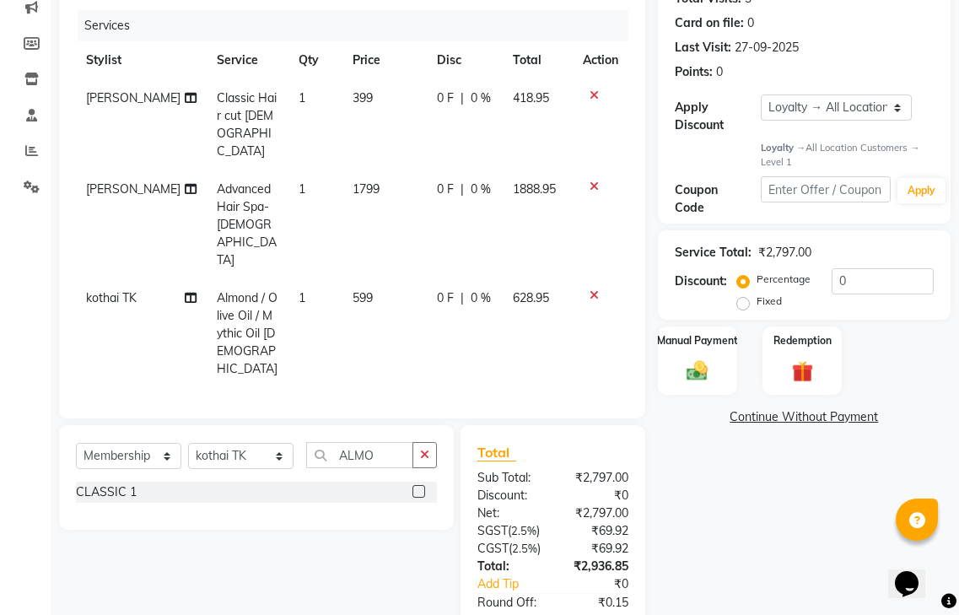
click at [235, 482] on div "CLASSIC 1" at bounding box center [256, 492] width 361 height 21
click at [417, 485] on label at bounding box center [418, 491] width 13 height 13
click at [417, 487] on input "checkbox" at bounding box center [417, 492] width 11 height 11
select select "select"
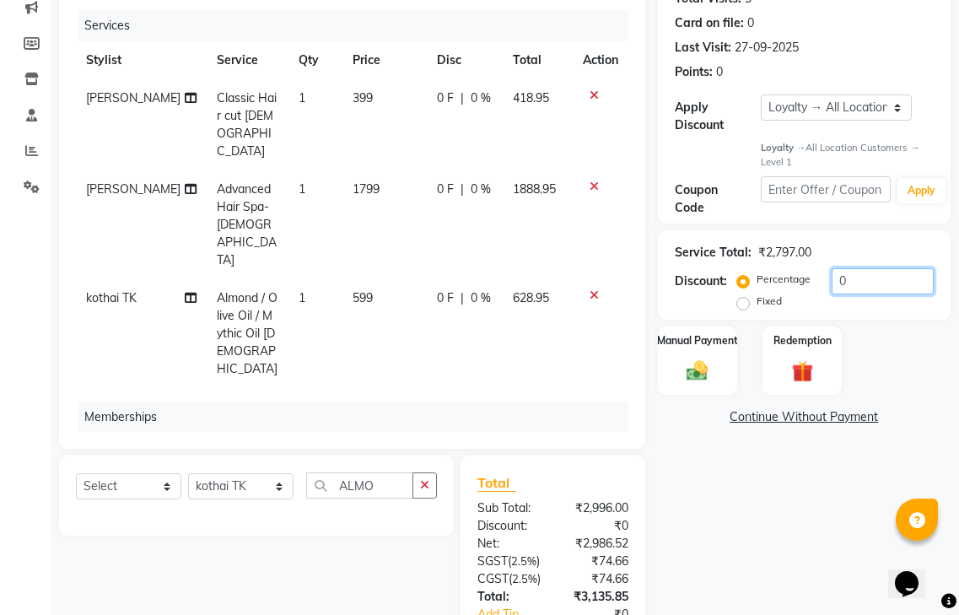
click at [861, 268] on input "0" at bounding box center [883, 281] width 102 height 26
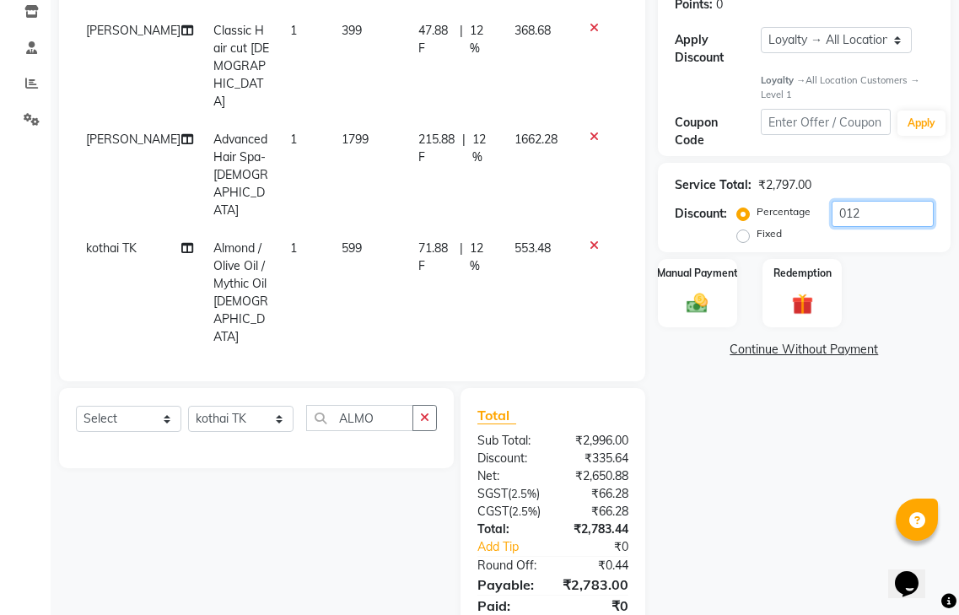
scroll to position [366, 0]
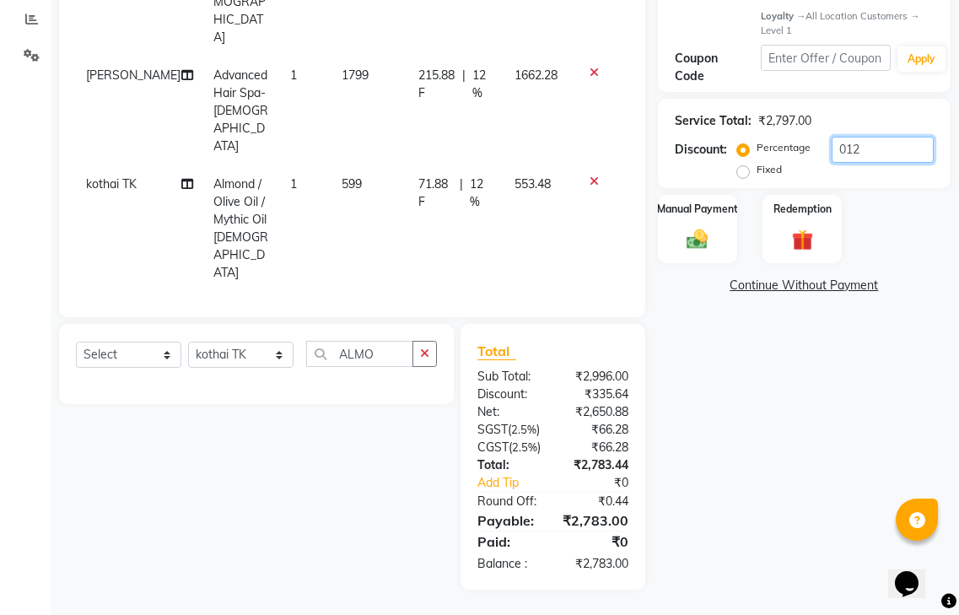
type input "012"
click at [783, 422] on div "Name: Thameem Membership: No Active Membership Total Visits: 3 Card on file: 0 …" at bounding box center [810, 193] width 305 height 794
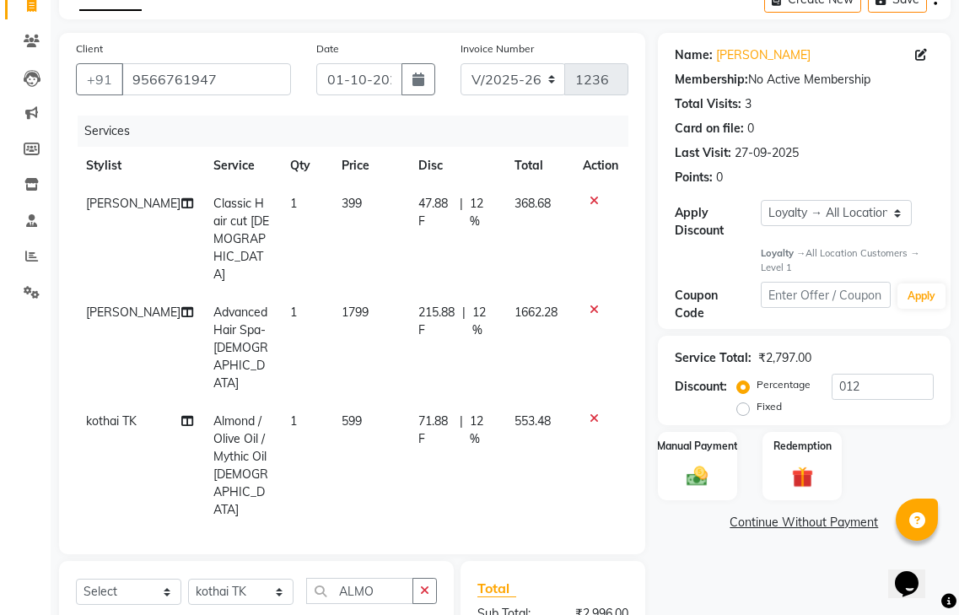
scroll to position [113, 0]
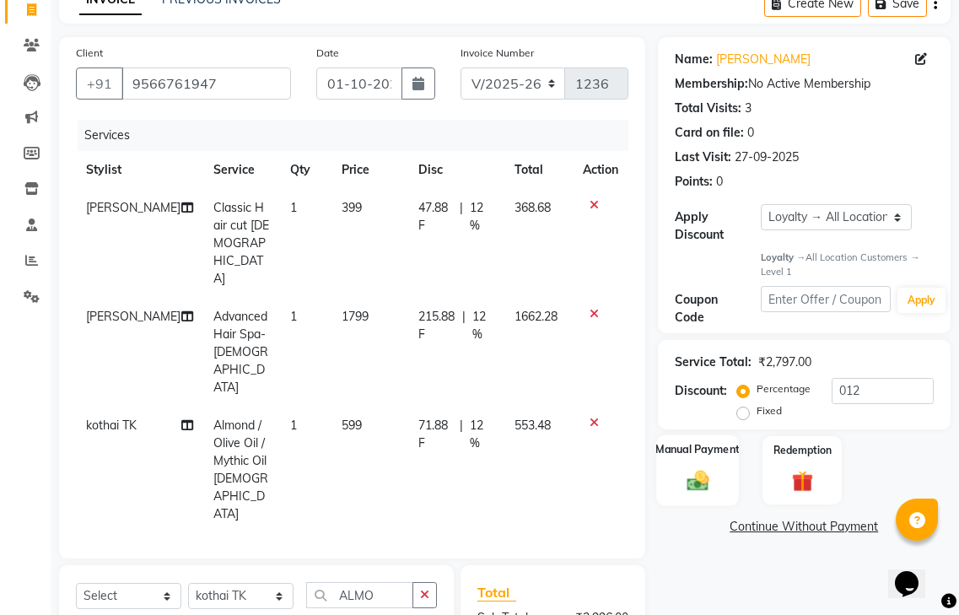
click at [672, 450] on div "Manual Payment" at bounding box center [697, 469] width 83 height 71
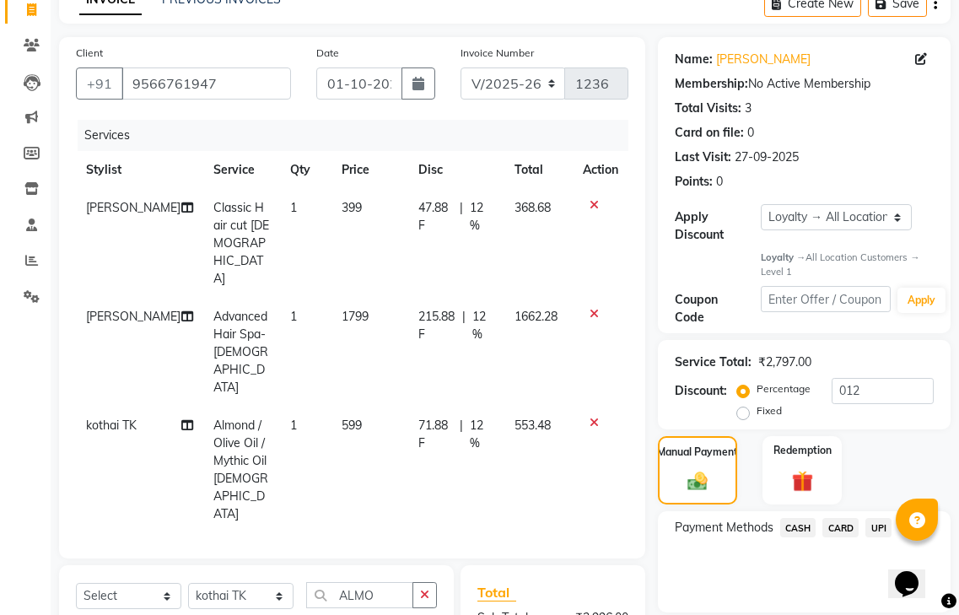
click at [845, 518] on span "CARD" at bounding box center [840, 527] width 36 height 19
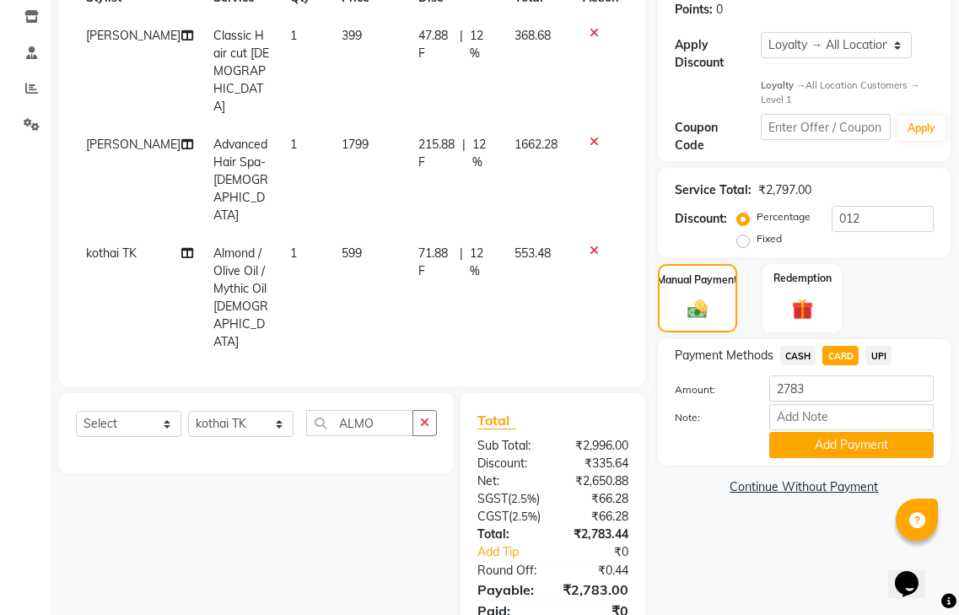
scroll to position [366, 0]
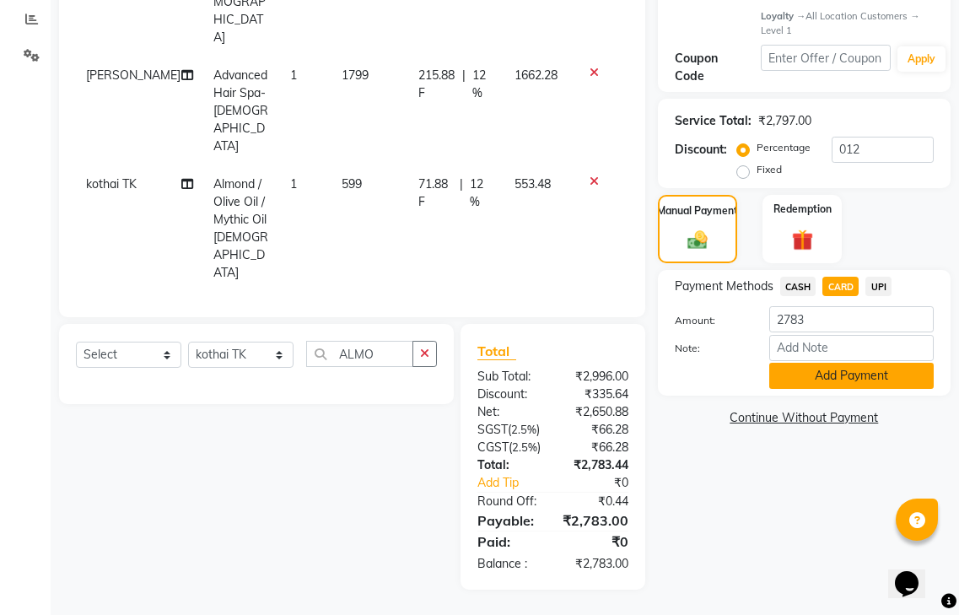
click at [829, 363] on button "Add Payment" at bounding box center [851, 376] width 164 height 26
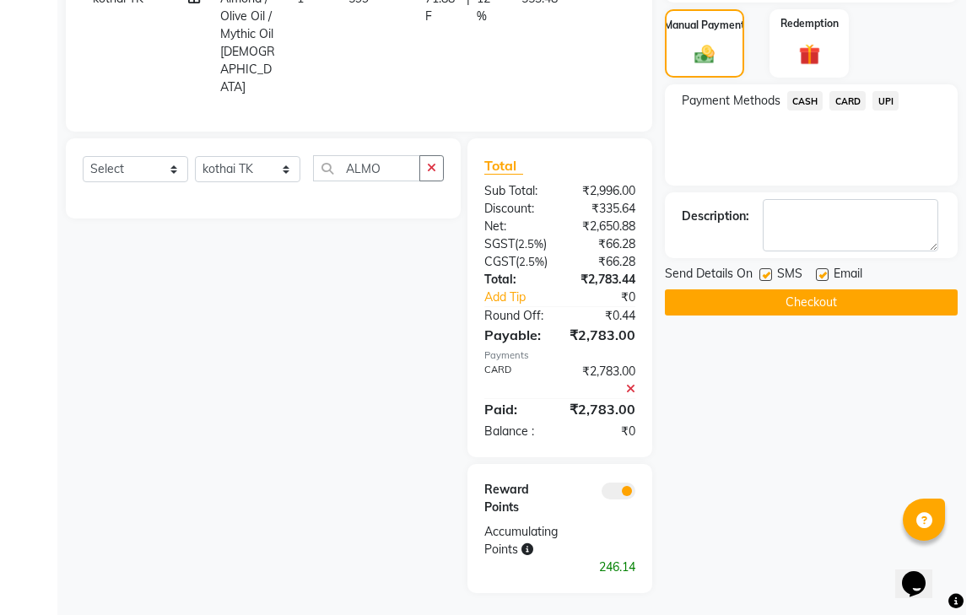
scroll to position [555, 0]
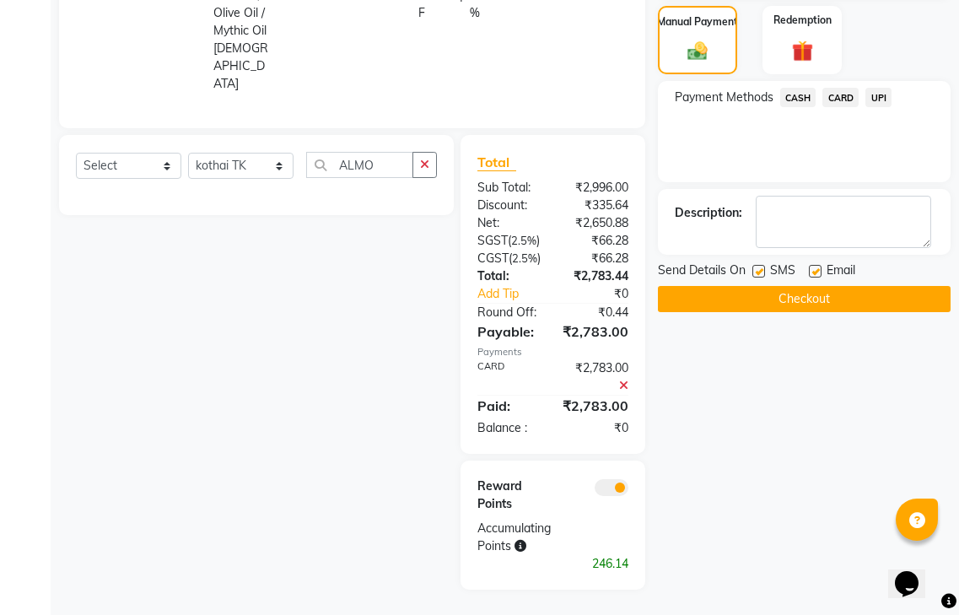
click at [604, 481] on span at bounding box center [612, 487] width 34 height 17
click at [628, 490] on input "checkbox" at bounding box center [628, 490] width 0 height 0
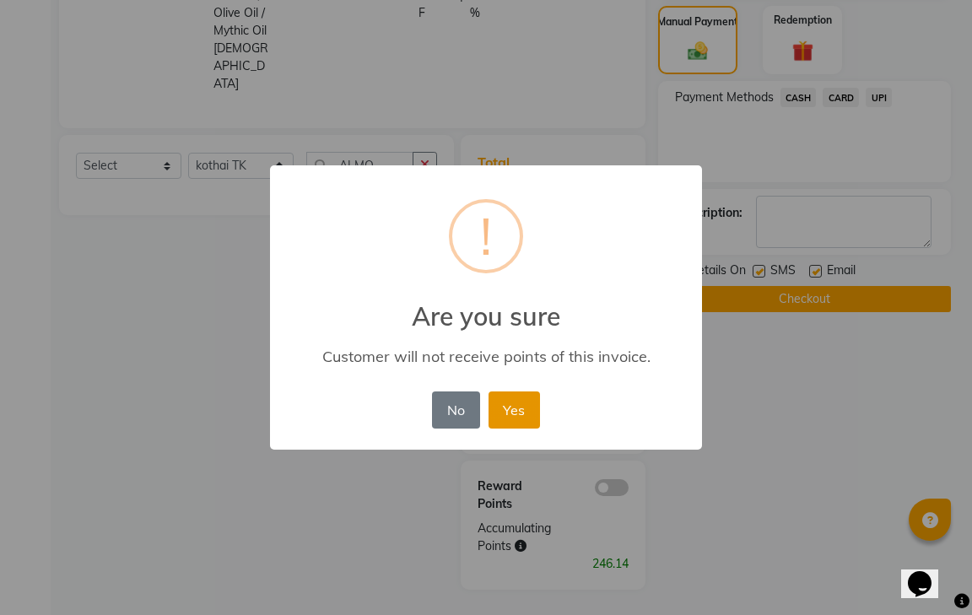
click at [502, 400] on button "Yes" at bounding box center [513, 409] width 51 height 37
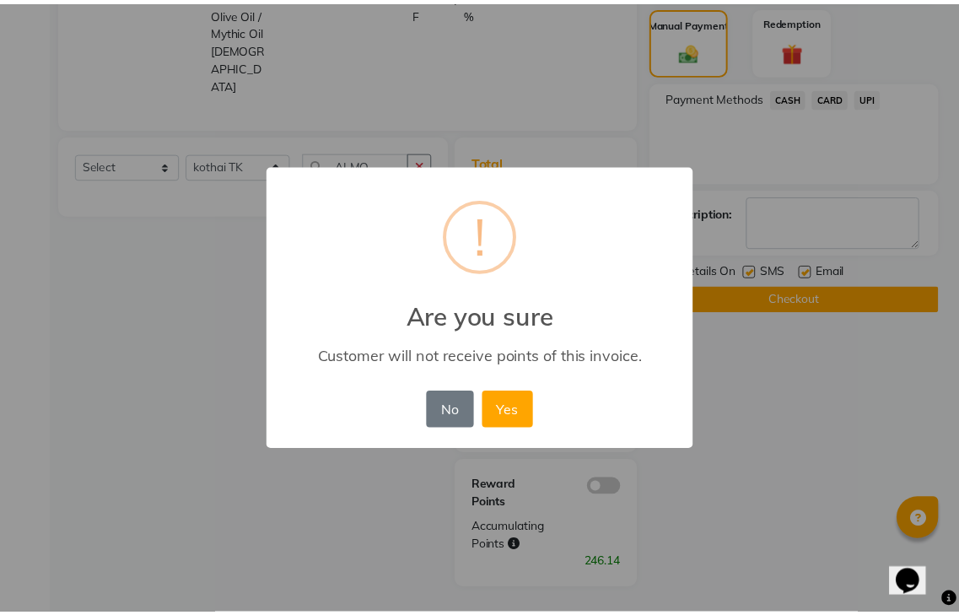
scroll to position [495, 0]
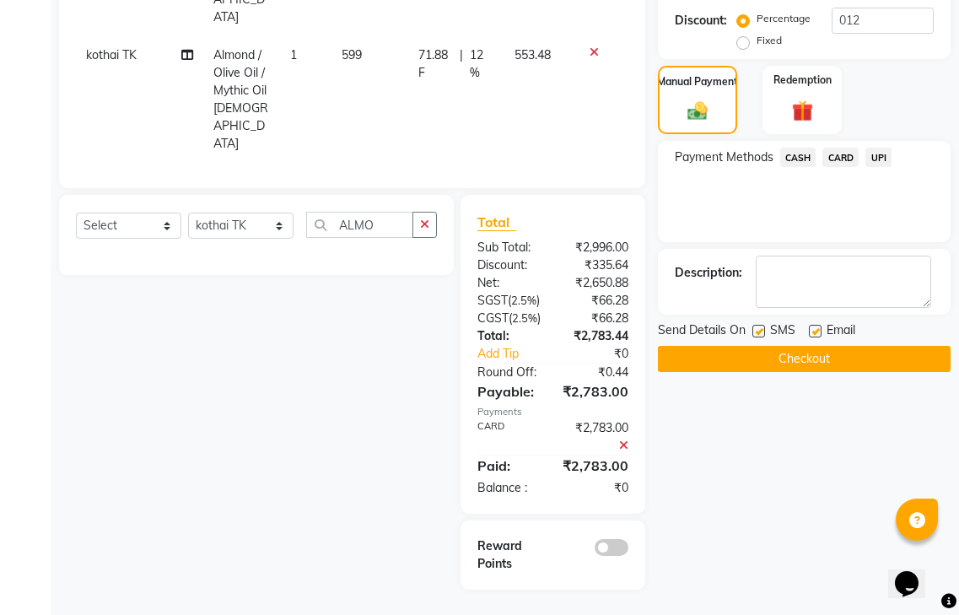
click at [730, 346] on button "Checkout" at bounding box center [804, 359] width 293 height 26
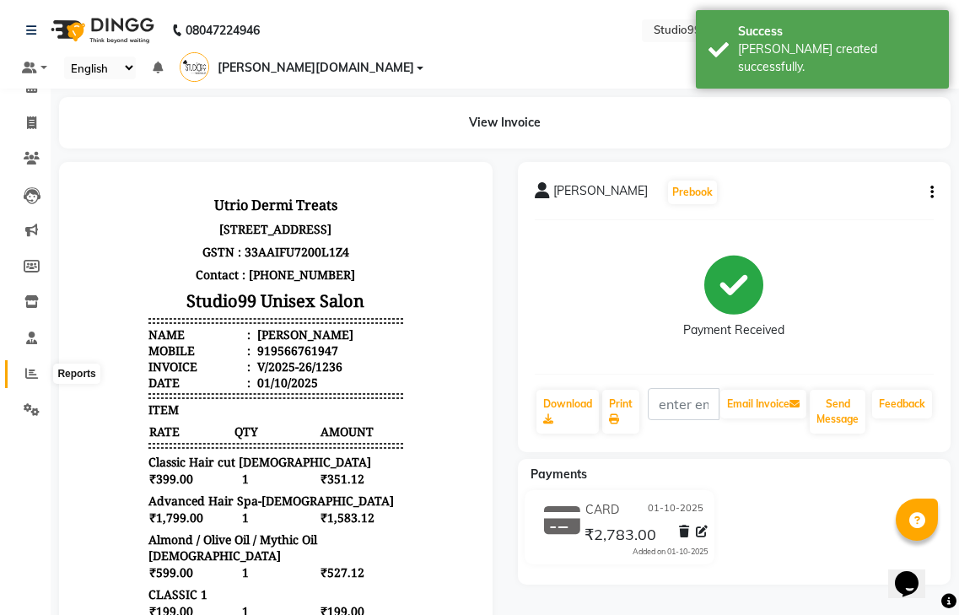
click at [30, 372] on icon at bounding box center [31, 373] width 13 height 13
